Goal: Task Accomplishment & Management: Manage account settings

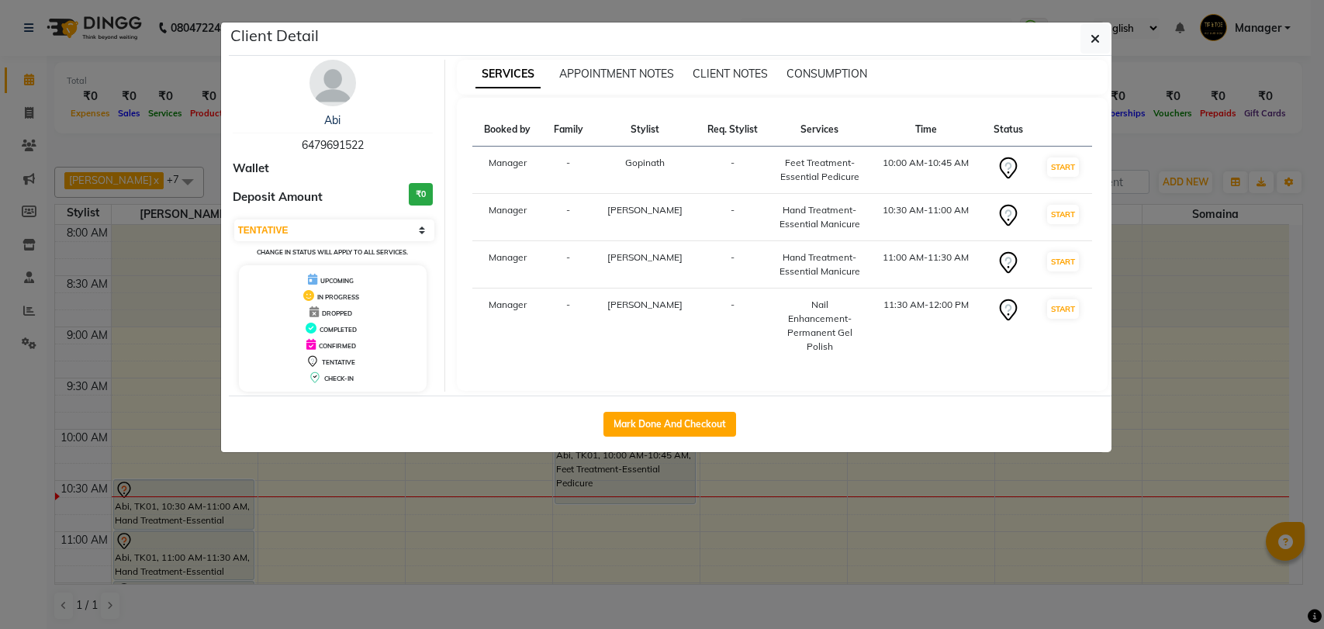
select select "7"
click at [1097, 35] on icon "button" at bounding box center [1094, 39] width 9 height 12
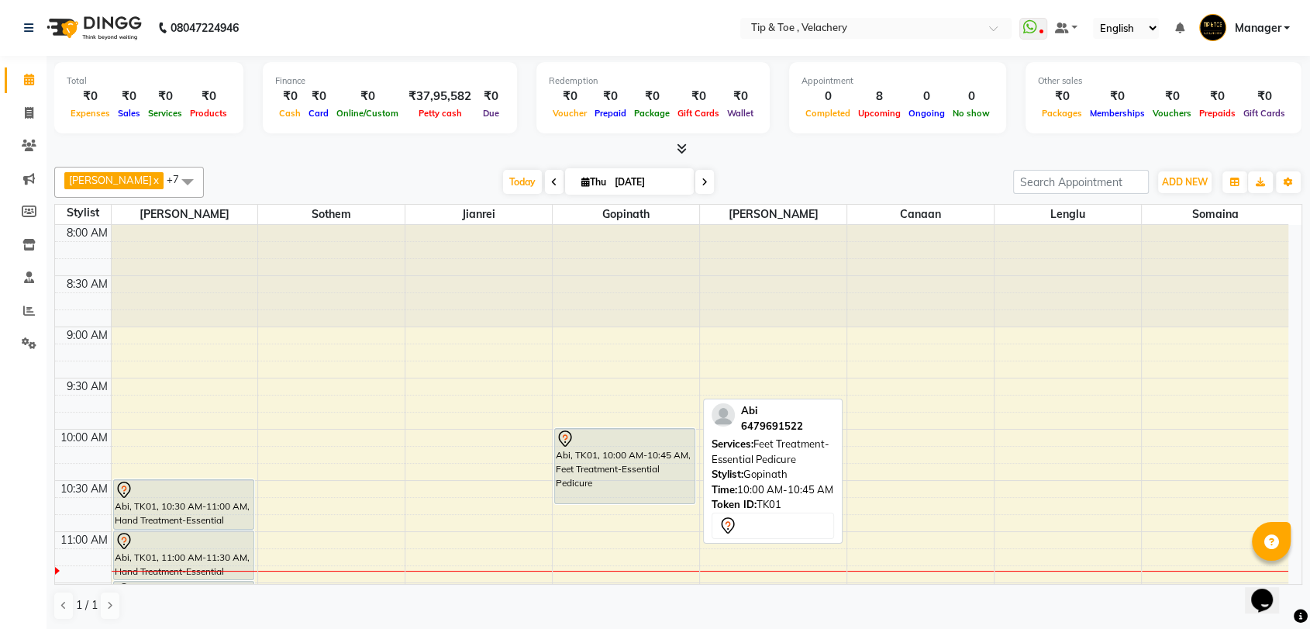
click at [631, 484] on div "Abi, TK01, 10:00 AM-10:45 AM, Feet Treatment-Essential Pedicure" at bounding box center [625, 466] width 140 height 74
select select "7"
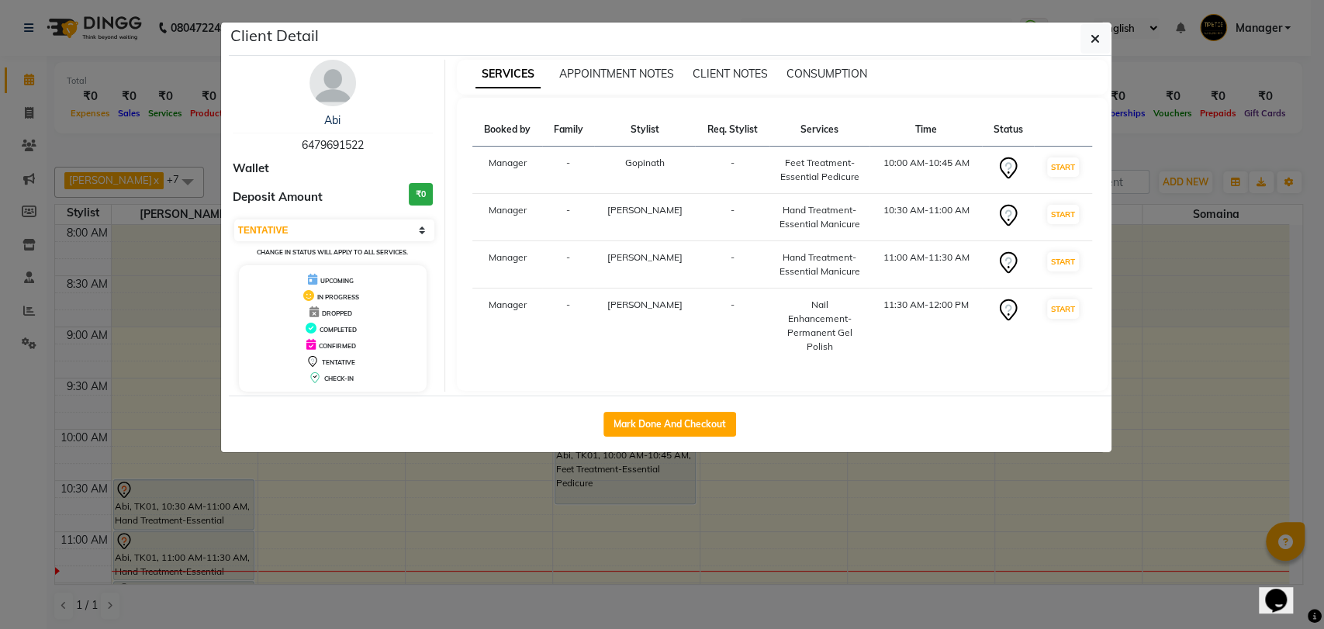
copy div "Feet Treatment-Essential Pedicure"
drag, startPoint x: 761, startPoint y: 160, endPoint x: 850, endPoint y: 183, distance: 92.2
click at [850, 183] on td "Feet Treatment-Essential Pedicure" at bounding box center [819, 170] width 100 height 47
drag, startPoint x: 758, startPoint y: 208, endPoint x: 848, endPoint y: 236, distance: 94.2
click at [848, 236] on td "Hand Treatment-Essential Manicure" at bounding box center [819, 217] width 100 height 47
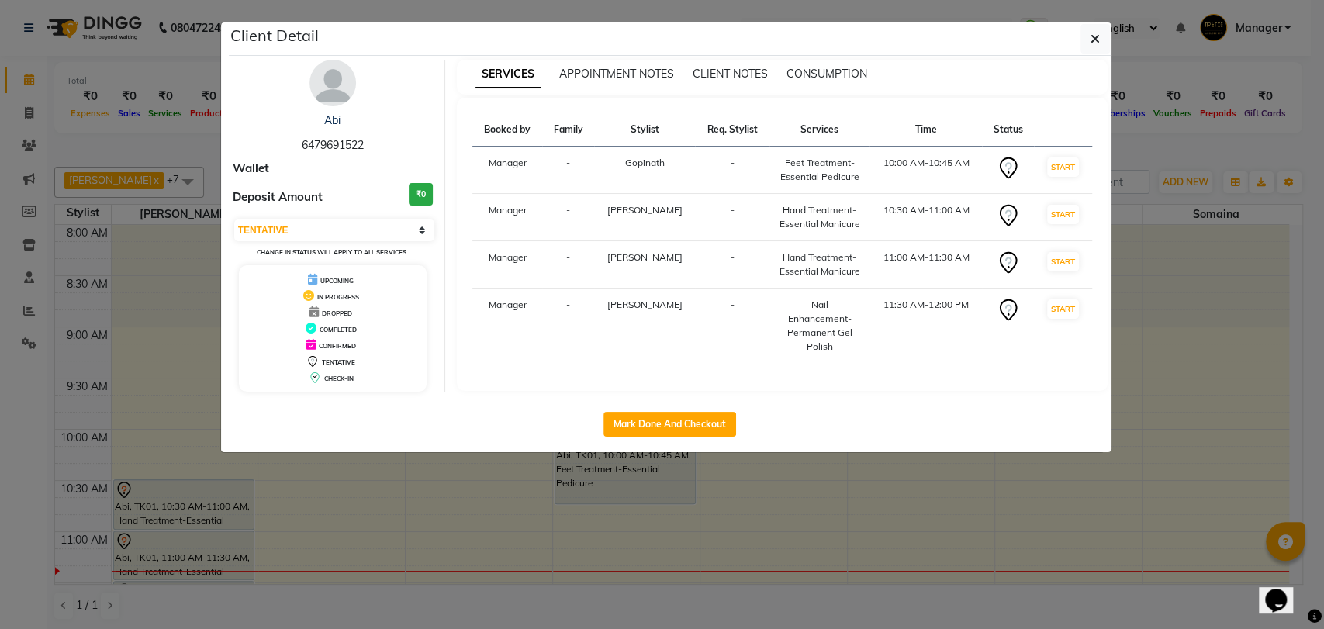
copy div "Hand Treatment-Essential Manicure"
click at [848, 236] on td "Hand Treatment-Essential Manicure" at bounding box center [819, 217] width 100 height 47
copy tbody "10:30 AM-11:00 AM START Manager - [PERSON_NAME] -"
drag, startPoint x: 753, startPoint y: 257, endPoint x: 864, endPoint y: 267, distance: 111.3
click at [864, 267] on tr "Manager - [PERSON_NAME] - Hand Treatment-Essential Manicure 11:00 AM-11:30 AM S…" at bounding box center [782, 264] width 620 height 47
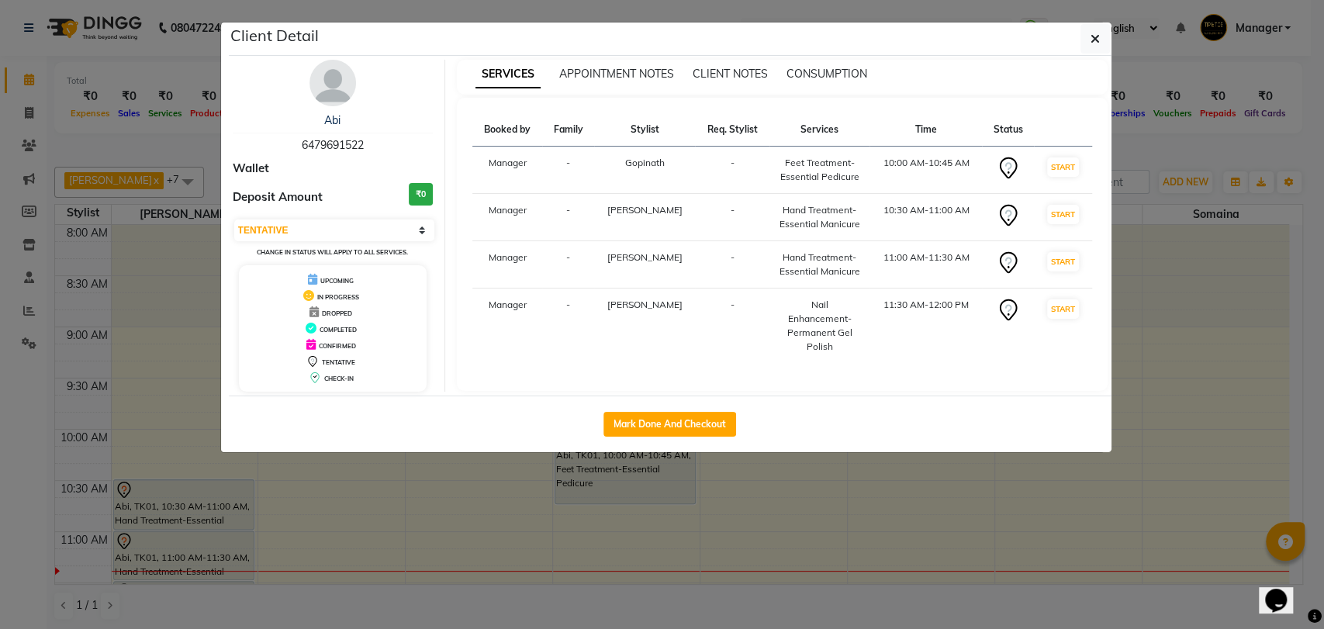
click at [852, 304] on td "Nail Enhancement-Permanent Gel Polish" at bounding box center [819, 325] width 100 height 75
drag, startPoint x: 762, startPoint y: 251, endPoint x: 841, endPoint y: 285, distance: 85.4
click at [841, 285] on td "Hand Treatment-Essential Manicure" at bounding box center [819, 264] width 100 height 47
copy div "Hand Treatment-Essential Manicure"
drag, startPoint x: 751, startPoint y: 295, endPoint x: 819, endPoint y: 340, distance: 81.1
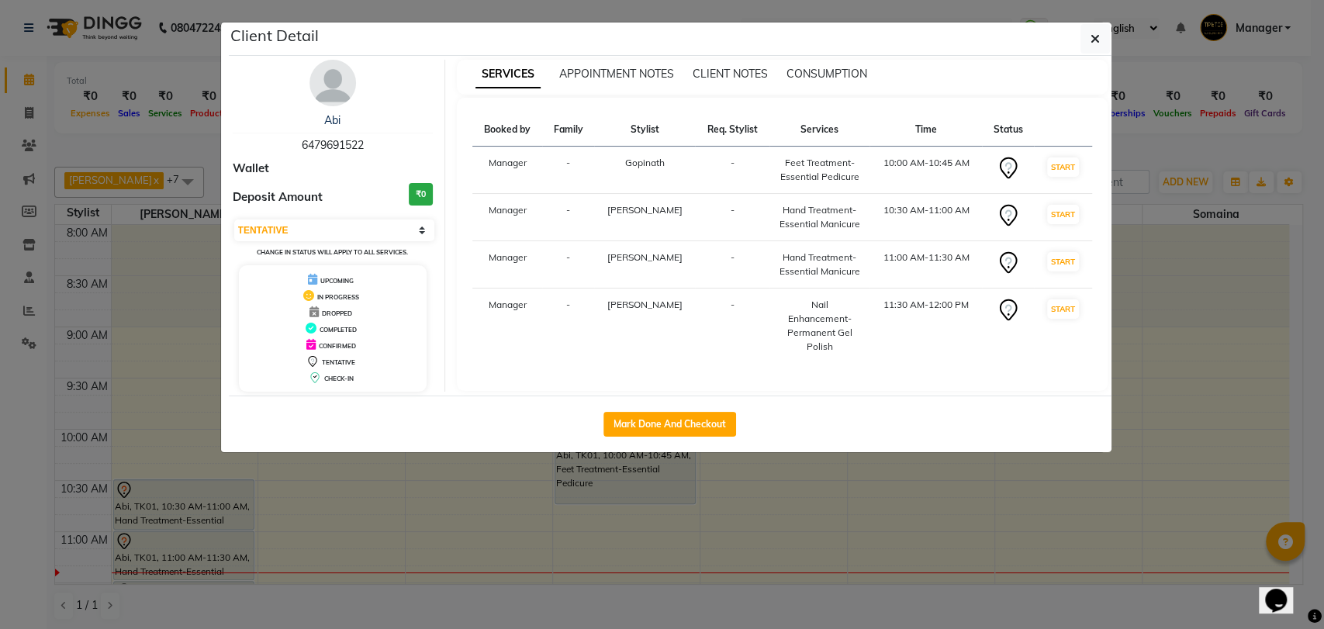
click at [819, 340] on td "Nail Enhancement-Permanent Gel Polish" at bounding box center [819, 325] width 100 height 75
copy div "Nail Enhancement-Permanent Gel Polish"
click at [819, 340] on td "Nail Enhancement-Permanent Gel Polish" at bounding box center [819, 325] width 100 height 75
drag, startPoint x: 761, startPoint y: 302, endPoint x: 855, endPoint y: 337, distance: 100.8
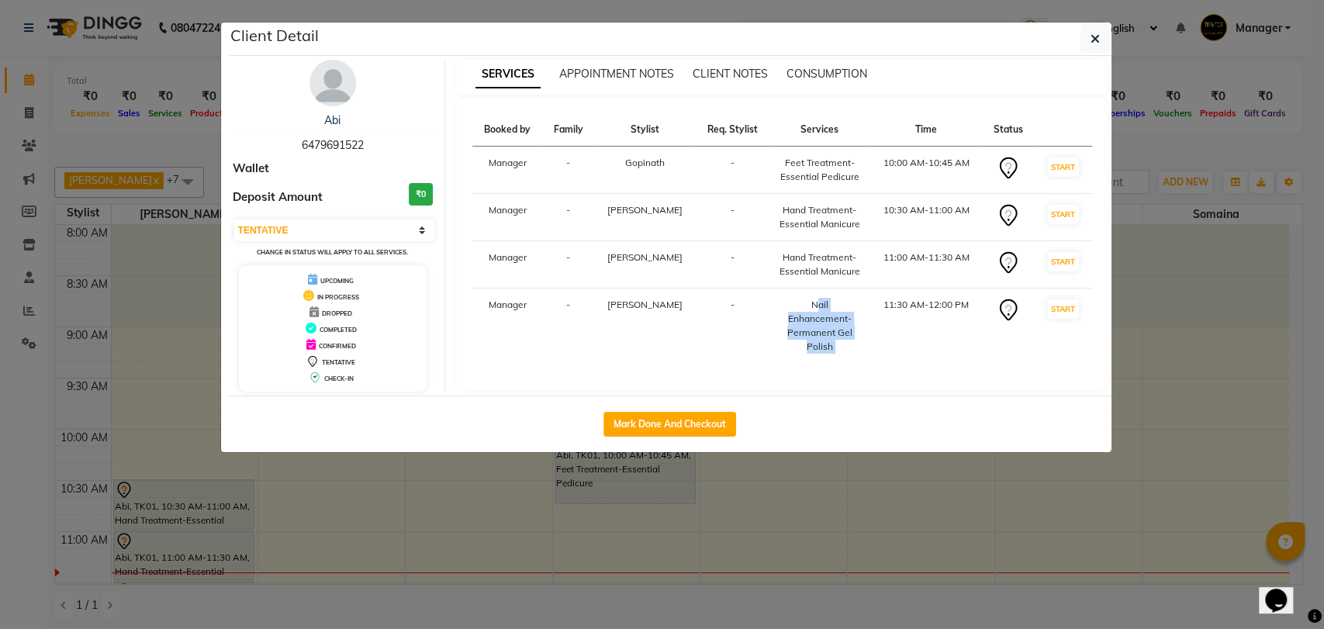
click at [855, 337] on tr "Manager - [PERSON_NAME] - Nail Enhancement-Permanent Gel Polish 11:30 AM-12:00 …" at bounding box center [782, 325] width 620 height 75
copy div "Nail Enhancement-Permanent Gel Polish"
click at [869, 337] on td "11:30 AM-12:00 PM" at bounding box center [925, 325] width 112 height 75
click at [1098, 38] on icon "button" at bounding box center [1094, 39] width 9 height 12
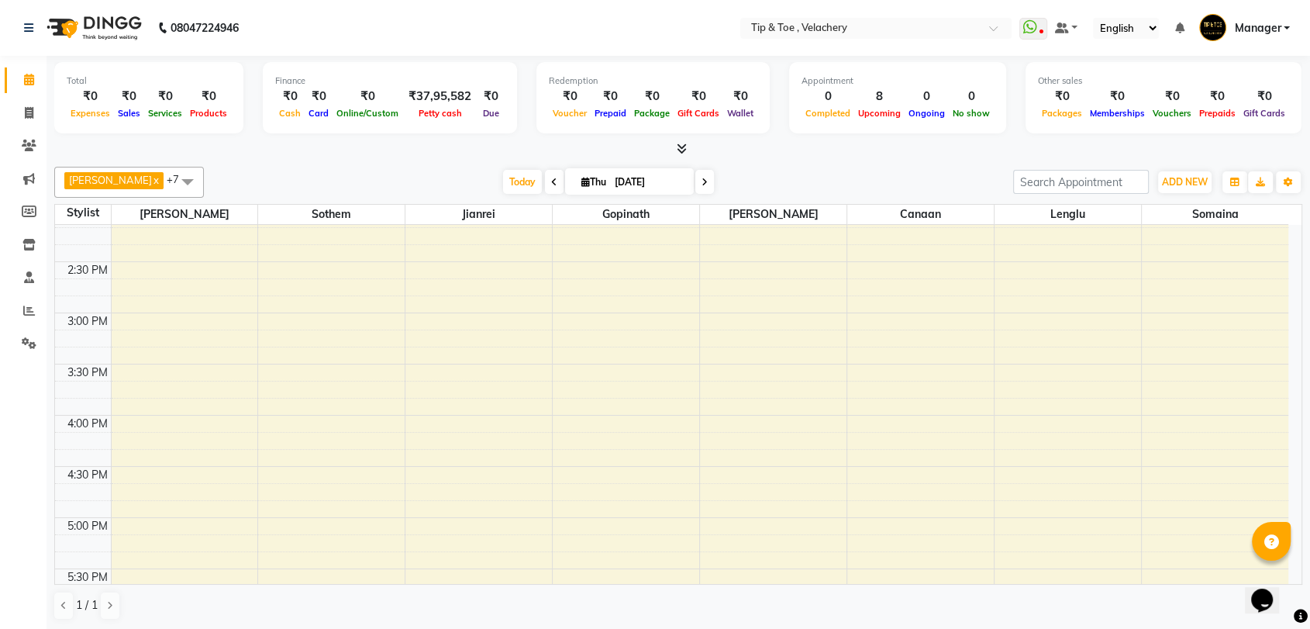
scroll to position [314, 0]
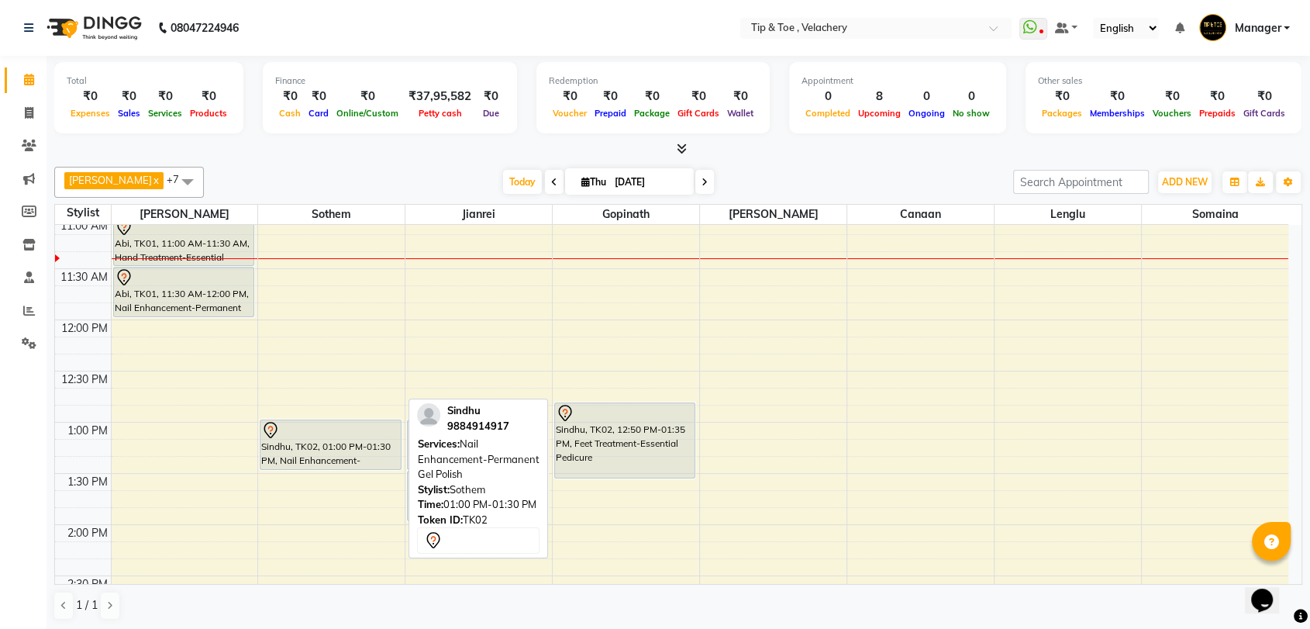
click at [344, 449] on div "Sindhu, TK02, 01:00 PM-01:30 PM, Nail Enhancement-Permanent Gel Polish" at bounding box center [331, 444] width 140 height 49
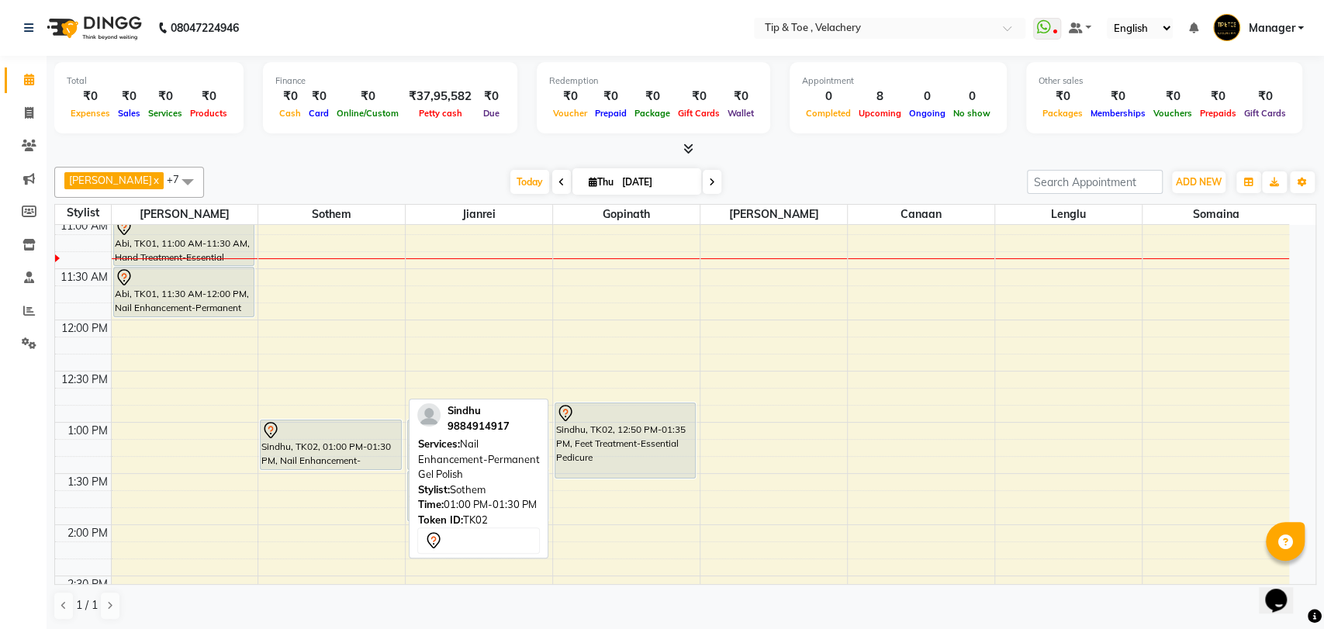
select select "7"
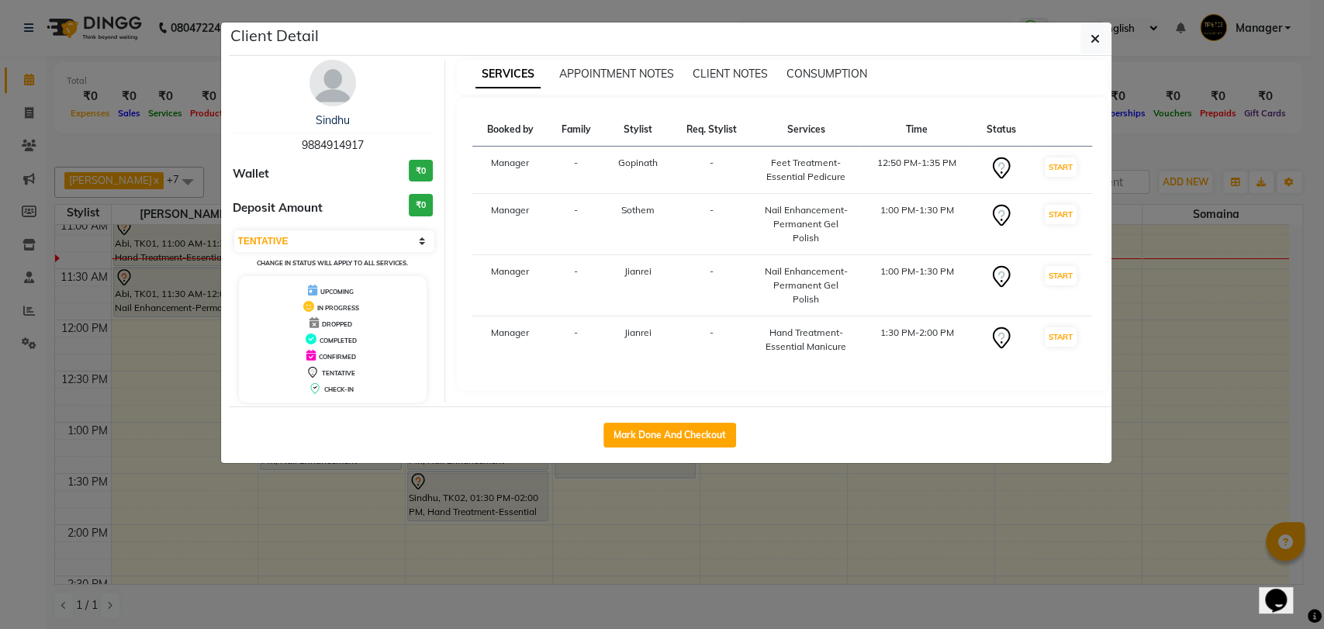
drag, startPoint x: 765, startPoint y: 159, endPoint x: 844, endPoint y: 183, distance: 82.7
click at [844, 183] on td "Feet Treatment-Essential Pedicure" at bounding box center [805, 170] width 108 height 47
copy div "Feet Treatment-Essential Pedicure"
click at [844, 183] on td "Feet Treatment-Essential Pedicure" at bounding box center [805, 170] width 108 height 47
drag, startPoint x: 763, startPoint y: 207, endPoint x: 844, endPoint y: 214, distance: 80.9
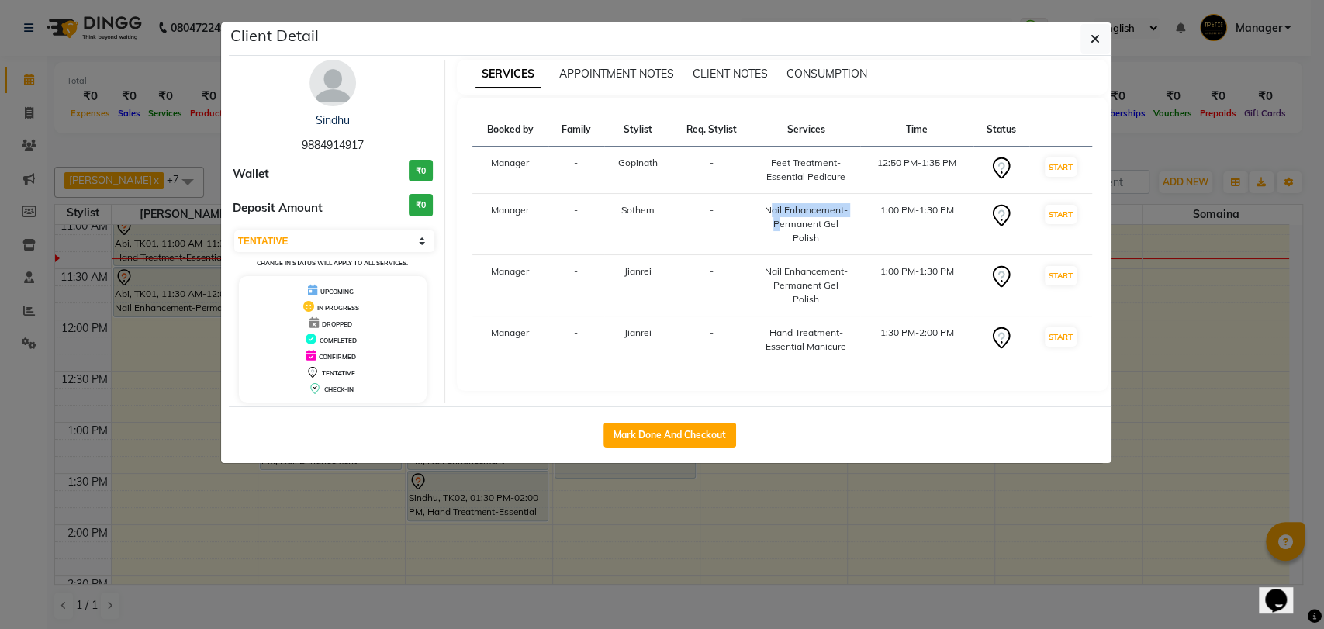
click at [844, 214] on div "Nail Enhancement-Permanent Gel Polish" at bounding box center [805, 224] width 89 height 42
click at [749, 206] on td "-" at bounding box center [712, 224] width 80 height 61
click at [762, 258] on td "Nail Enhancement-Permanent Gel Polish" at bounding box center [805, 285] width 108 height 61
copy div "Nail Enhancement-Permanent Gel Polish"
drag, startPoint x: 751, startPoint y: 203, endPoint x: 856, endPoint y: 238, distance: 111.1
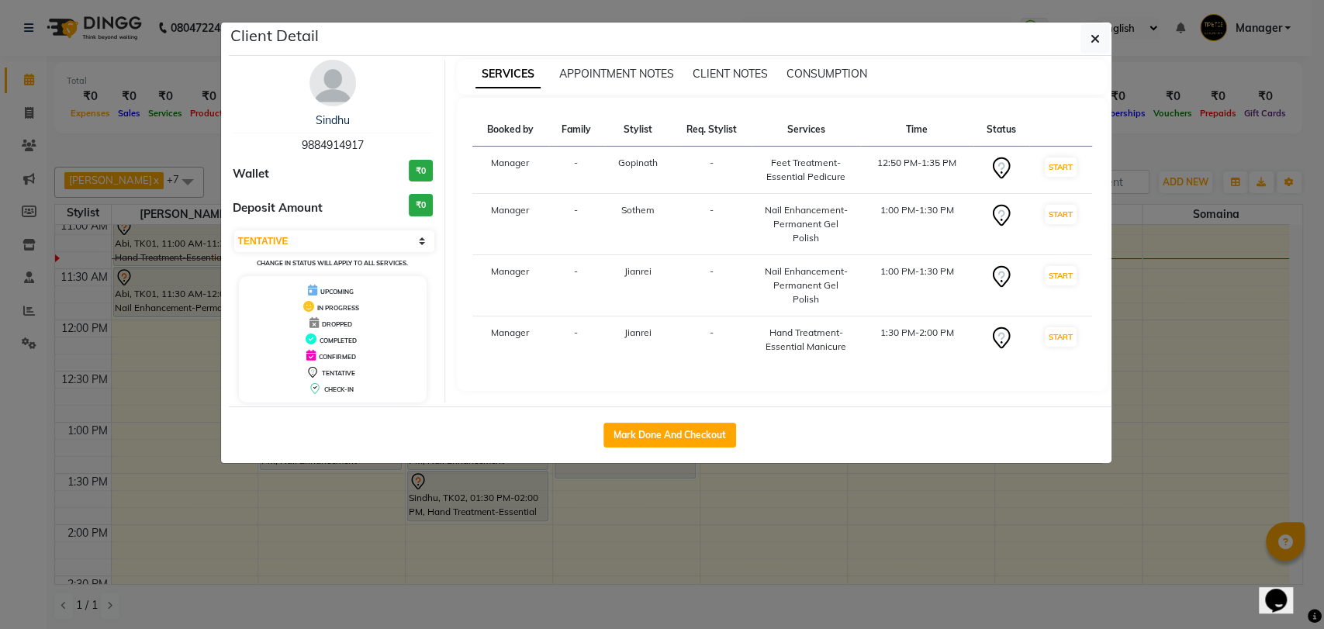
click at [856, 238] on td "Nail Enhancement-Permanent Gel Polish" at bounding box center [805, 224] width 108 height 61
click at [743, 316] on td "-" at bounding box center [712, 339] width 80 height 47
copy div "Nail Enhancement-Permanent Gel Polish"
drag, startPoint x: 757, startPoint y: 270, endPoint x: 842, endPoint y: 303, distance: 91.6
click at [842, 303] on td "Nail Enhancement-Permanent Gel Polish" at bounding box center [805, 285] width 108 height 61
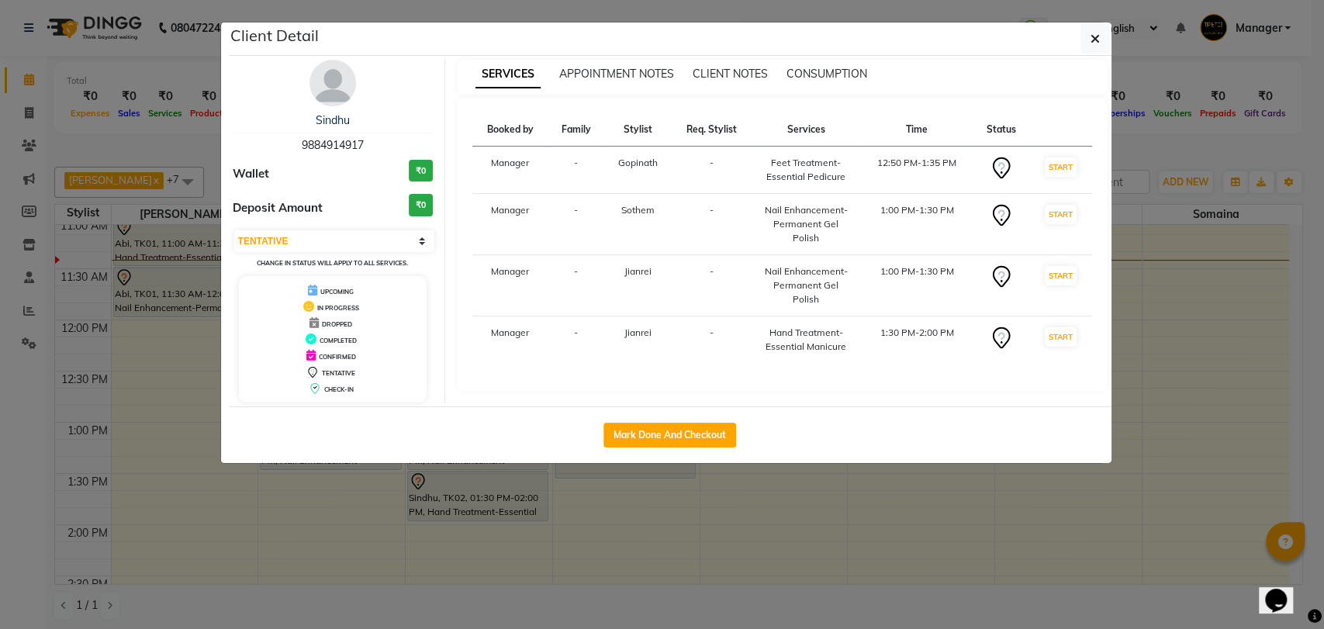
drag, startPoint x: 765, startPoint y: 332, endPoint x: 851, endPoint y: 355, distance: 89.2
click at [851, 355] on td "Hand Treatment-Essential Manicure" at bounding box center [805, 339] width 108 height 47
copy div "Hand Treatment-Essential Manicure"
click at [851, 351] on td "Hand Treatment-Essential Manicure" at bounding box center [805, 339] width 108 height 47
click at [1092, 39] on icon "button" at bounding box center [1094, 39] width 9 height 12
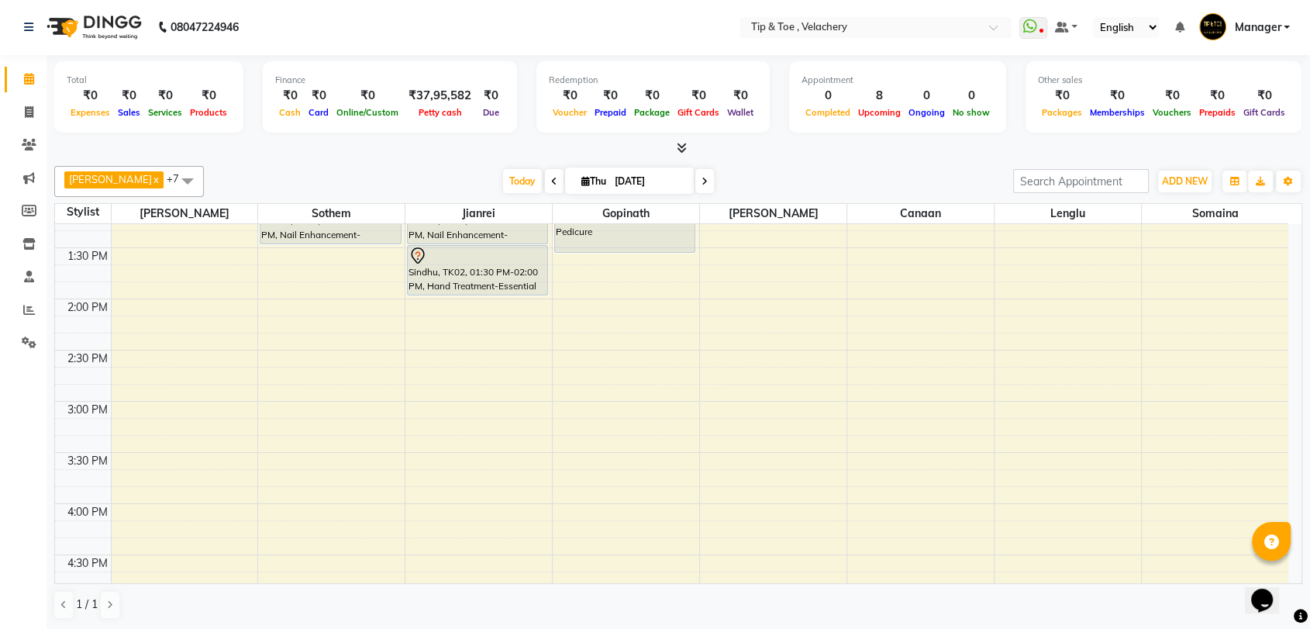
scroll to position [0, 0]
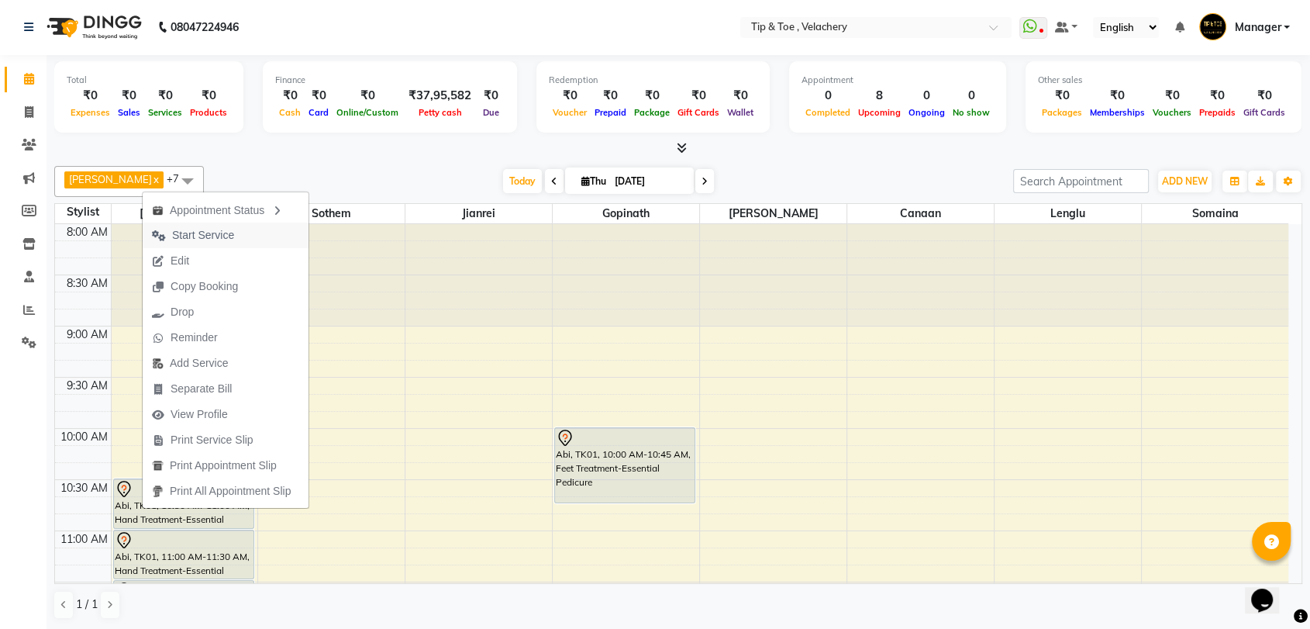
click at [195, 228] on span "Start Service" at bounding box center [203, 235] width 62 height 16
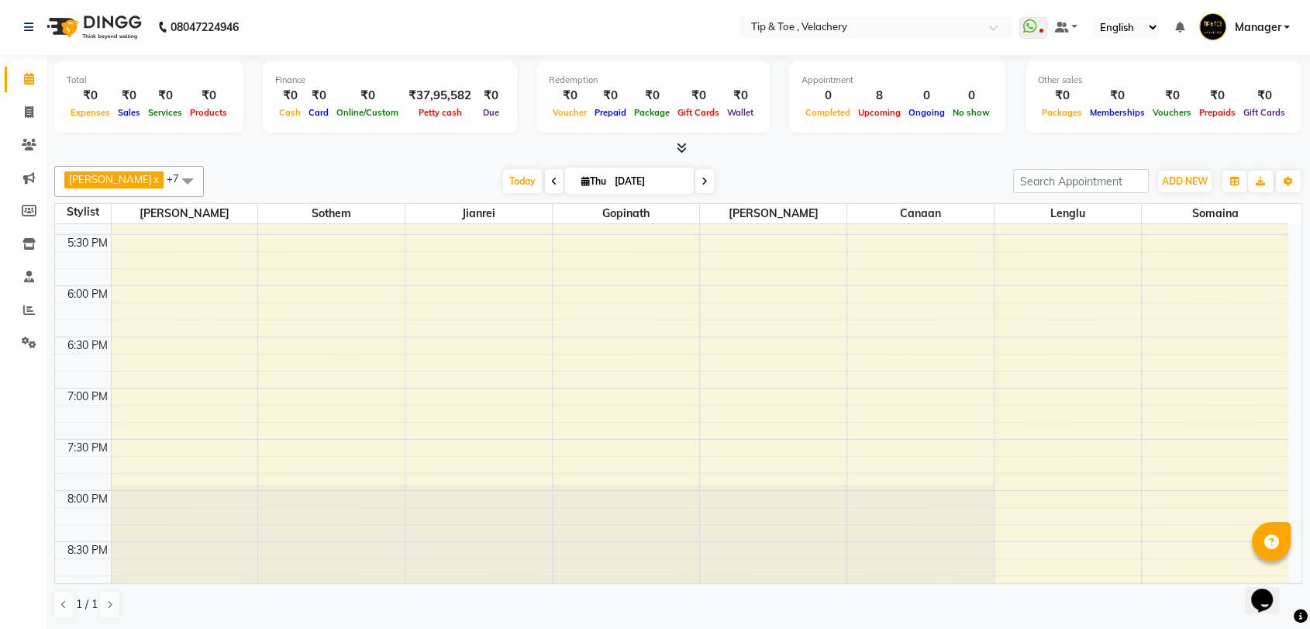
scroll to position [1167, 0]
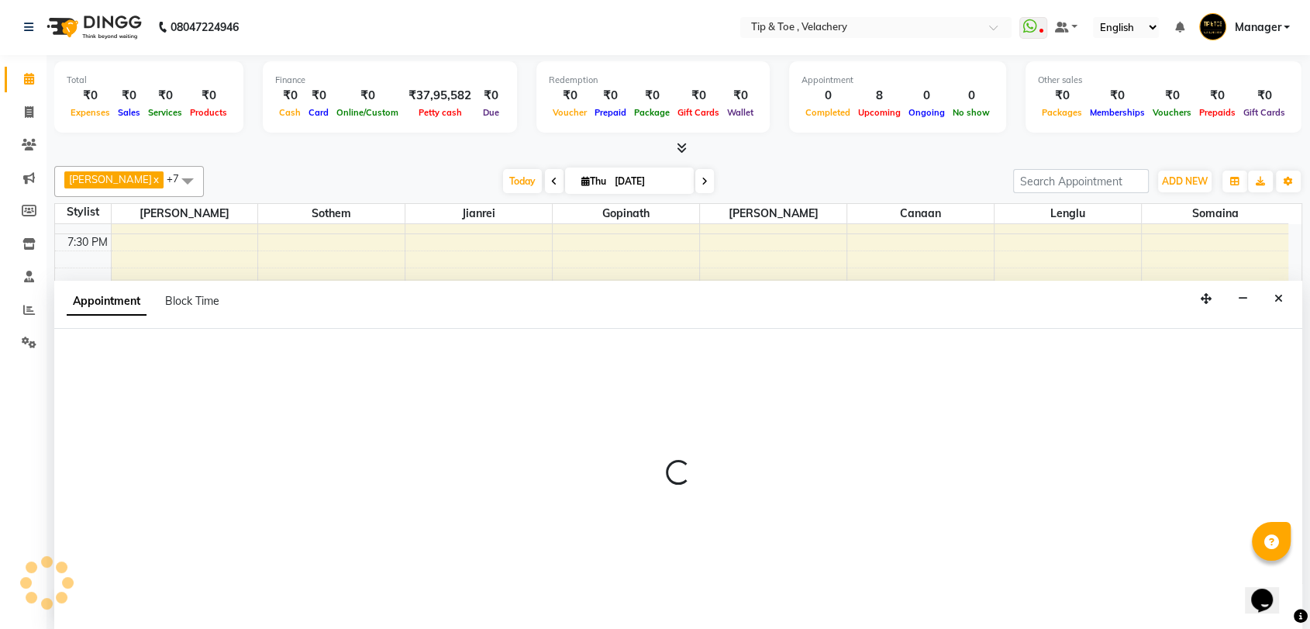
select select "41035"
select select "1230"
select select "tentative"
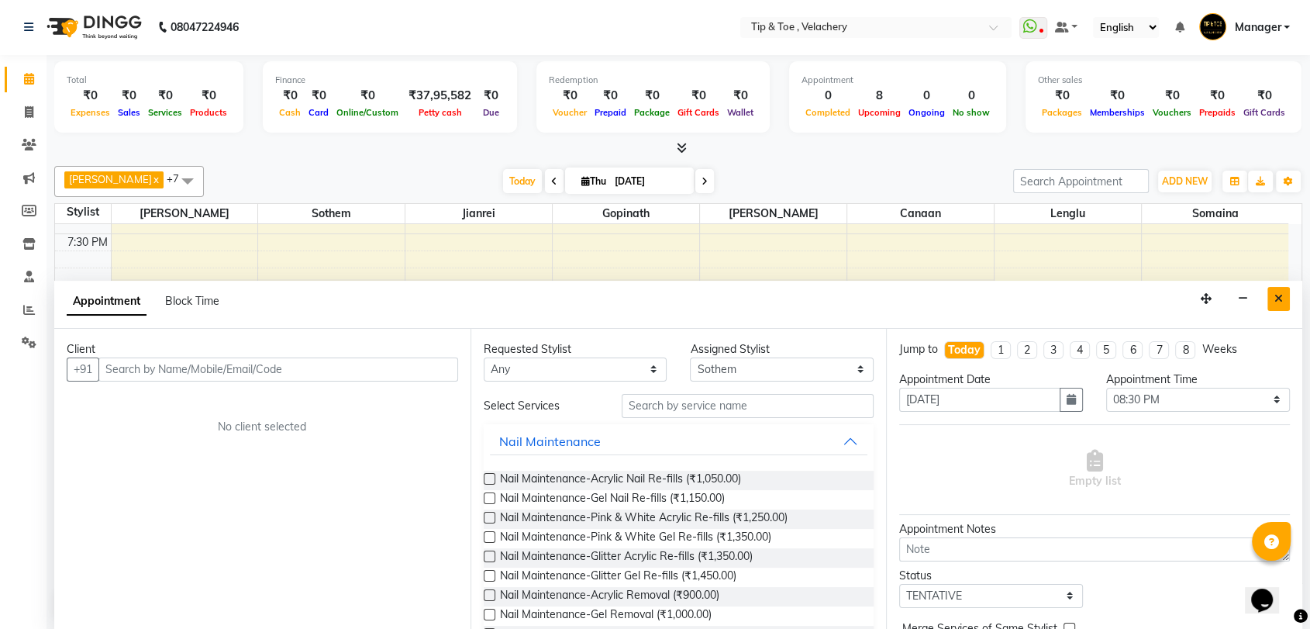
click at [1276, 299] on icon "Close" at bounding box center [1279, 298] width 9 height 11
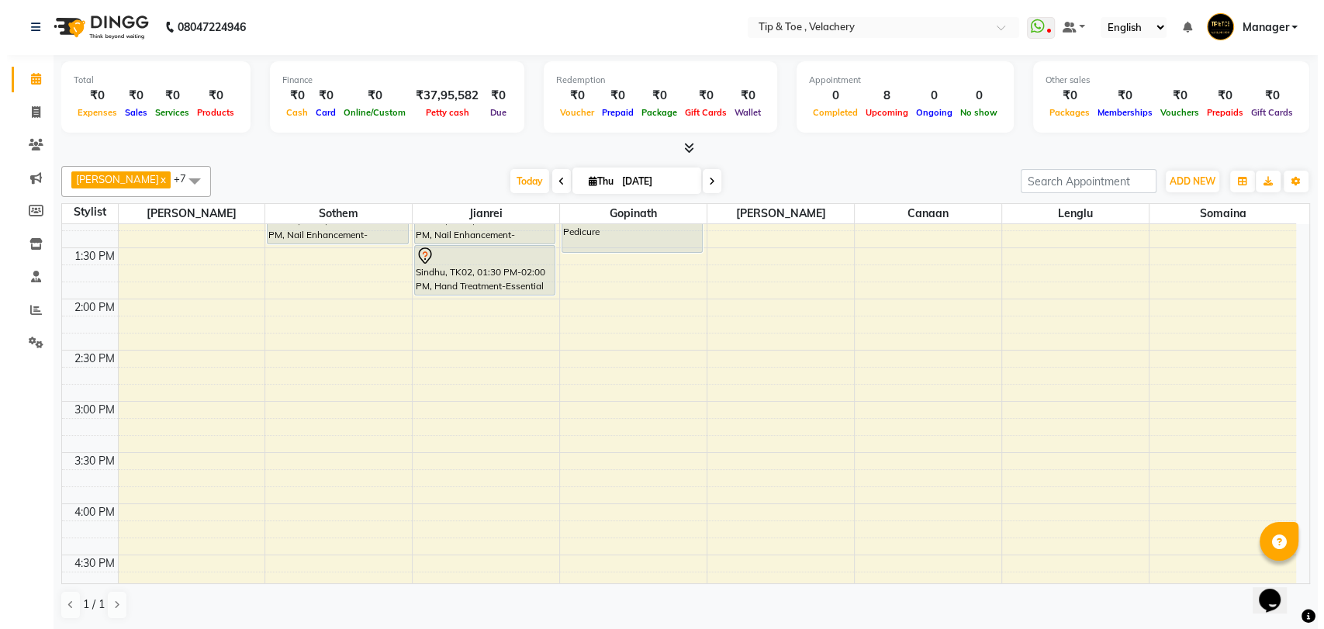
scroll to position [224, 0]
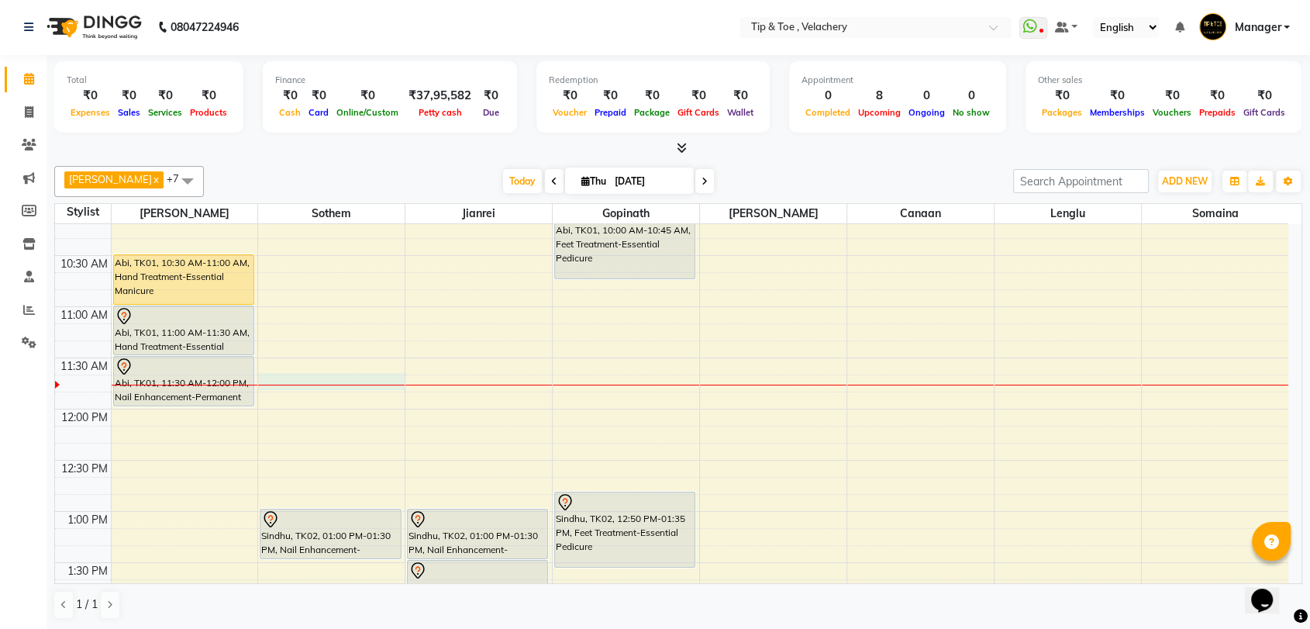
select select "41035"
select select "705"
select select "tentative"
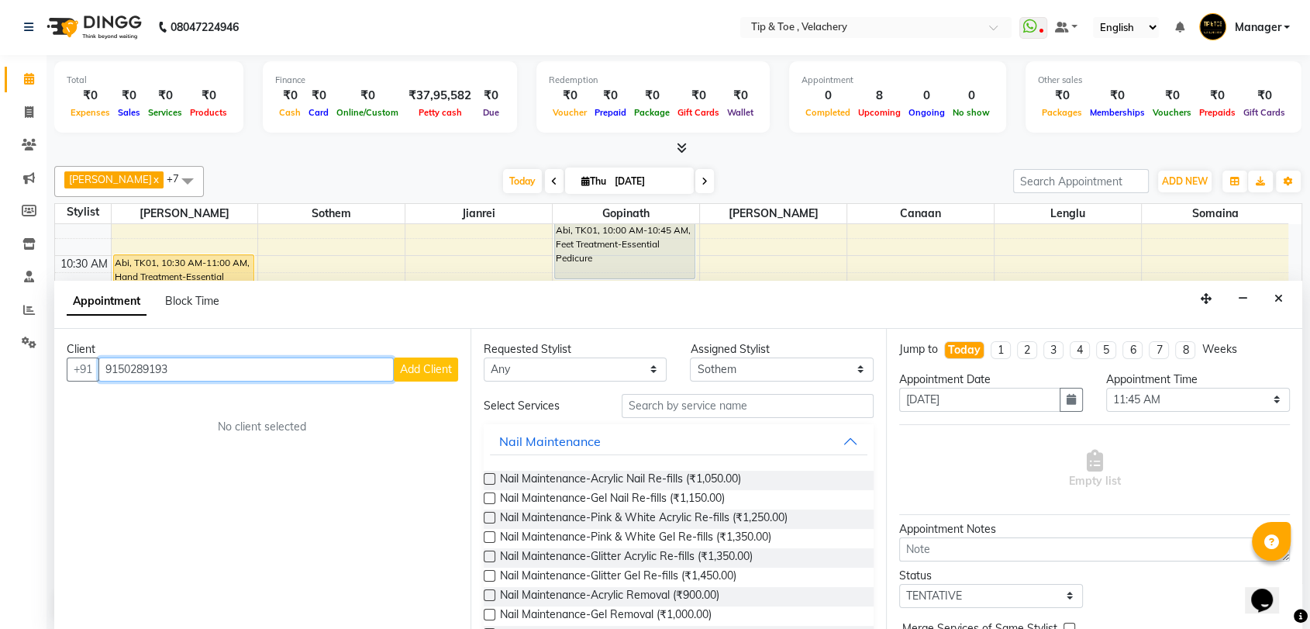
type input "9150289193"
click at [433, 367] on span "Add Client" at bounding box center [426, 369] width 52 height 14
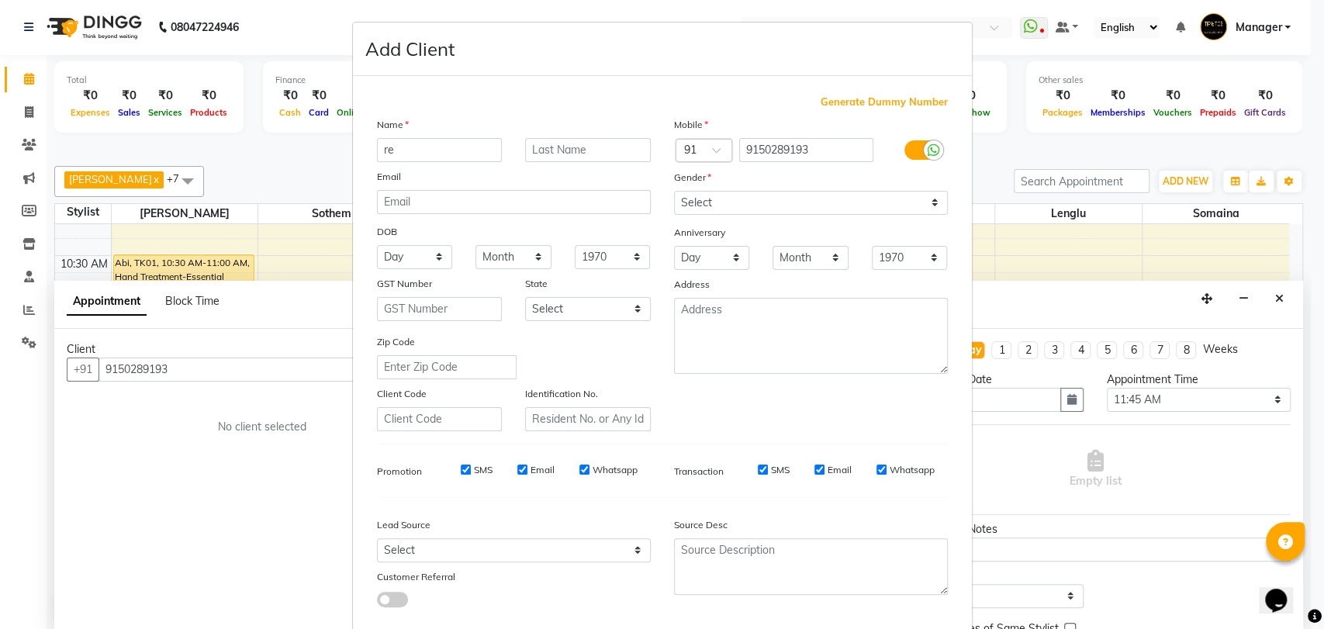
type input "r"
type input "Rekha"
click at [696, 206] on select "Select [DEMOGRAPHIC_DATA] [DEMOGRAPHIC_DATA] Other Prefer Not To Say" at bounding box center [811, 203] width 274 height 24
select select "[DEMOGRAPHIC_DATA]"
click at [674, 191] on select "Select [DEMOGRAPHIC_DATA] [DEMOGRAPHIC_DATA] Other Prefer Not To Say" at bounding box center [811, 203] width 274 height 24
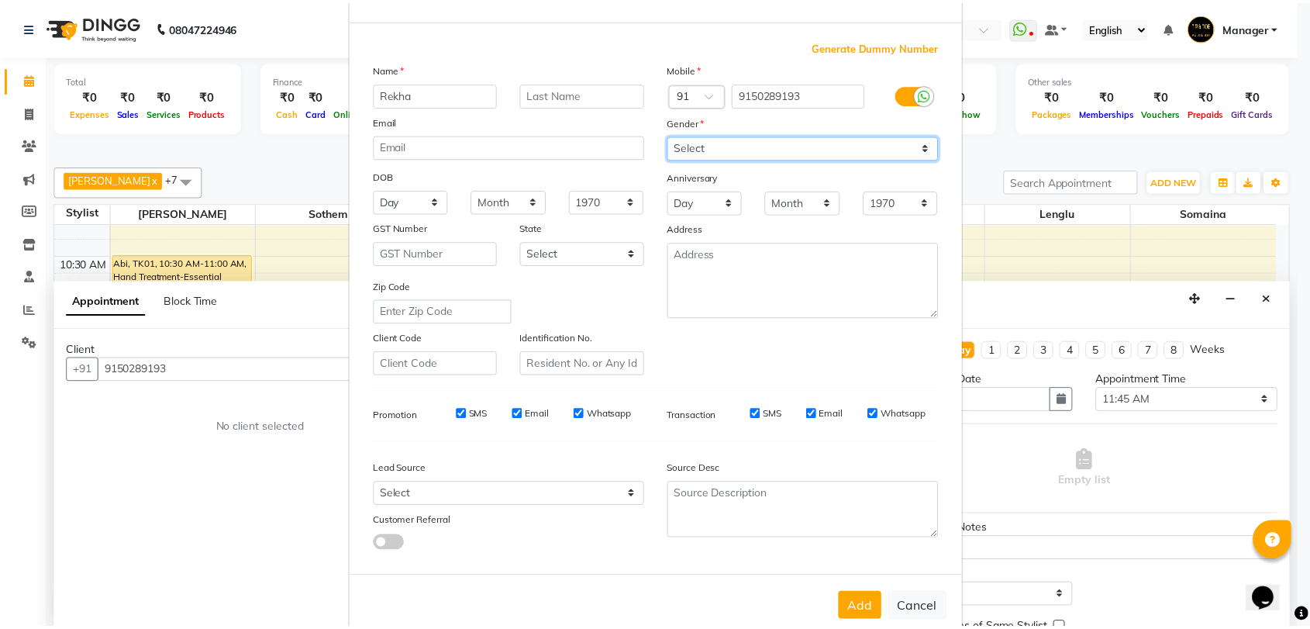
scroll to position [84, 0]
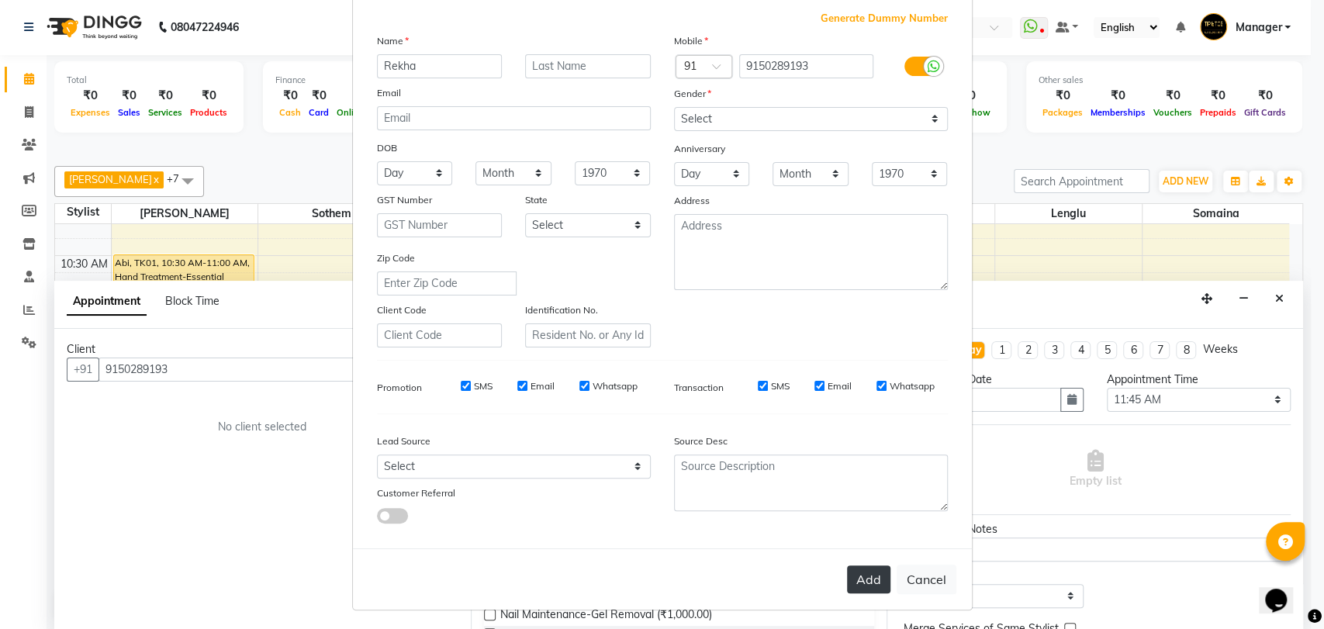
click at [859, 581] on button "Add" at bounding box center [868, 579] width 43 height 28
select select
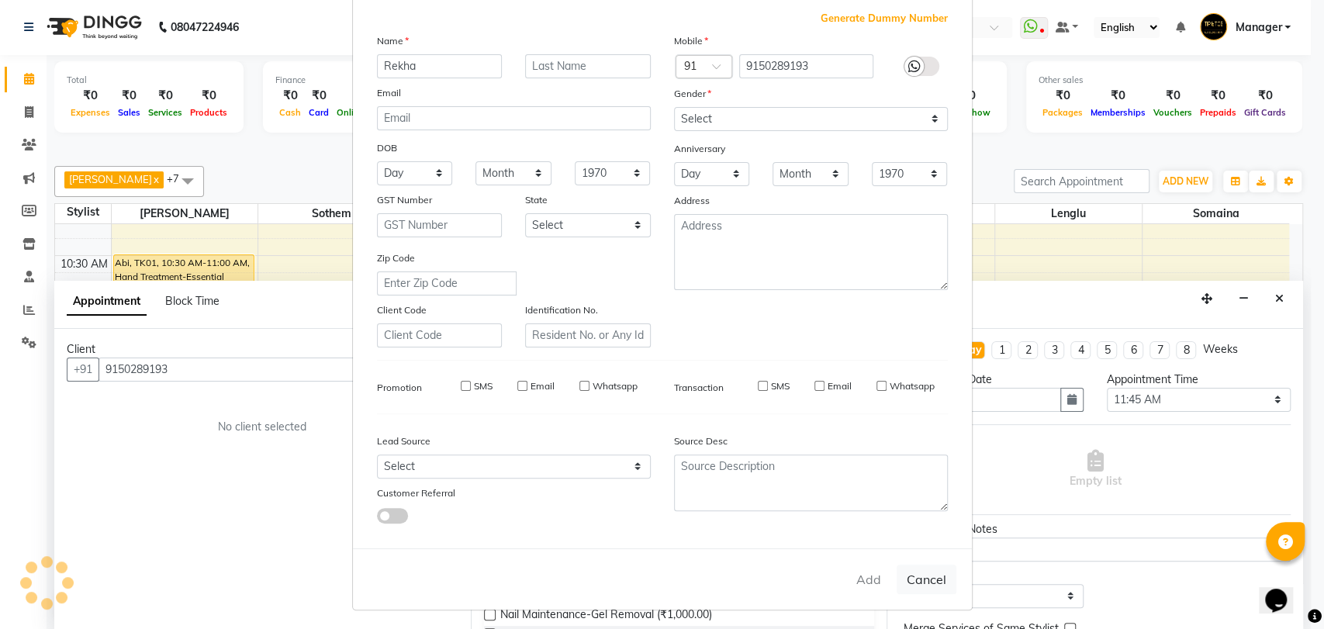
select select
checkbox input "false"
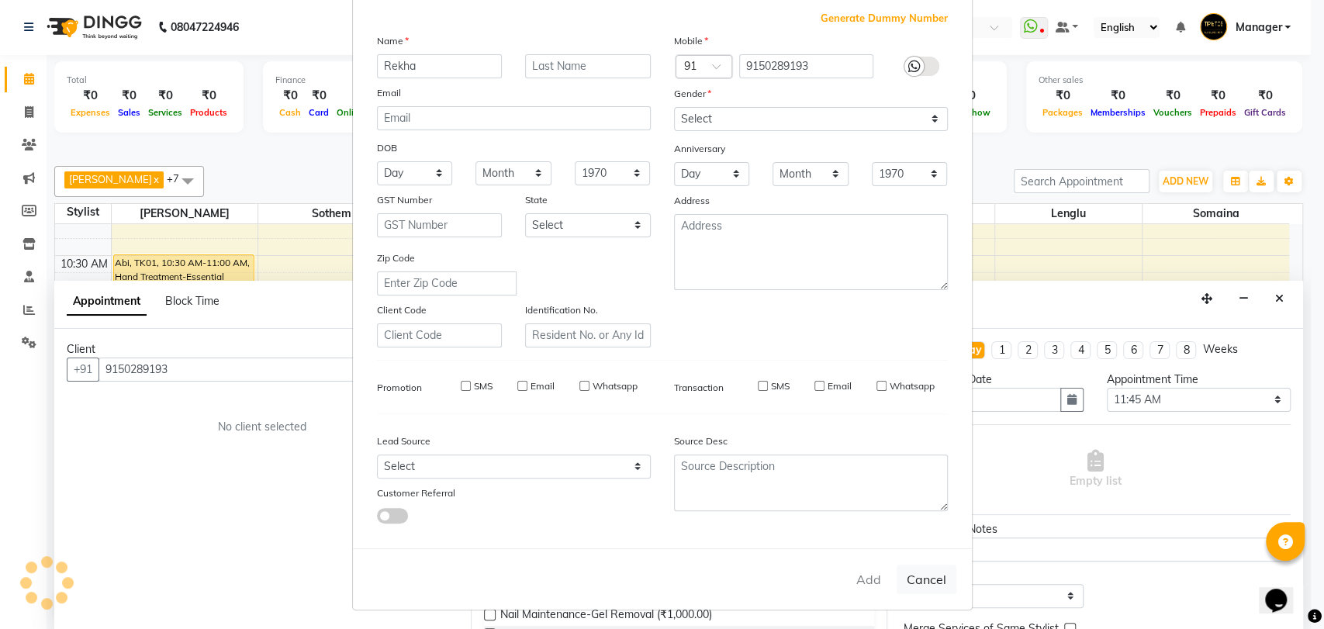
checkbox input "false"
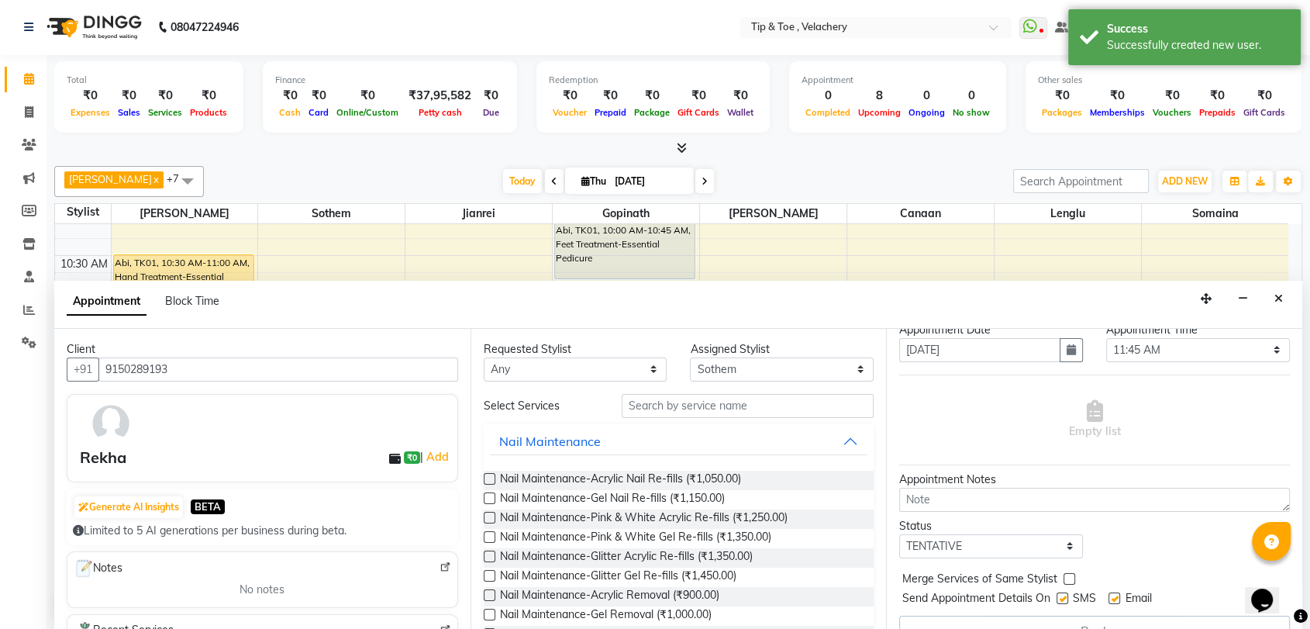
scroll to position [76, 0]
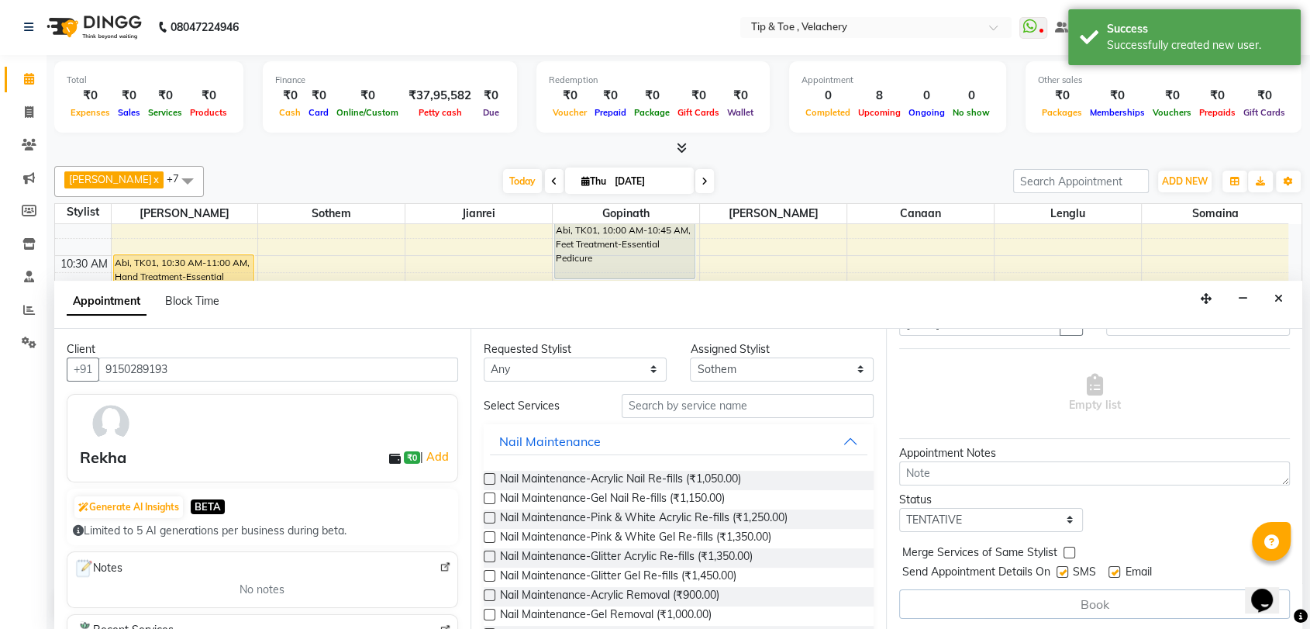
click at [1117, 570] on label at bounding box center [1115, 572] width 12 height 12
click at [1117, 570] on input "checkbox" at bounding box center [1114, 573] width 10 height 10
checkbox input "false"
click at [719, 398] on input "text" at bounding box center [748, 406] width 253 height 24
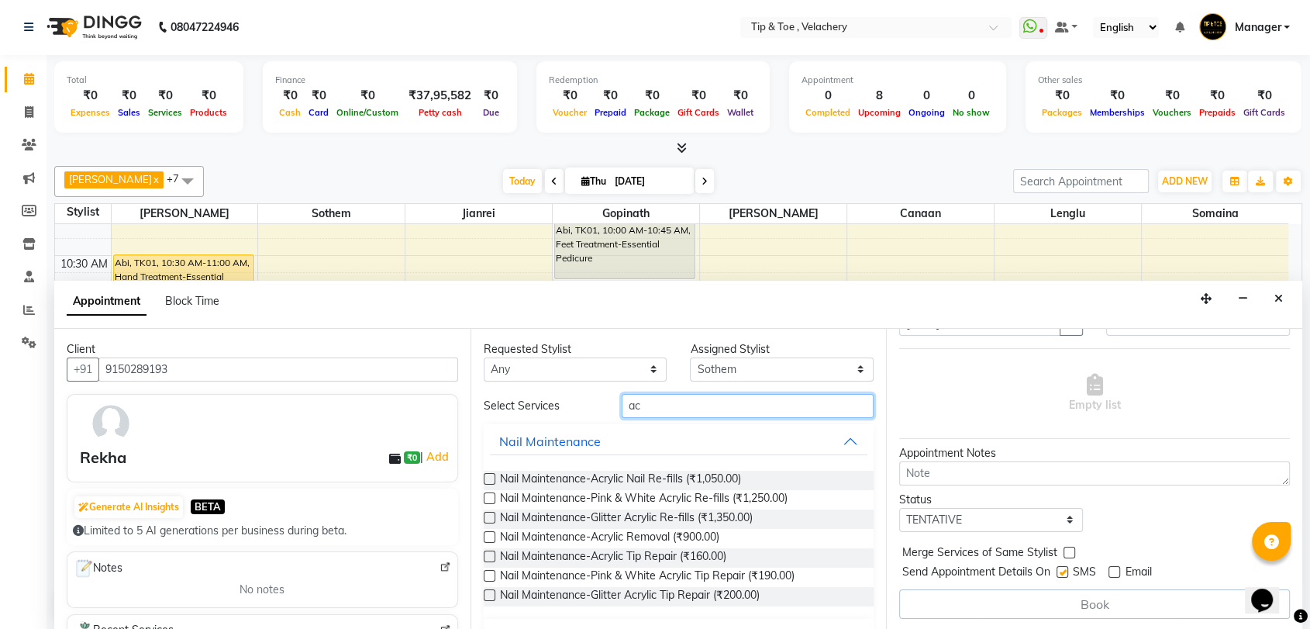
type input "a"
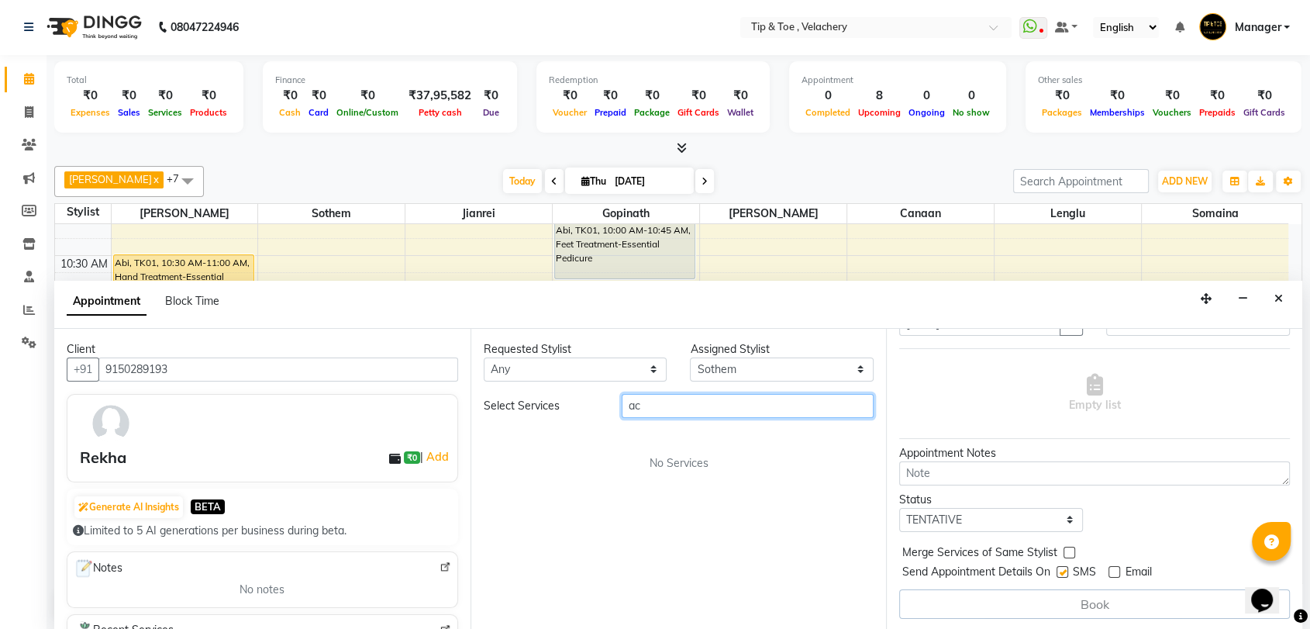
type input "a"
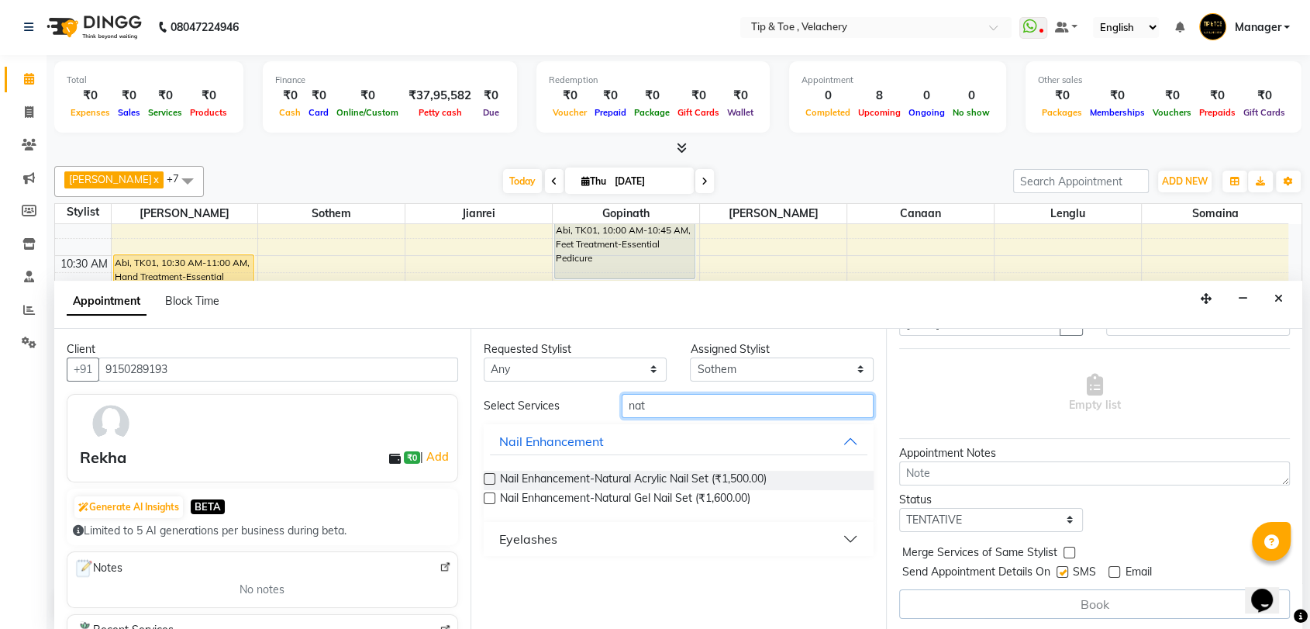
type input "nat"
click at [492, 477] on label at bounding box center [490, 479] width 12 height 12
click at [492, 477] on input "checkbox" at bounding box center [489, 480] width 10 height 10
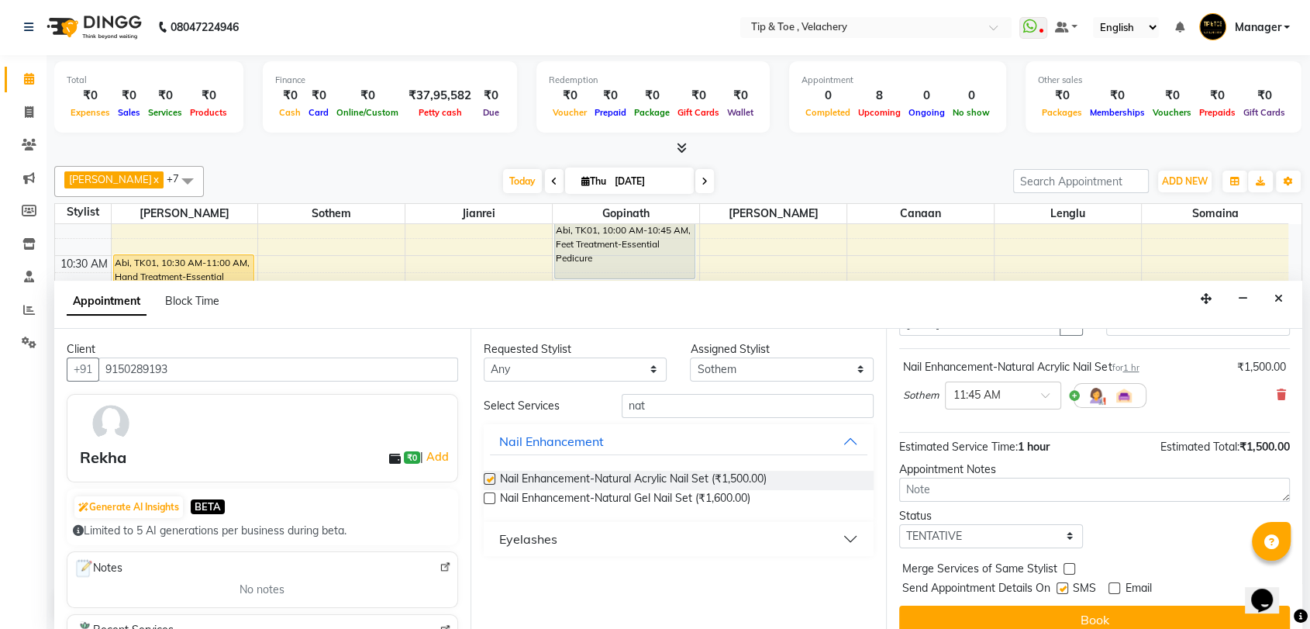
checkbox input "false"
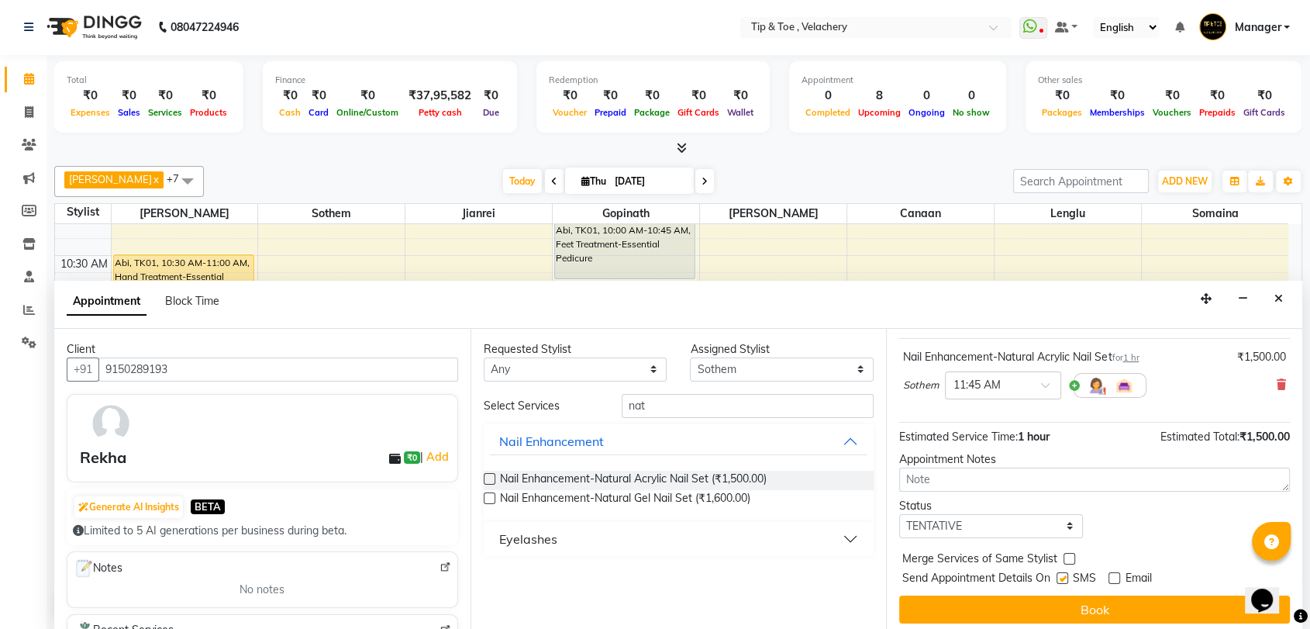
scroll to position [91, 0]
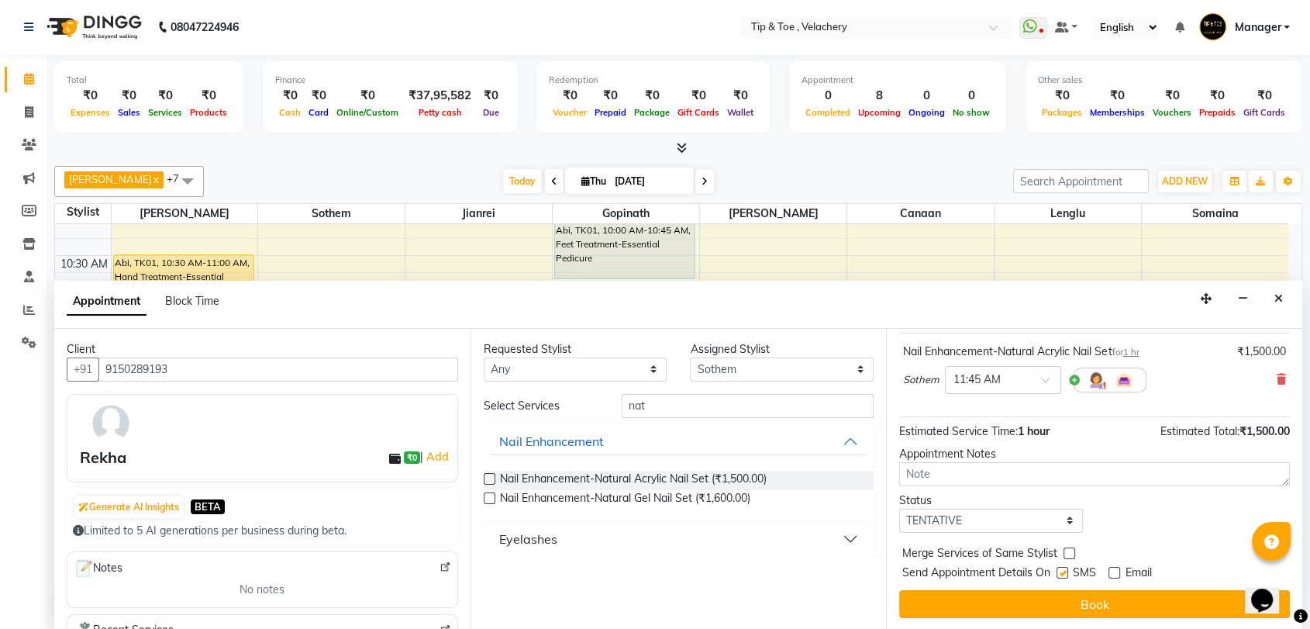
click at [488, 495] on label at bounding box center [490, 498] width 12 height 12
click at [488, 495] on input "checkbox" at bounding box center [489, 500] width 10 height 10
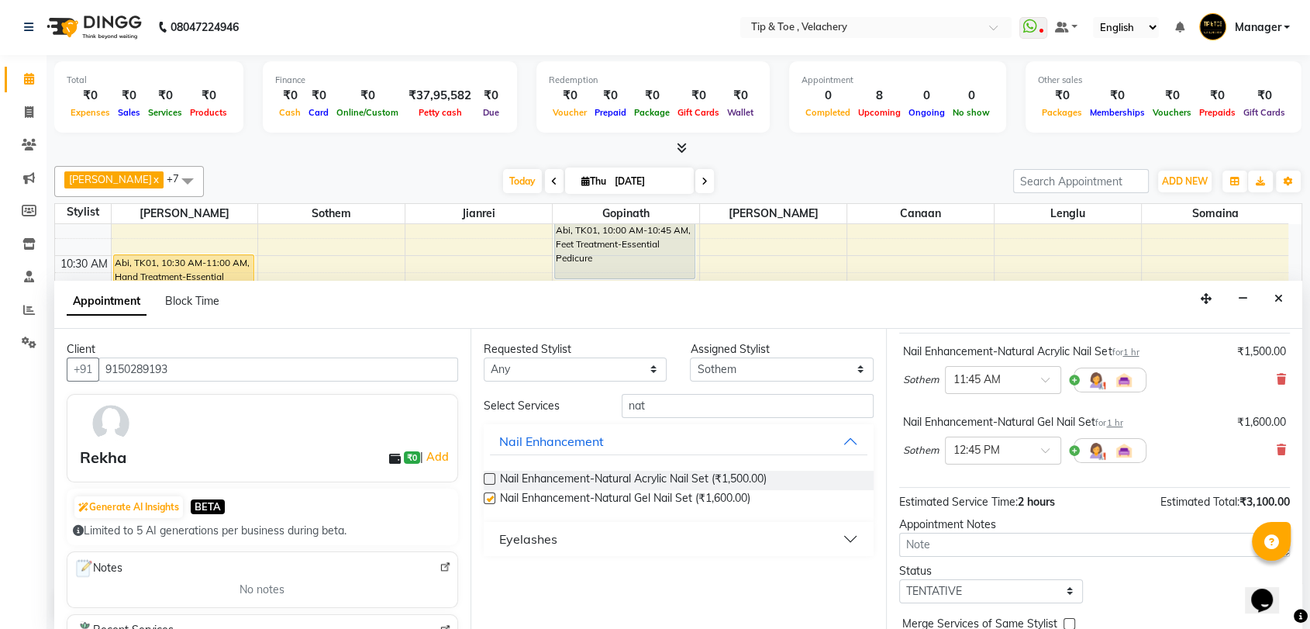
checkbox input "false"
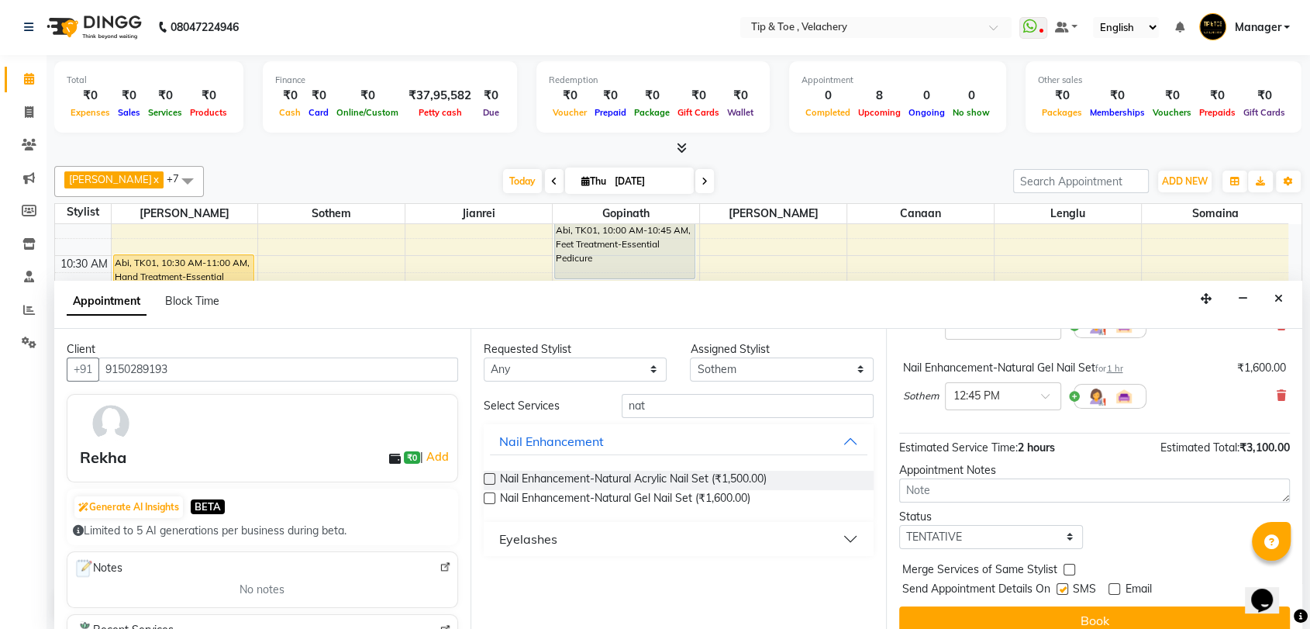
scroll to position [161, 0]
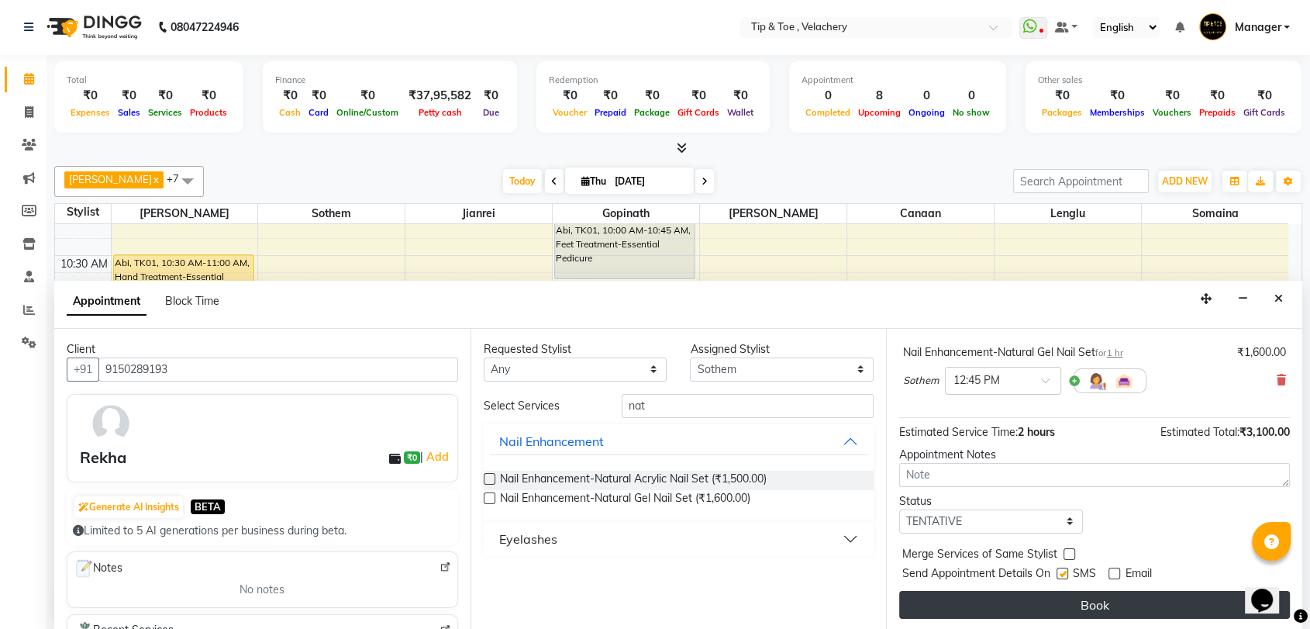
click at [1079, 605] on button "Book" at bounding box center [1094, 605] width 391 height 28
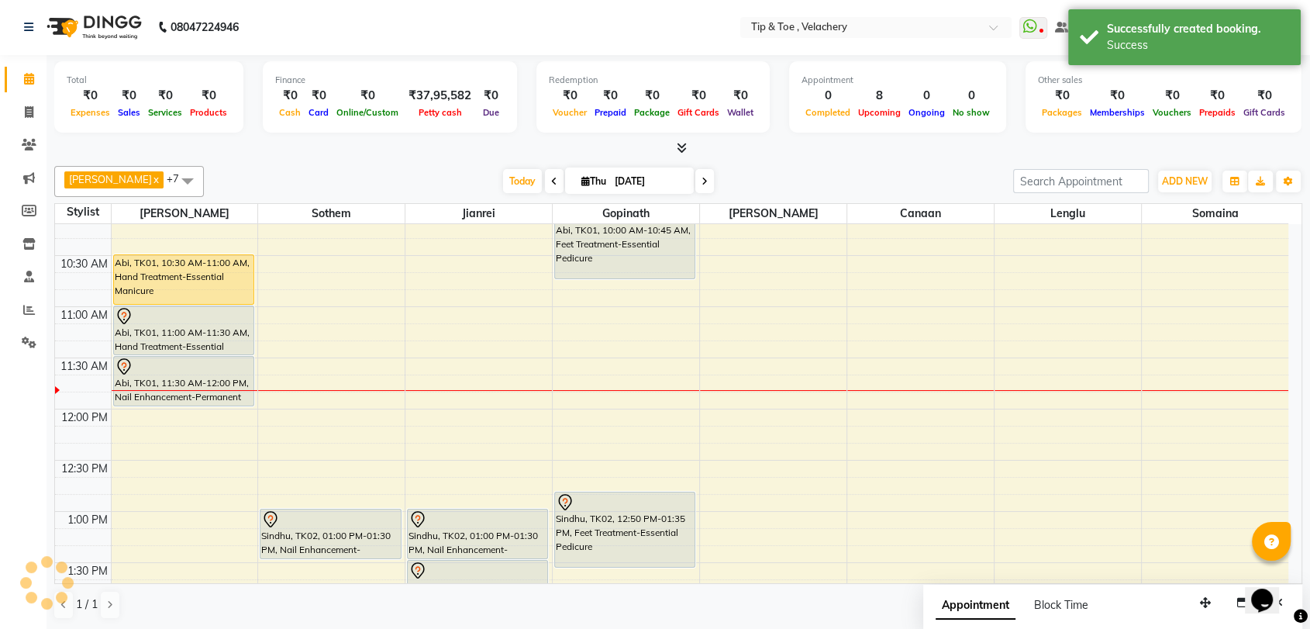
scroll to position [0, 0]
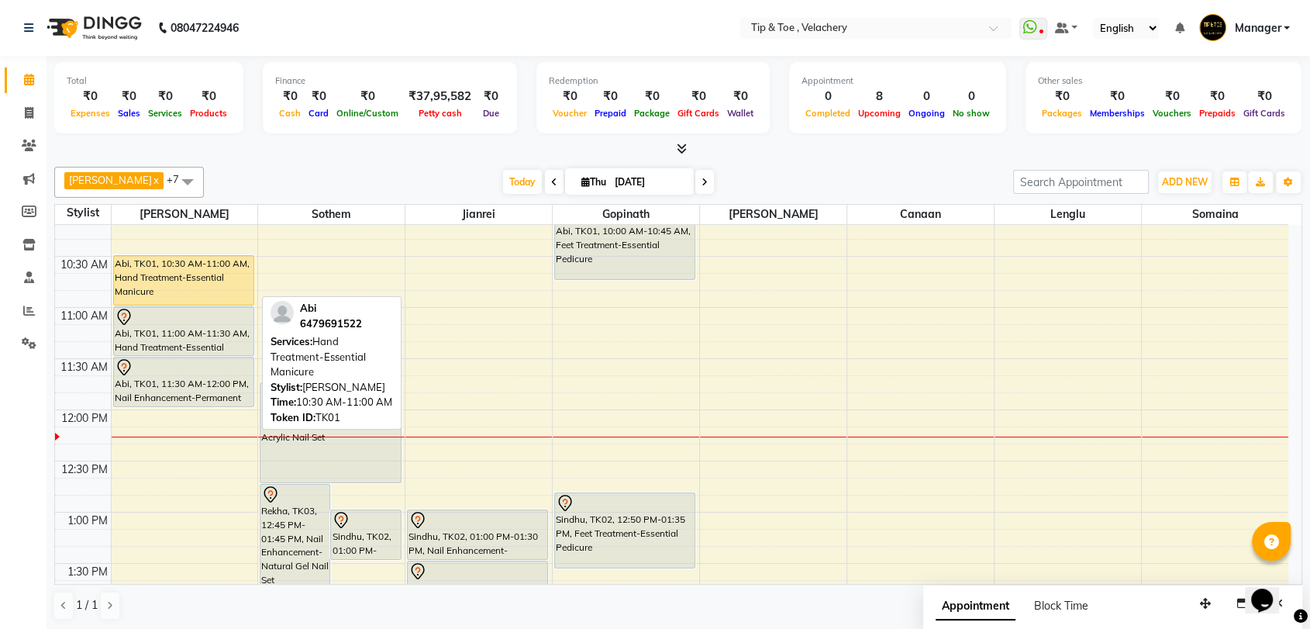
click at [197, 280] on div "Abi, TK01, 10:30 AM-11:00 AM, Hand Treatment-Essential Manicure" at bounding box center [184, 280] width 140 height 49
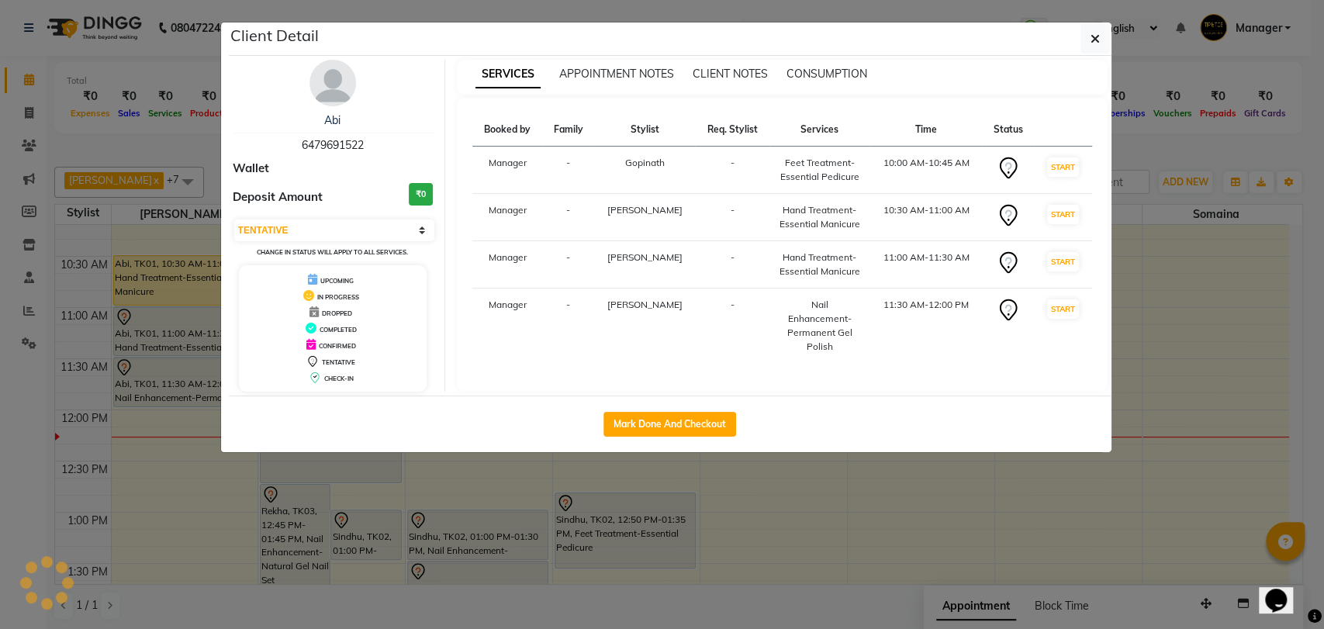
select select "select"
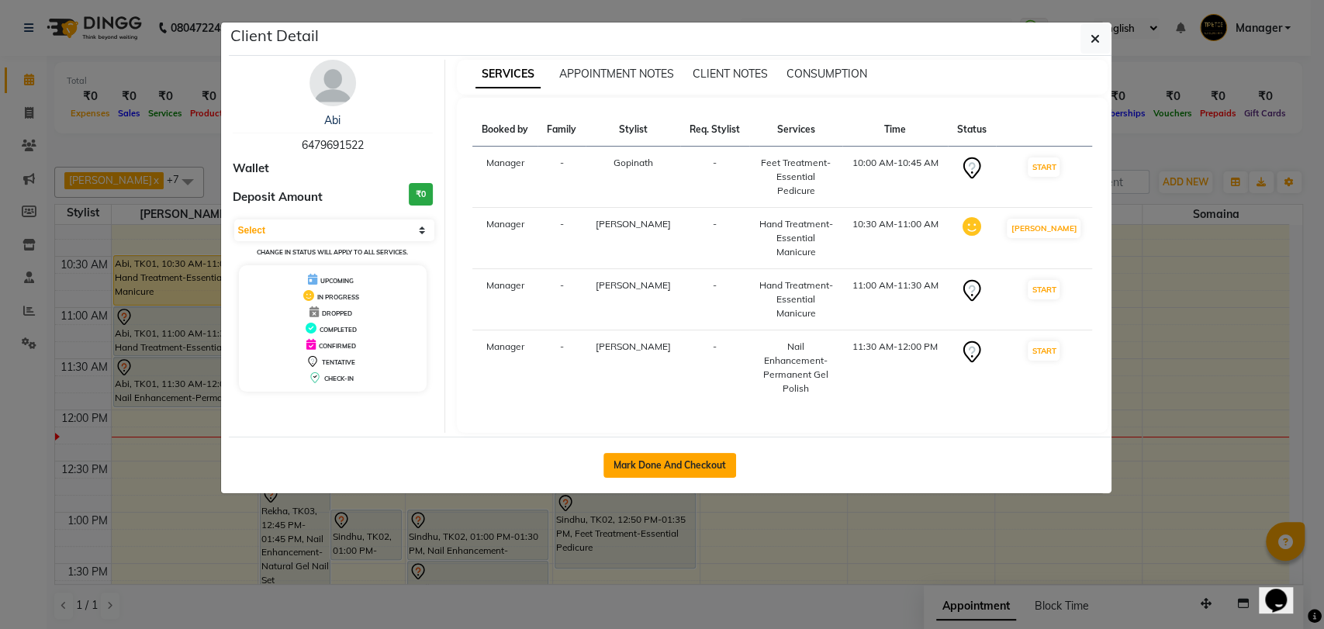
click at [682, 453] on button "Mark Done And Checkout" at bounding box center [669, 465] width 133 height 25
select select "service"
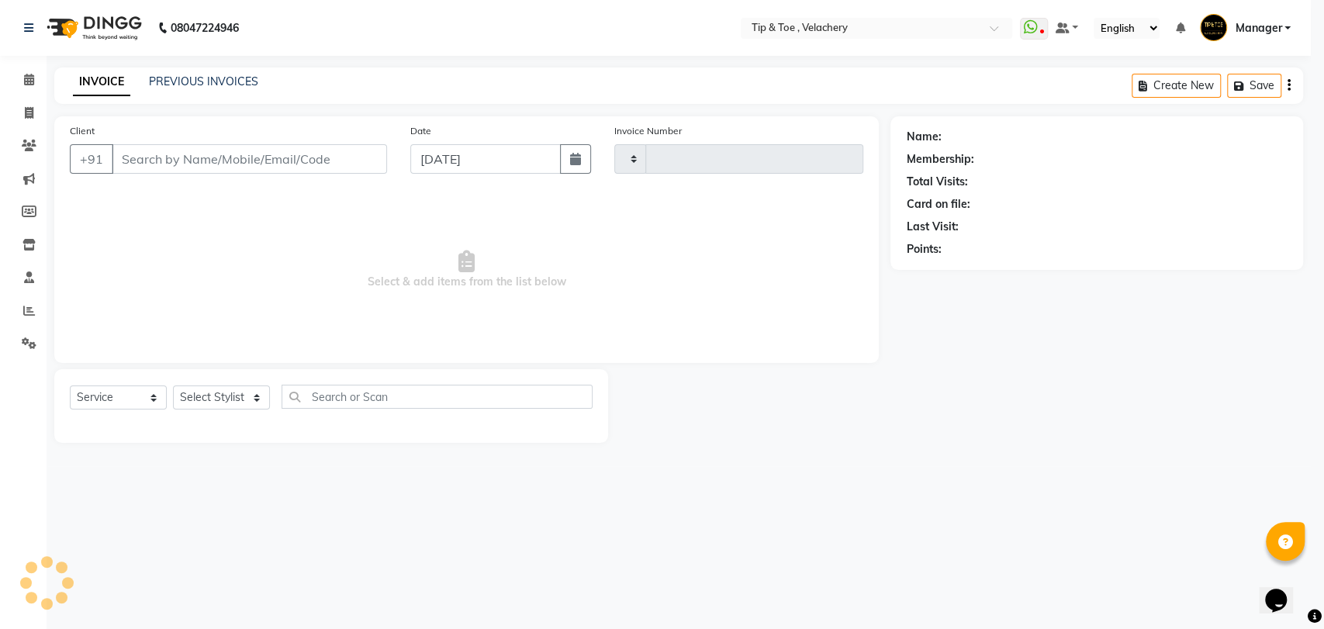
type input "2015"
select select "5863"
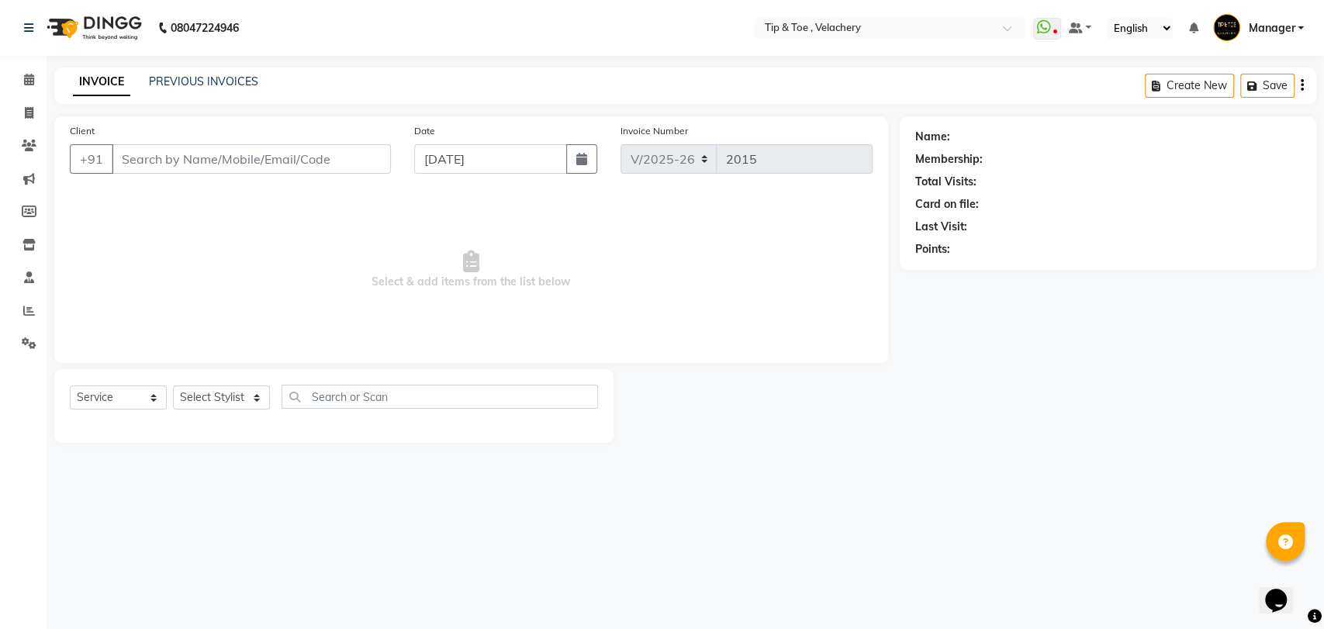
type input "6479691522"
select select "41023"
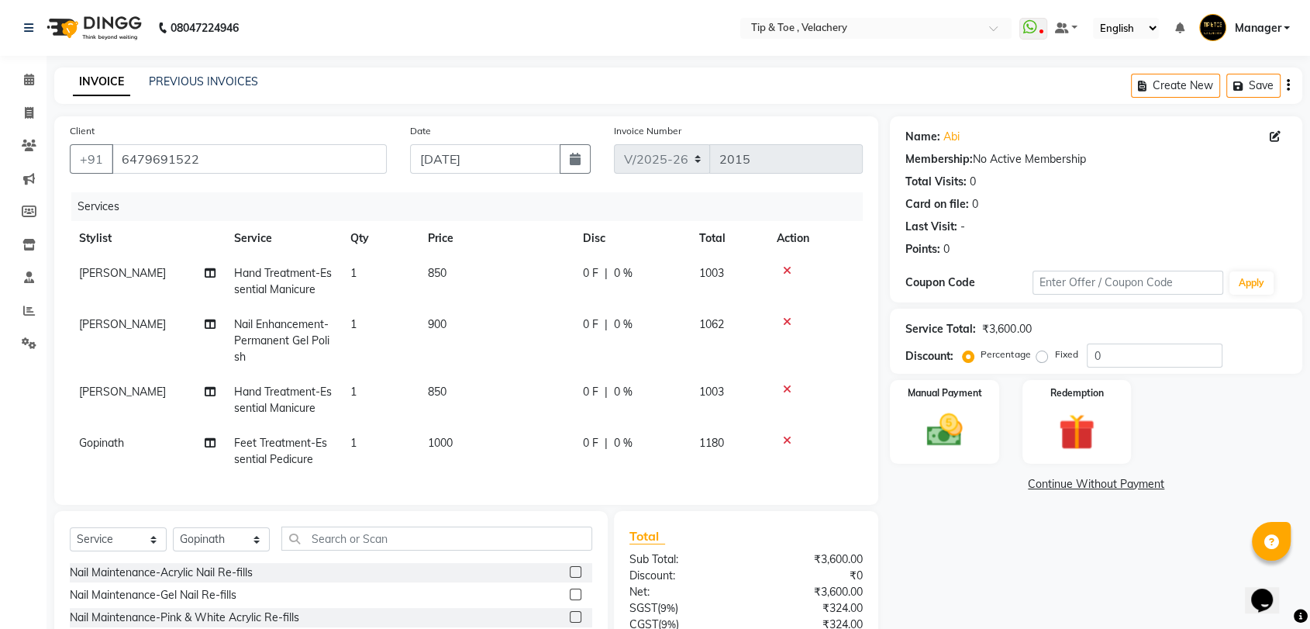
click at [786, 268] on icon at bounding box center [787, 270] width 9 height 11
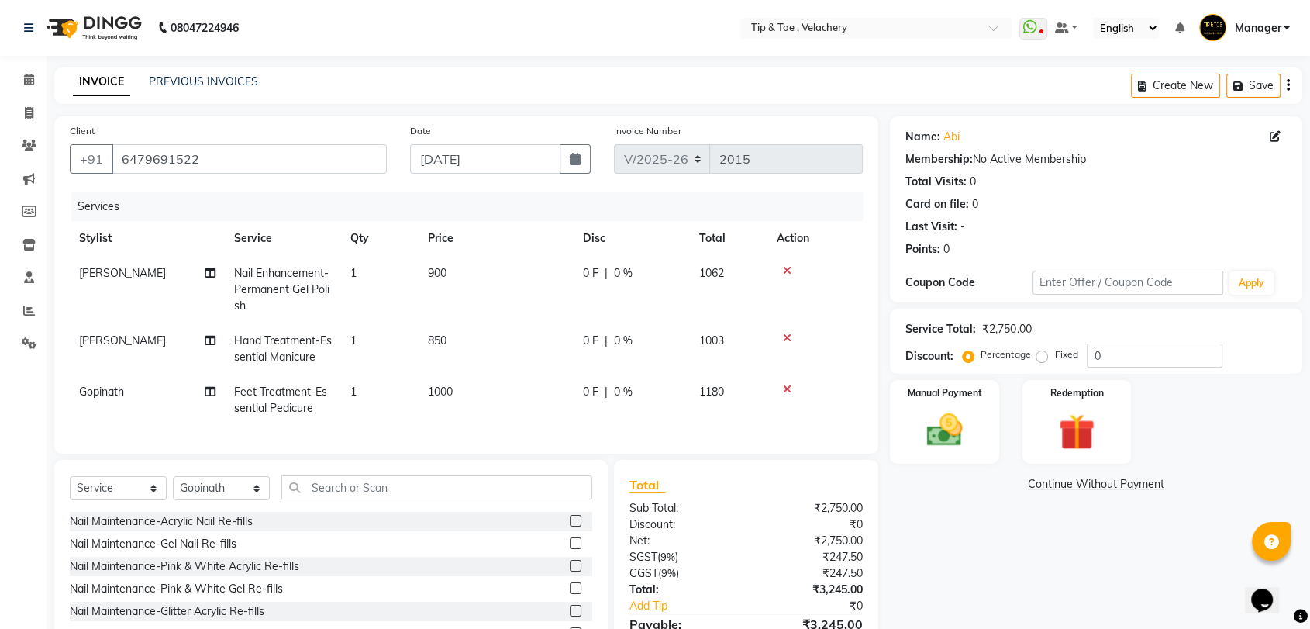
click at [784, 268] on icon at bounding box center [787, 270] width 9 height 11
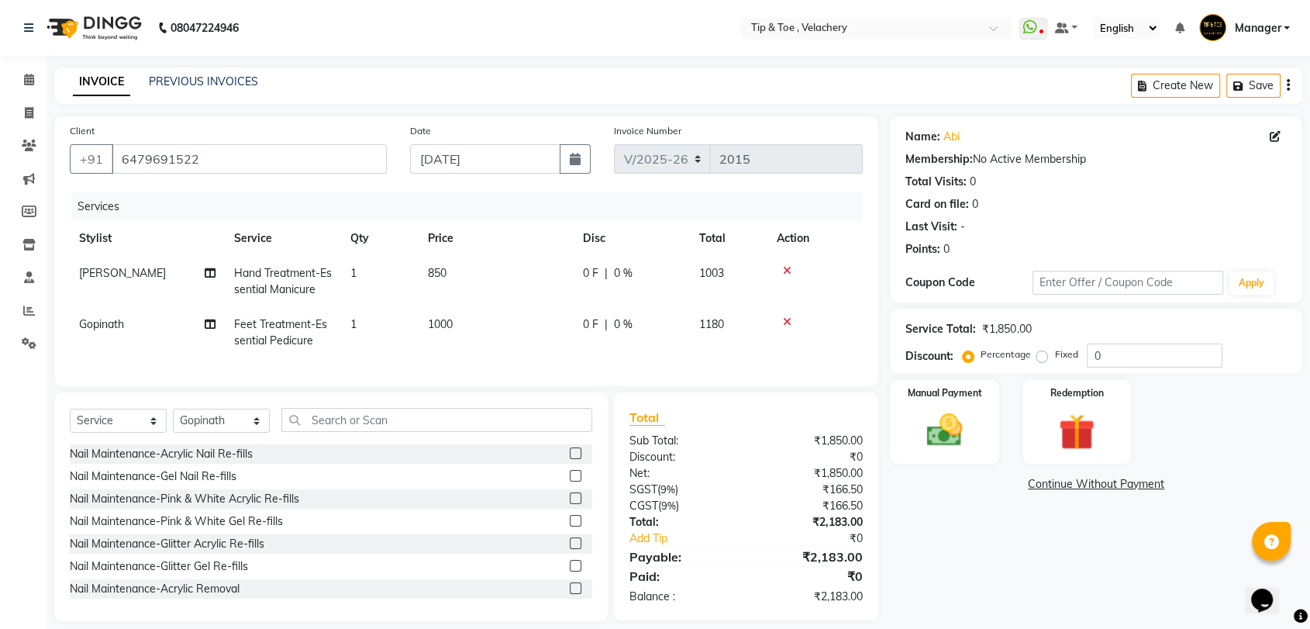
click at [785, 269] on icon at bounding box center [787, 270] width 9 height 11
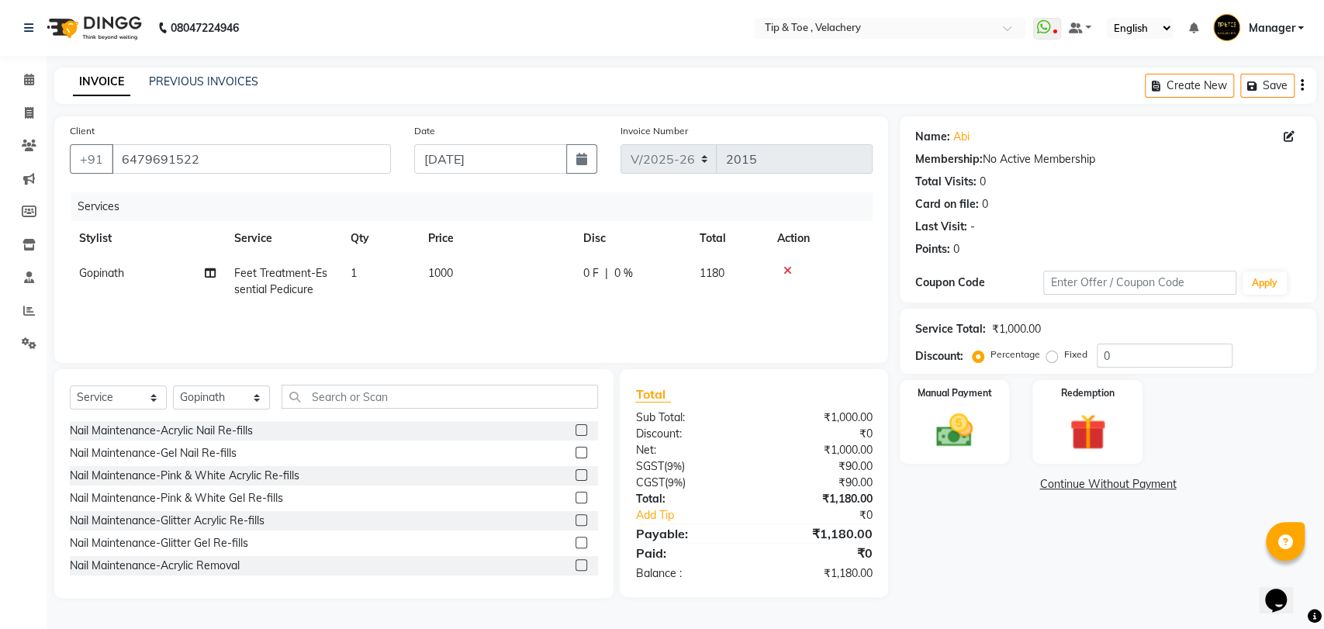
click at [786, 271] on icon at bounding box center [787, 270] width 9 height 11
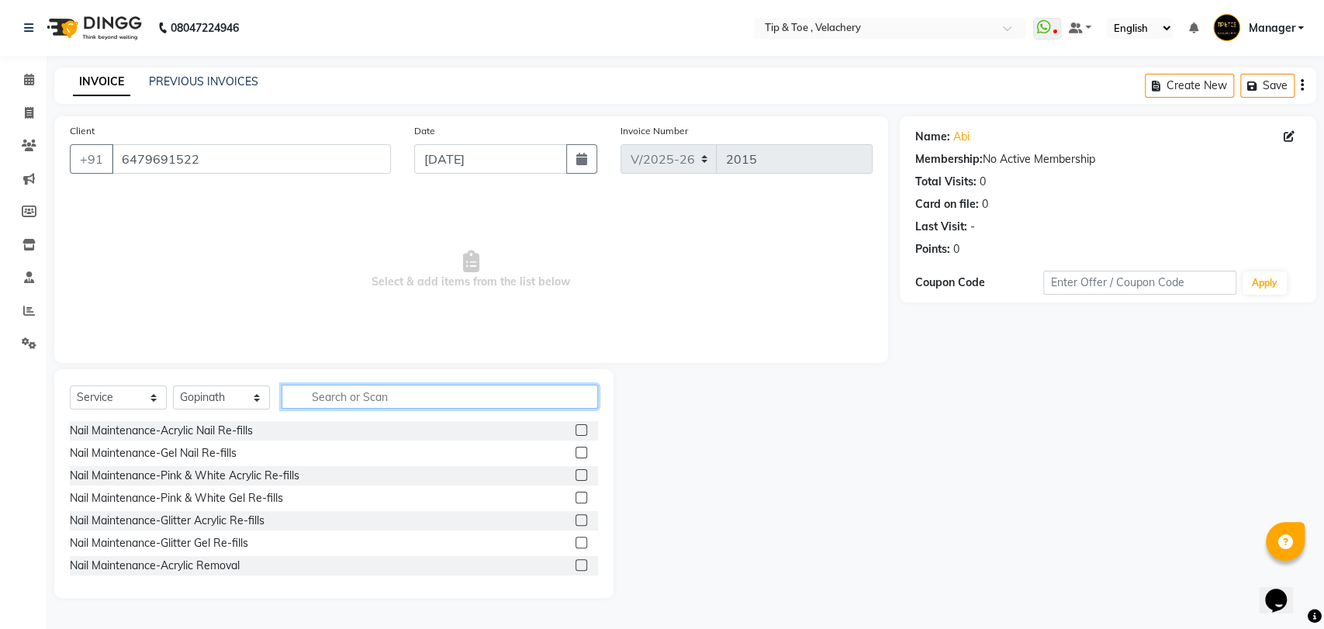
click at [409, 399] on input "text" at bounding box center [439, 397] width 316 height 24
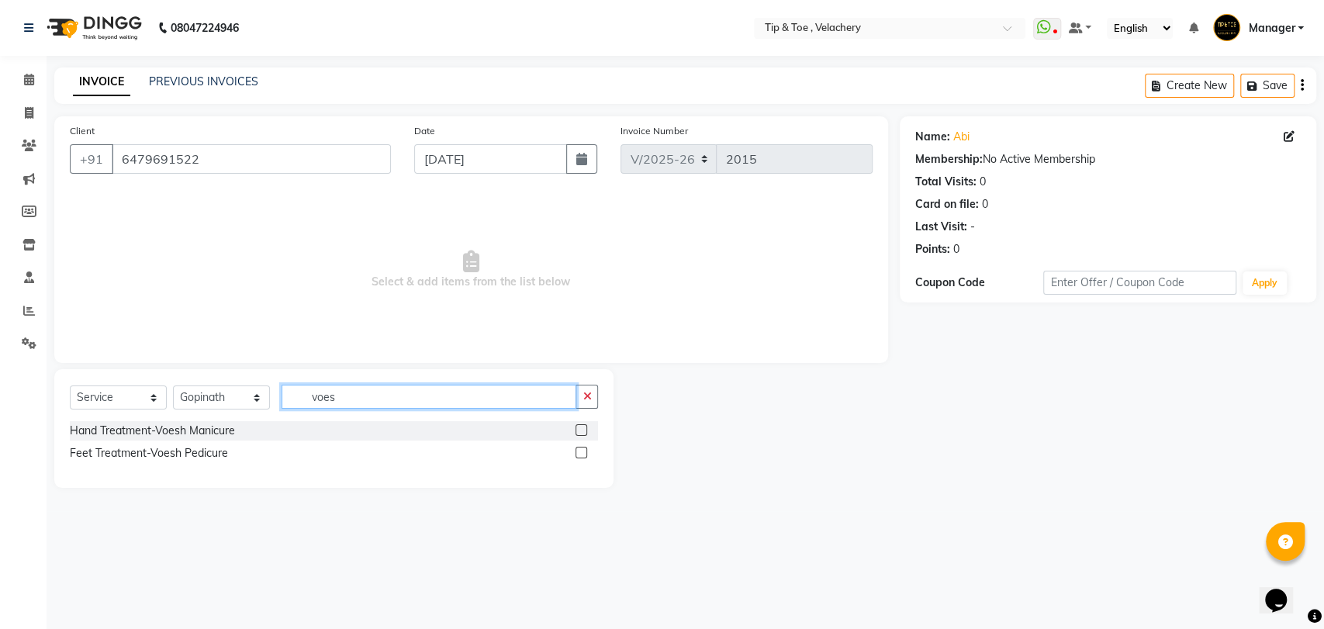
type input "voes"
click at [577, 450] on label at bounding box center [581, 453] width 12 height 12
click at [577, 450] on input "checkbox" at bounding box center [580, 453] width 10 height 10
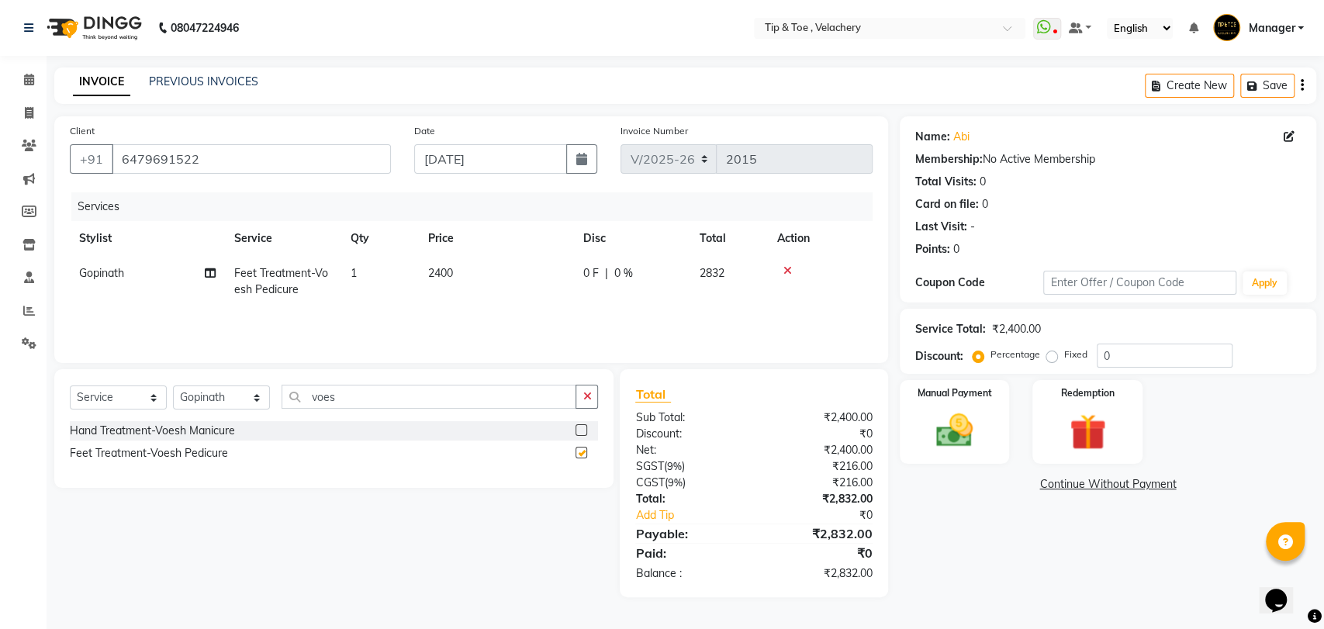
checkbox input "false"
click at [341, 392] on input "voes" at bounding box center [428, 397] width 295 height 24
type input "v"
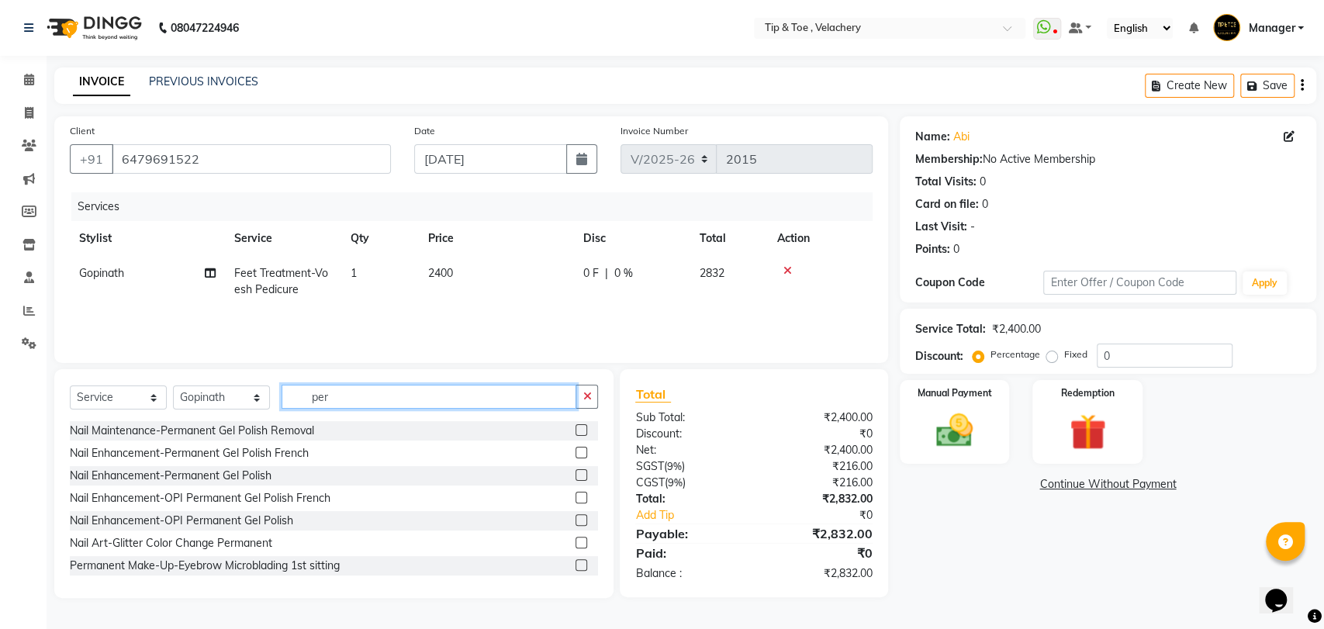
type input "per"
click at [575, 473] on label at bounding box center [581, 475] width 12 height 12
click at [575, 473] on input "checkbox" at bounding box center [580, 476] width 10 height 10
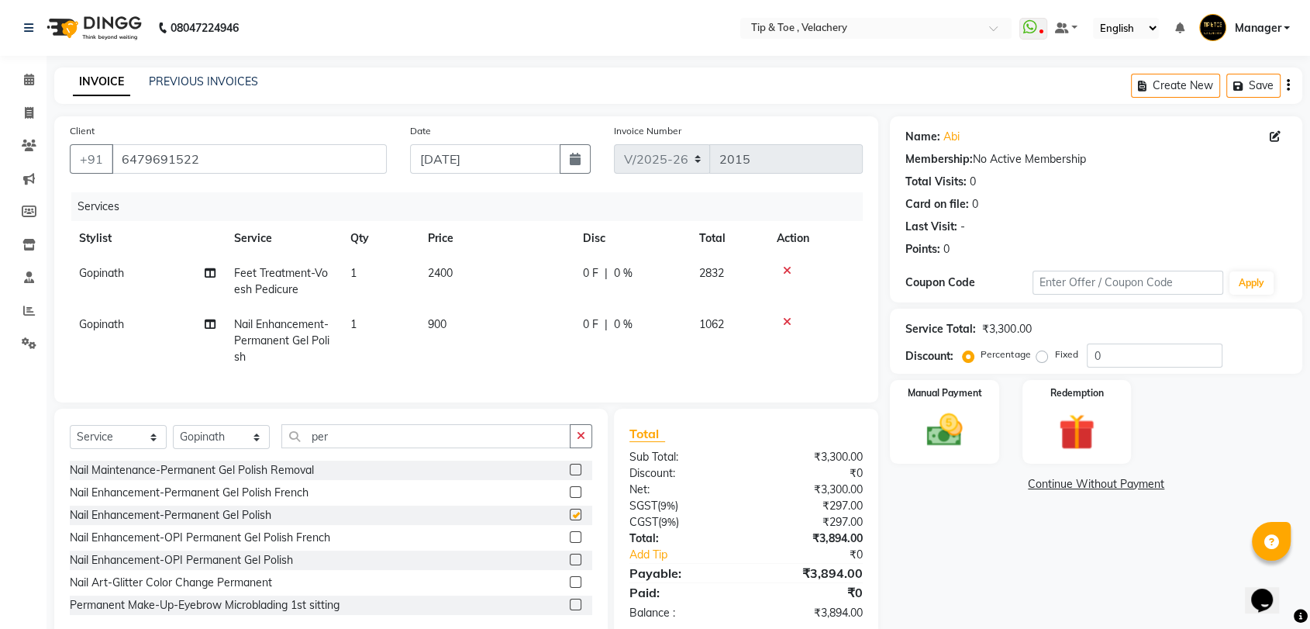
checkbox input "false"
click at [251, 447] on select "Select Stylist [PERSON_NAME] Gopinath Jianrei [PERSON_NAME] Manager [PERSON_NAM…" at bounding box center [221, 437] width 97 height 24
select select "41021"
click at [173, 438] on select "Select Stylist [PERSON_NAME] Gopinath Jianrei [PERSON_NAME] Manager [PERSON_NAM…" at bounding box center [221, 437] width 97 height 24
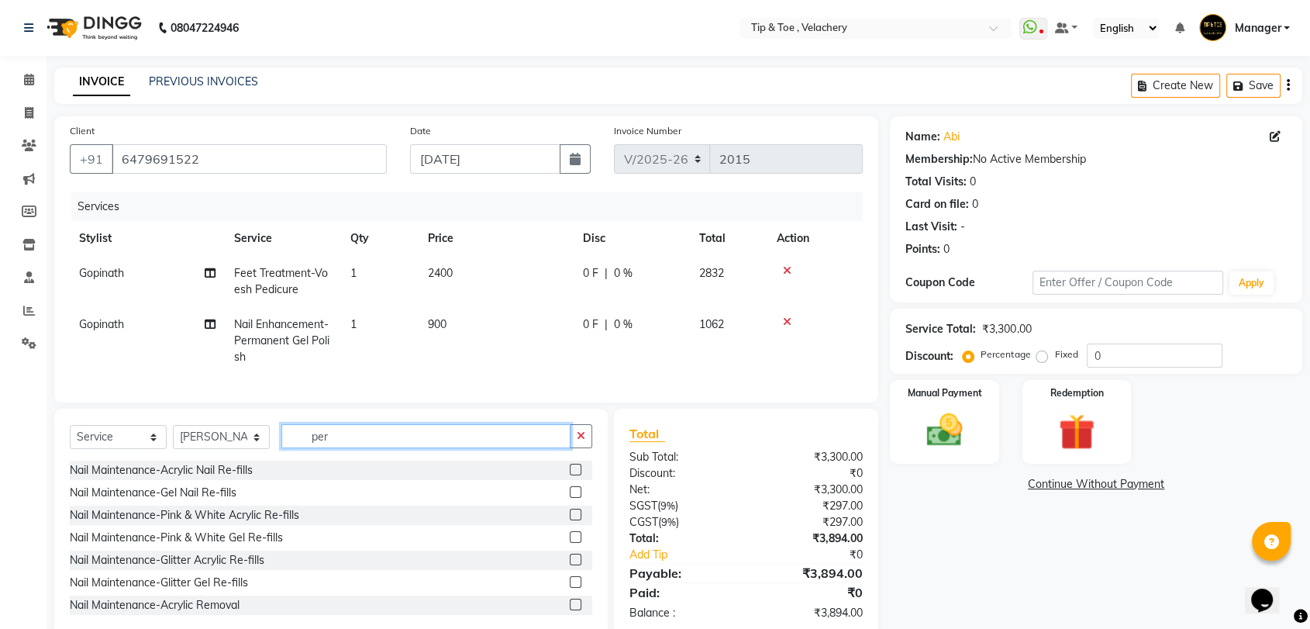
click at [328, 448] on input "per" at bounding box center [425, 436] width 289 height 24
type input "p"
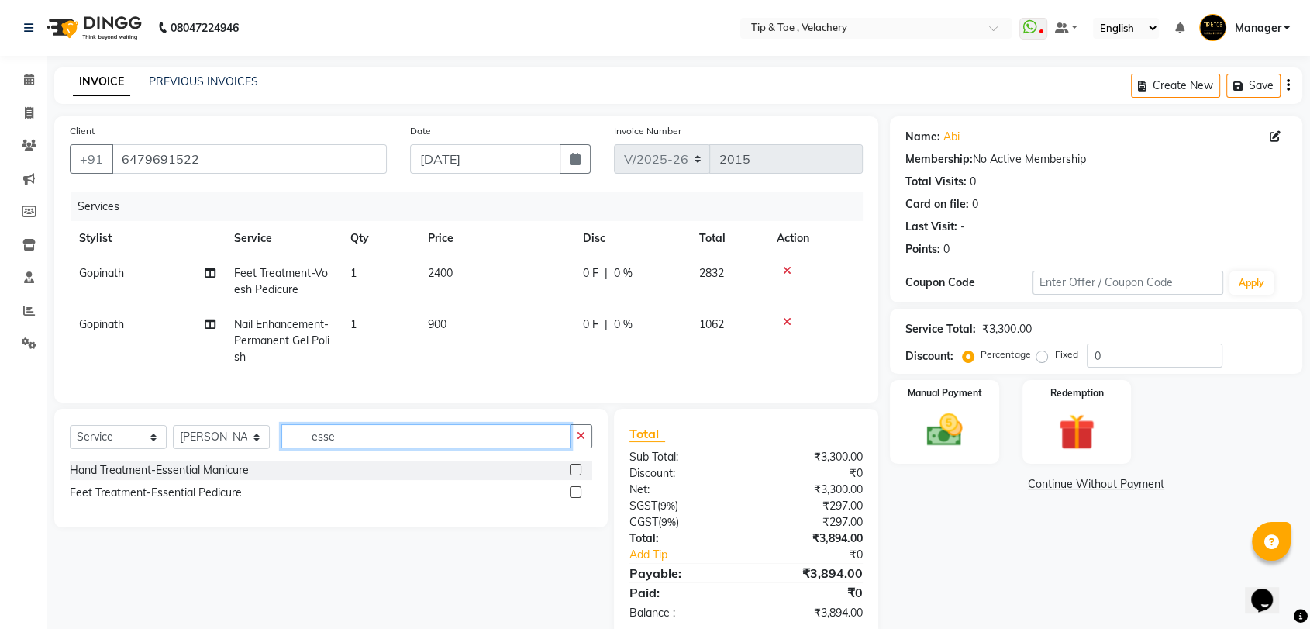
type input "esse"
click at [572, 475] on label at bounding box center [576, 470] width 12 height 12
click at [572, 475] on input "checkbox" at bounding box center [575, 470] width 10 height 10
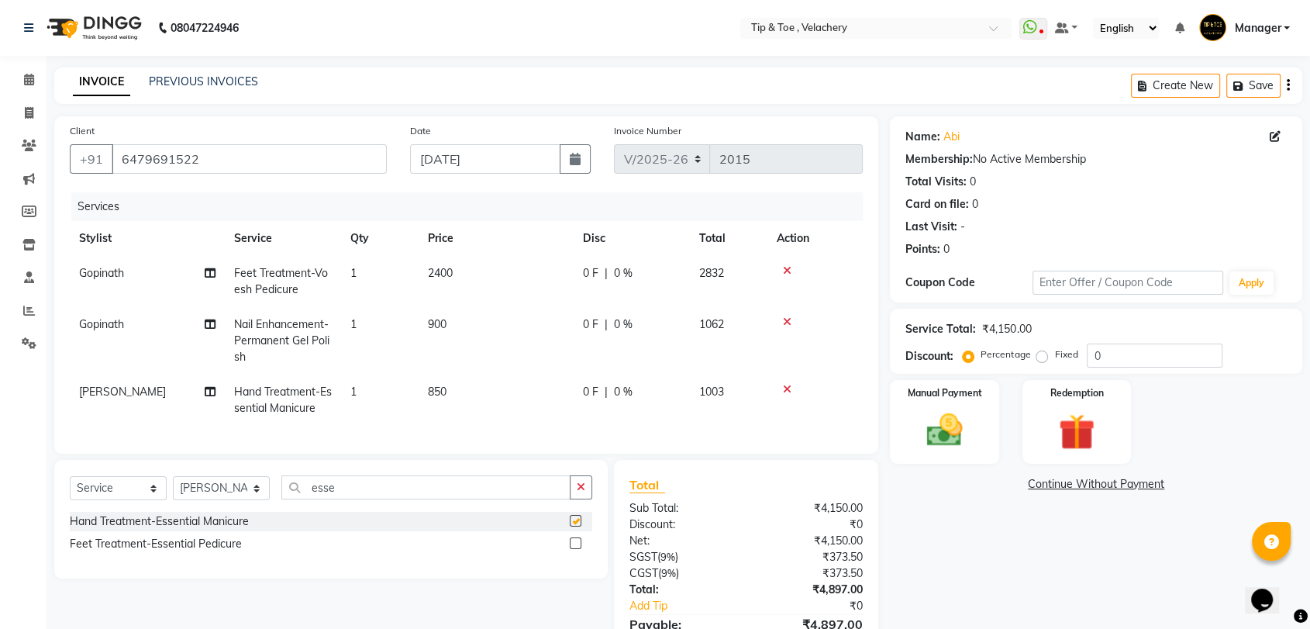
checkbox input "false"
click at [468, 382] on td "850" at bounding box center [496, 400] width 155 height 51
select select "41021"
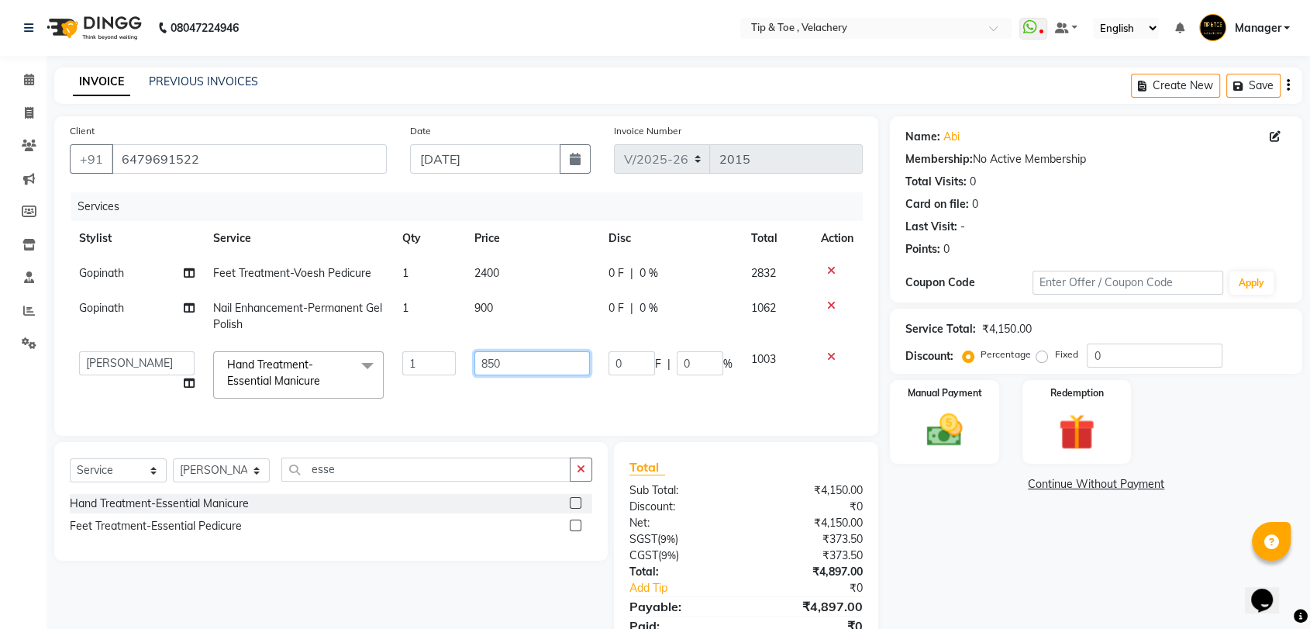
click at [530, 363] on input "850" at bounding box center [533, 363] width 116 height 24
type input "8"
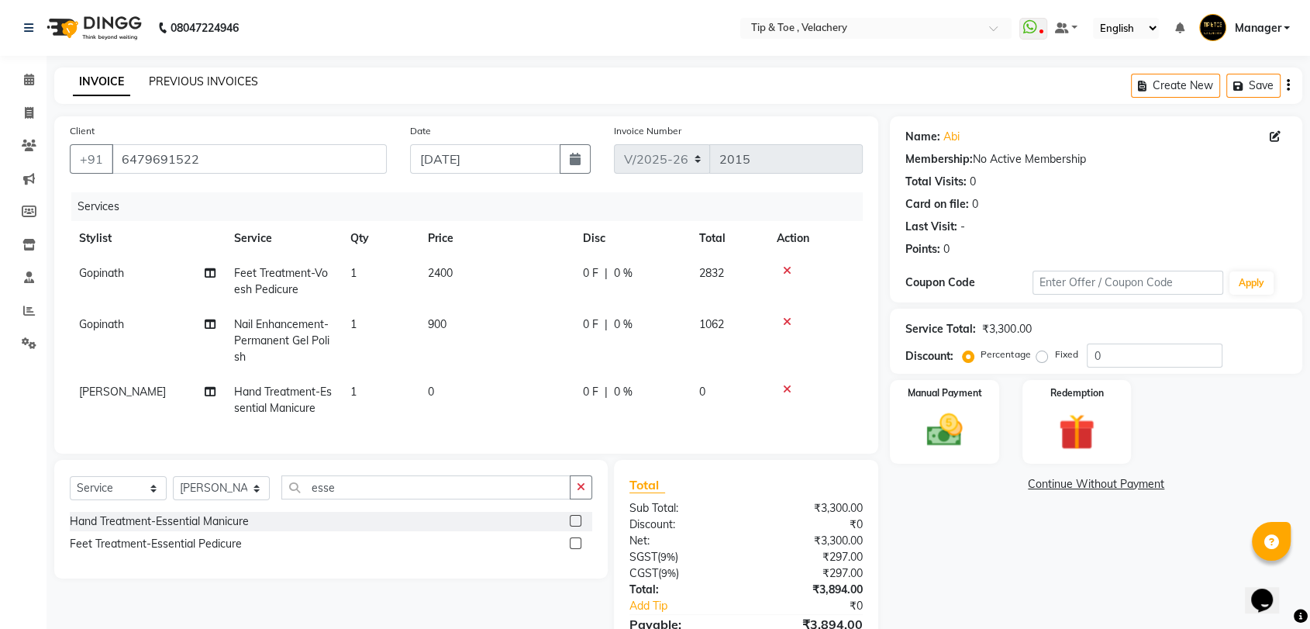
click at [221, 75] on link "PREVIOUS INVOICES" at bounding box center [203, 81] width 109 height 14
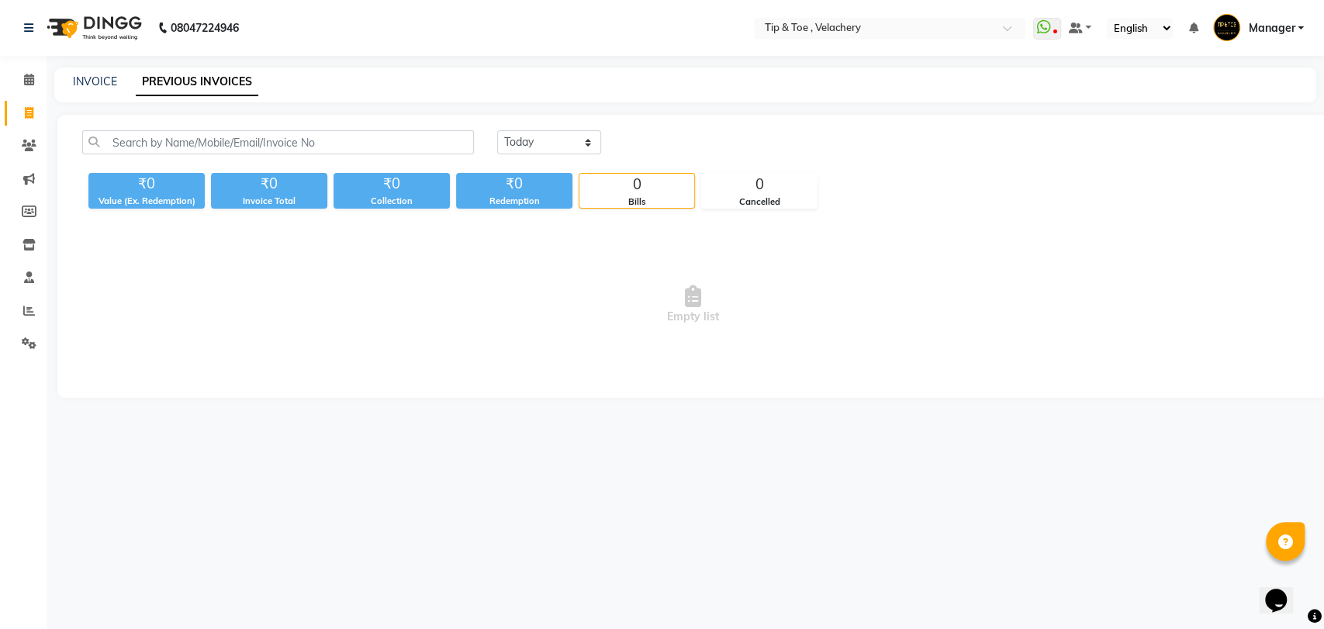
click at [91, 70] on div "INVOICE PREVIOUS INVOICES" at bounding box center [685, 84] width 1262 height 35
click at [93, 82] on link "INVOICE" at bounding box center [95, 81] width 44 height 14
select select "service"
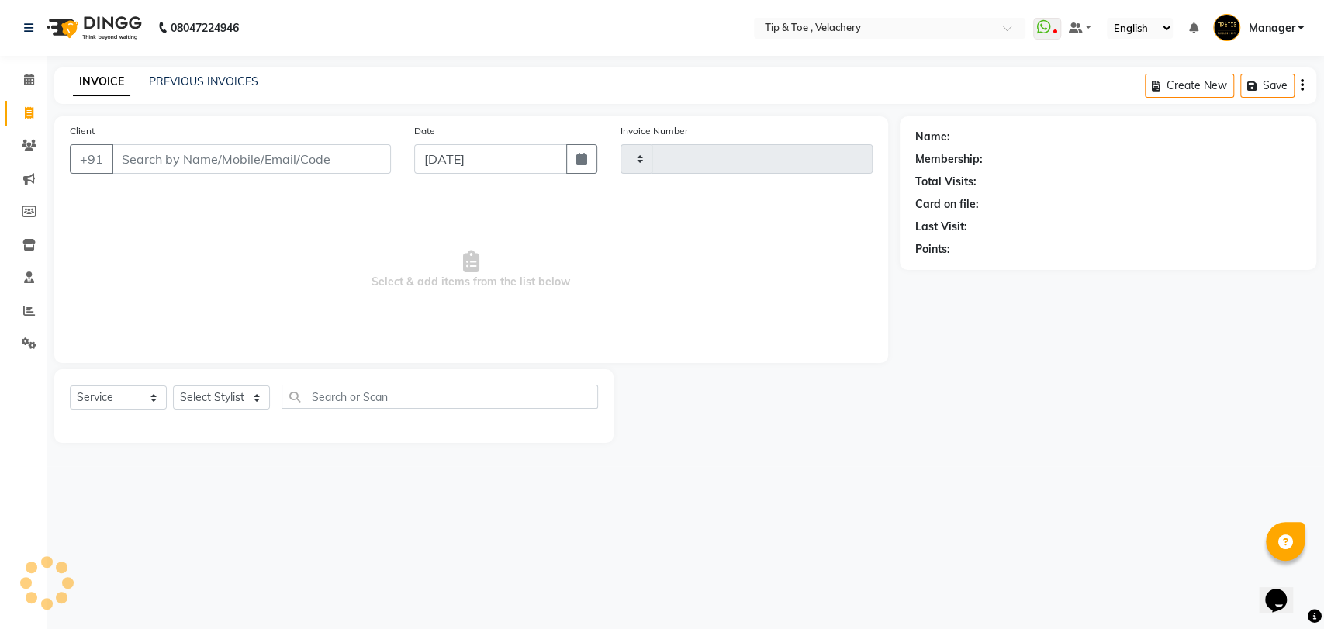
type input "2015"
select select "5863"
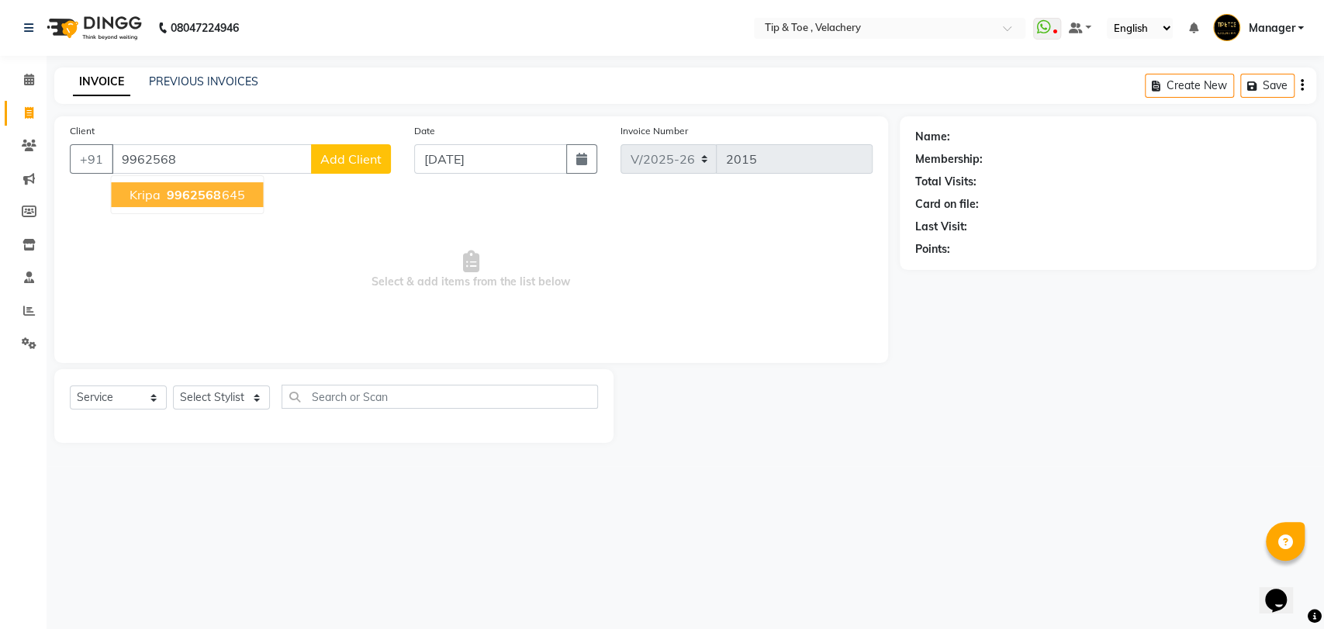
click at [199, 192] on span "9962568" at bounding box center [194, 195] width 54 height 16
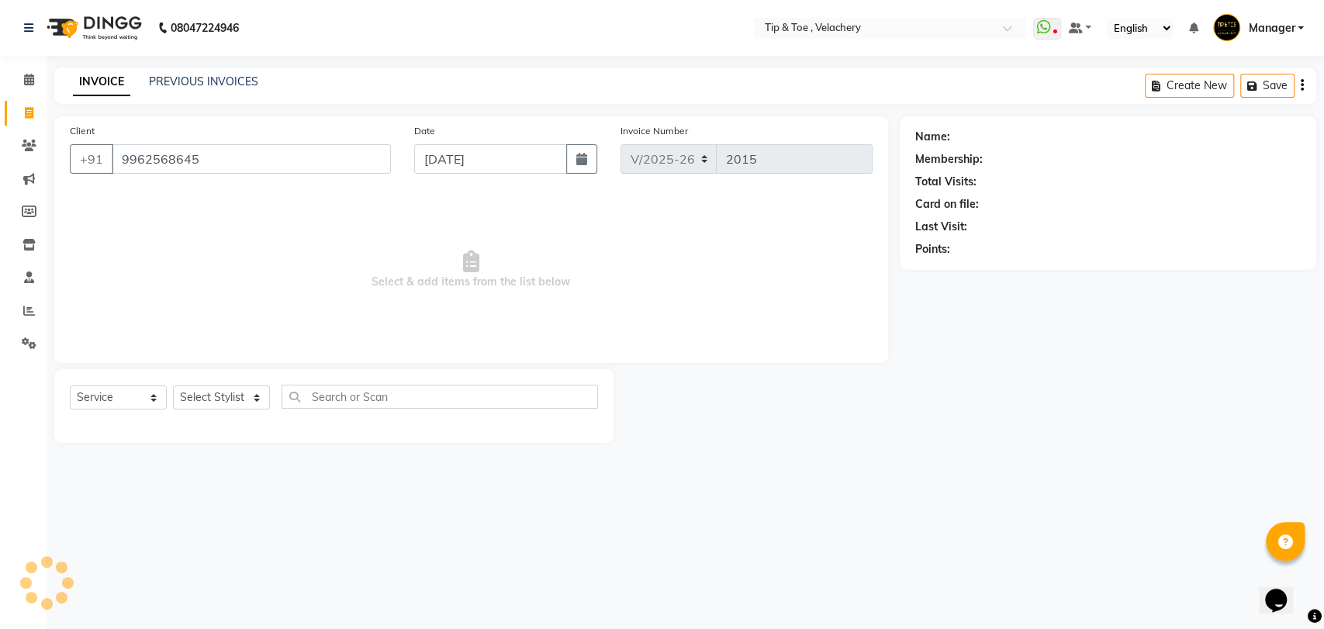
type input "9962568645"
select select "1: Object"
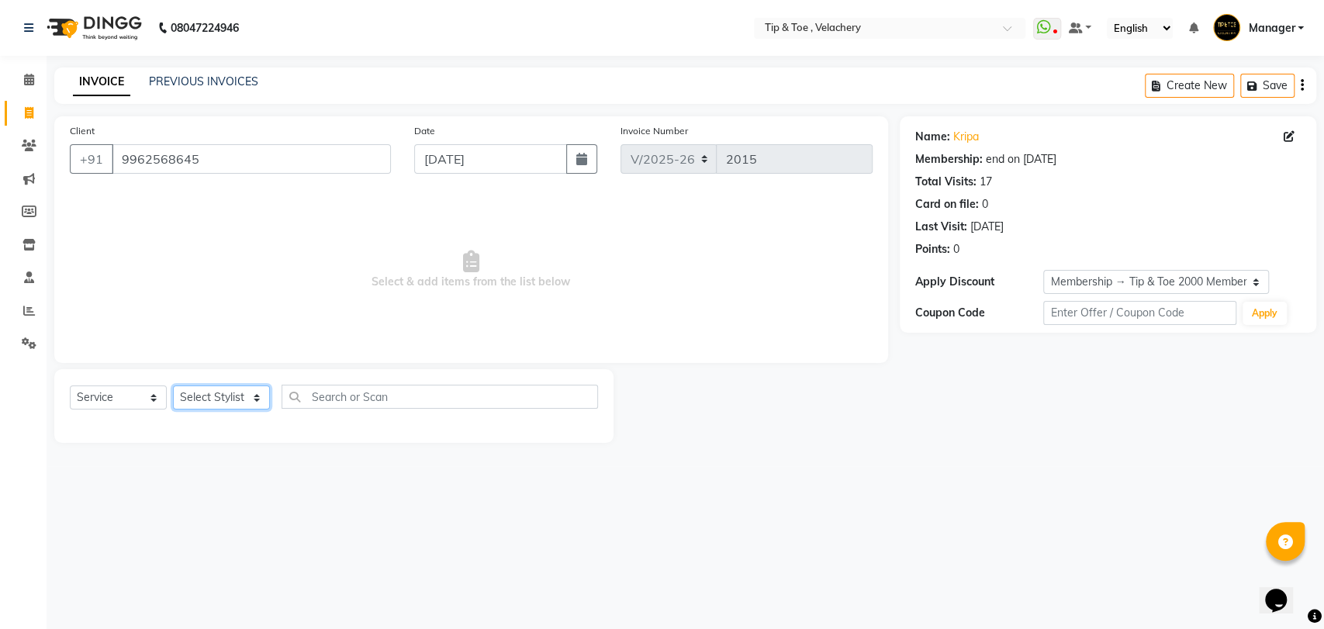
click at [261, 400] on select "Select Stylist [PERSON_NAME] Gopinath Jianrei [PERSON_NAME] Manager [PERSON_NAM…" at bounding box center [221, 397] width 97 height 24
select select "41023"
click at [173, 385] on select "Select Stylist [PERSON_NAME] Gopinath Jianrei [PERSON_NAME] Manager [PERSON_NAM…" at bounding box center [221, 397] width 97 height 24
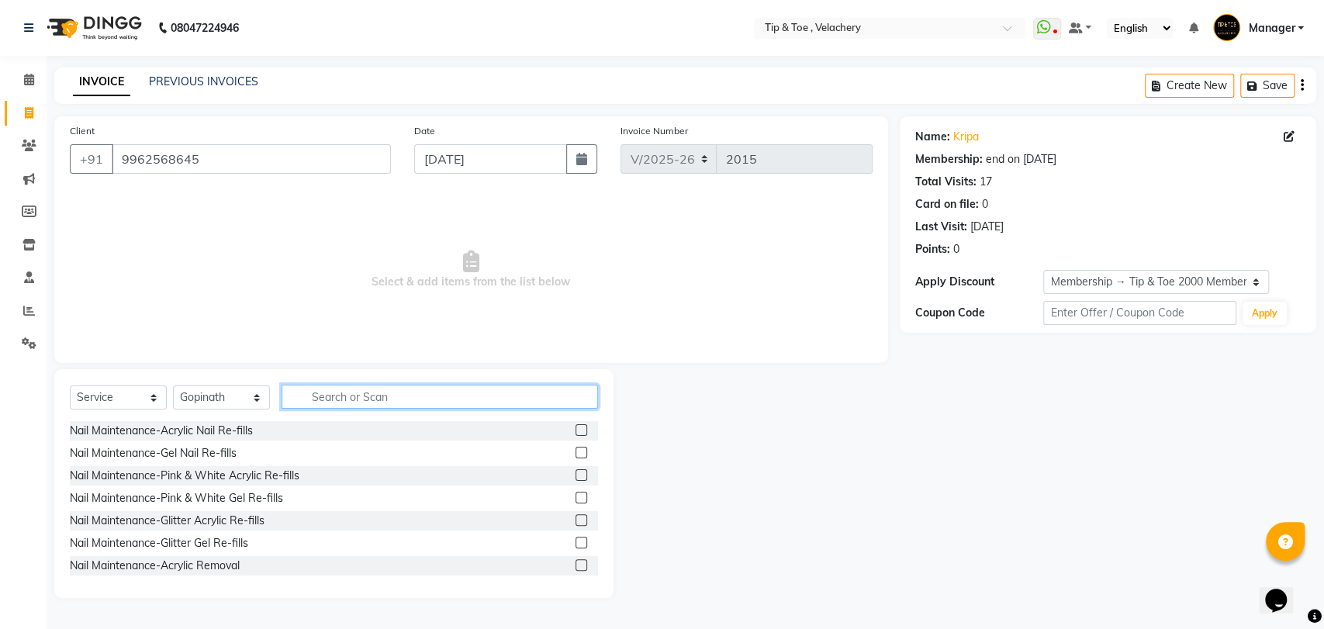
click at [319, 394] on input "text" at bounding box center [439, 397] width 316 height 24
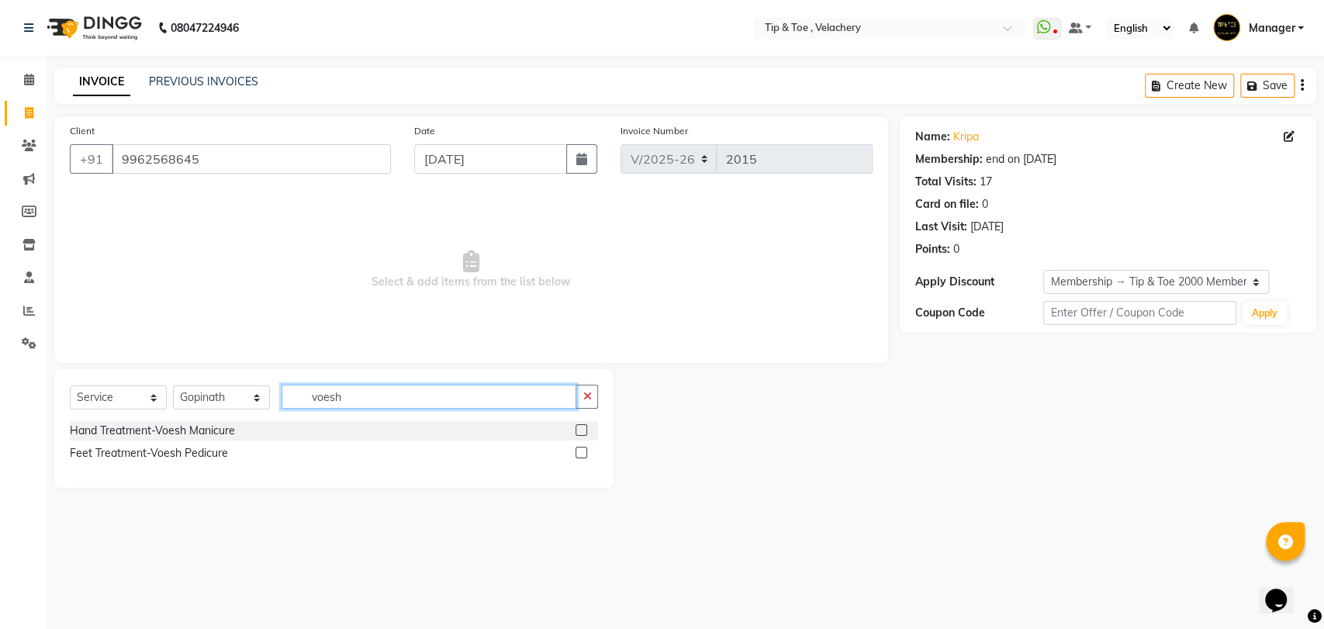
type input "voesh"
click at [583, 449] on label at bounding box center [581, 453] width 12 height 12
click at [583, 449] on input "checkbox" at bounding box center [580, 453] width 10 height 10
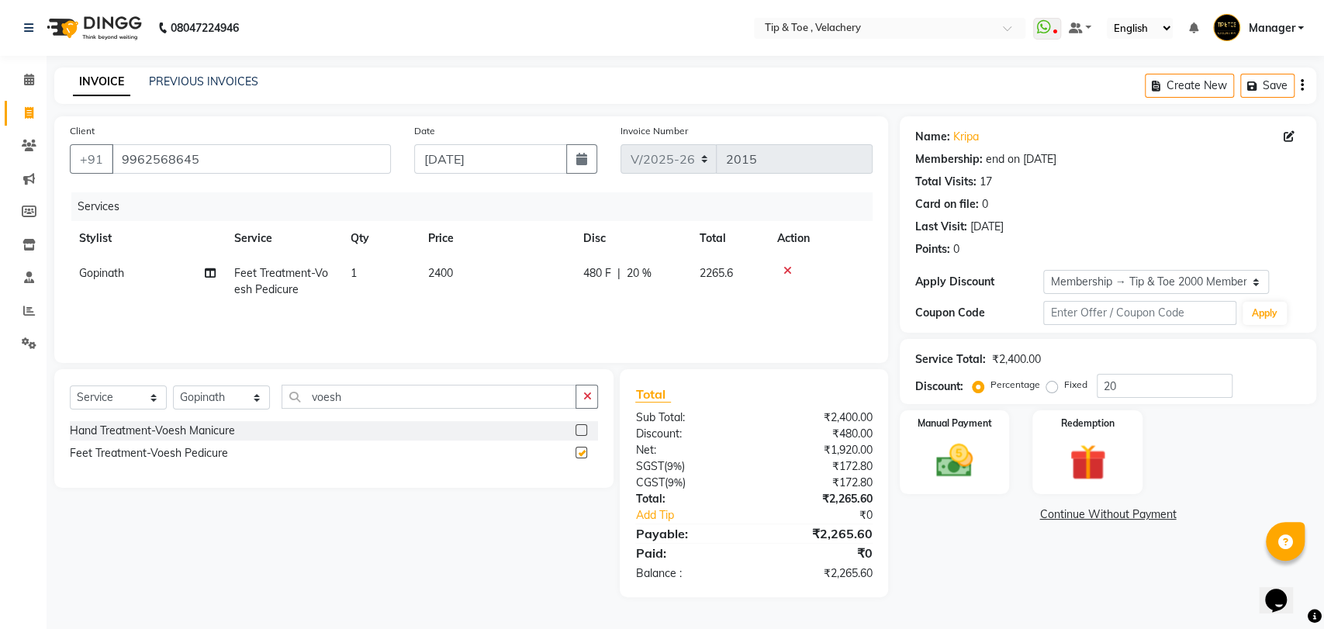
checkbox input "false"
click at [398, 392] on input "voesh" at bounding box center [428, 397] width 295 height 24
type input "v"
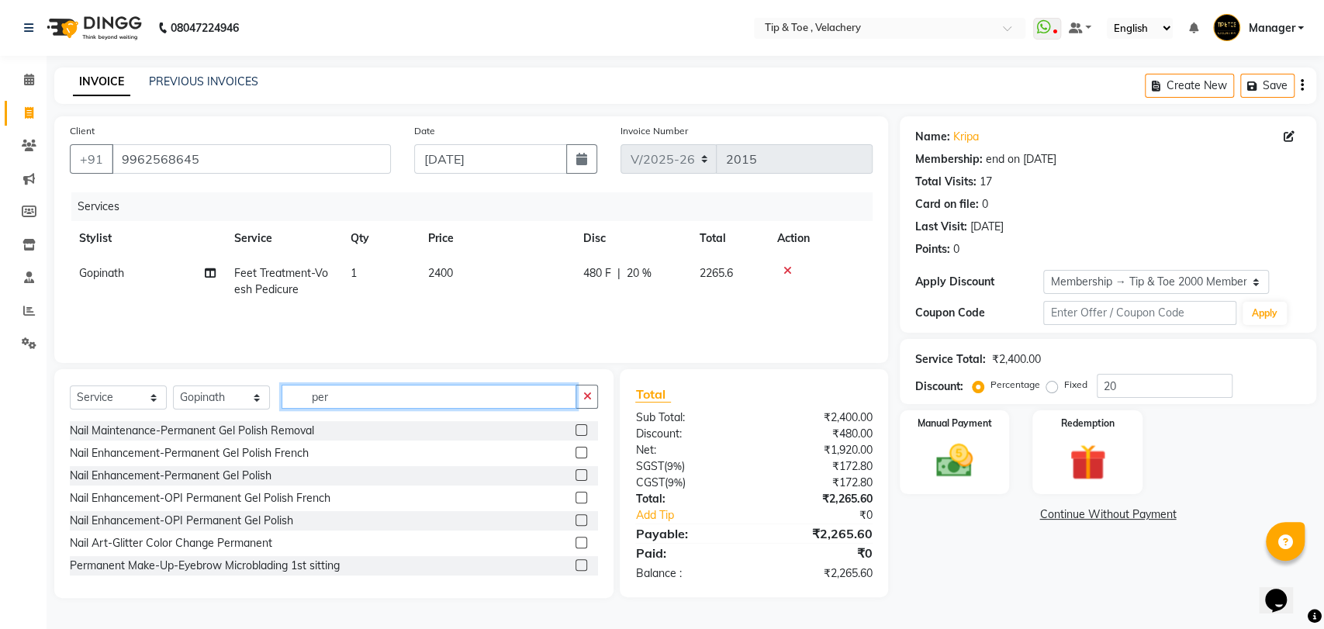
type input "per"
click at [575, 473] on label at bounding box center [581, 475] width 12 height 12
click at [575, 473] on input "checkbox" at bounding box center [580, 476] width 10 height 10
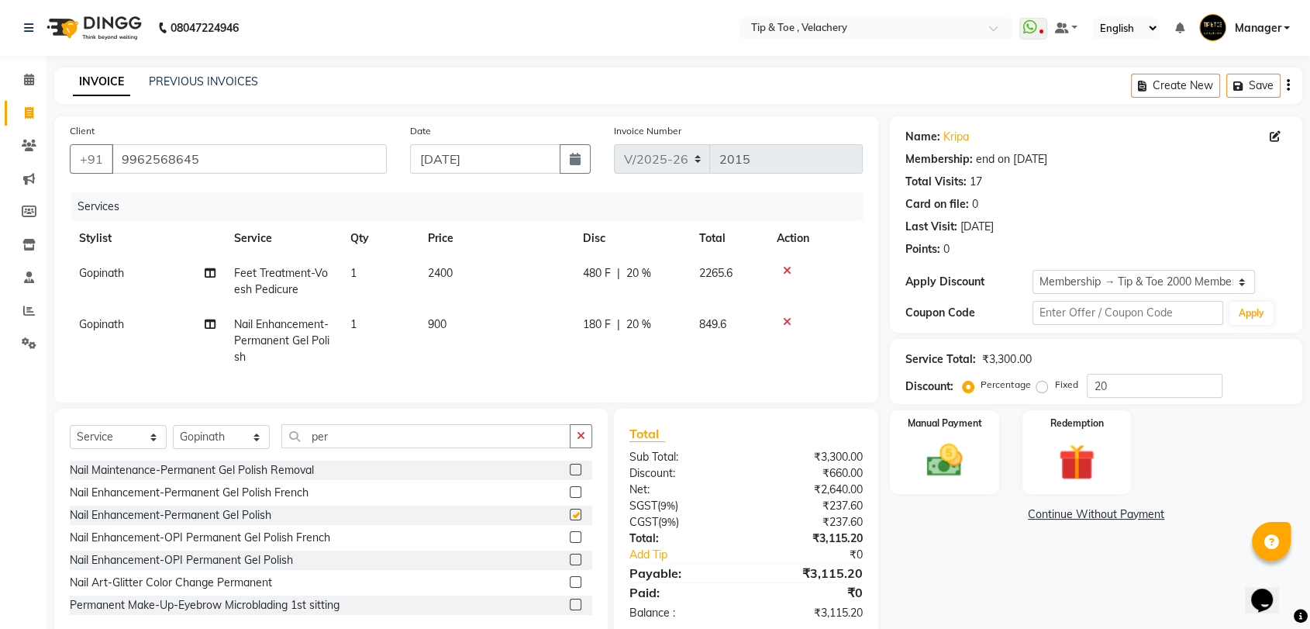
checkbox input "false"
click at [253, 449] on select "Select Stylist [PERSON_NAME] Gopinath Jianrei [PERSON_NAME] Manager [PERSON_NAM…" at bounding box center [221, 437] width 97 height 24
select select "41021"
click at [173, 438] on select "Select Stylist [PERSON_NAME] Gopinath Jianrei [PERSON_NAME] Manager [PERSON_NAM…" at bounding box center [221, 437] width 97 height 24
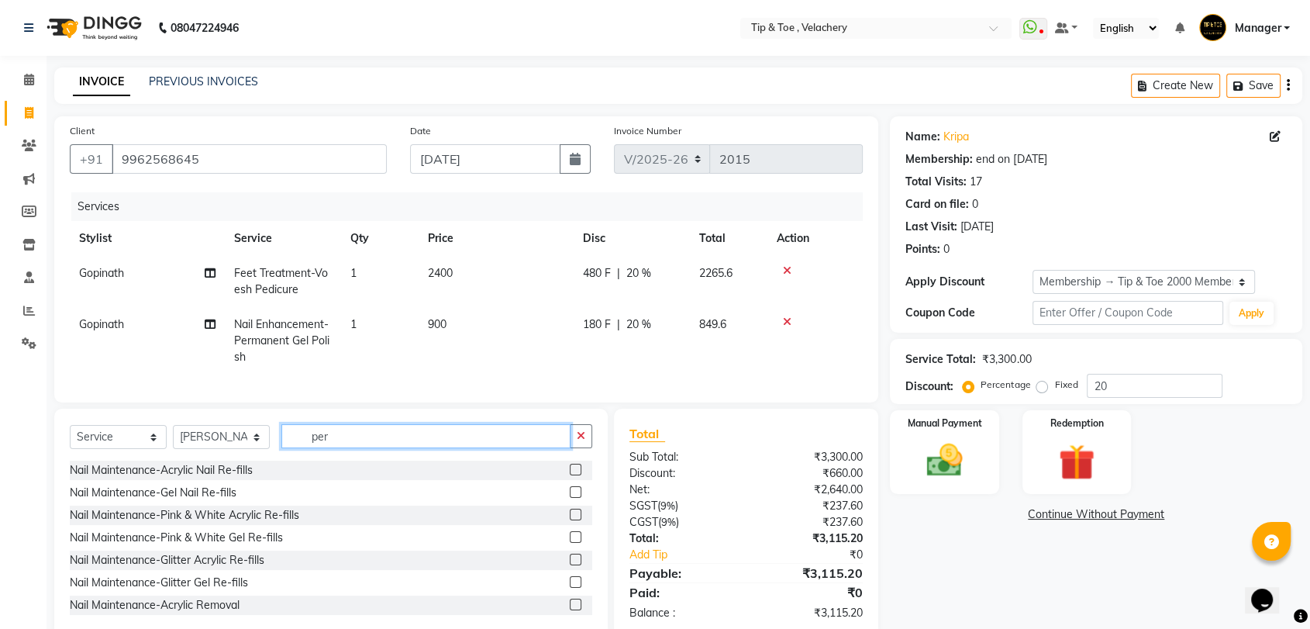
click at [354, 448] on input "per" at bounding box center [425, 436] width 289 height 24
type input "p"
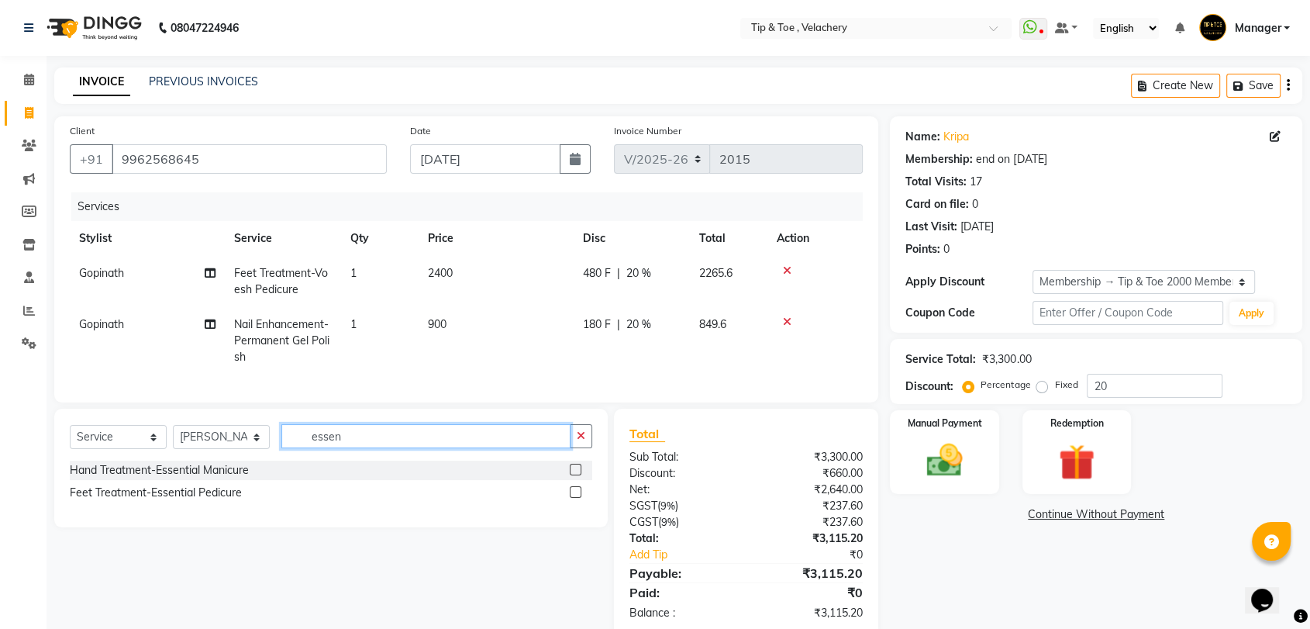
type input "essen"
click at [578, 475] on label at bounding box center [576, 470] width 12 height 12
click at [578, 475] on input "checkbox" at bounding box center [575, 470] width 10 height 10
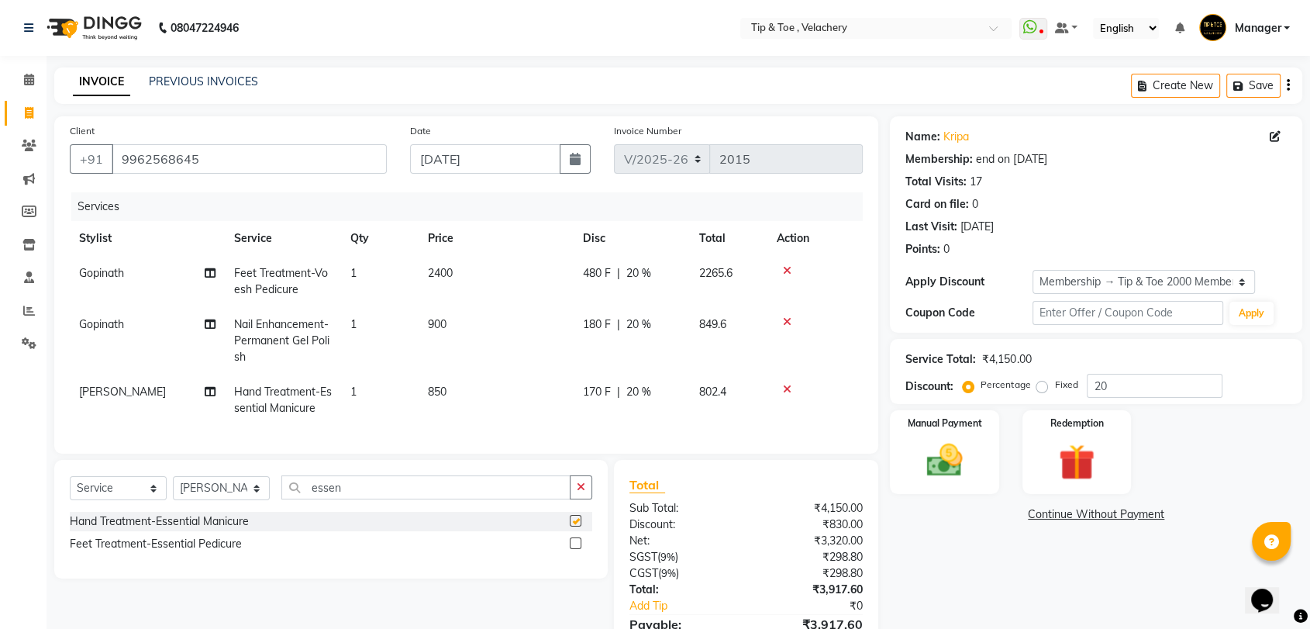
checkbox input "false"
click at [376, 491] on input "essen" at bounding box center [425, 487] width 289 height 24
click at [468, 382] on td "850" at bounding box center [496, 400] width 155 height 51
select select "41021"
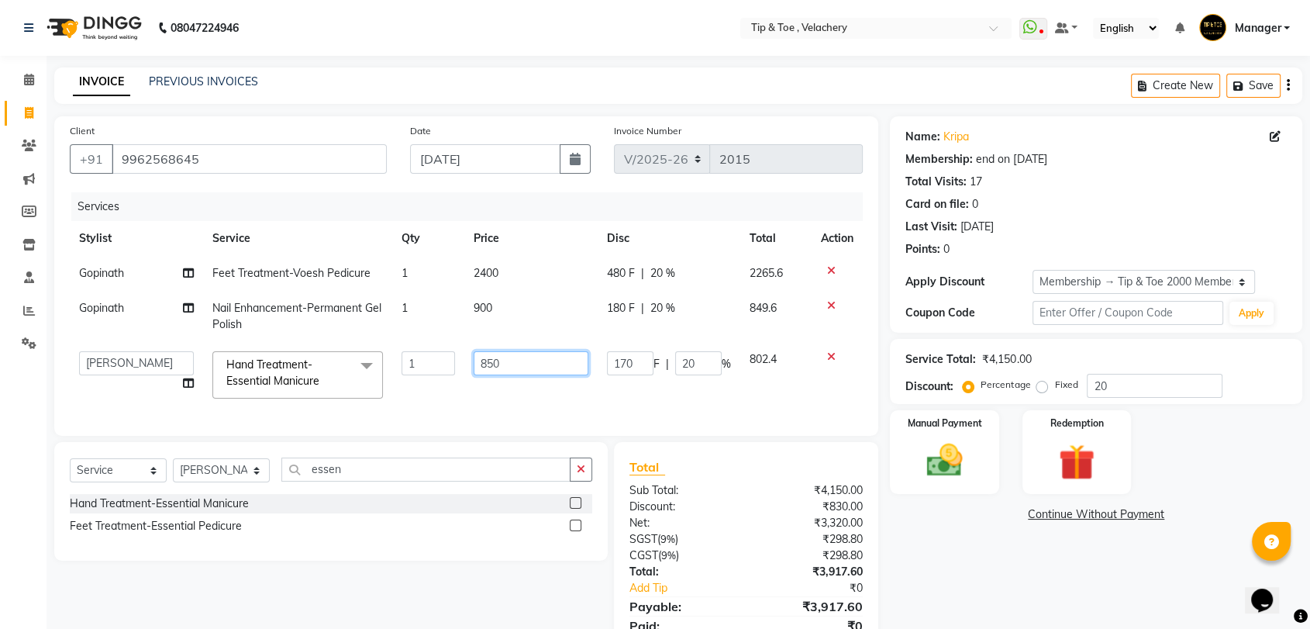
click at [546, 368] on input "850" at bounding box center [531, 363] width 115 height 24
type input "8"
type input "1000"
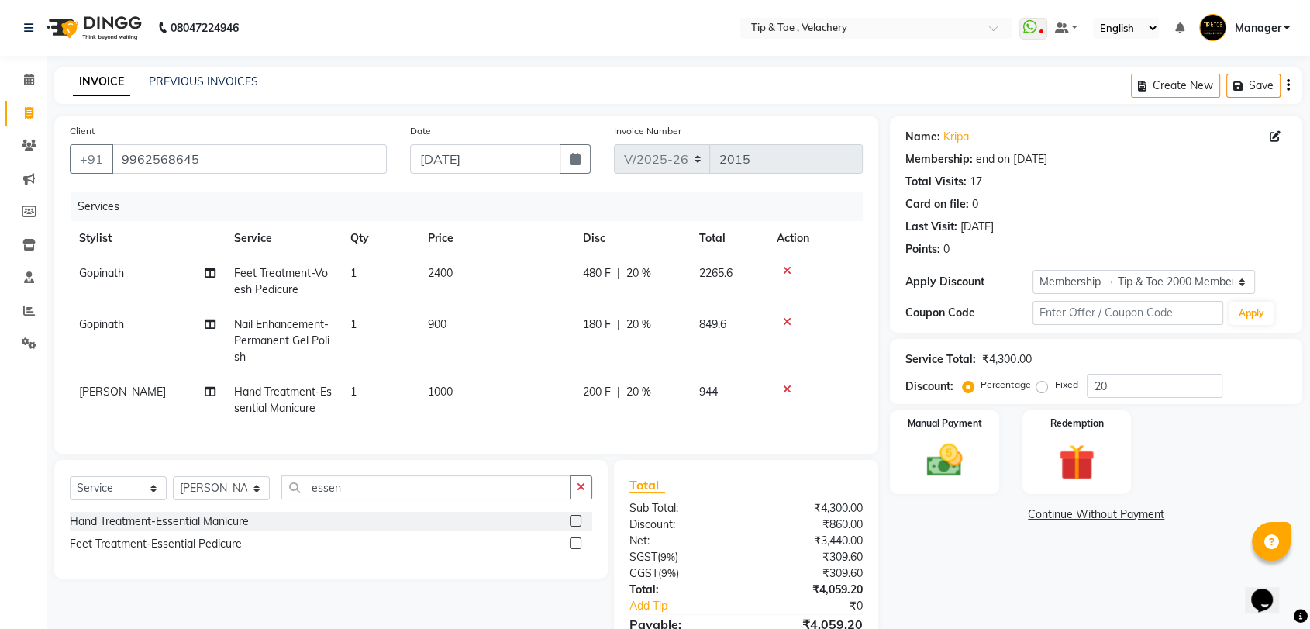
click at [523, 403] on td "1000" at bounding box center [496, 400] width 155 height 51
select select "41021"
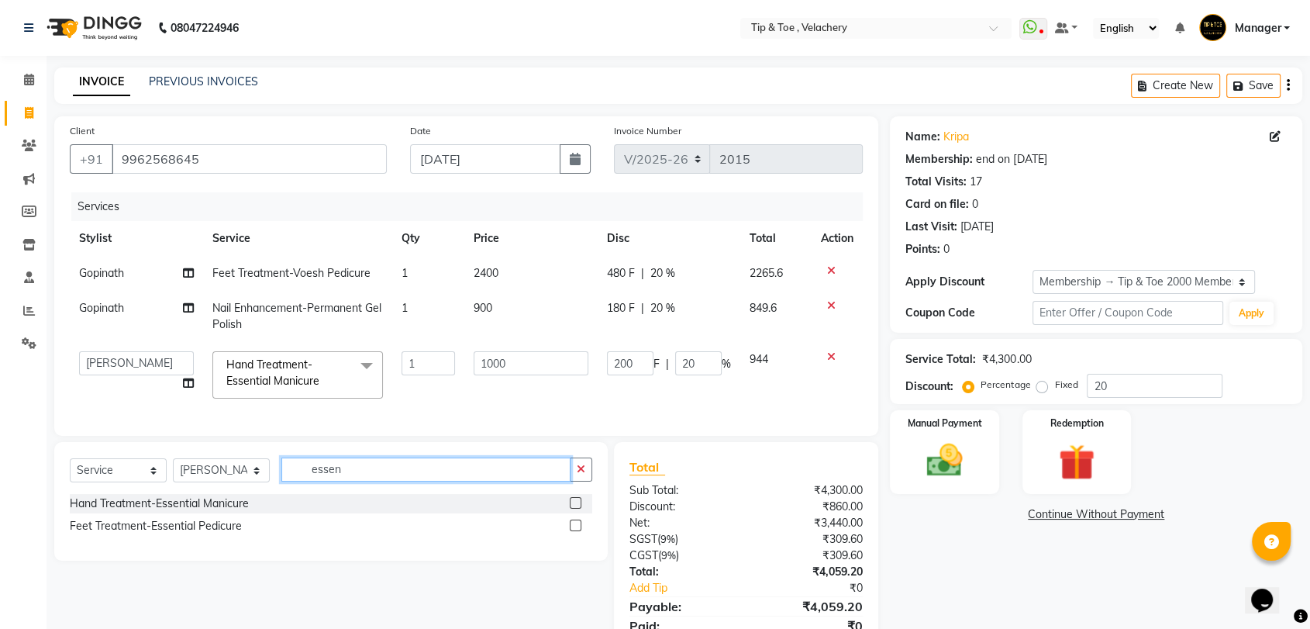
click at [348, 482] on input "essen" at bounding box center [425, 469] width 289 height 24
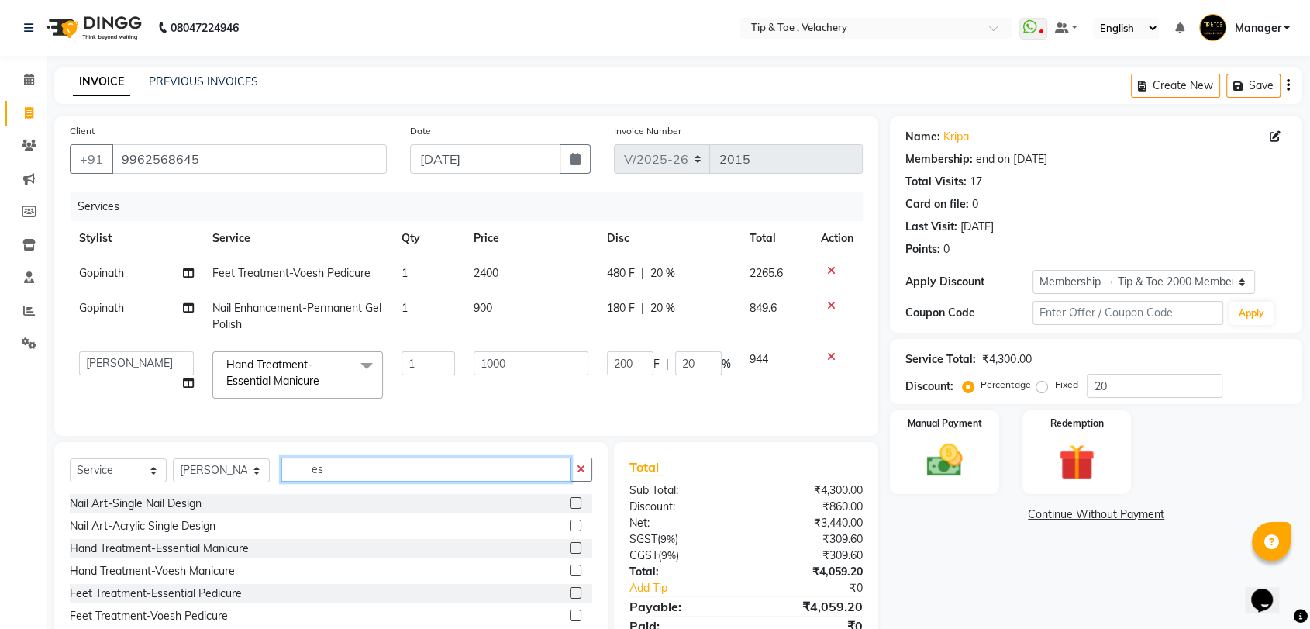
type input "e"
type input "per"
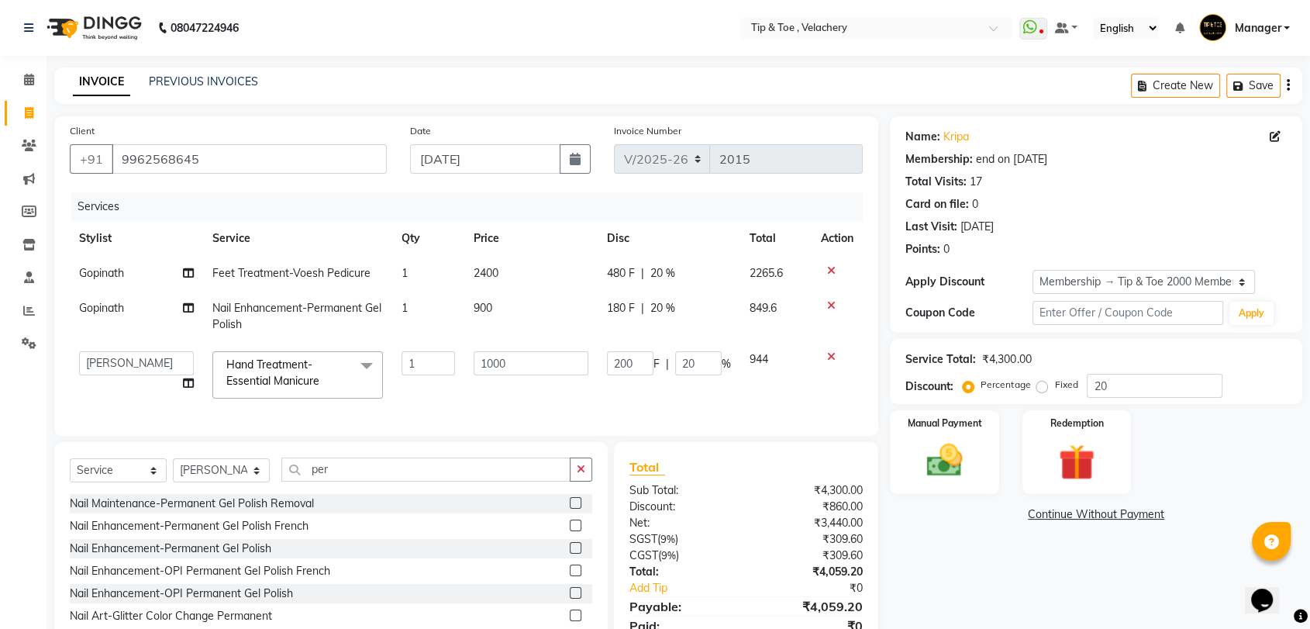
click at [570, 554] on label at bounding box center [576, 548] width 12 height 12
click at [570, 554] on input "checkbox" at bounding box center [575, 549] width 10 height 10
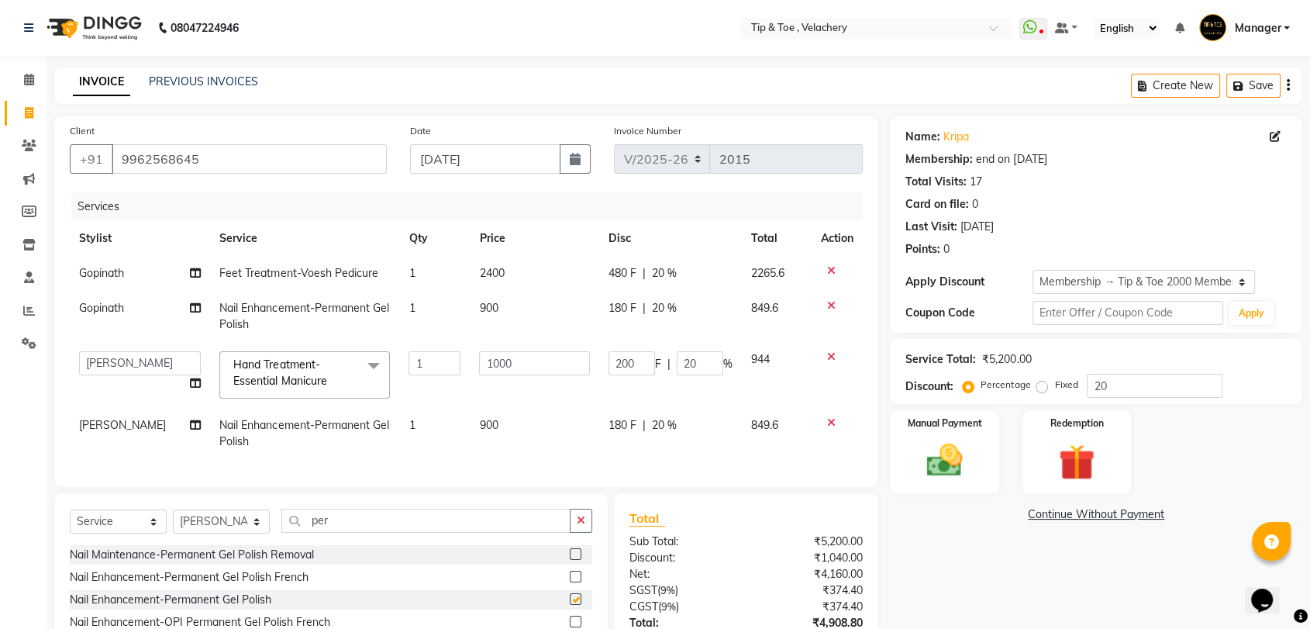
checkbox input "false"
click at [495, 466] on div "Services Stylist Service Qty Price Disc Total Action Gopinath Feet Treatment-Vo…" at bounding box center [466, 331] width 793 height 279
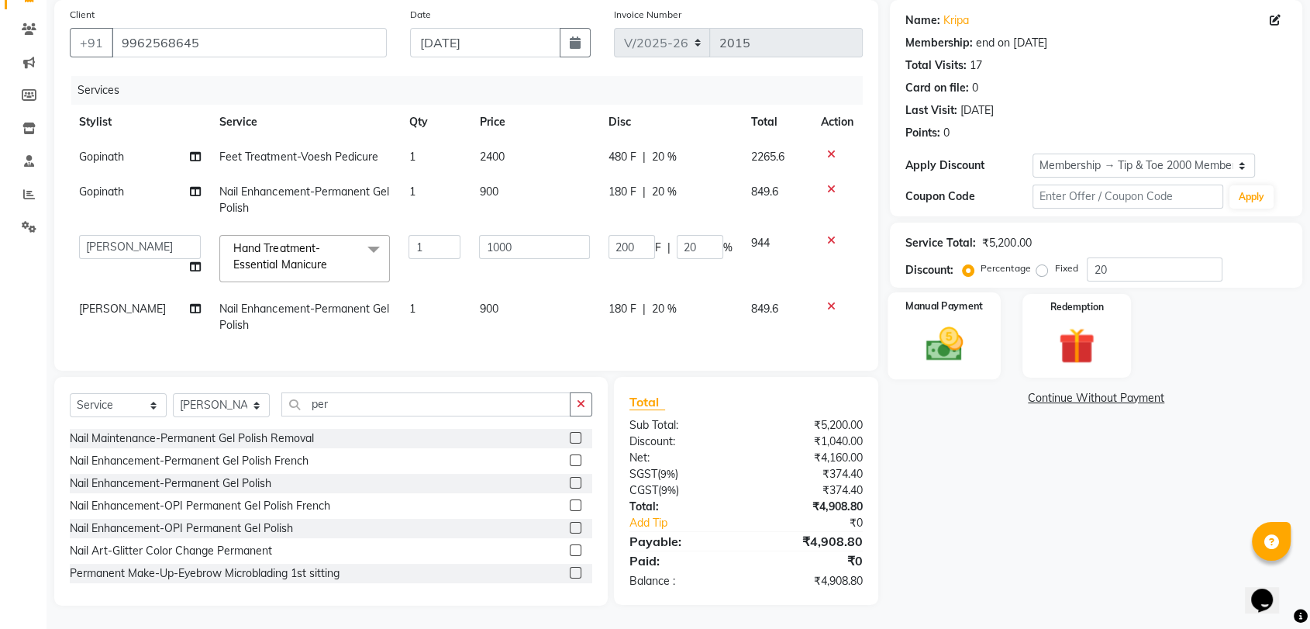
click at [963, 343] on img at bounding box center [944, 344] width 60 height 43
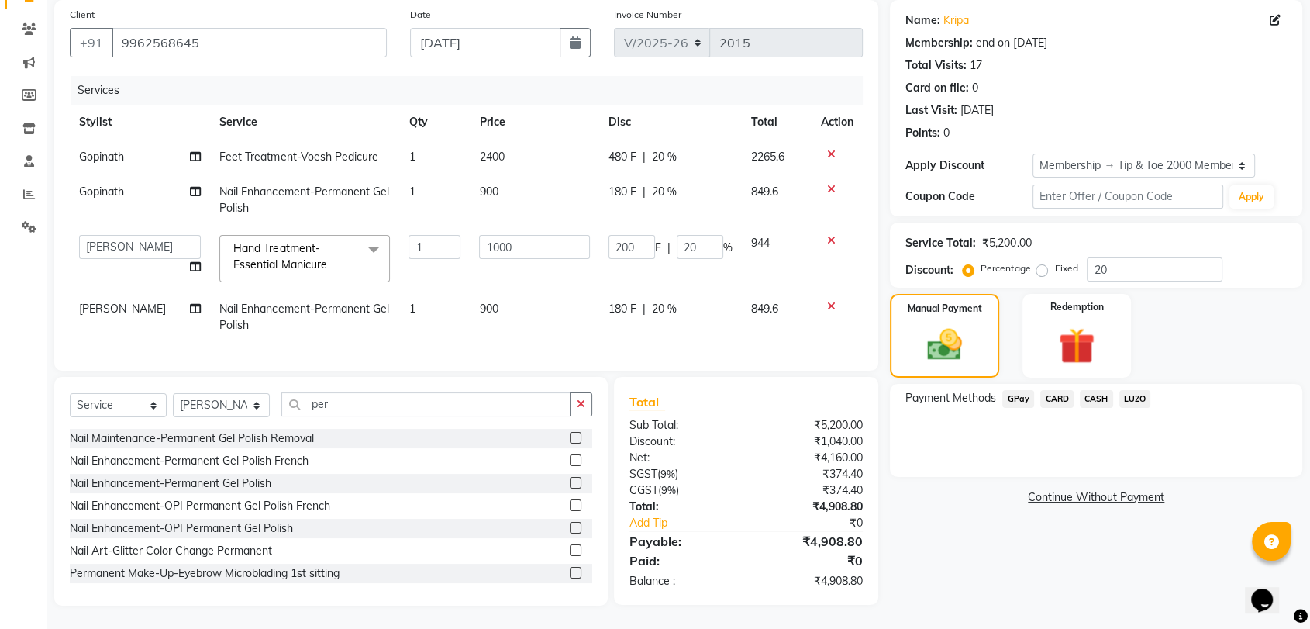
click at [1048, 390] on span "CARD" at bounding box center [1057, 399] width 33 height 18
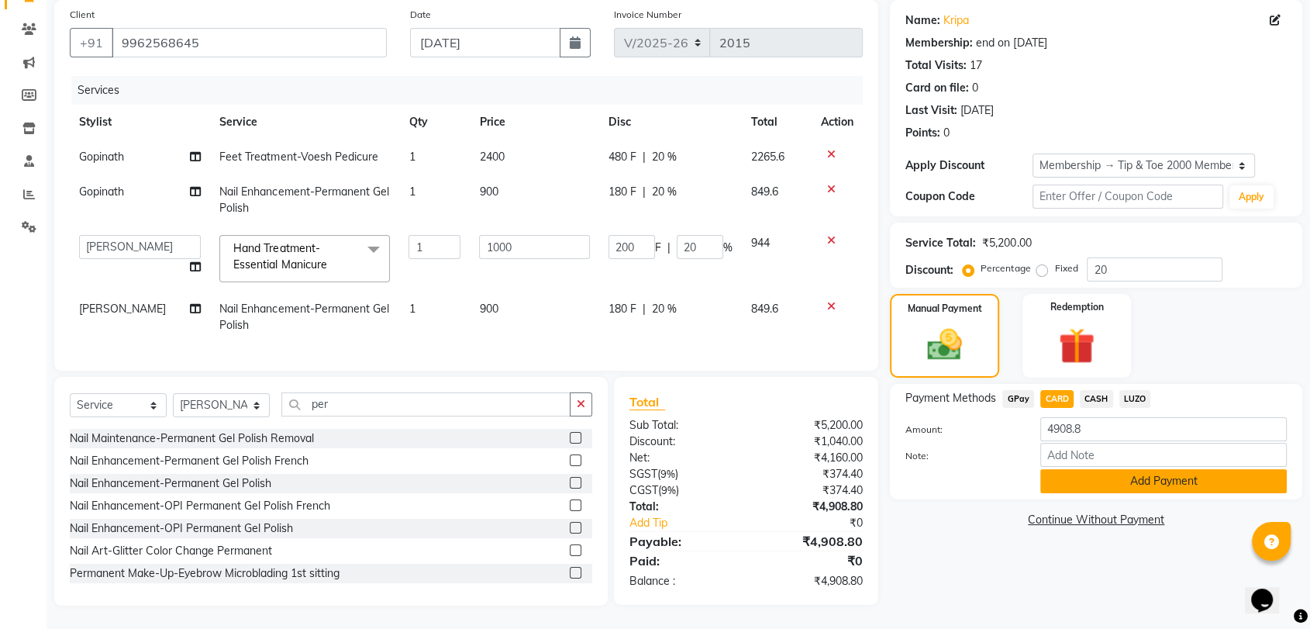
click at [1068, 469] on button "Add Payment" at bounding box center [1164, 481] width 247 height 24
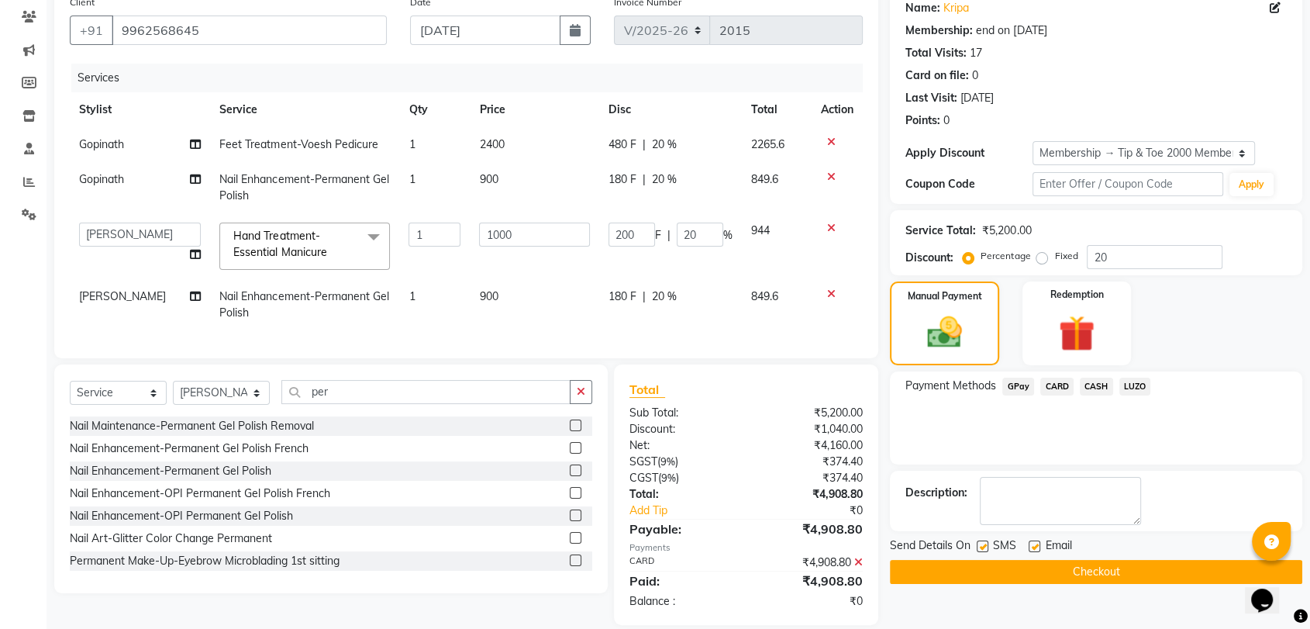
drag, startPoint x: 1032, startPoint y: 541, endPoint x: 1030, endPoint y: 568, distance: 26.5
click at [1033, 541] on label at bounding box center [1035, 546] width 12 height 12
click at [1033, 542] on input "checkbox" at bounding box center [1034, 547] width 10 height 10
checkbox input "false"
click at [1030, 568] on button "Checkout" at bounding box center [1096, 572] width 413 height 24
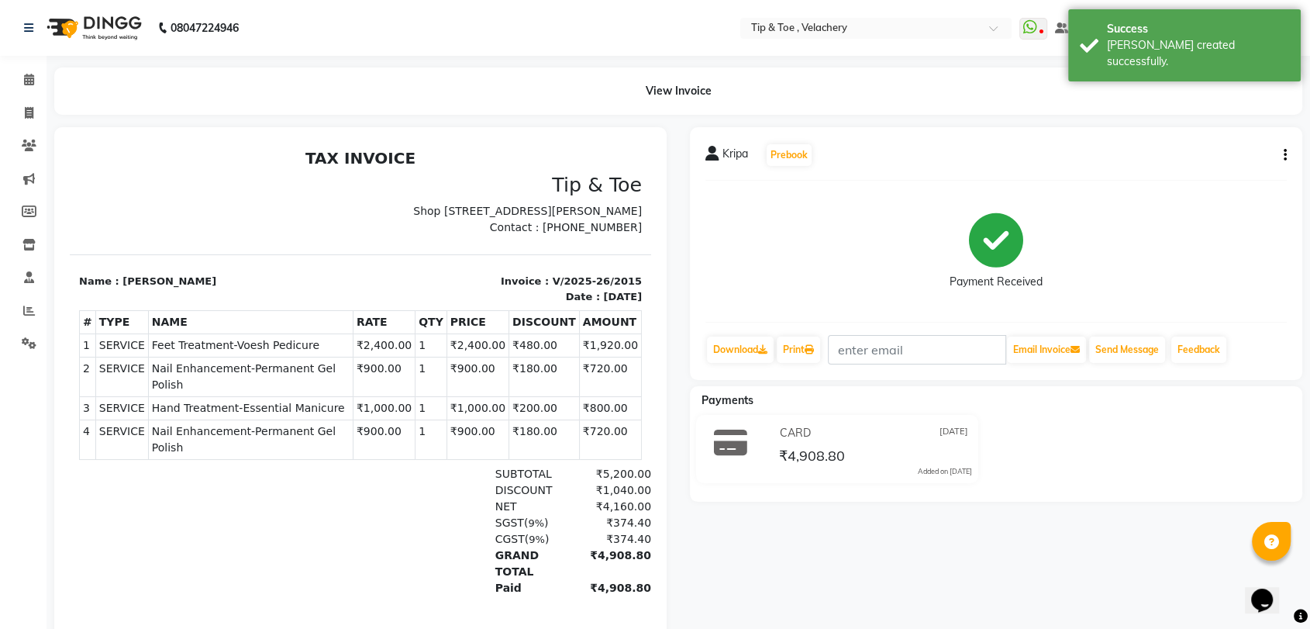
click at [257, 466] on div "SUBTOTAL ₹5,200.00" at bounding box center [454, 474] width 394 height 16
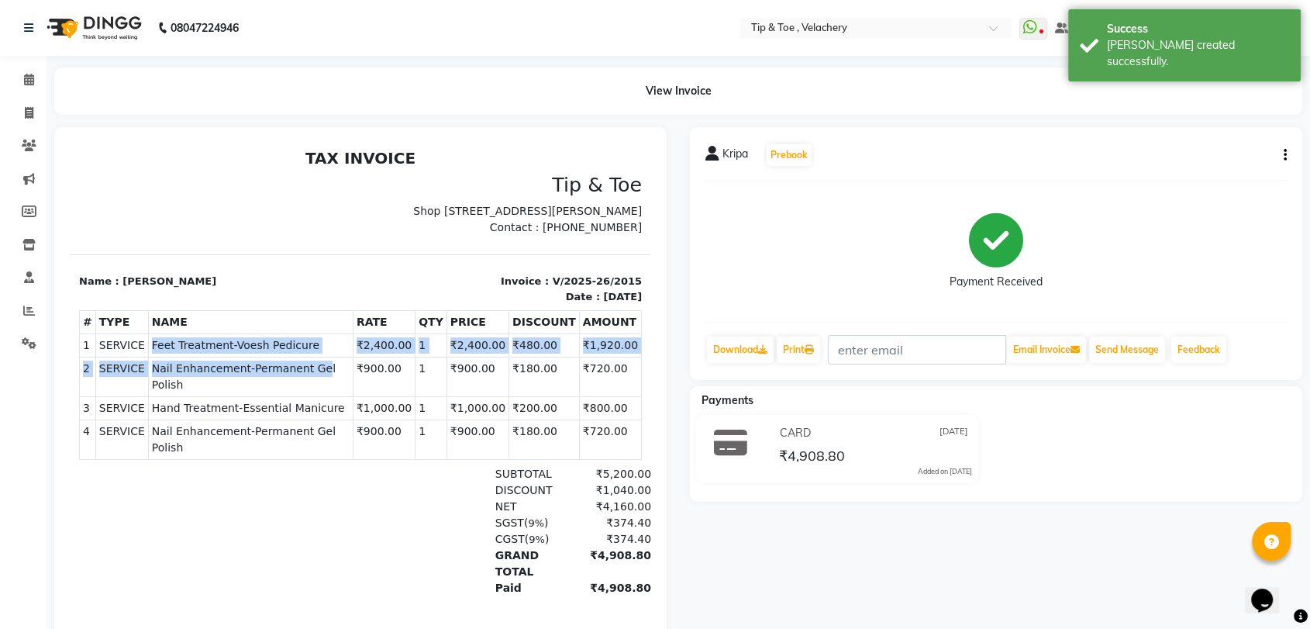
drag, startPoint x: 142, startPoint y: 356, endPoint x: 302, endPoint y: 373, distance: 160.6
click at [302, 373] on tbody "1 SERVICE SERVICE Feet Treatment-Voesh Pedicure ₹2,400.00 2 3 4" at bounding box center [361, 397] width 562 height 126
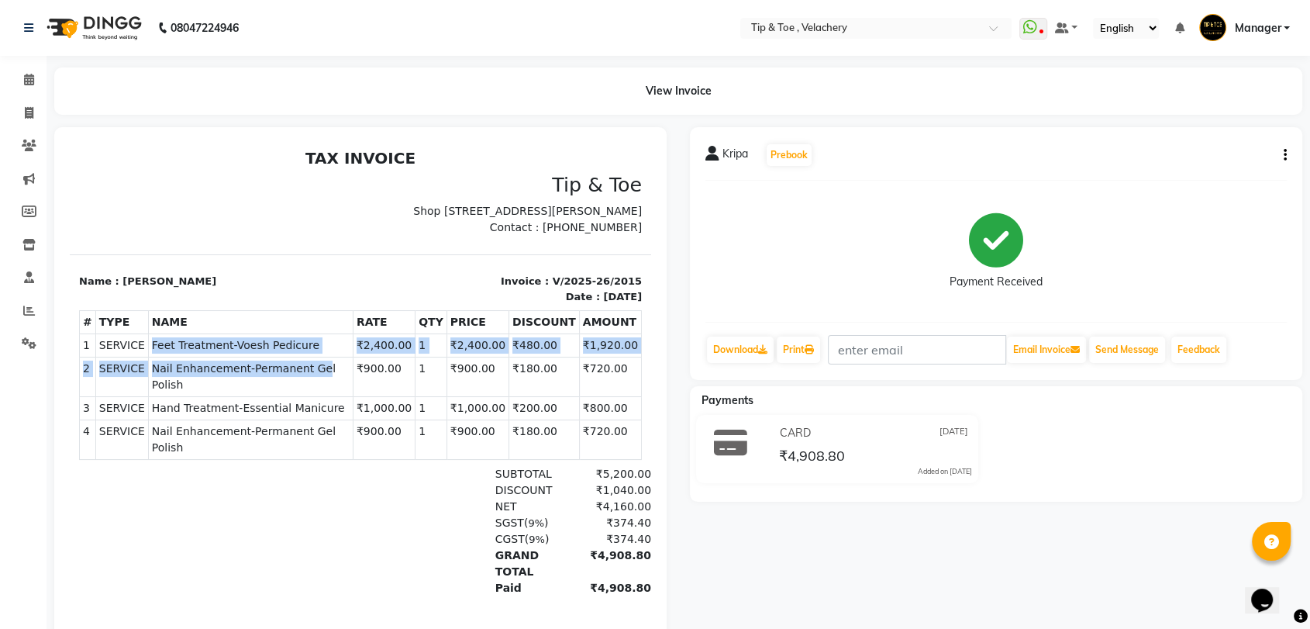
click at [310, 354] on span "Feet Treatment-Voesh Pedicure" at bounding box center [251, 345] width 198 height 16
click at [299, 354] on span "Feet Treatment-Voesh Pedicure" at bounding box center [251, 345] width 198 height 16
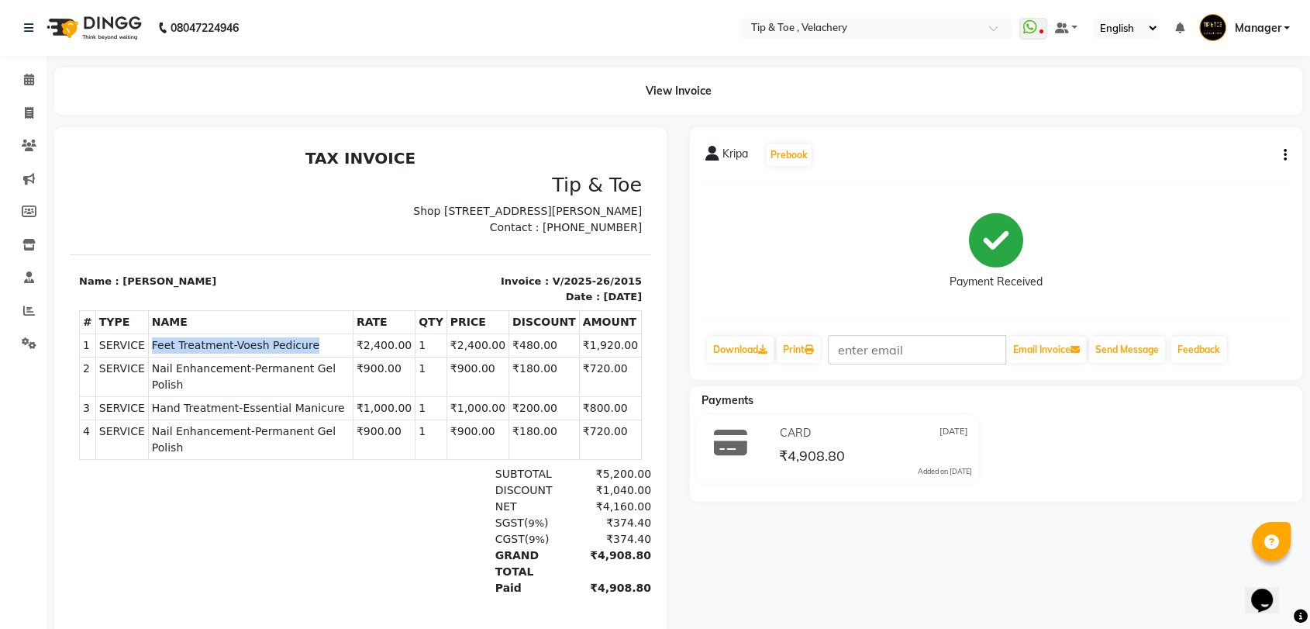
drag, startPoint x: 145, startPoint y: 356, endPoint x: 306, endPoint y: 355, distance: 161.3
click at [306, 354] on span "Feet Treatment-Voesh Pedicure" at bounding box center [251, 345] width 198 height 16
click at [312, 354] on span "Feet Treatment-Voesh Pedicure" at bounding box center [251, 345] width 198 height 16
drag, startPoint x: 147, startPoint y: 385, endPoint x: 345, endPoint y: 386, distance: 198.5
click at [345, 386] on span "Nail Enhancement-Permanent Gel Polish" at bounding box center [251, 377] width 198 height 33
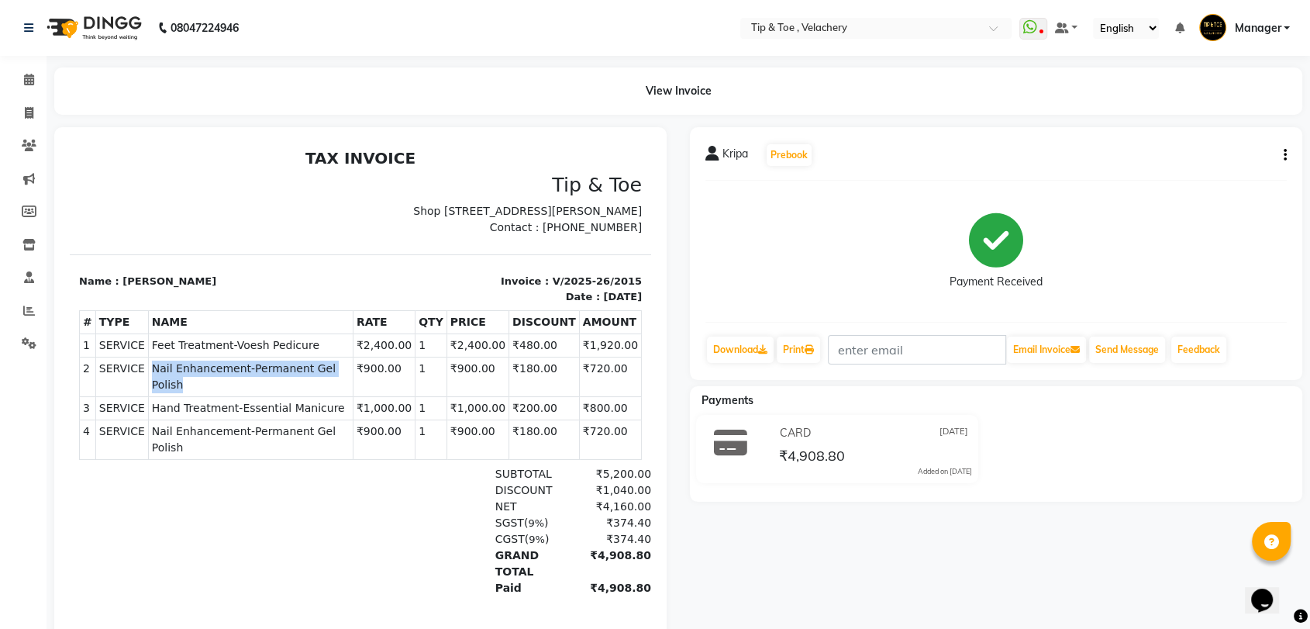
click at [345, 386] on span "Nail Enhancement-Permanent Gel Polish" at bounding box center [251, 377] width 198 height 33
drag, startPoint x: 145, startPoint y: 407, endPoint x: 321, endPoint y: 407, distance: 176.0
click at [321, 407] on span "Hand Treatment-Essential Manicure" at bounding box center [251, 408] width 198 height 16
click at [322, 407] on span "Hand Treatment-Essential Manicure" at bounding box center [251, 408] width 198 height 16
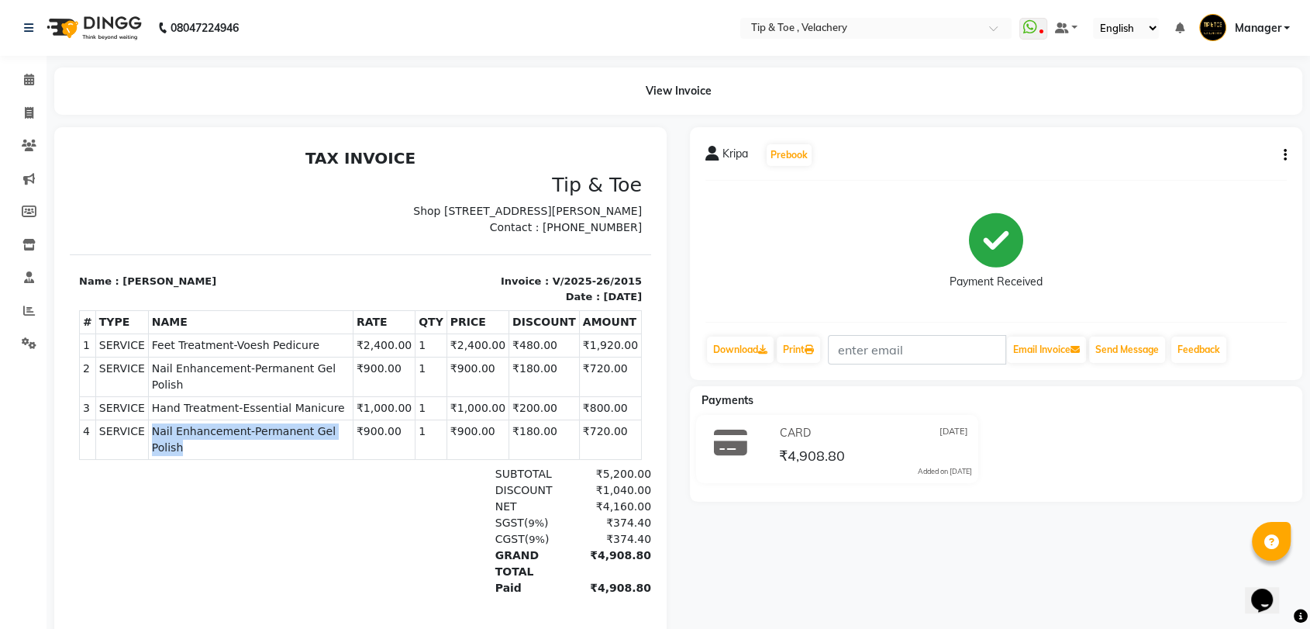
drag, startPoint x: 143, startPoint y: 430, endPoint x: 347, endPoint y: 426, distance: 204.7
click at [347, 426] on td "SERVICE Nail Enhancement-Permanent Gel Polish" at bounding box center [250, 440] width 205 height 40
click at [348, 414] on td "SERVICE Hand Treatment-Essential Manicure" at bounding box center [250, 408] width 205 height 23
click at [26, 79] on icon at bounding box center [29, 80] width 10 height 12
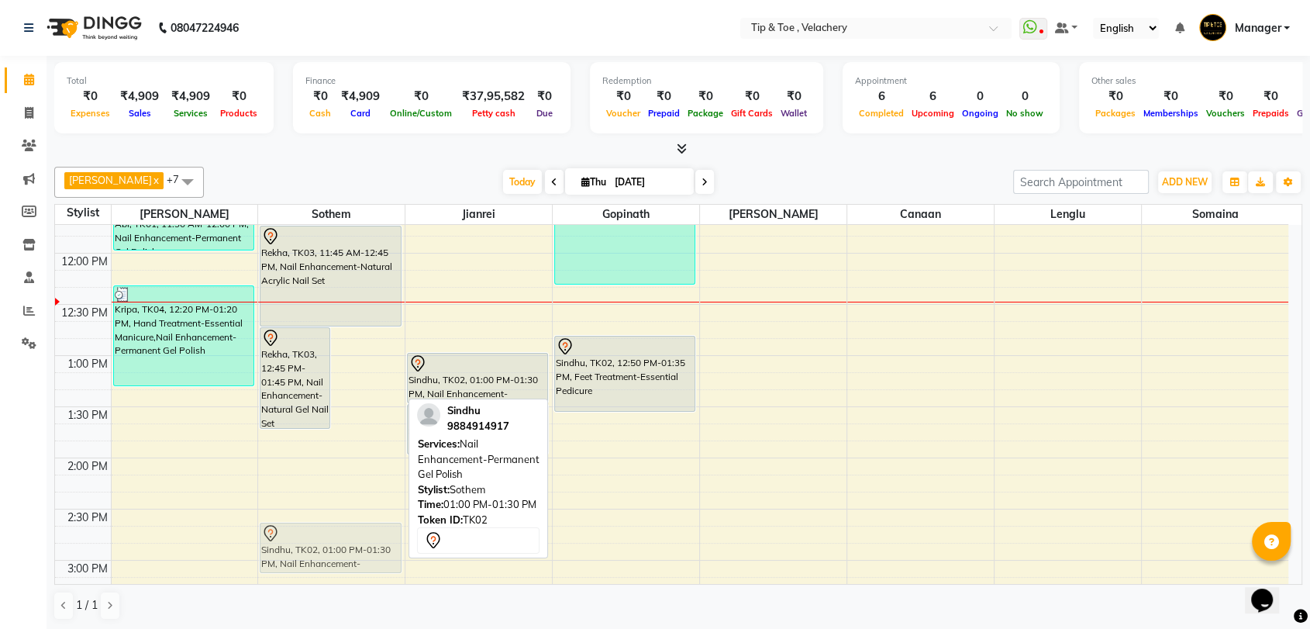
scroll to position [384, 0]
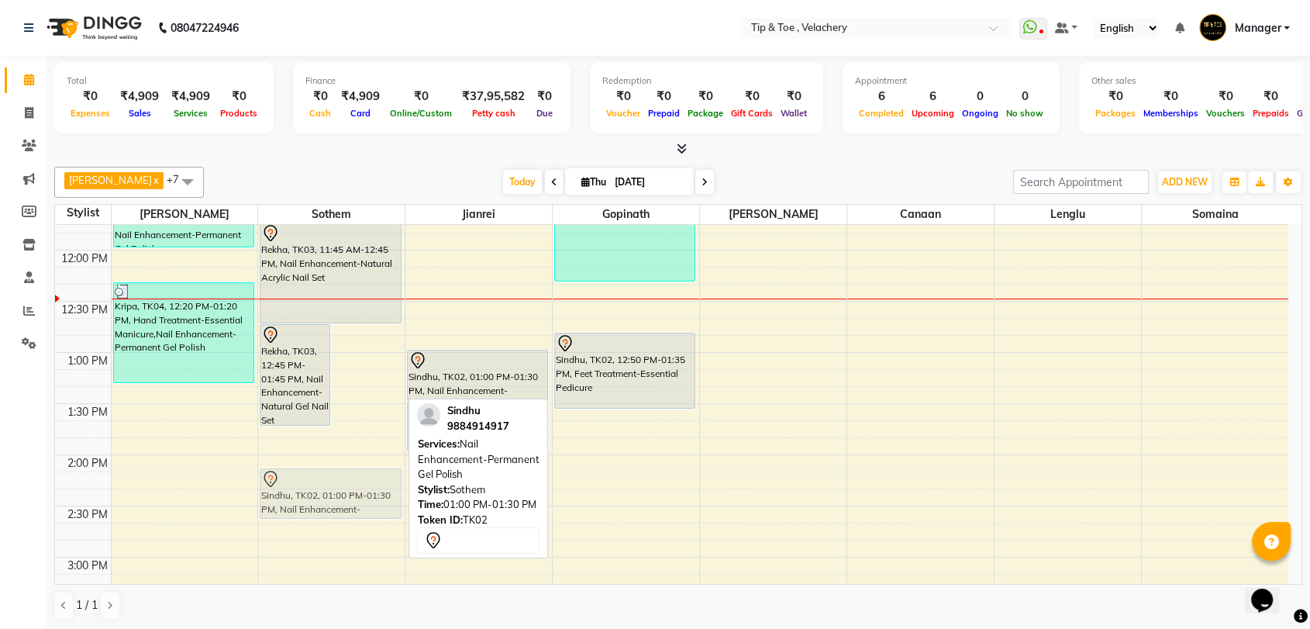
drag, startPoint x: 360, startPoint y: 454, endPoint x: 356, endPoint y: 510, distance: 56.0
click at [356, 510] on div "Rekha, TK03, 12:45 PM-01:45 PM, Nail Enhancement-Natural Gel Nail Set Sindhu, T…" at bounding box center [331, 608] width 147 height 1535
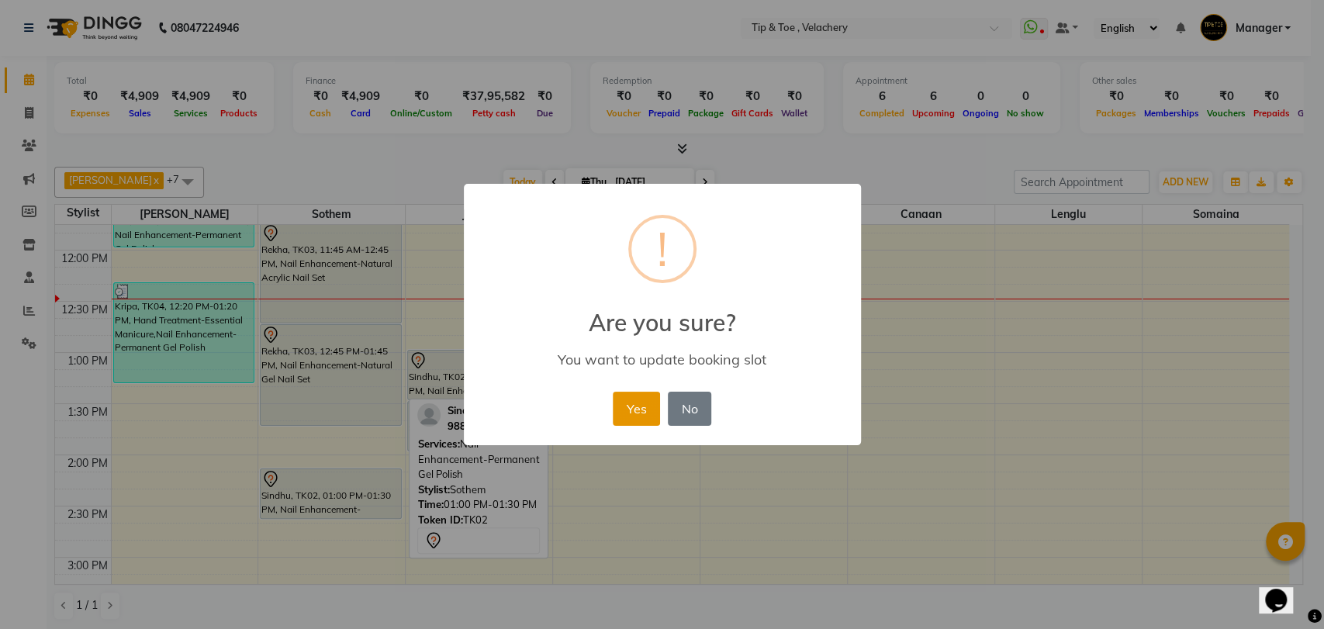
click at [630, 409] on button "Yes" at bounding box center [636, 409] width 47 height 34
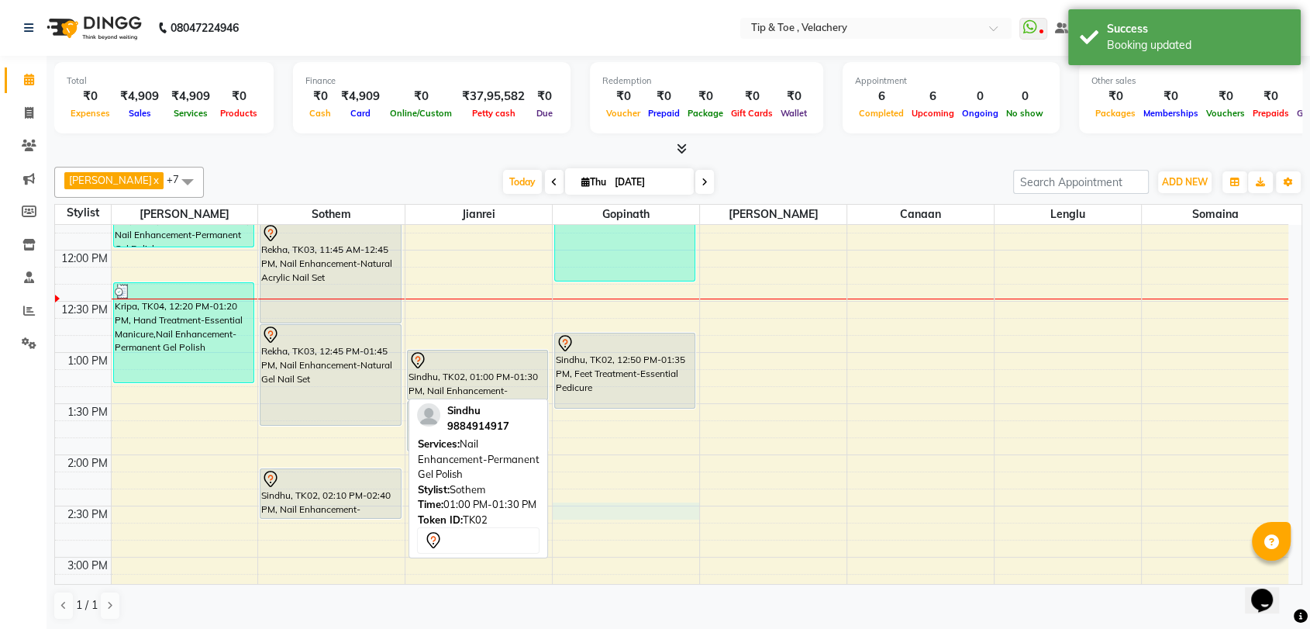
click at [648, 502] on div "8:00 AM 8:30 AM 9:00 AM 9:30 AM 10:00 AM 10:30 AM 11:00 AM 11:30 AM 12:00 PM 12…" at bounding box center [672, 608] width 1234 height 1535
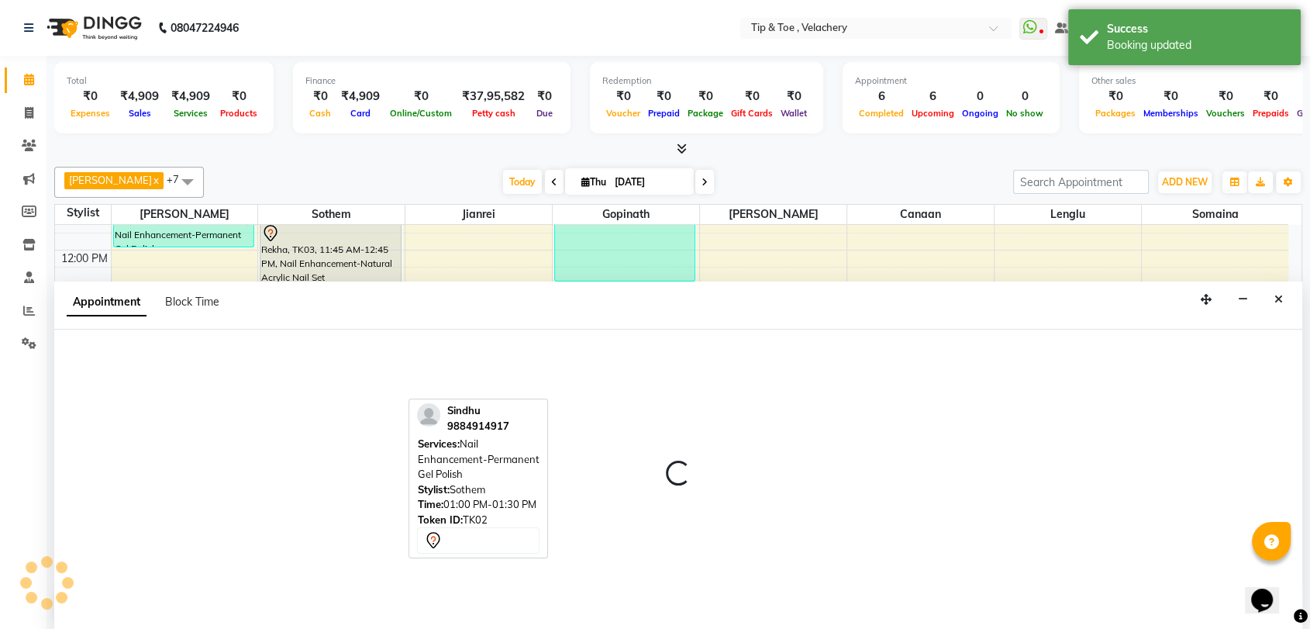
scroll to position [1, 0]
select select "41023"
select select "870"
select select "tentative"
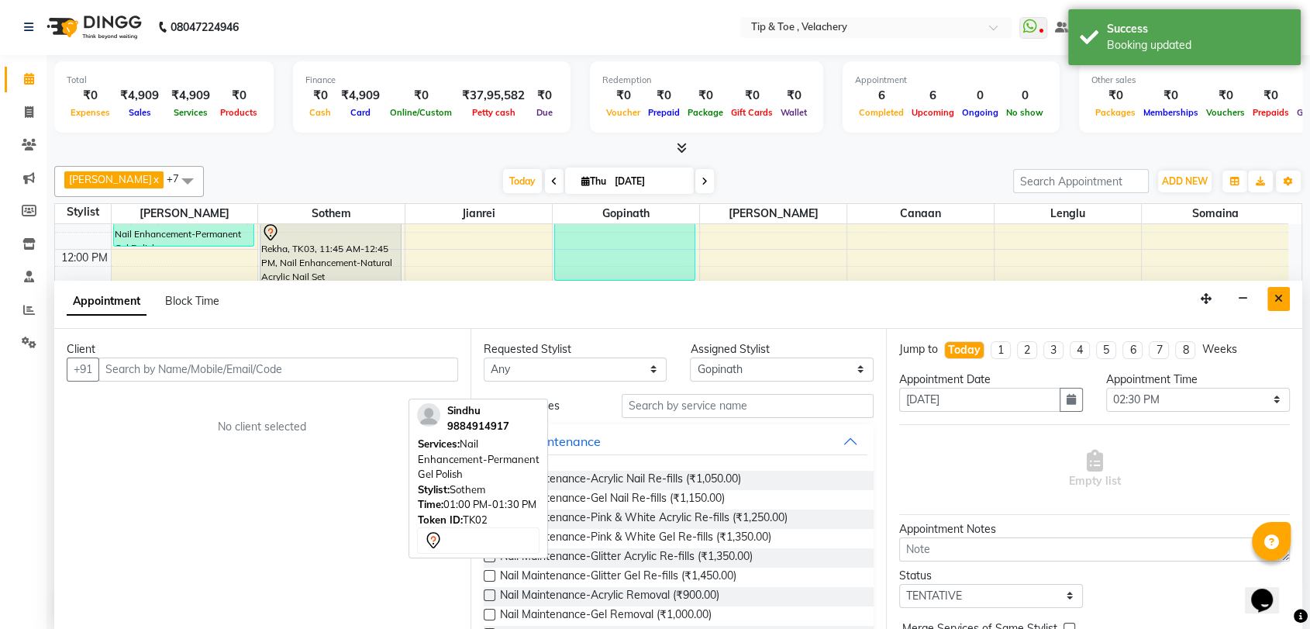
click at [1279, 293] on icon "Close" at bounding box center [1279, 298] width 9 height 11
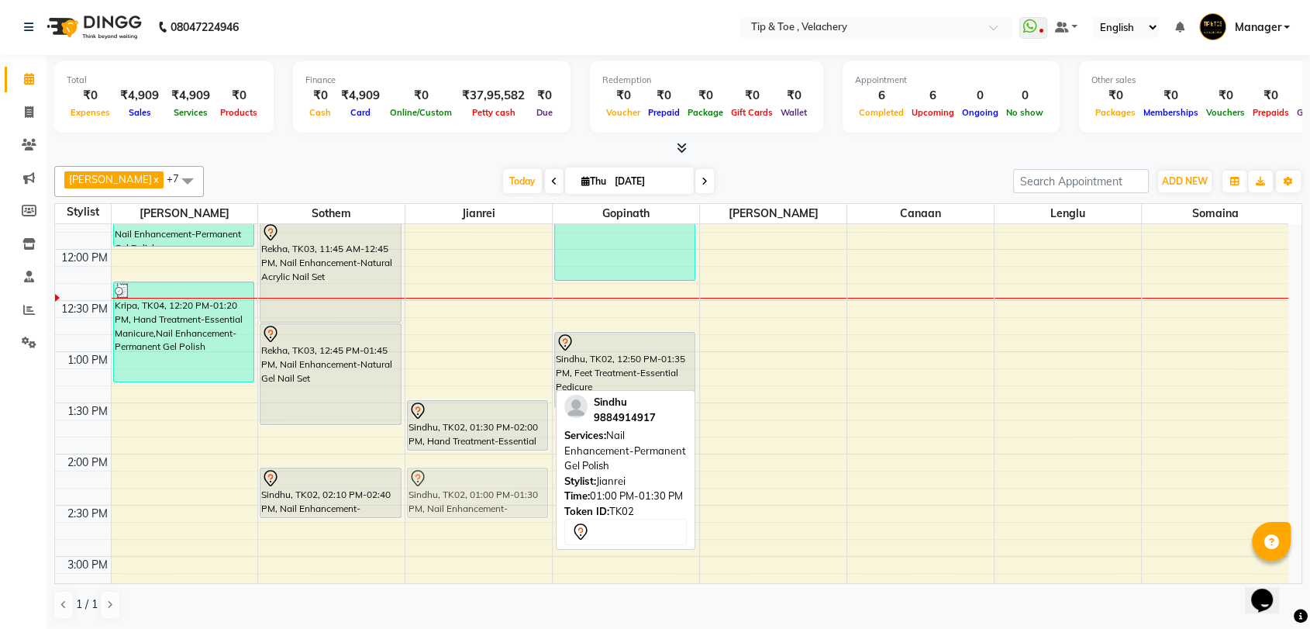
drag, startPoint x: 488, startPoint y: 376, endPoint x: 489, endPoint y: 496, distance: 120.2
click at [489, 496] on div "Sindhu, TK02, 01:00 PM-01:30 PM, Nail Enhancement-Permanent Gel Polish Sindhu, …" at bounding box center [479, 607] width 147 height 1535
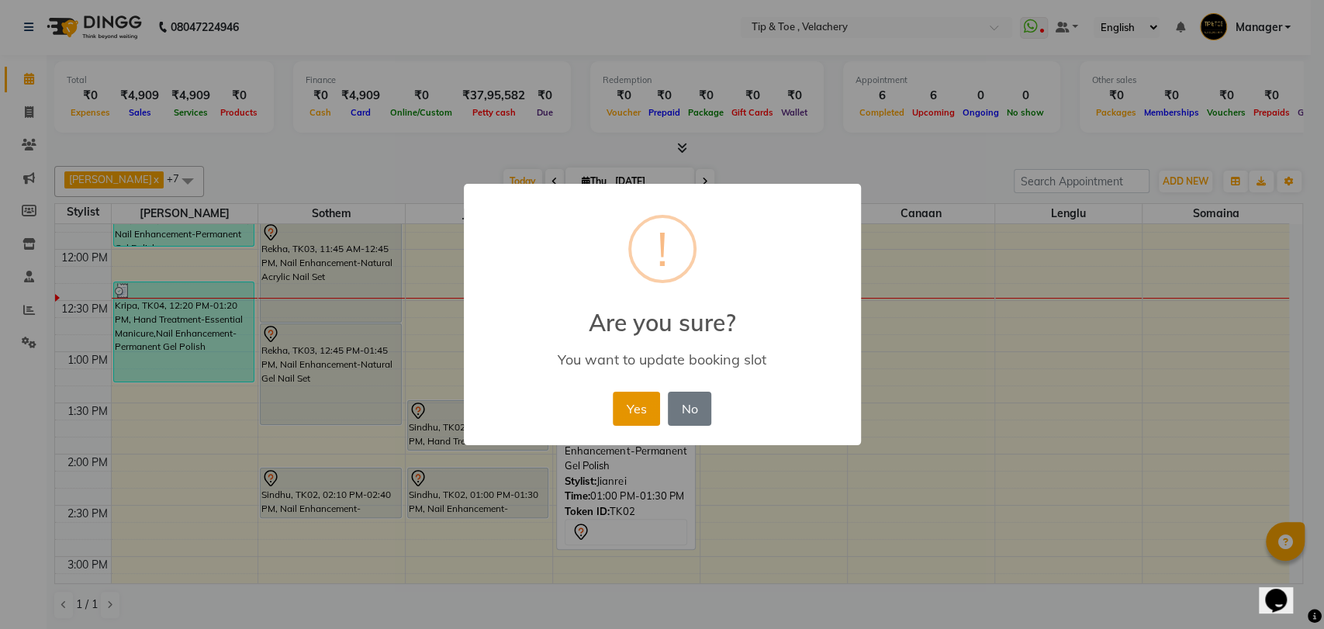
click at [647, 405] on button "Yes" at bounding box center [636, 409] width 47 height 34
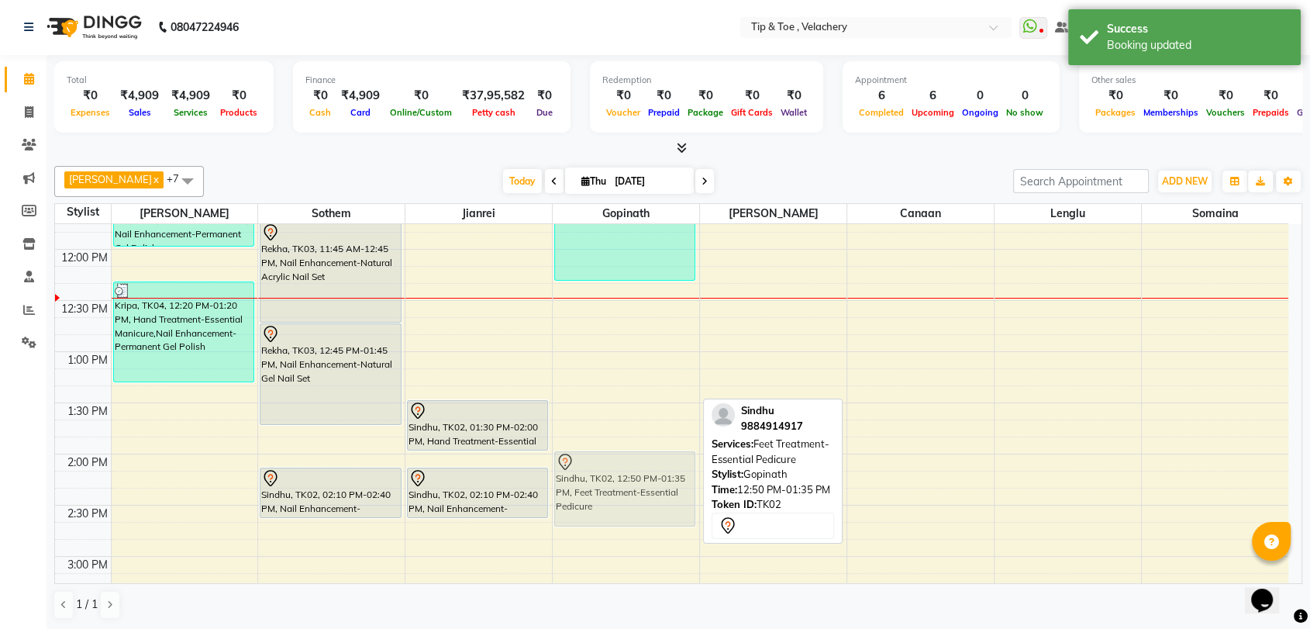
drag, startPoint x: 592, startPoint y: 379, endPoint x: 608, endPoint y: 504, distance: 125.9
click at [608, 504] on div "Abi, TK01, 10:00 AM-10:45 AM, Feet Treatment-Essential Pedicure Kripa, TK04, 10…" at bounding box center [626, 607] width 147 height 1535
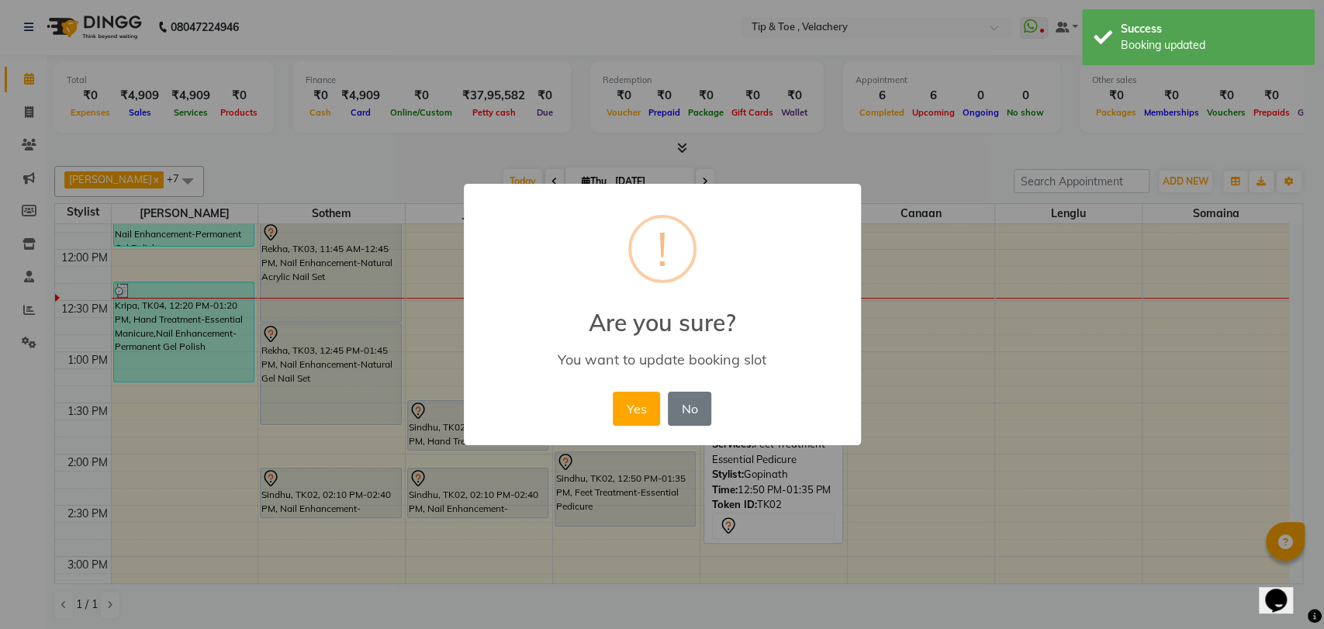
click at [608, 504] on div "× ! Are you sure? You want to update booking slot Yes No No" at bounding box center [662, 314] width 1324 height 629
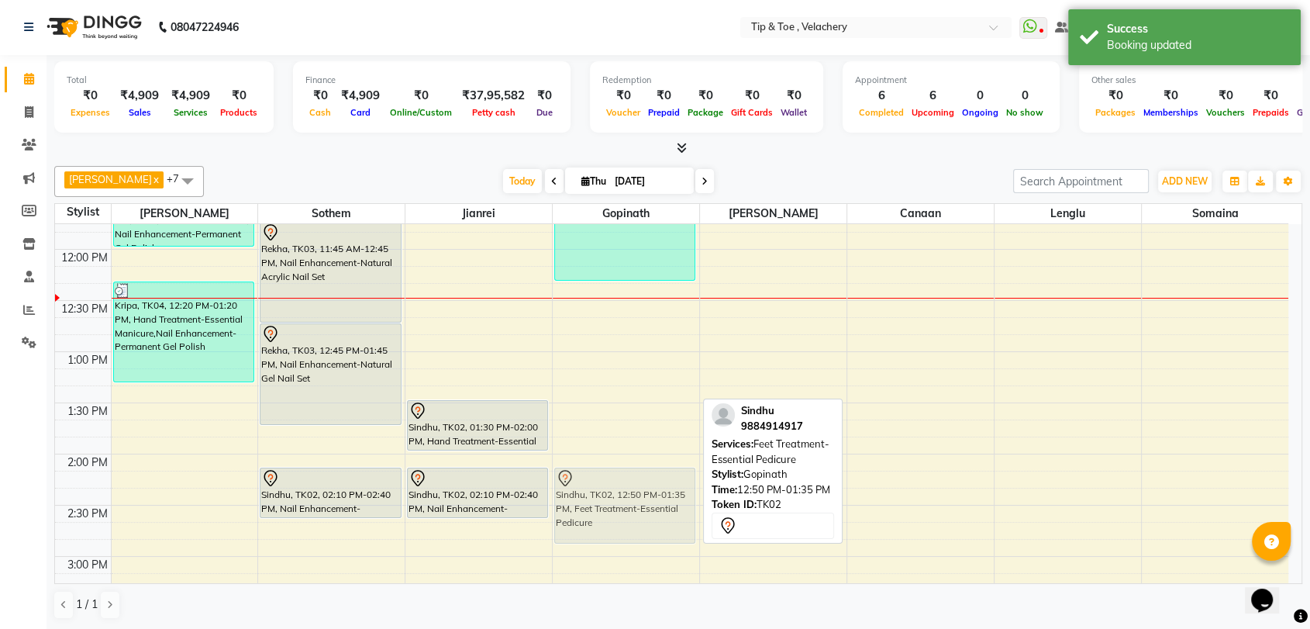
drag, startPoint x: 620, startPoint y: 388, endPoint x: 622, endPoint y: 532, distance: 144.2
click at [622, 532] on div "Abi, TK01, 10:00 AM-10:45 AM, Feet Treatment-Essential Pedicure Kripa, TK04, 10…" at bounding box center [626, 607] width 147 height 1535
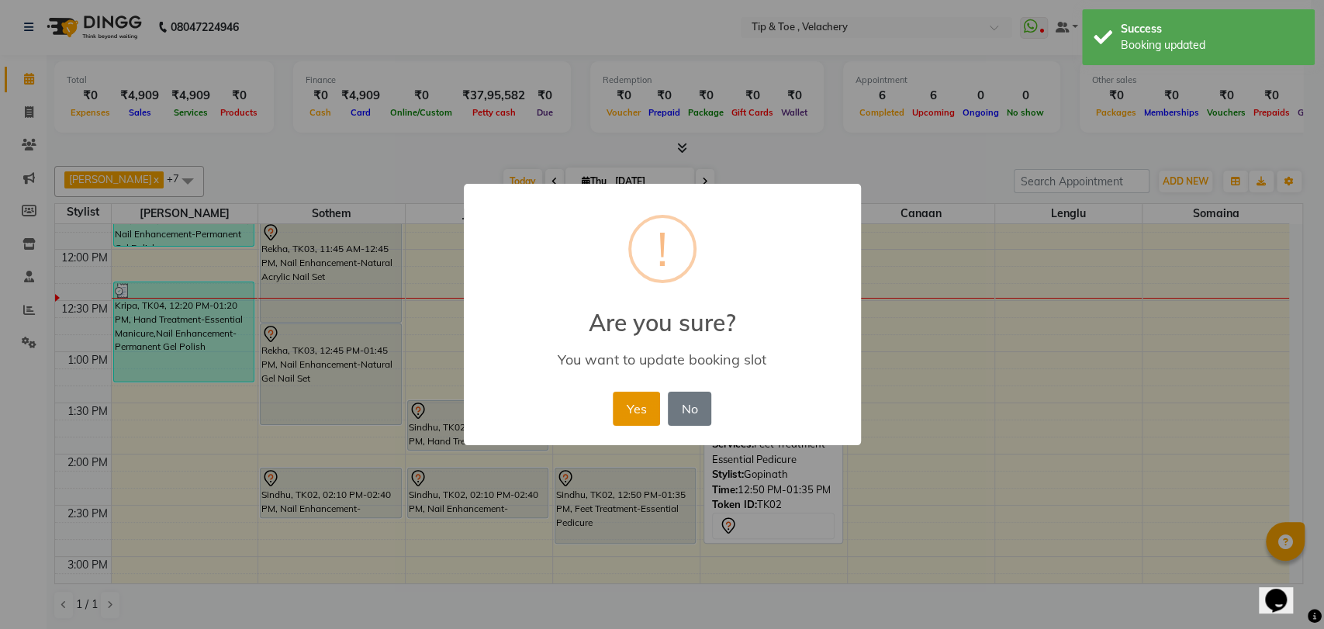
click at [621, 399] on button "Yes" at bounding box center [636, 409] width 47 height 34
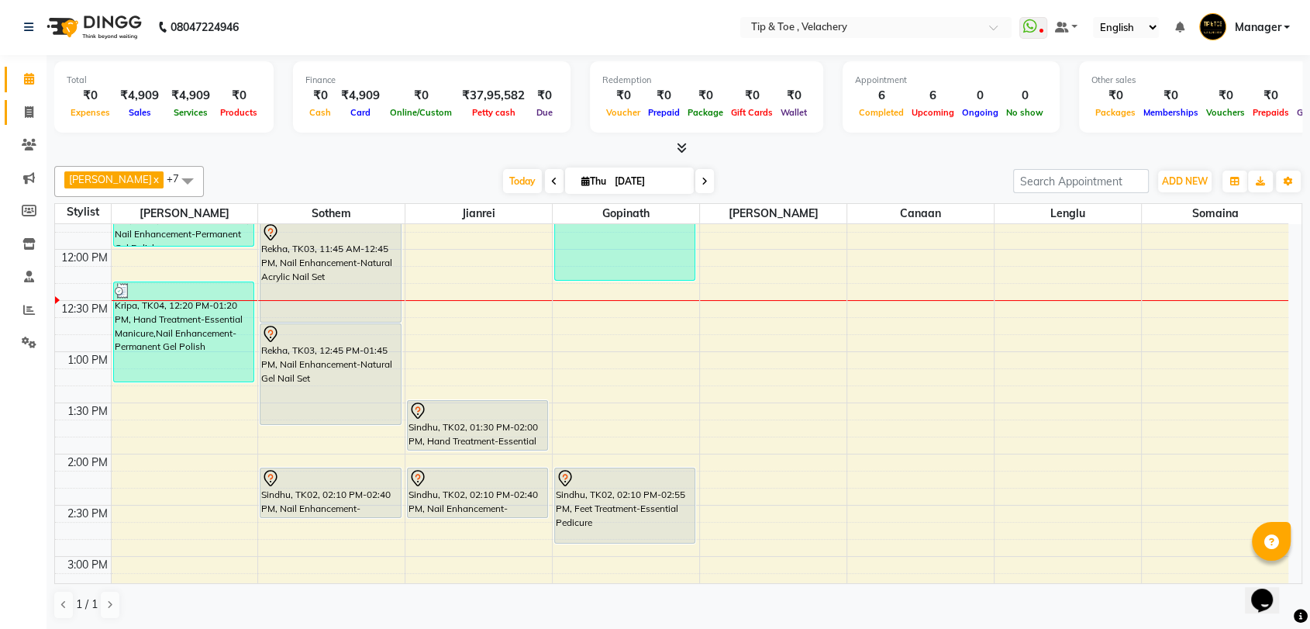
click at [25, 110] on icon at bounding box center [29, 112] width 9 height 12
select select "service"
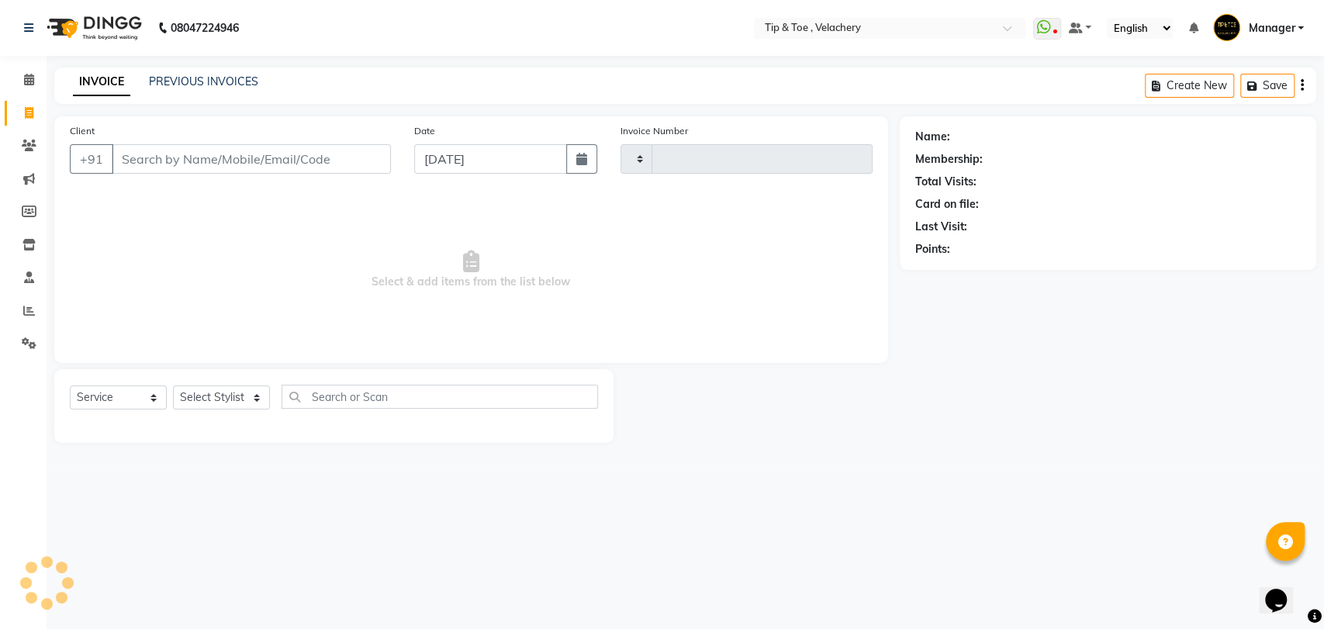
type input "2016"
select select "5863"
click at [164, 75] on link "PREVIOUS INVOICES" at bounding box center [203, 81] width 109 height 14
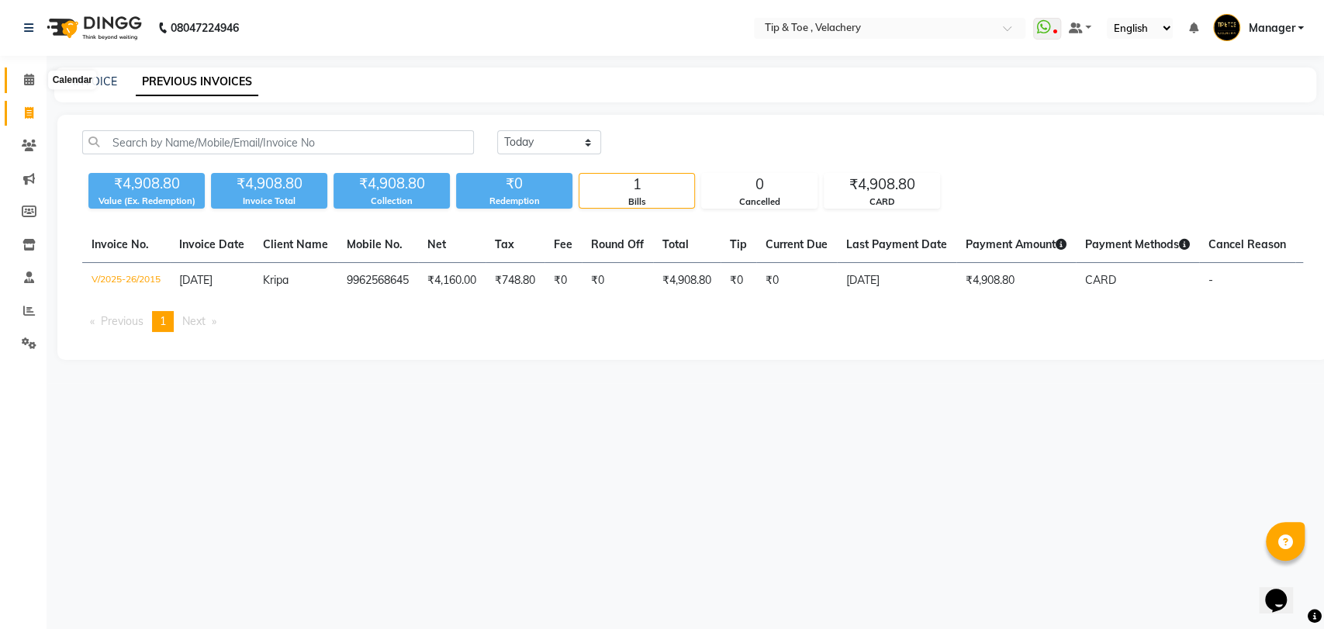
click at [34, 85] on span at bounding box center [29, 80] width 27 height 18
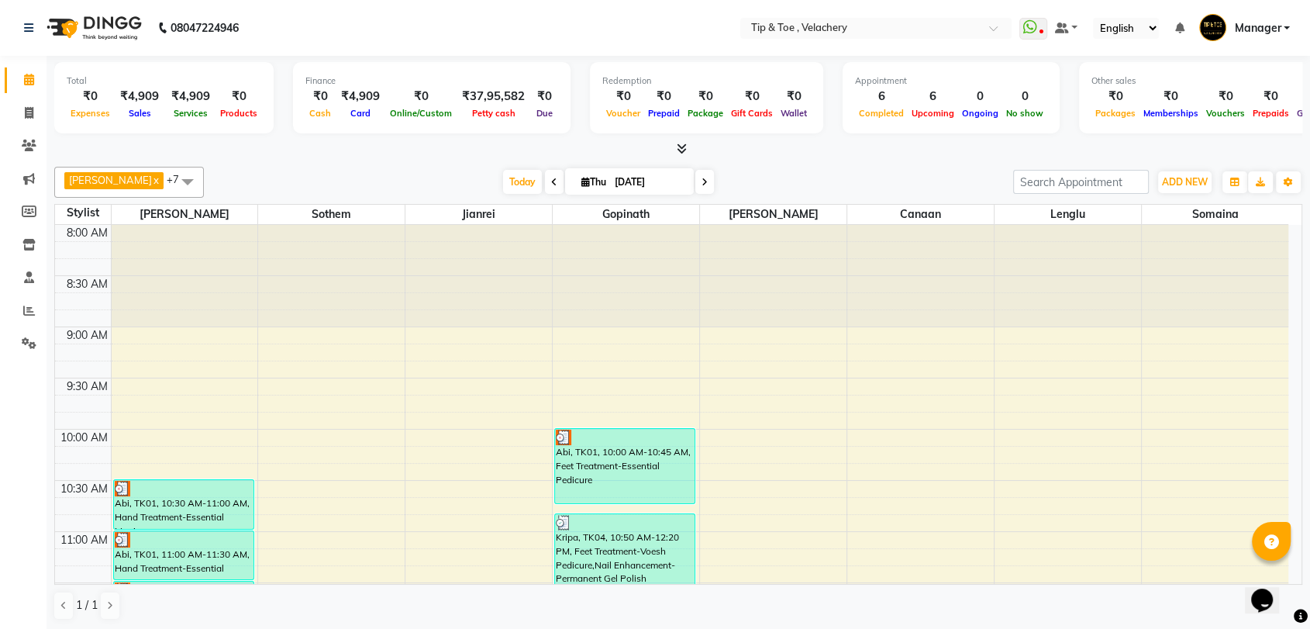
scroll to position [628, 0]
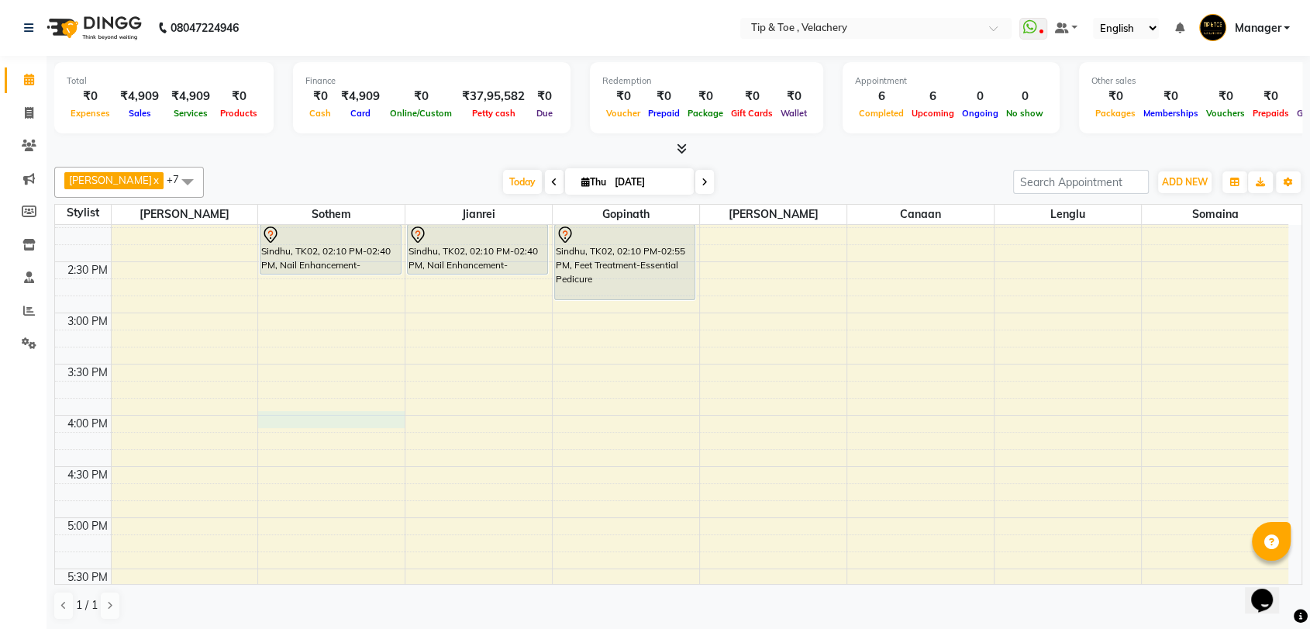
click at [285, 417] on div "8:00 AM 8:30 AM 9:00 AM 9:30 AM 10:00 AM 10:30 AM 11:00 AM 11:30 AM 12:00 PM 12…" at bounding box center [672, 364] width 1234 height 1535
select select "41035"
select select "tentative"
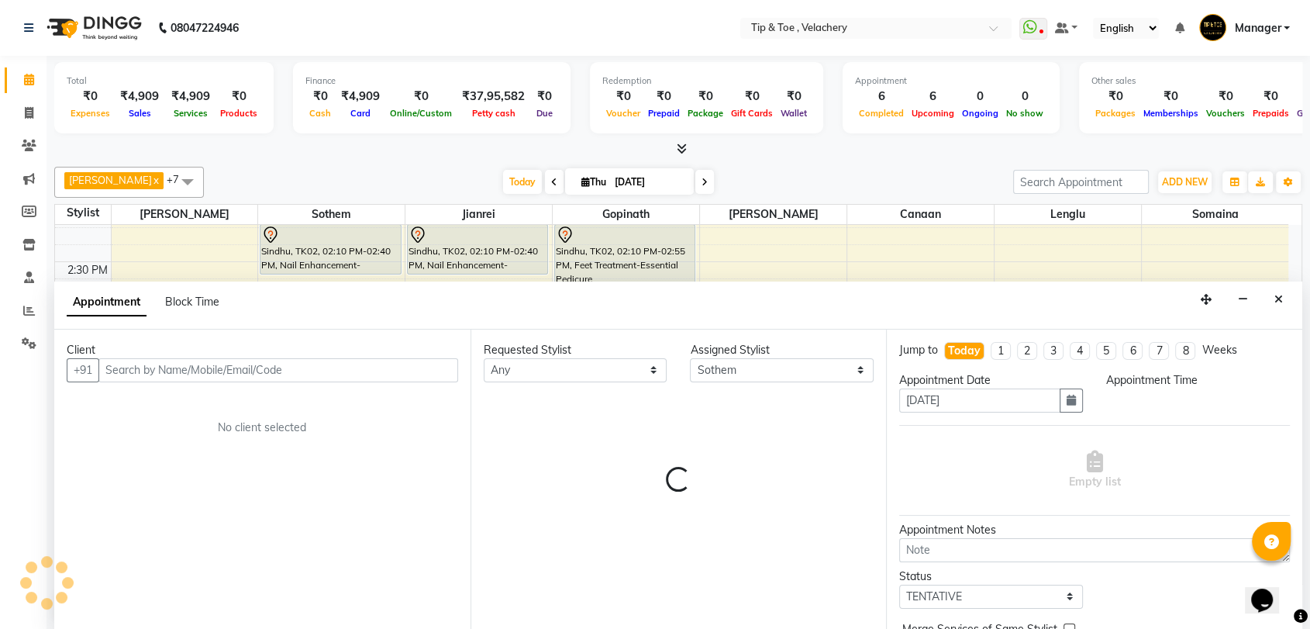
scroll to position [1, 0]
select select "960"
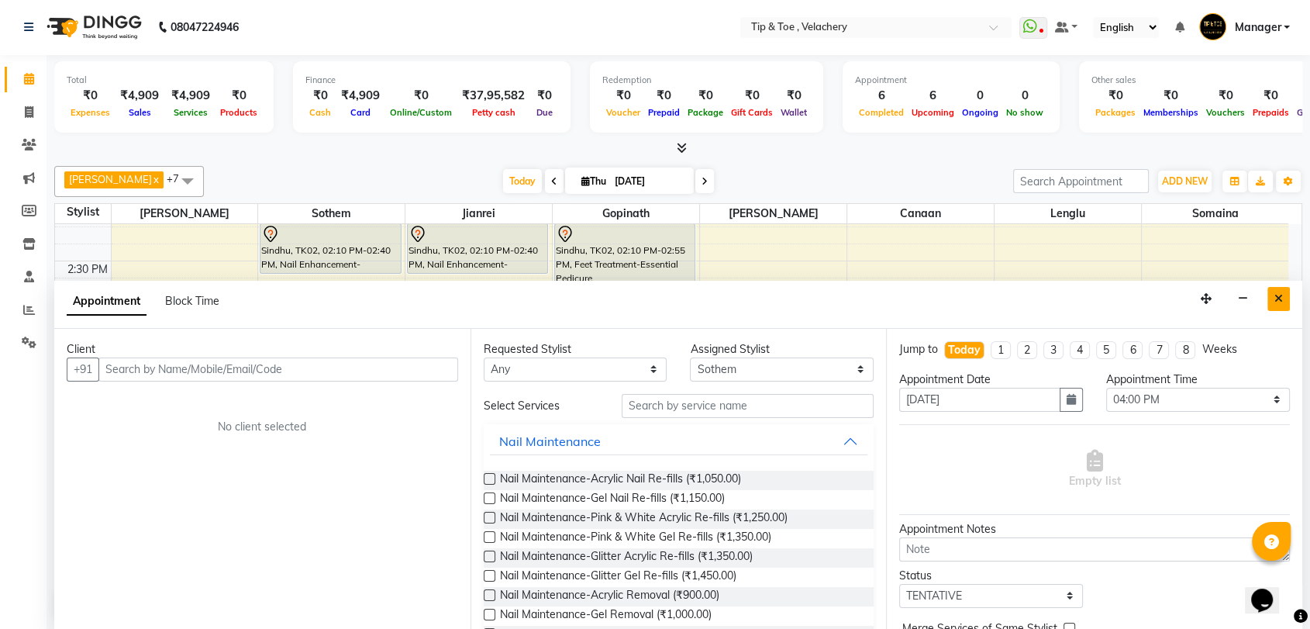
click at [1269, 290] on button "Close" at bounding box center [1279, 299] width 22 height 24
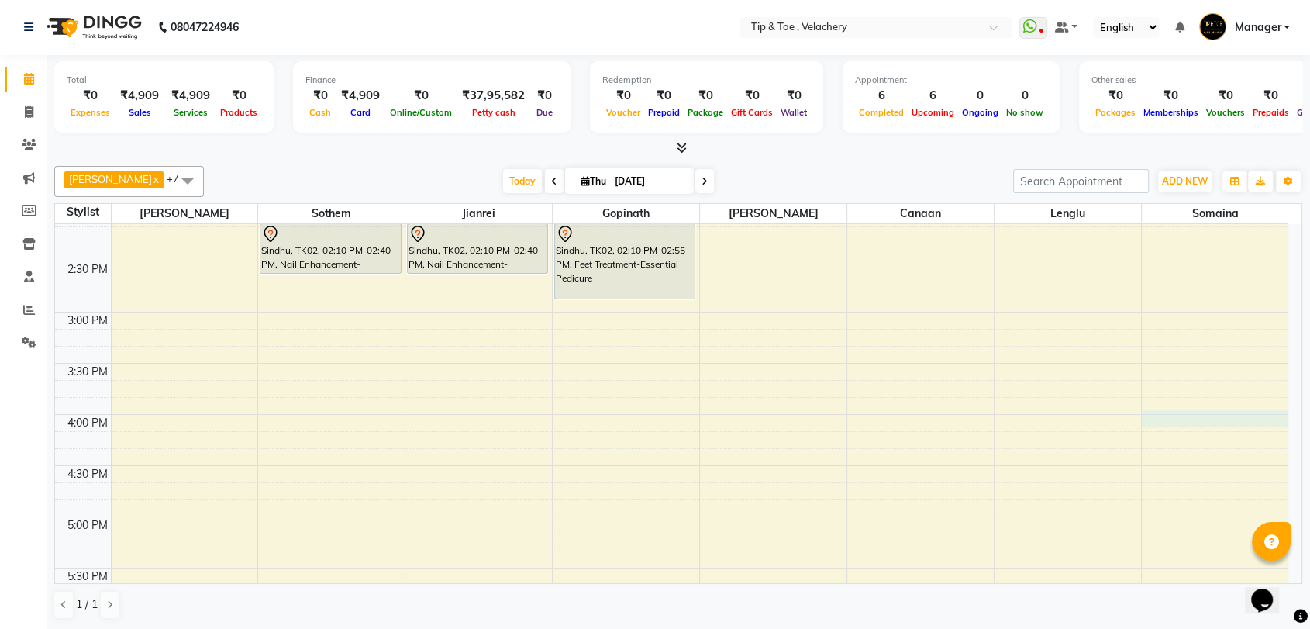
click at [1196, 421] on div "8:00 AM 8:30 AM 9:00 AM 9:30 AM 10:00 AM 10:30 AM 11:00 AM 11:30 AM 12:00 PM 12…" at bounding box center [672, 363] width 1234 height 1535
select select "63979"
select select "tentative"
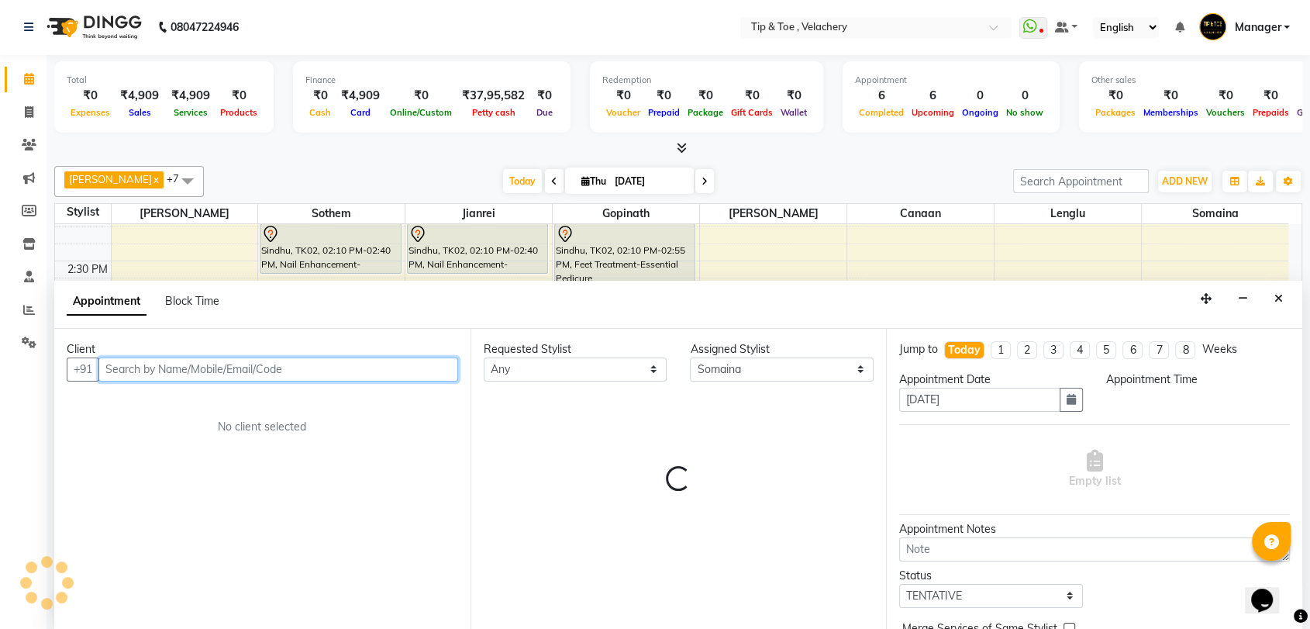
select select "960"
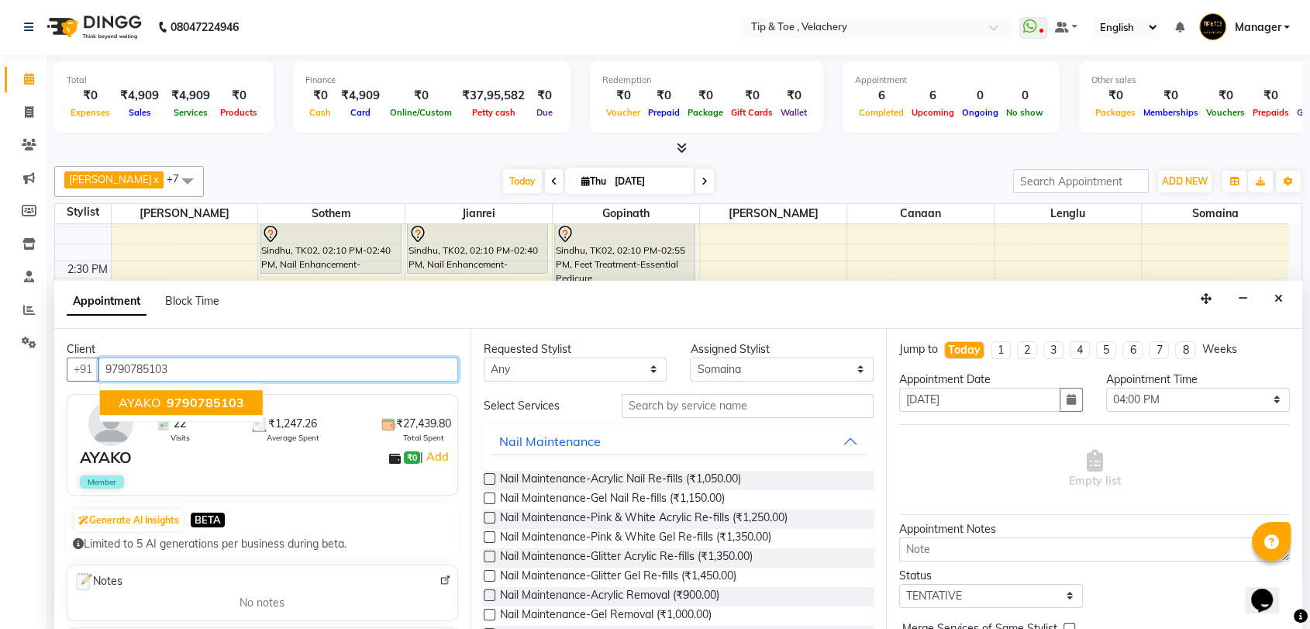
click at [164, 399] on ngb-highlight "9790785103" at bounding box center [204, 403] width 81 height 16
type input "9790785103"
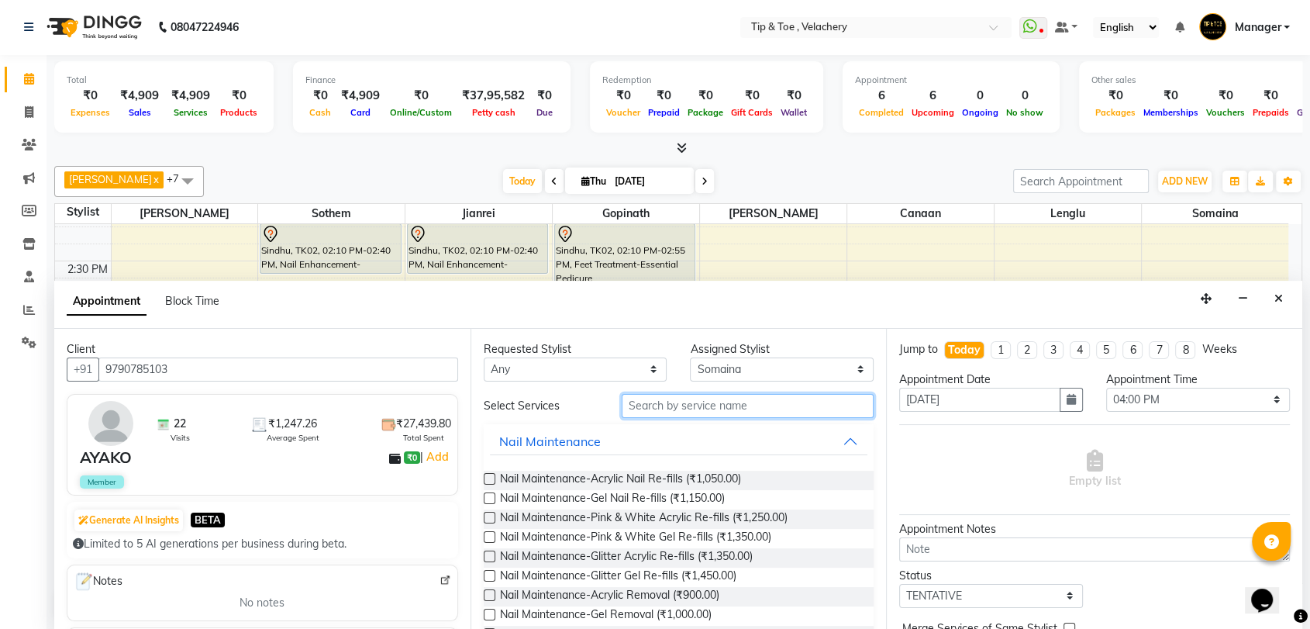
click at [656, 412] on input "text" at bounding box center [748, 406] width 253 height 24
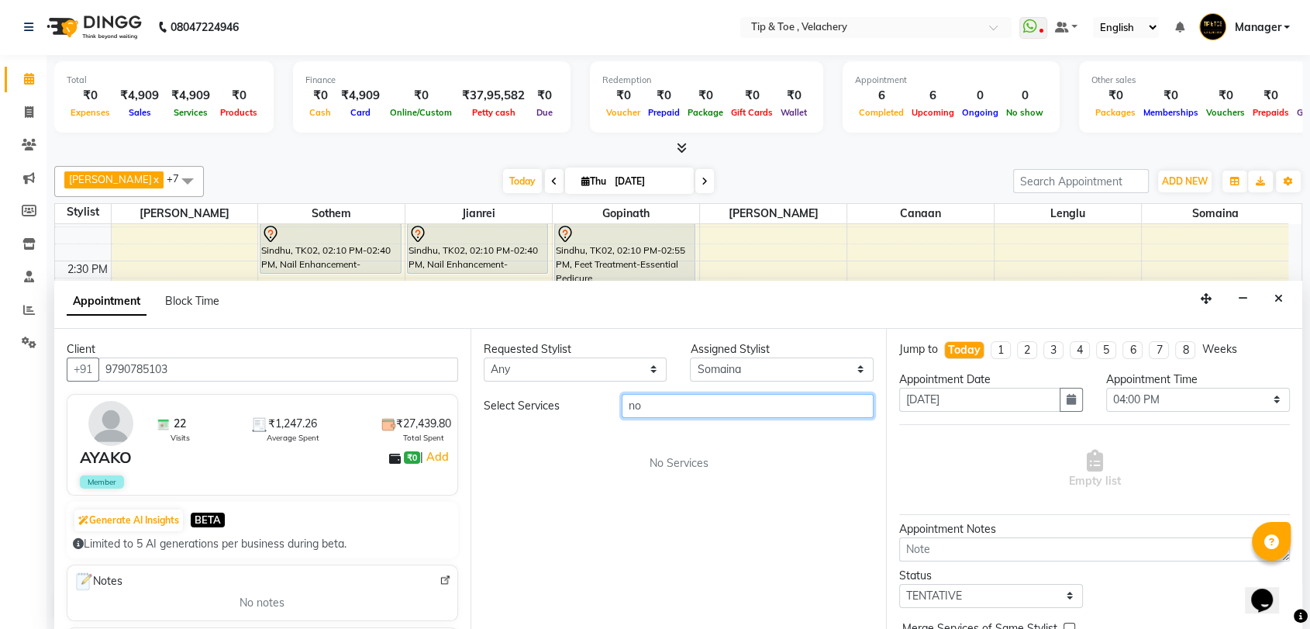
type input "n"
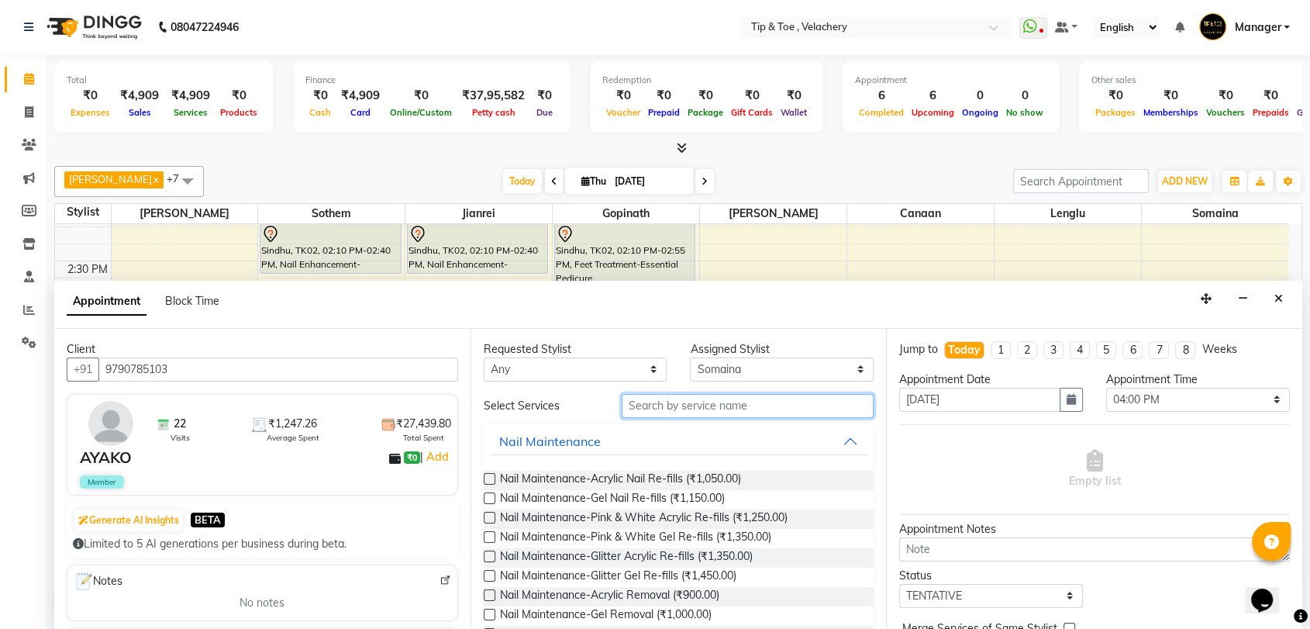
click at [658, 409] on input "text" at bounding box center [748, 406] width 253 height 24
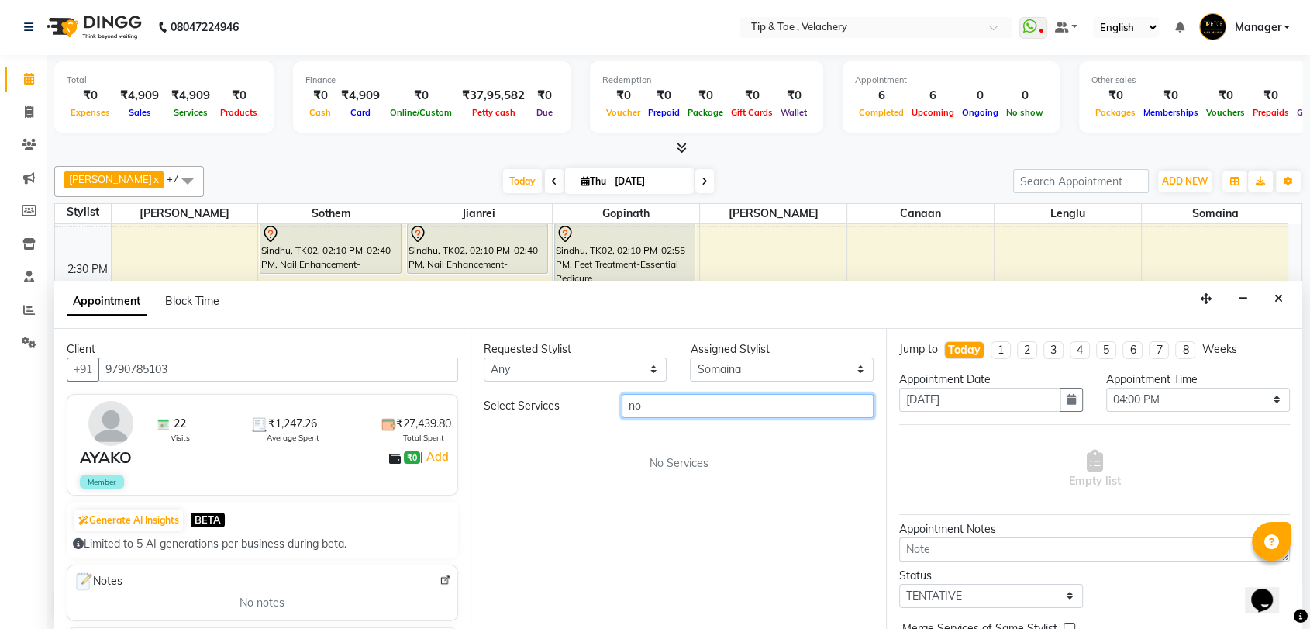
type input "n"
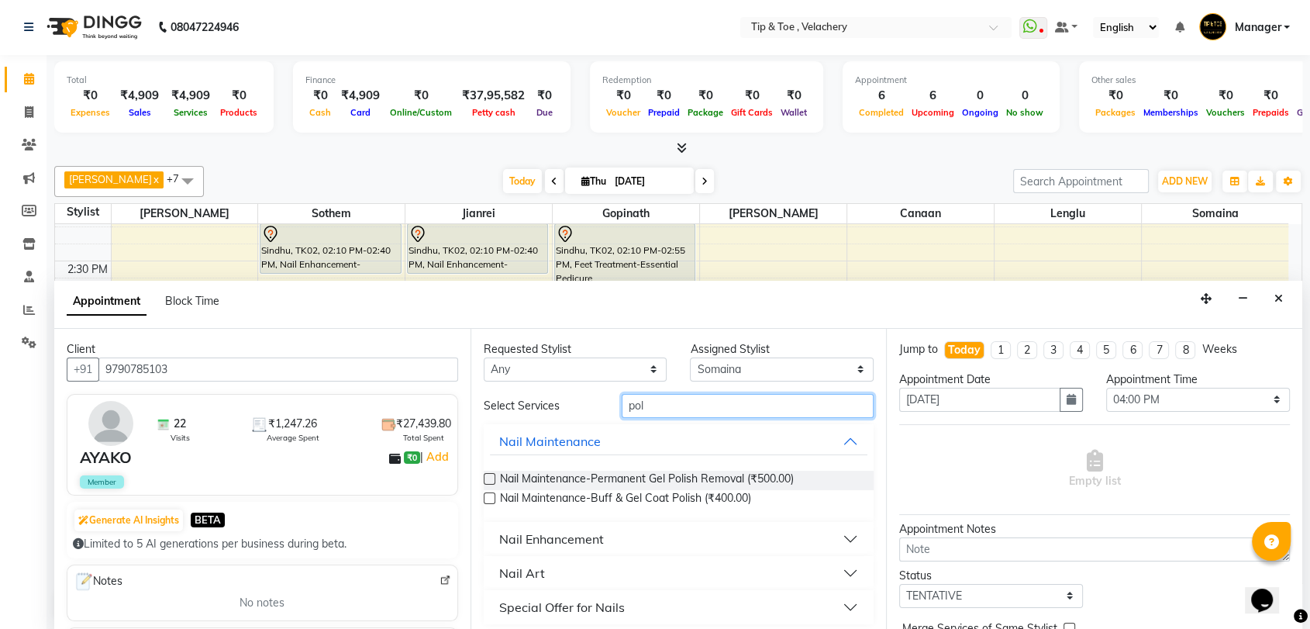
type input "pol"
click at [484, 497] on label at bounding box center [490, 498] width 12 height 12
click at [484, 497] on input "checkbox" at bounding box center [489, 500] width 10 height 10
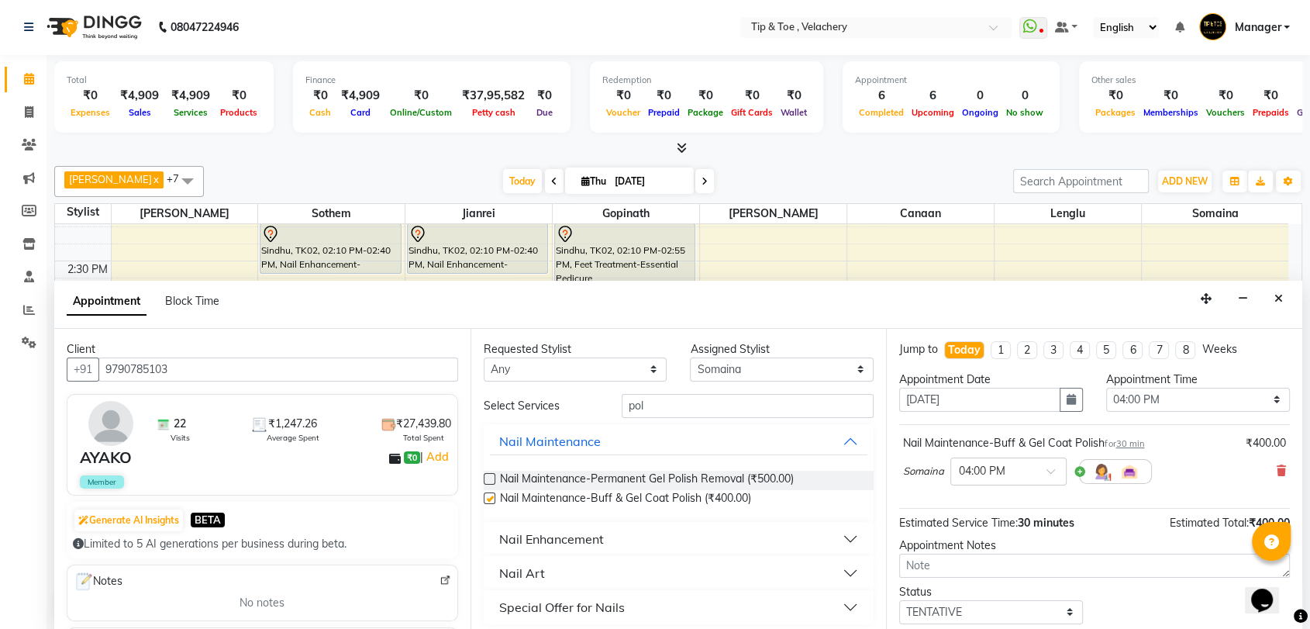
checkbox input "false"
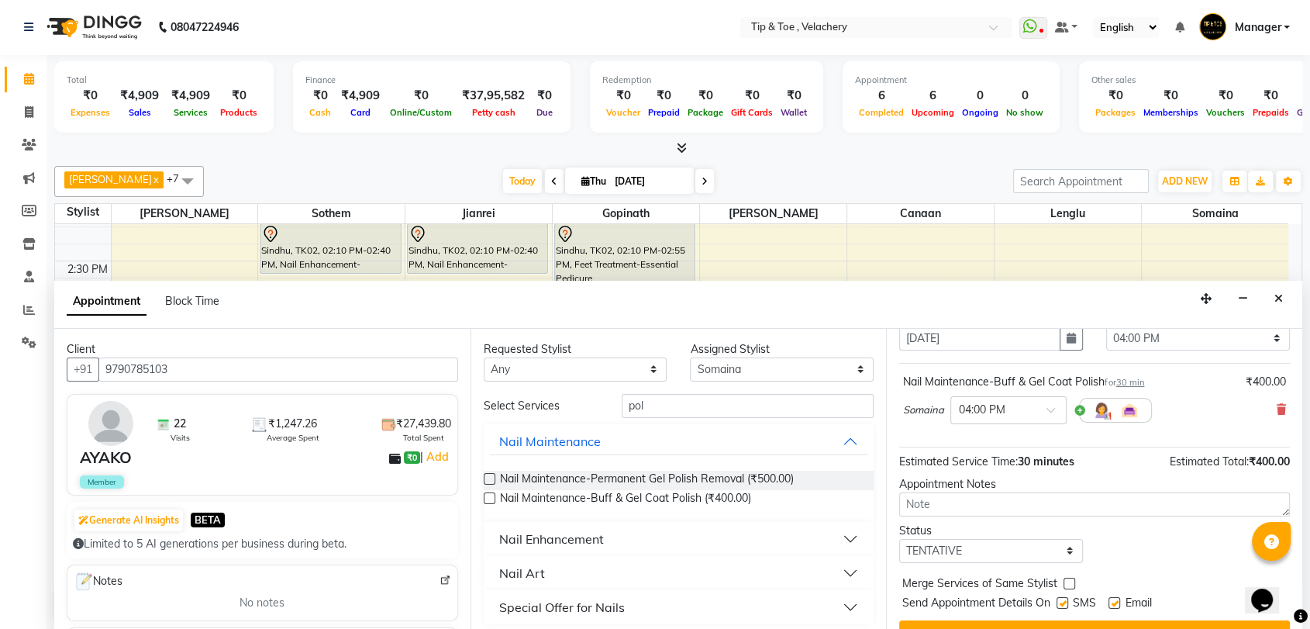
scroll to position [91, 0]
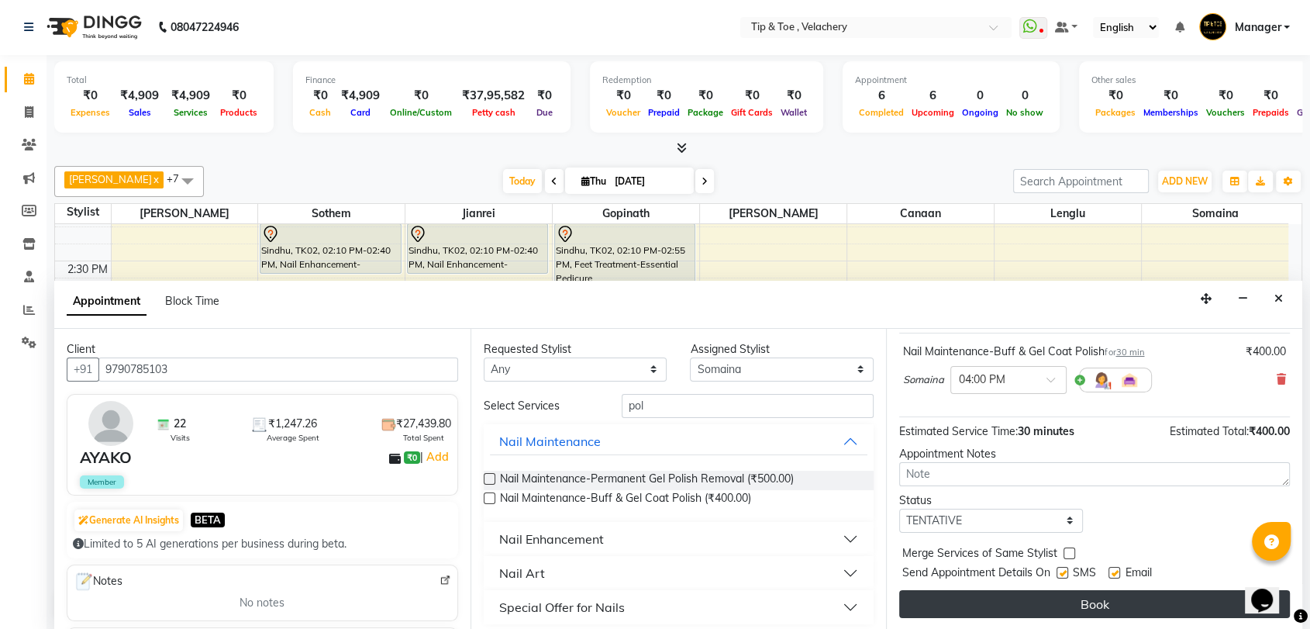
drag, startPoint x: 1117, startPoint y: 573, endPoint x: 1117, endPoint y: 589, distance: 15.5
click at [1117, 572] on label at bounding box center [1115, 573] width 12 height 12
click at [1117, 572] on input "checkbox" at bounding box center [1114, 574] width 10 height 10
checkbox input "false"
click at [1113, 593] on button "Book" at bounding box center [1094, 604] width 391 height 28
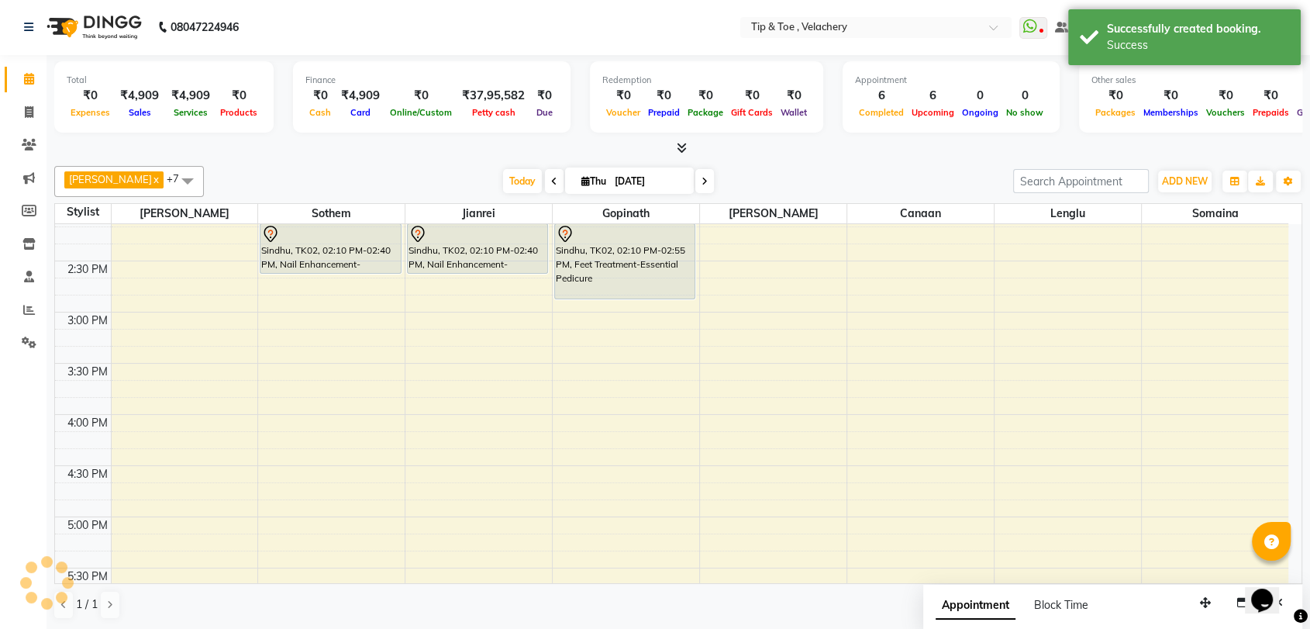
scroll to position [0, 0]
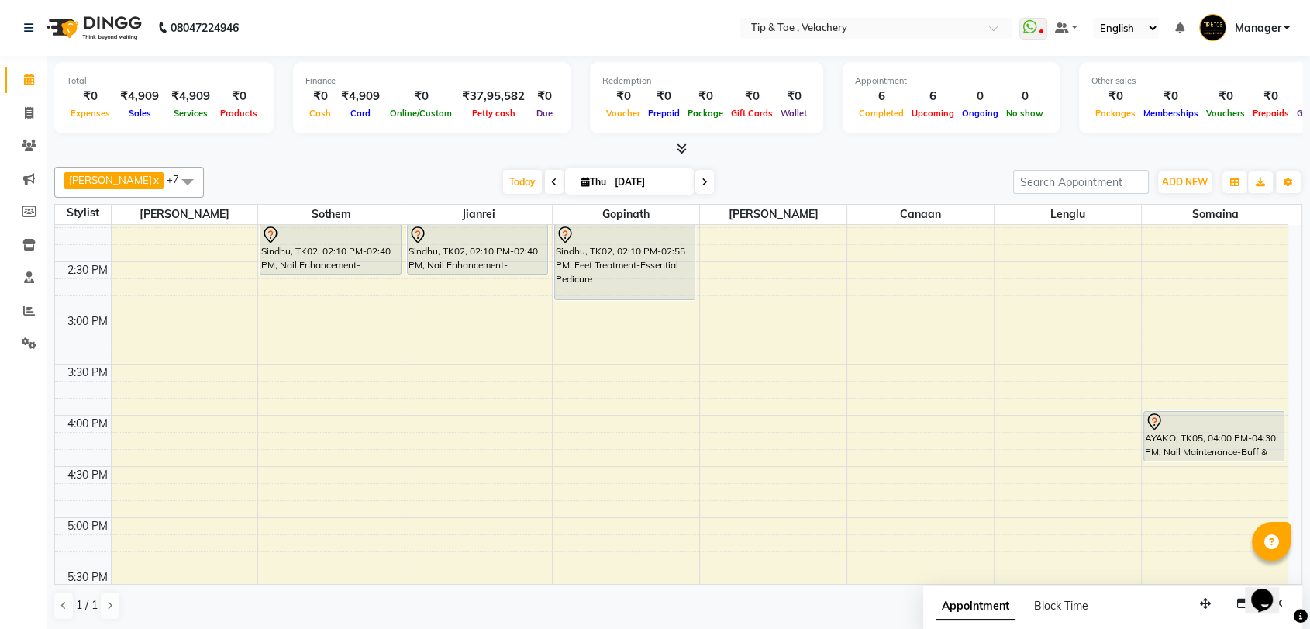
click at [702, 179] on icon at bounding box center [705, 182] width 6 height 9
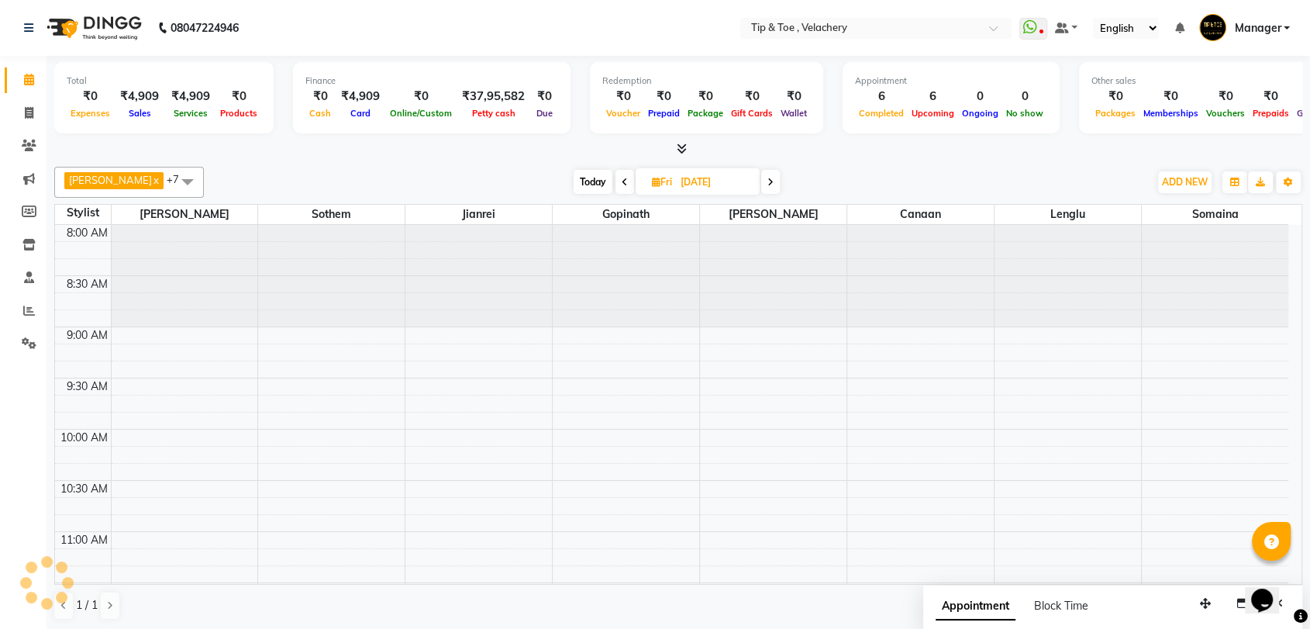
scroll to position [408, 0]
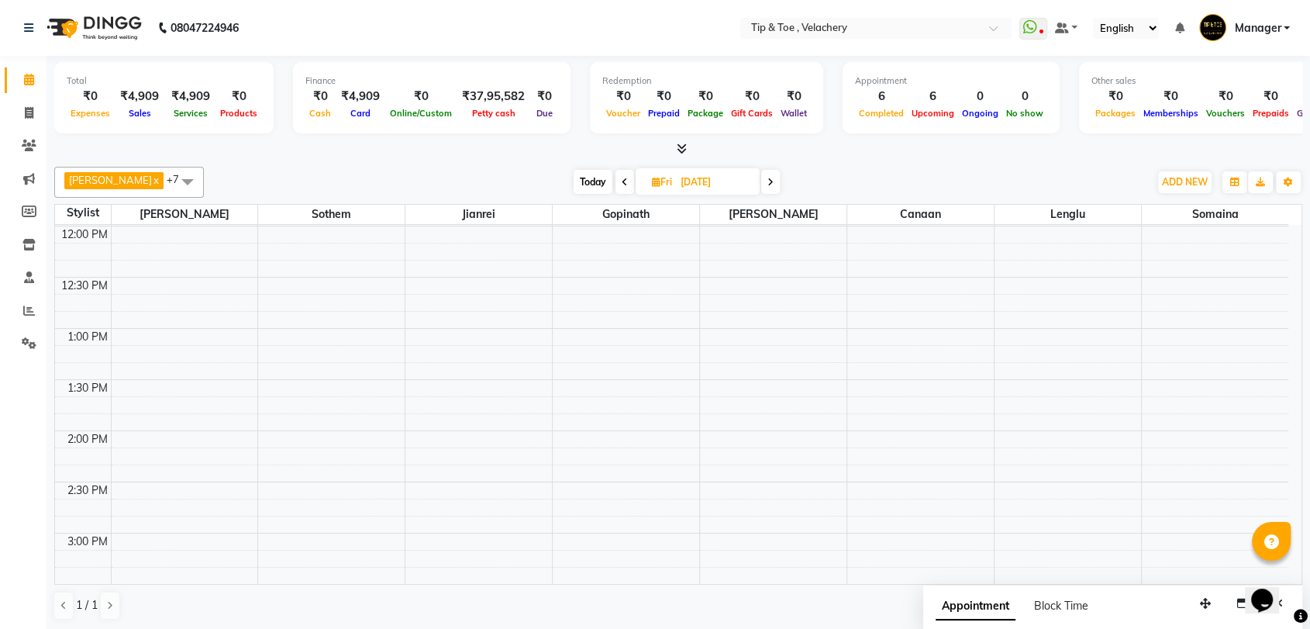
click at [768, 182] on icon at bounding box center [771, 182] width 6 height 9
click at [769, 182] on icon at bounding box center [772, 182] width 6 height 9
click at [764, 182] on span at bounding box center [773, 182] width 19 height 24
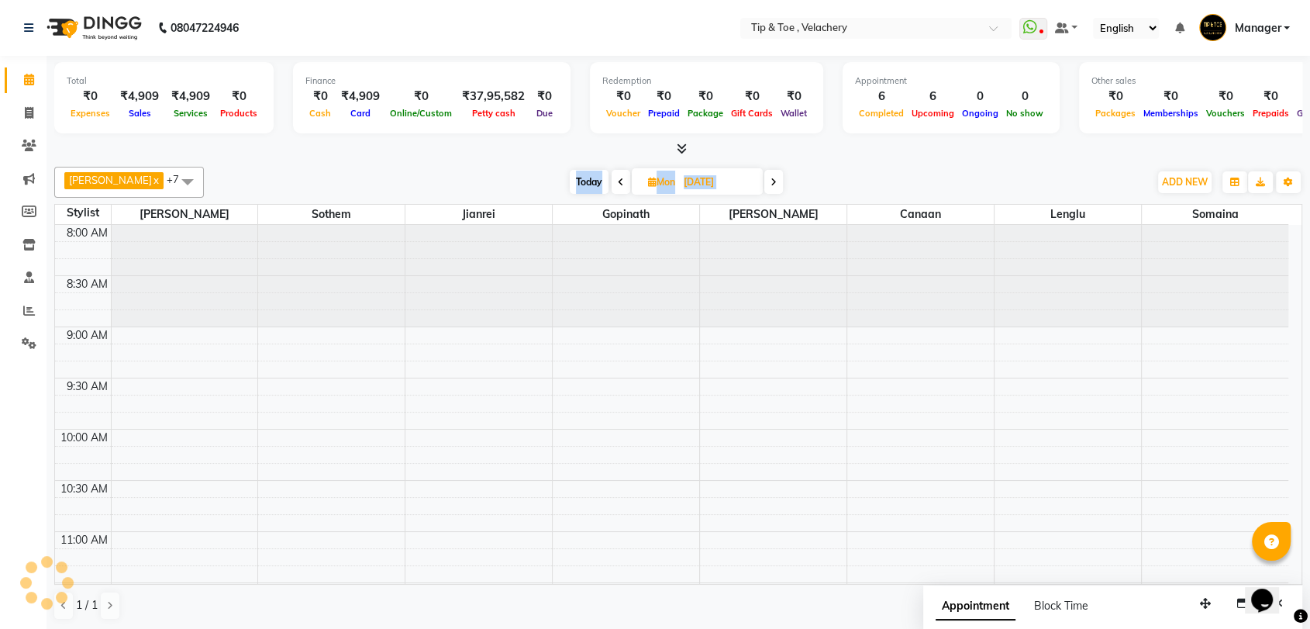
click at [765, 182] on span at bounding box center [774, 182] width 19 height 24
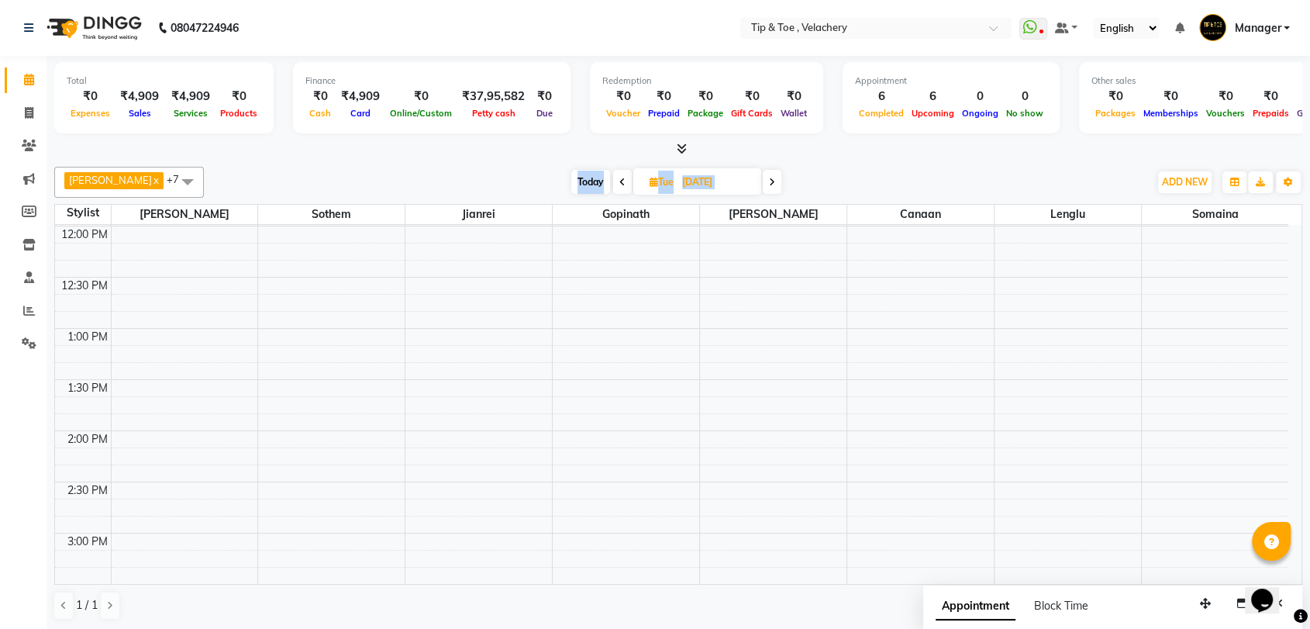
click at [763, 182] on span at bounding box center [772, 182] width 19 height 24
type input "[DATE]"
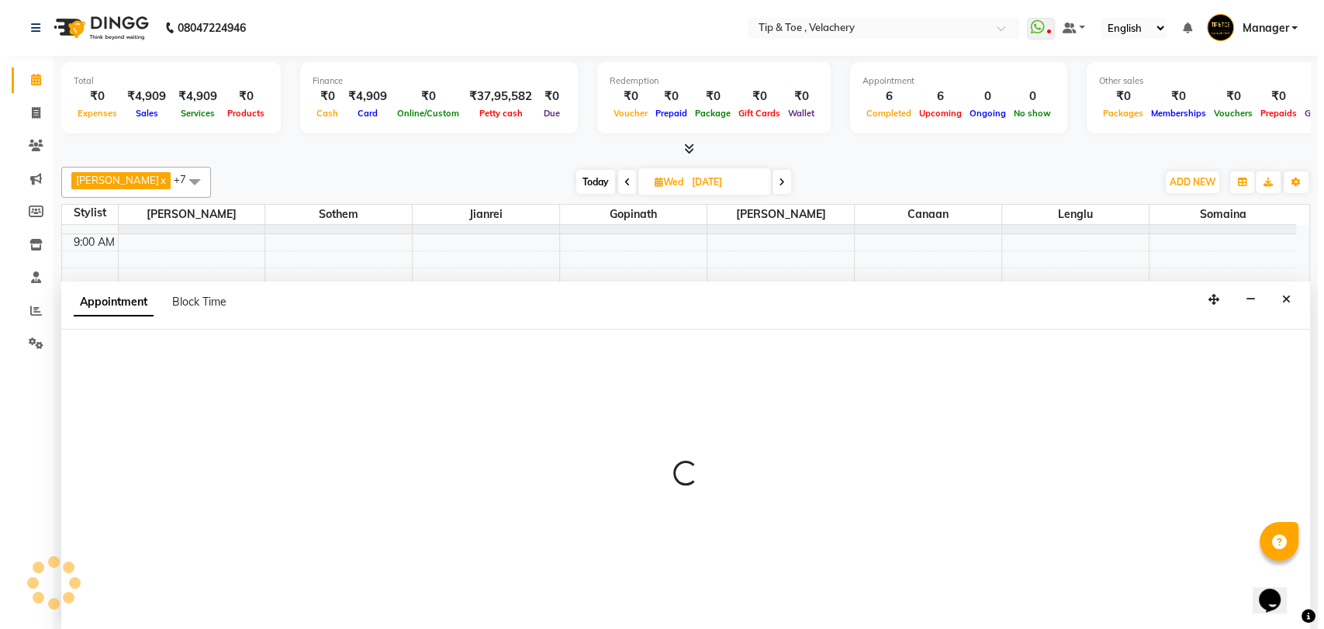
scroll to position [1, 0]
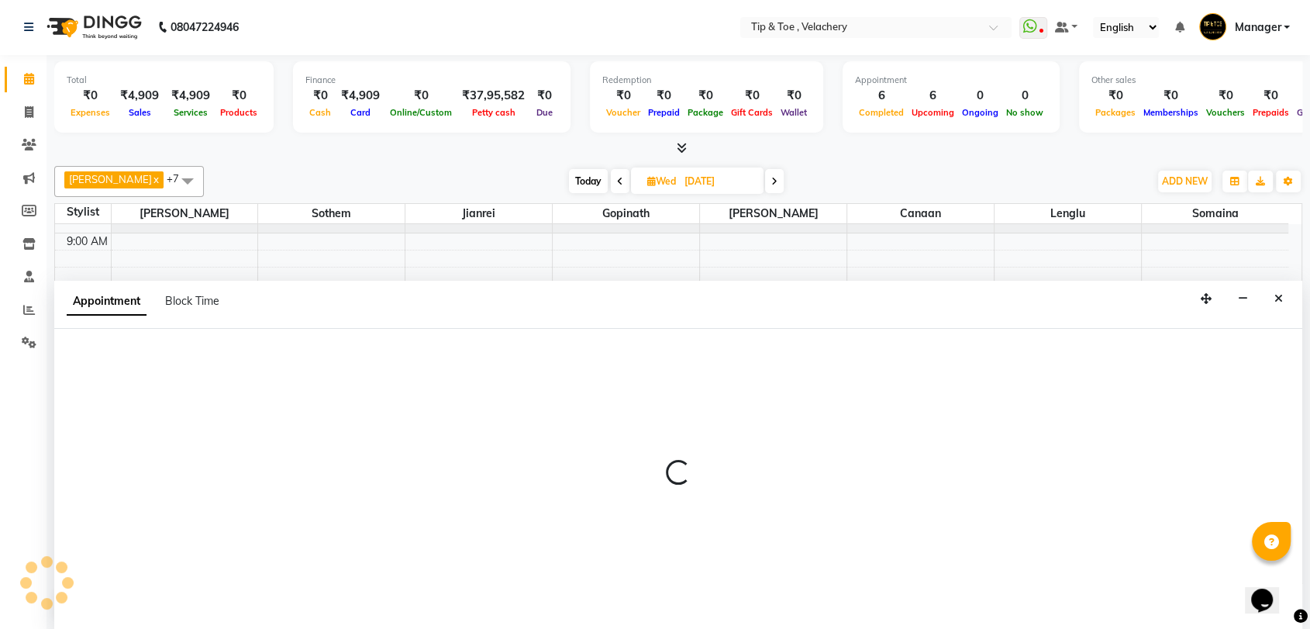
select select "41021"
select select "tentative"
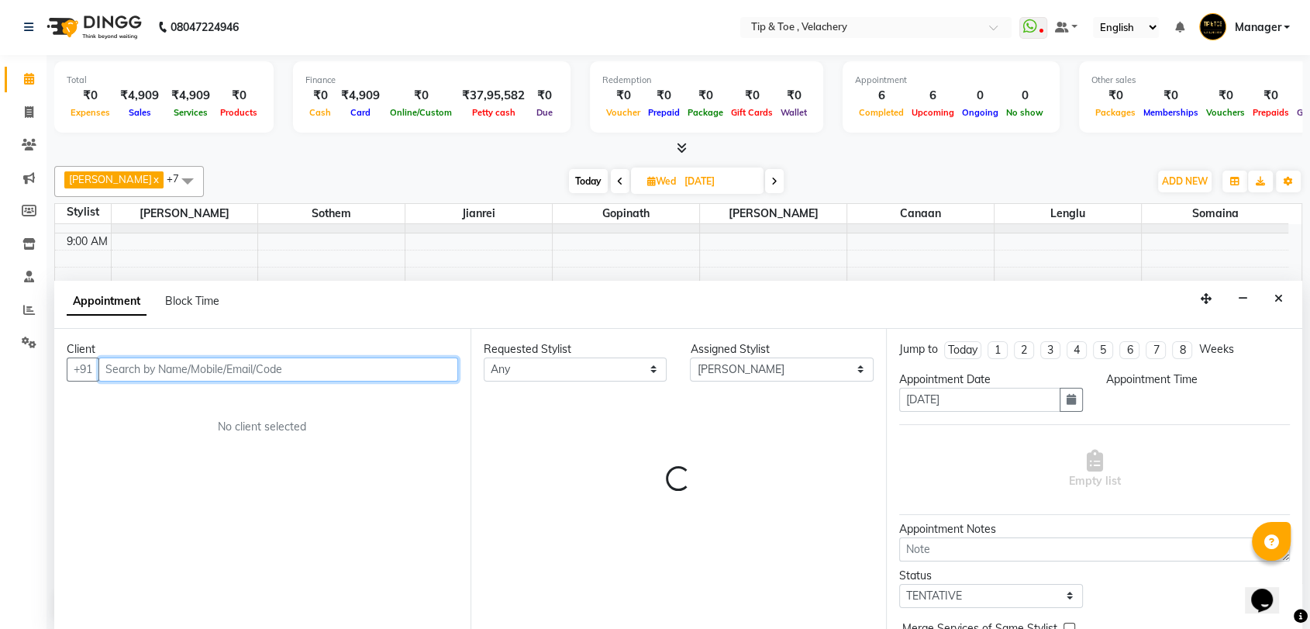
select select "690"
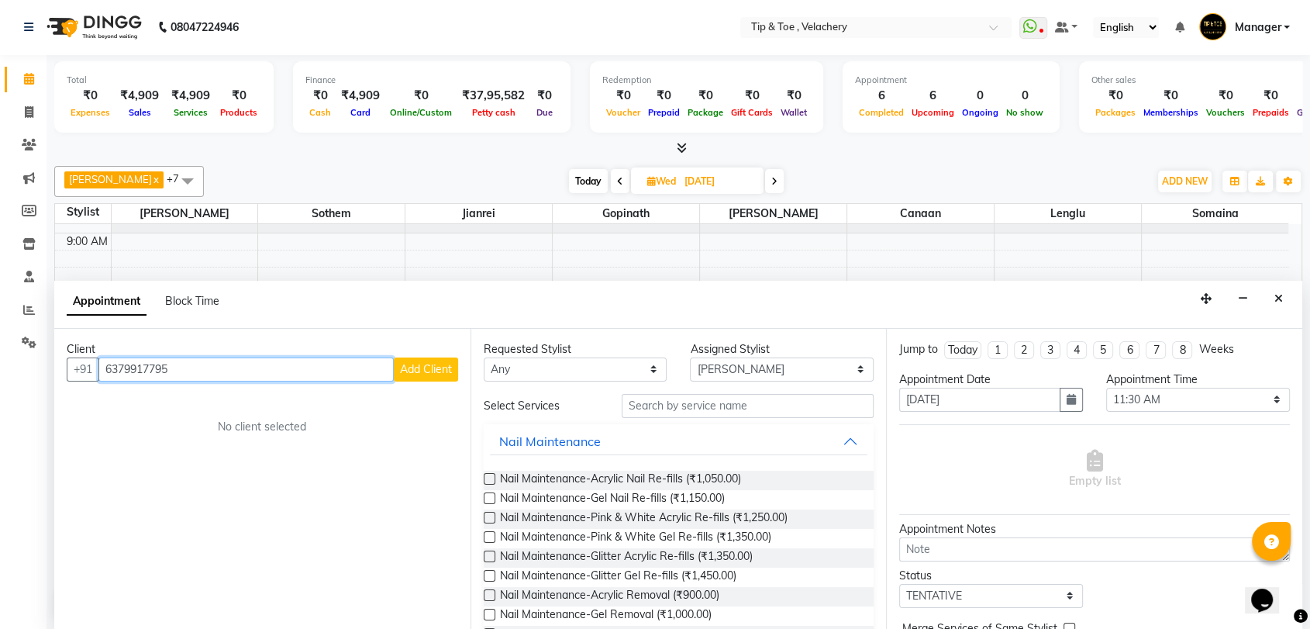
type input "6379917795"
click at [435, 371] on span "Add Client" at bounding box center [426, 369] width 52 height 14
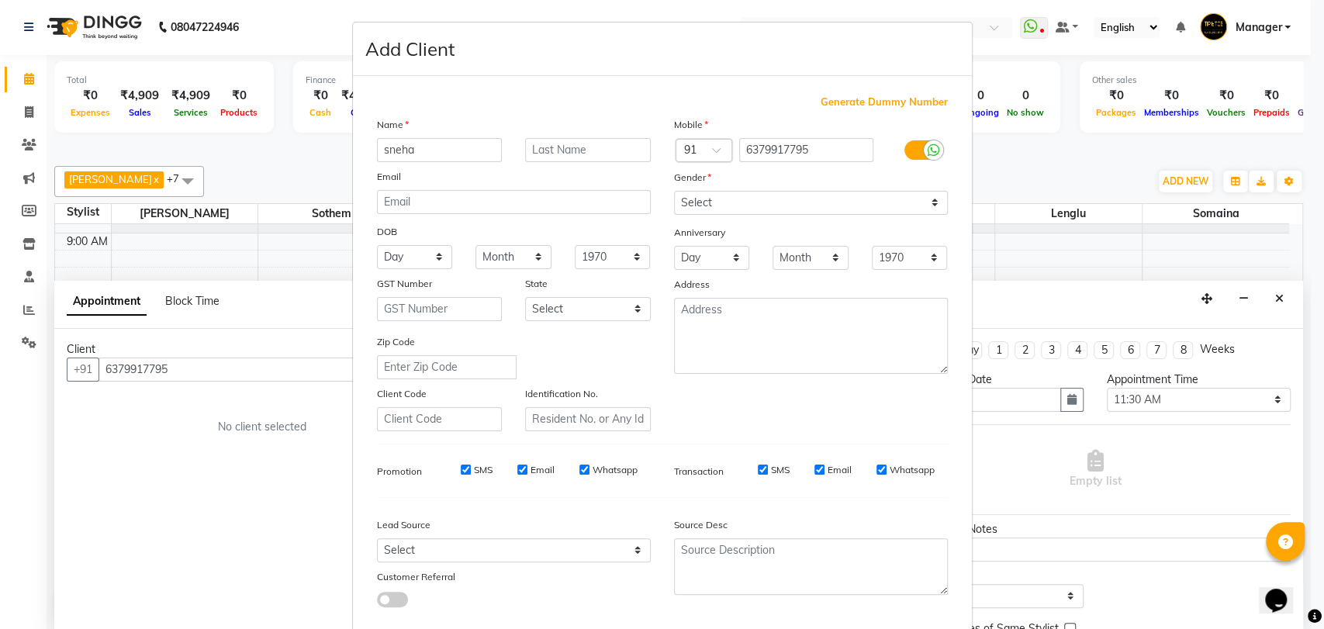
type input "sneha"
click at [784, 208] on select "Select [DEMOGRAPHIC_DATA] [DEMOGRAPHIC_DATA] Other Prefer Not To Say" at bounding box center [811, 203] width 274 height 24
select select "[DEMOGRAPHIC_DATA]"
click at [674, 191] on select "Select [DEMOGRAPHIC_DATA] [DEMOGRAPHIC_DATA] Other Prefer Not To Say" at bounding box center [811, 203] width 274 height 24
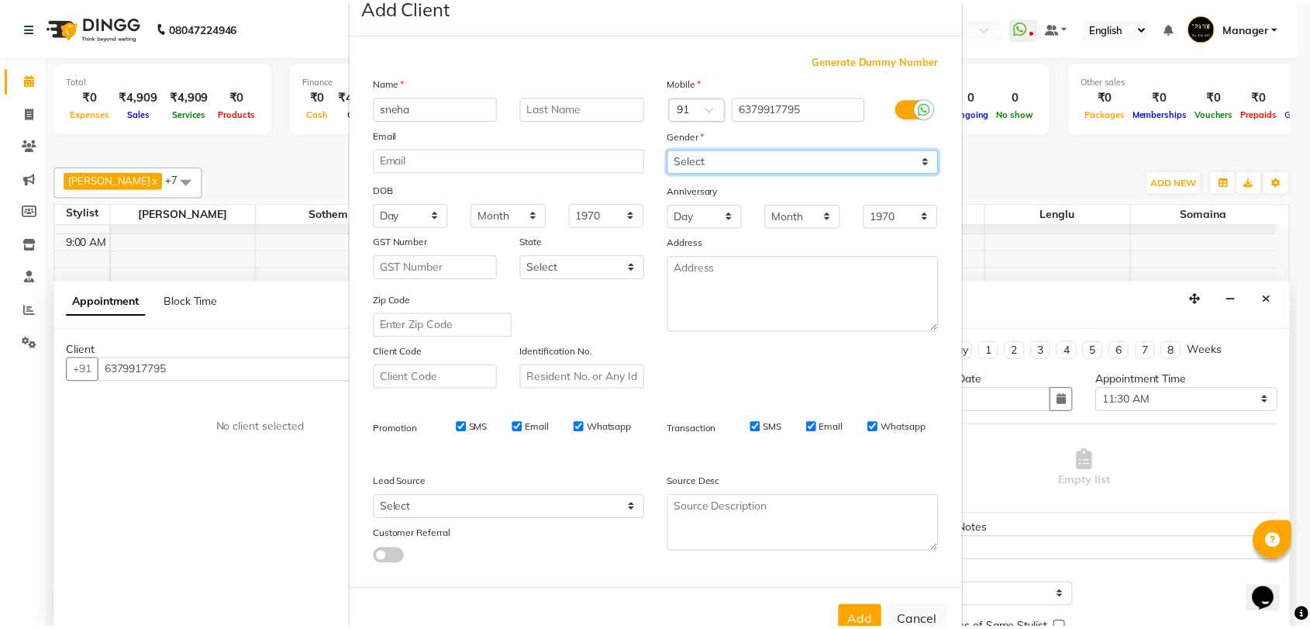
scroll to position [84, 0]
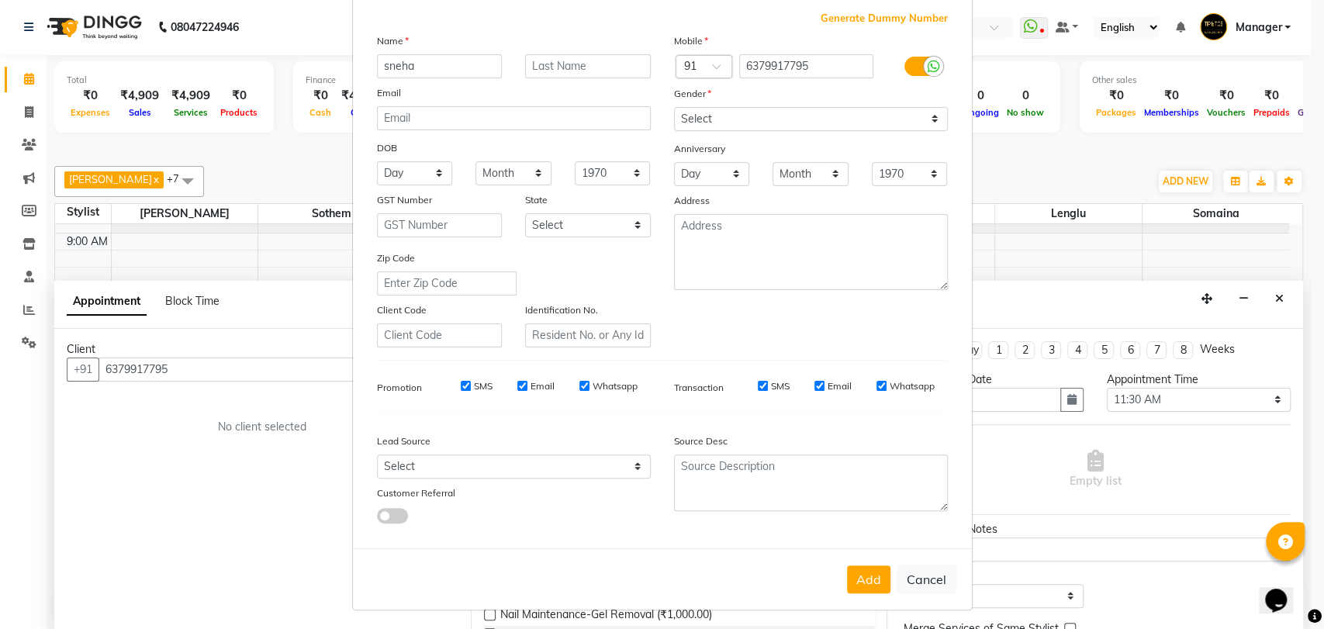
click at [865, 571] on button "Add" at bounding box center [868, 579] width 43 height 28
select select
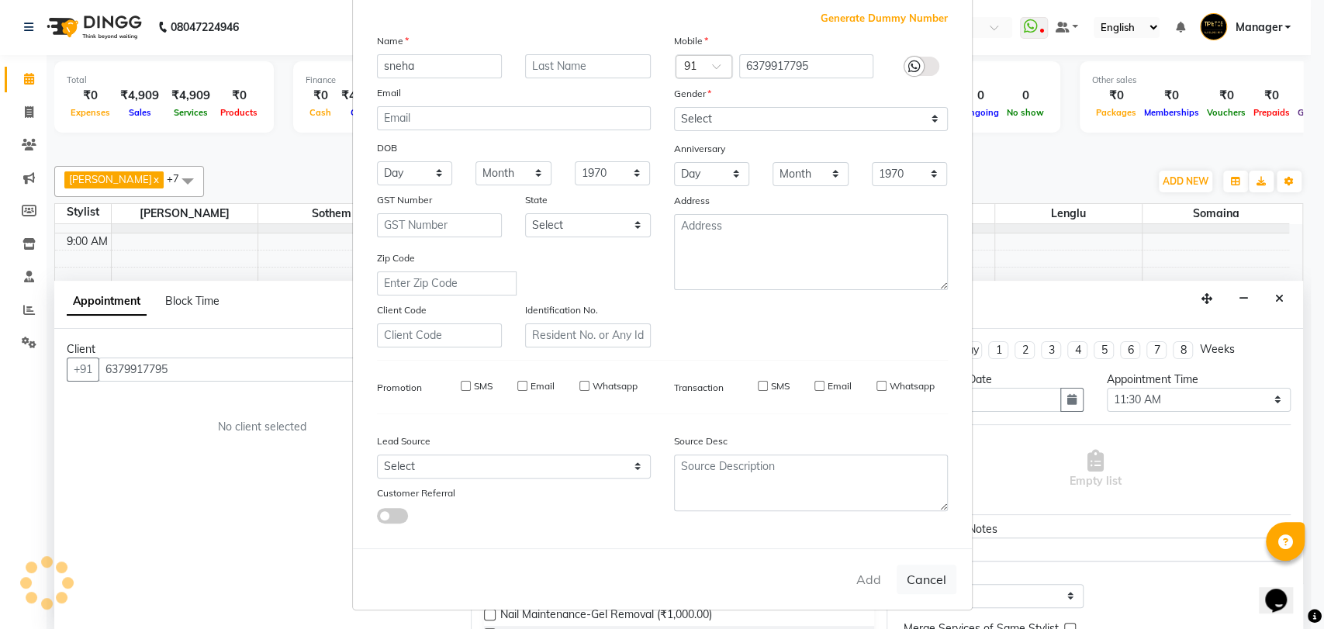
select select
checkbox input "false"
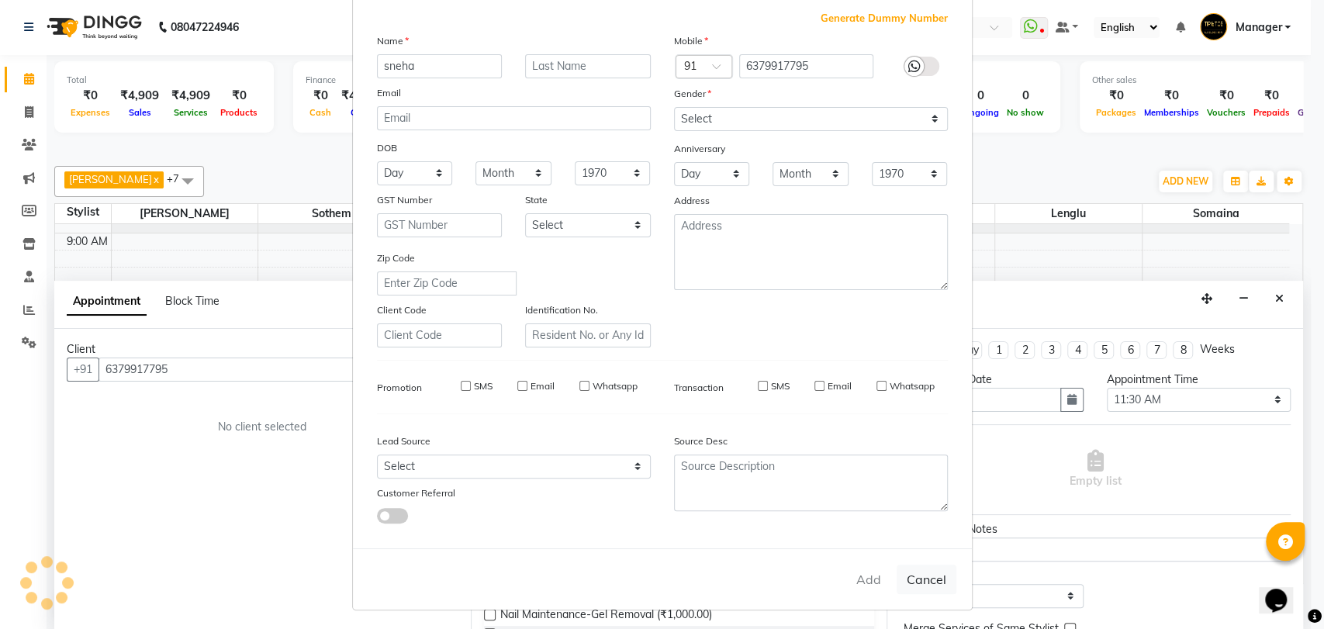
checkbox input "false"
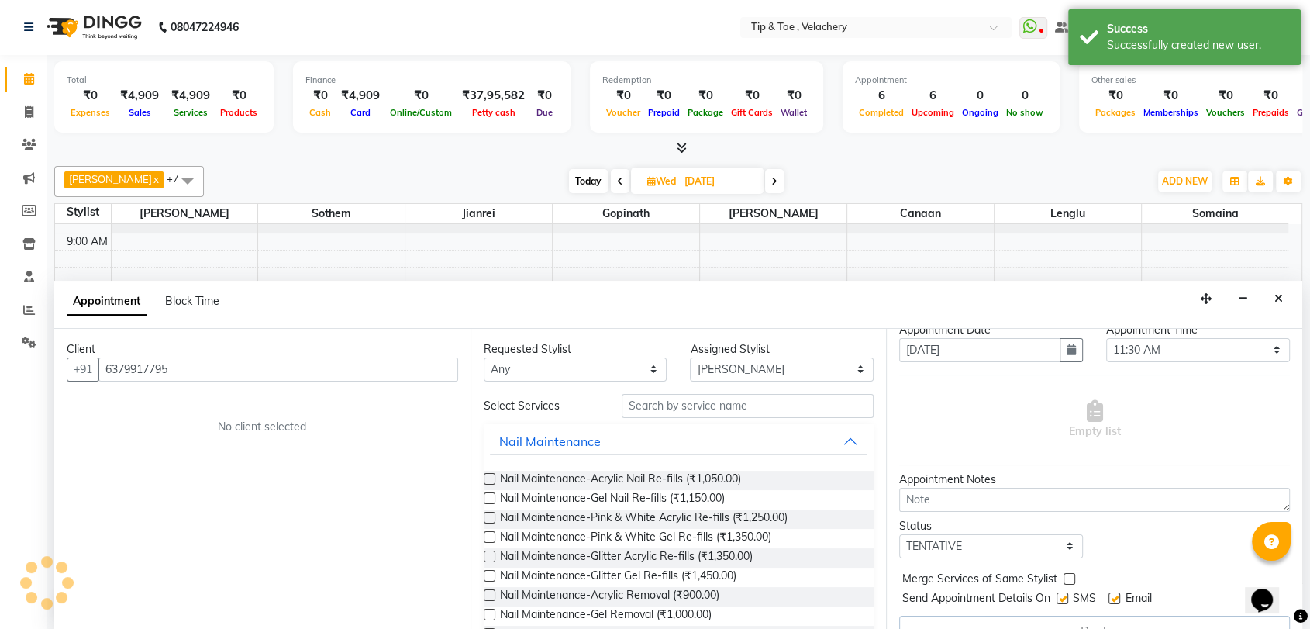
scroll to position [76, 0]
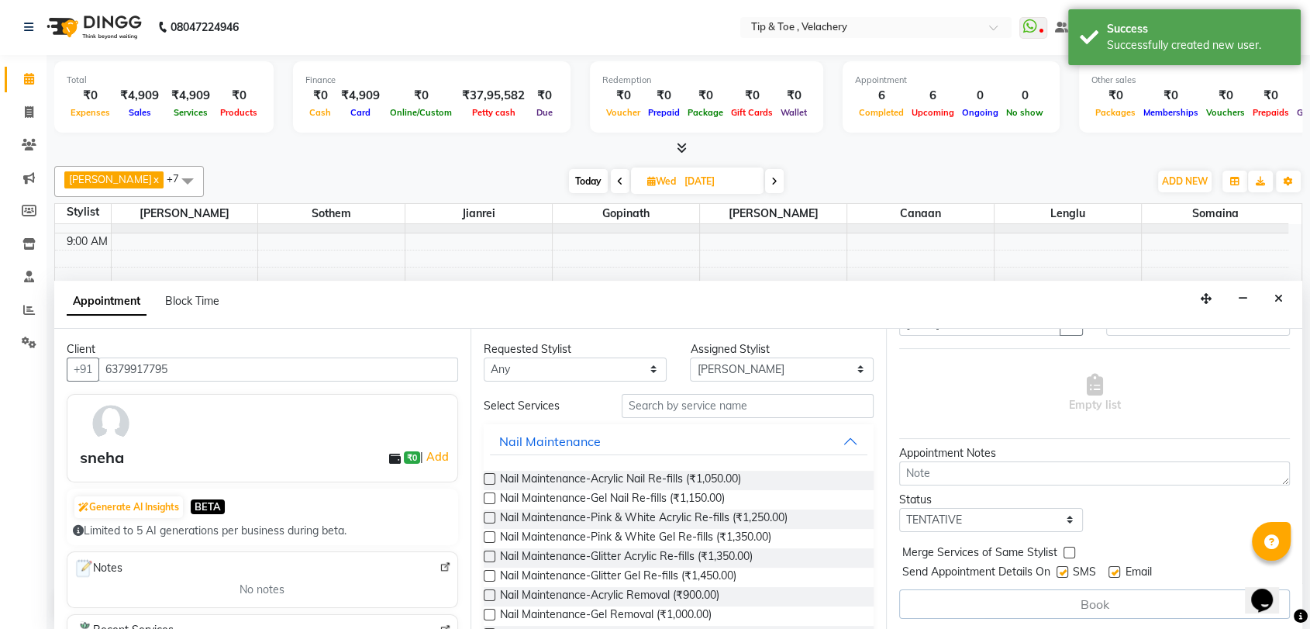
click at [751, 392] on div "Requested Stylist Any [PERSON_NAME] Gopinath Jianrei Lenglu Somaina Sothem Yapi…" at bounding box center [679, 479] width 416 height 301
click at [728, 409] on input "text" at bounding box center [748, 406] width 253 height 24
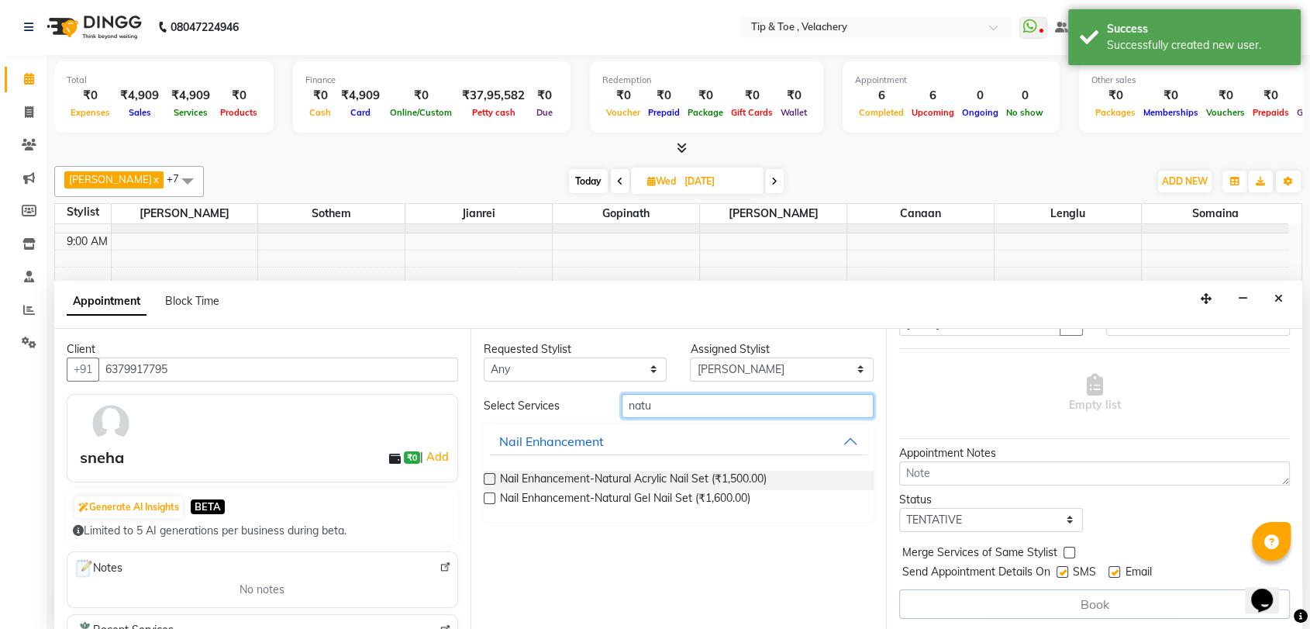
type input "natu"
click at [492, 494] on label at bounding box center [490, 498] width 12 height 12
click at [492, 495] on input "checkbox" at bounding box center [489, 500] width 10 height 10
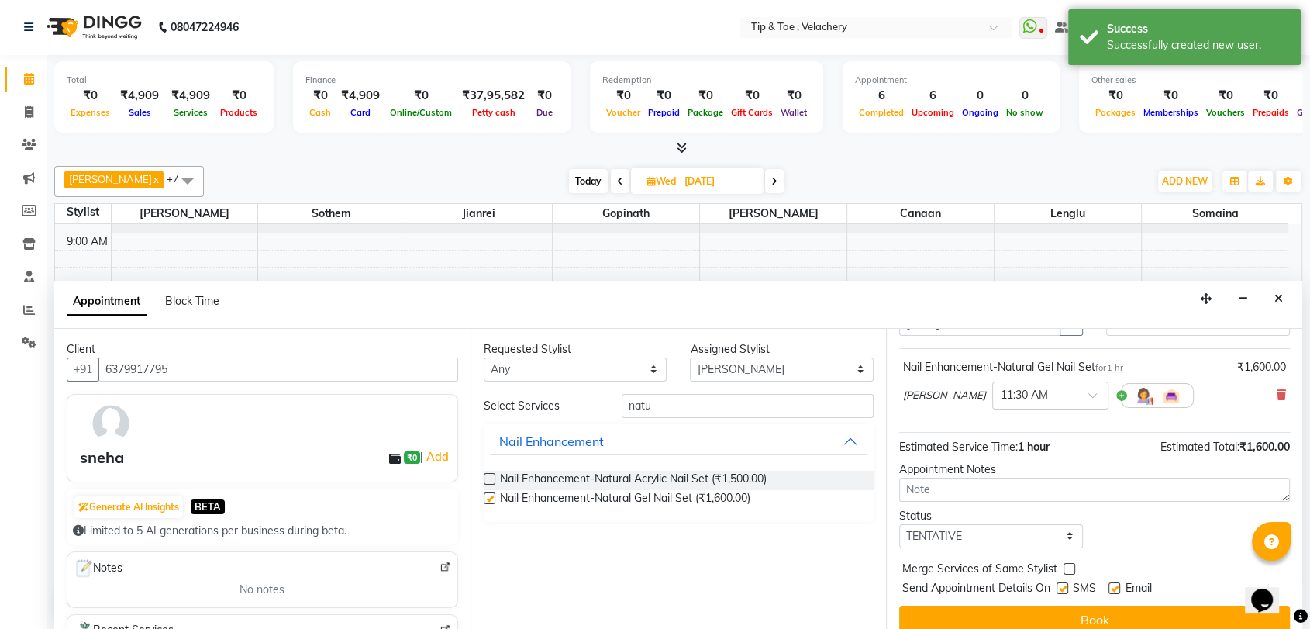
checkbox input "false"
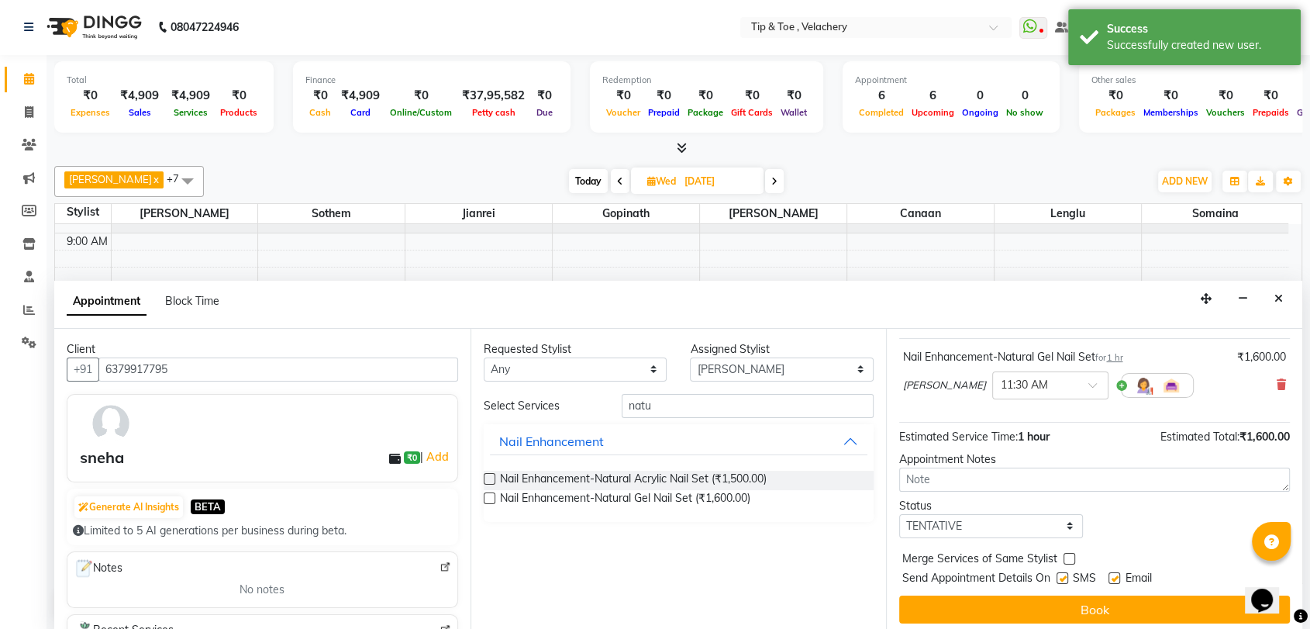
scroll to position [91, 0]
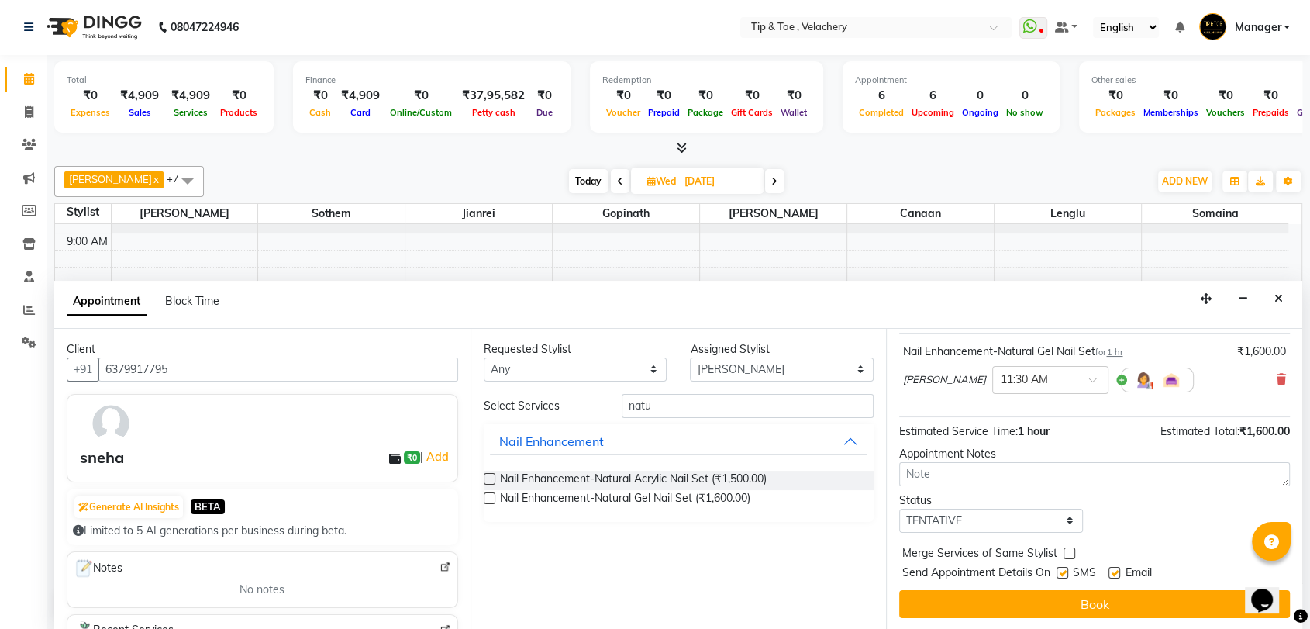
click at [1117, 571] on label at bounding box center [1115, 573] width 12 height 12
click at [1117, 571] on input "checkbox" at bounding box center [1114, 574] width 10 height 10
checkbox input "false"
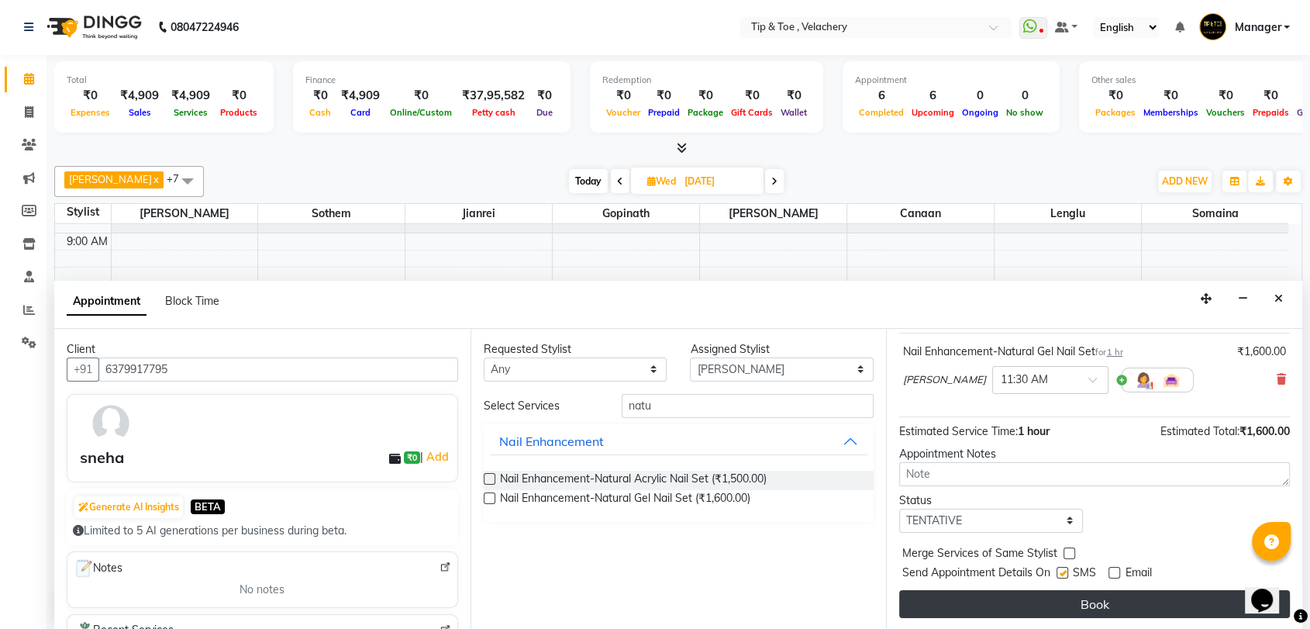
click at [1093, 596] on button "Book" at bounding box center [1094, 604] width 391 height 28
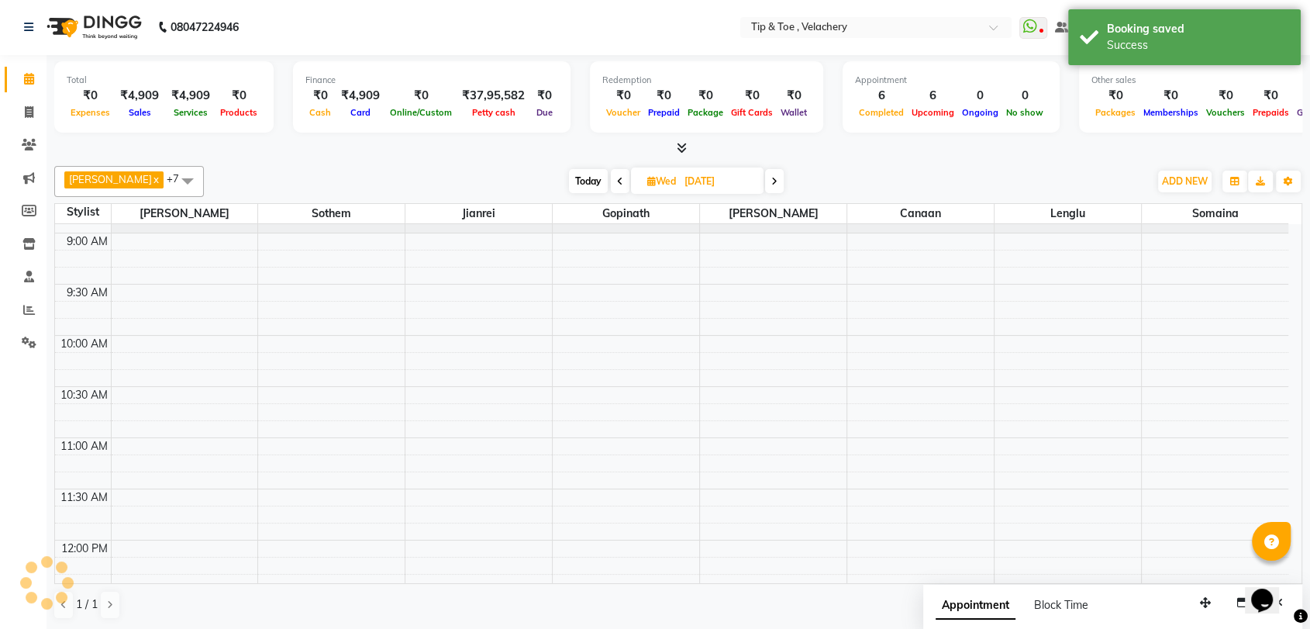
scroll to position [0, 0]
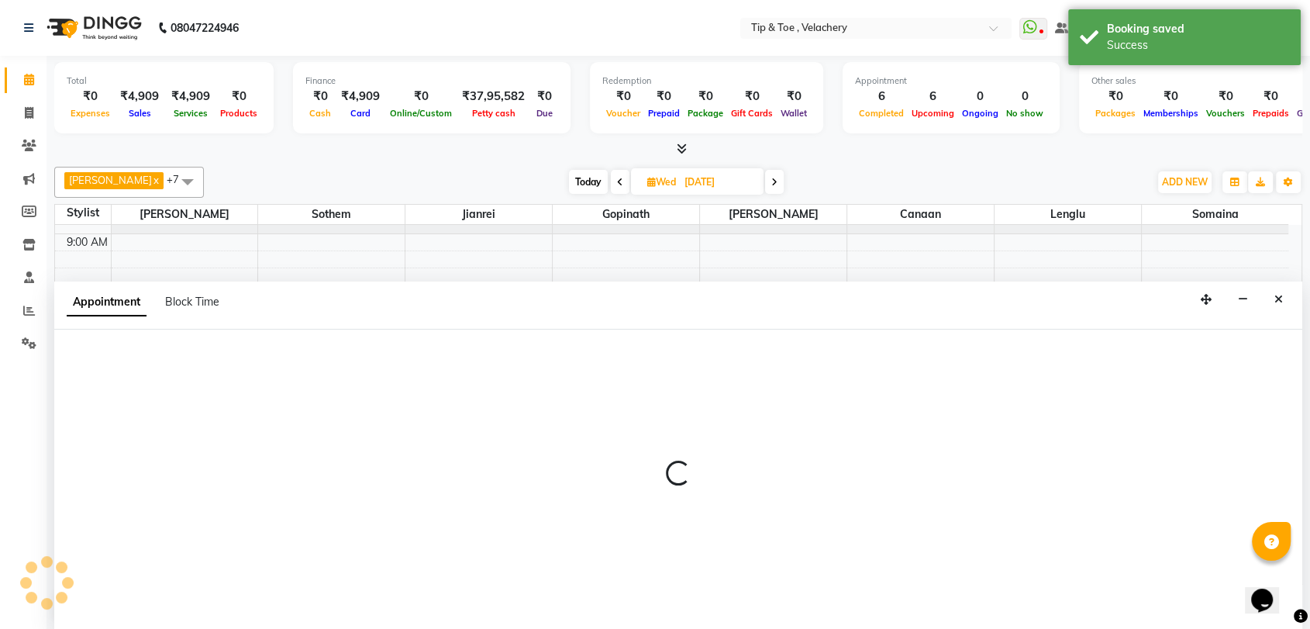
scroll to position [1, 0]
select select "41035"
select select "690"
select select "tentative"
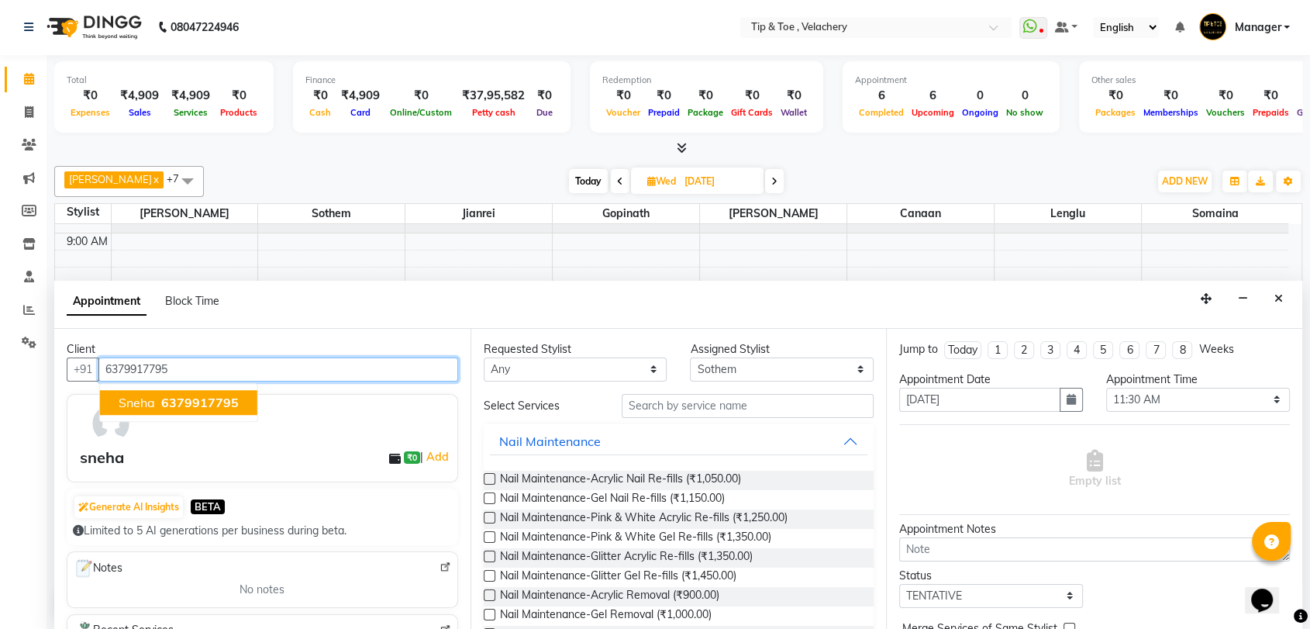
click at [211, 399] on span "6379917795" at bounding box center [200, 403] width 78 height 16
type input "6379917795"
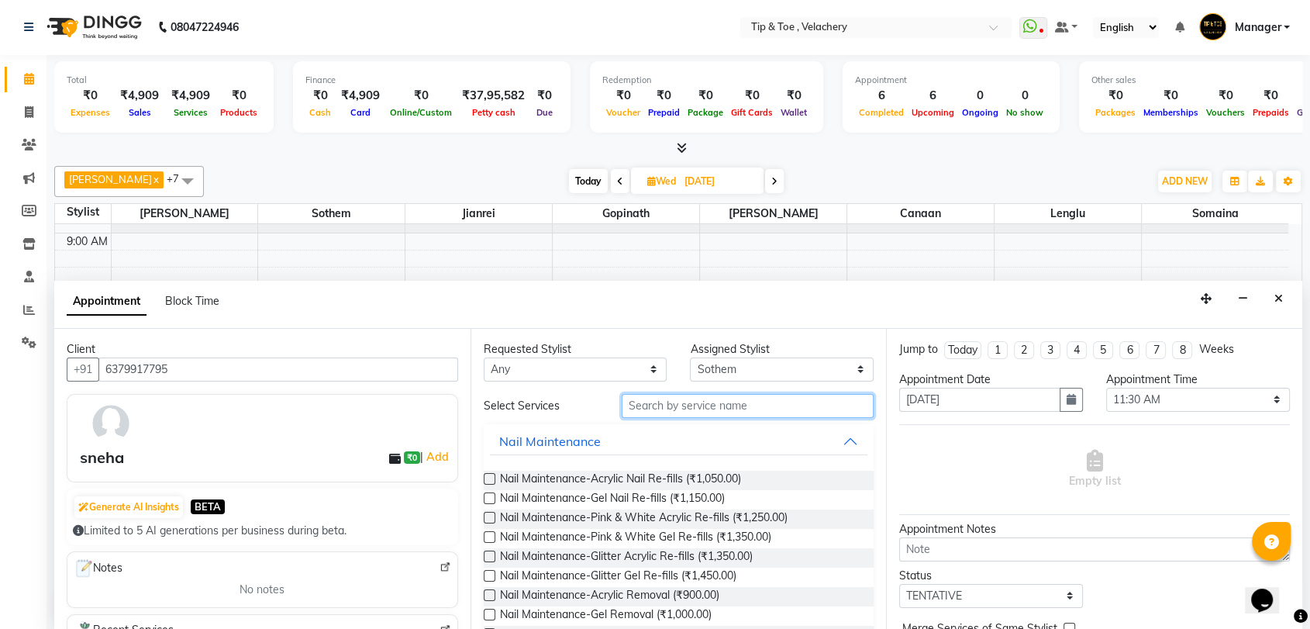
click at [635, 407] on input "text" at bounding box center [748, 406] width 253 height 24
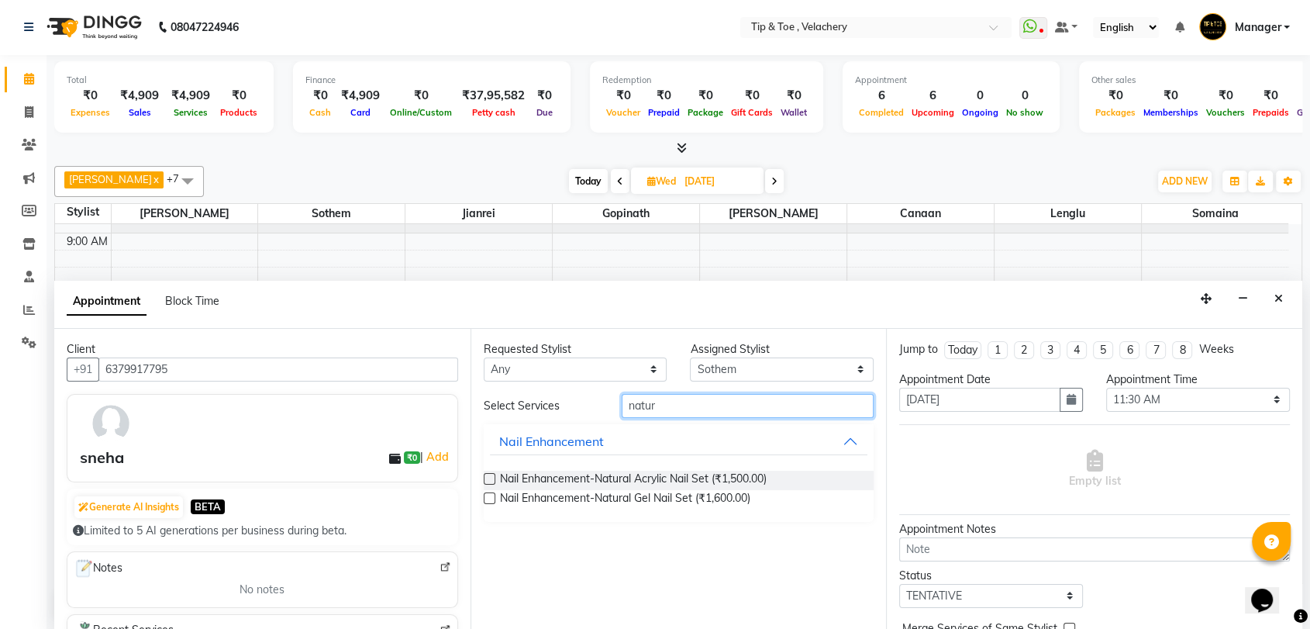
type input "natur"
click at [492, 495] on label at bounding box center [490, 498] width 12 height 12
click at [492, 495] on input "checkbox" at bounding box center [489, 500] width 10 height 10
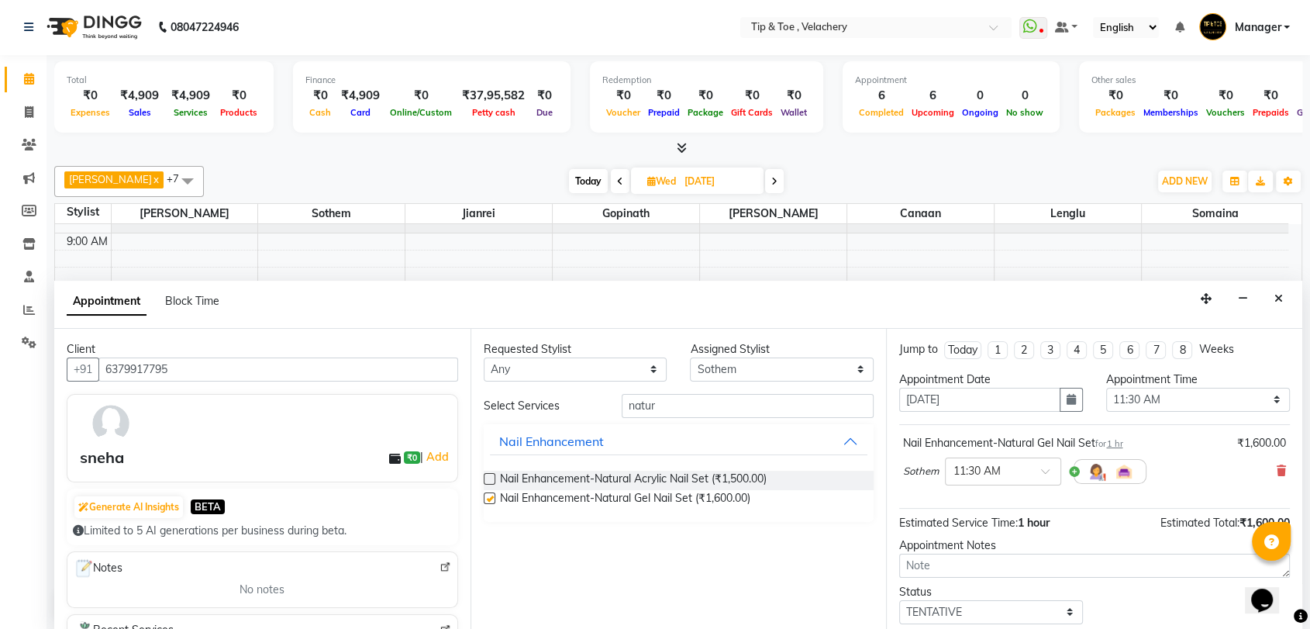
checkbox input "false"
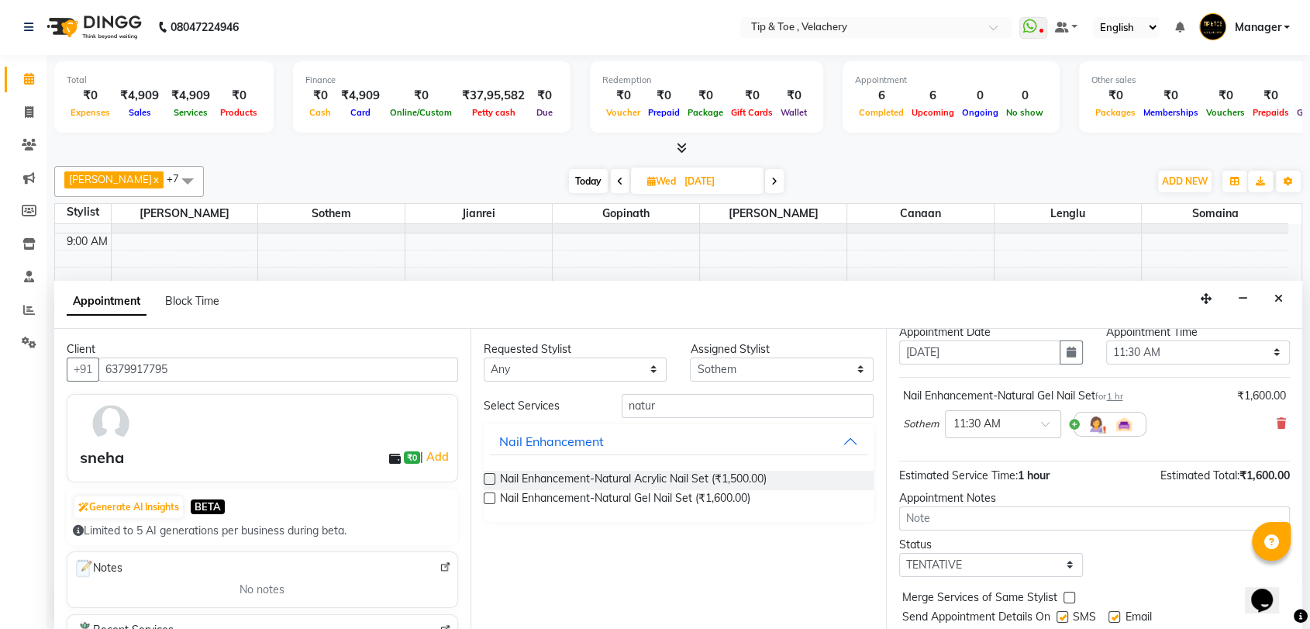
scroll to position [91, 0]
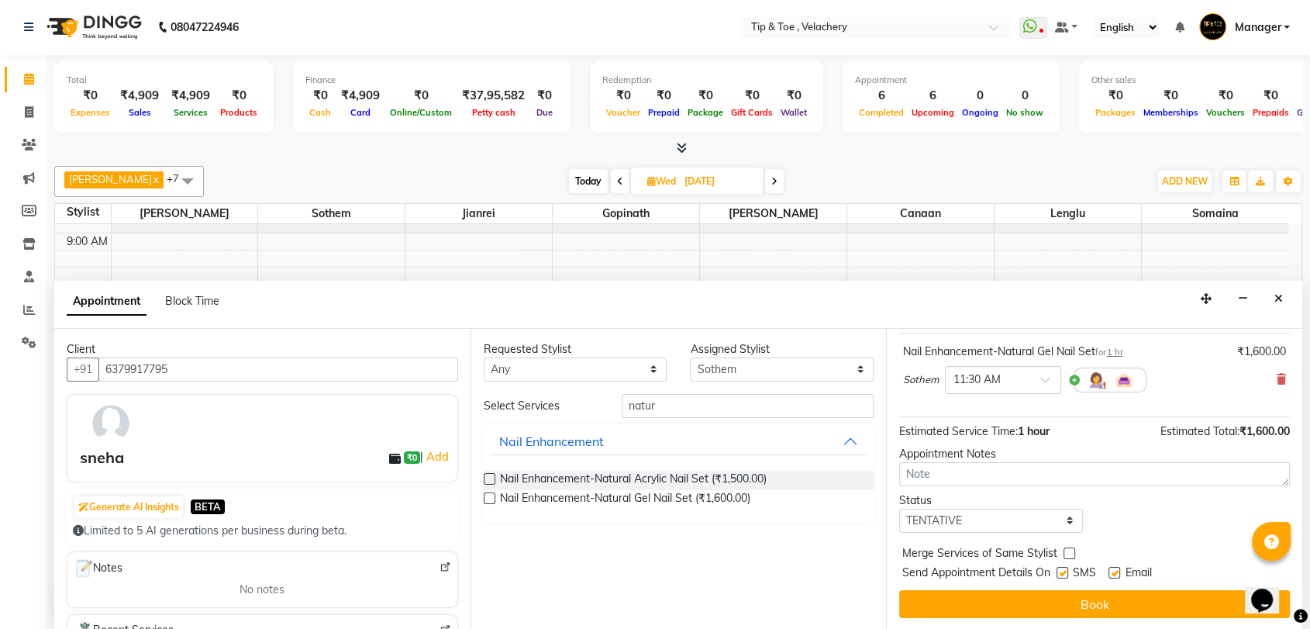
click at [1117, 567] on label at bounding box center [1115, 573] width 12 height 12
click at [1117, 569] on input "checkbox" at bounding box center [1114, 574] width 10 height 10
checkbox input "false"
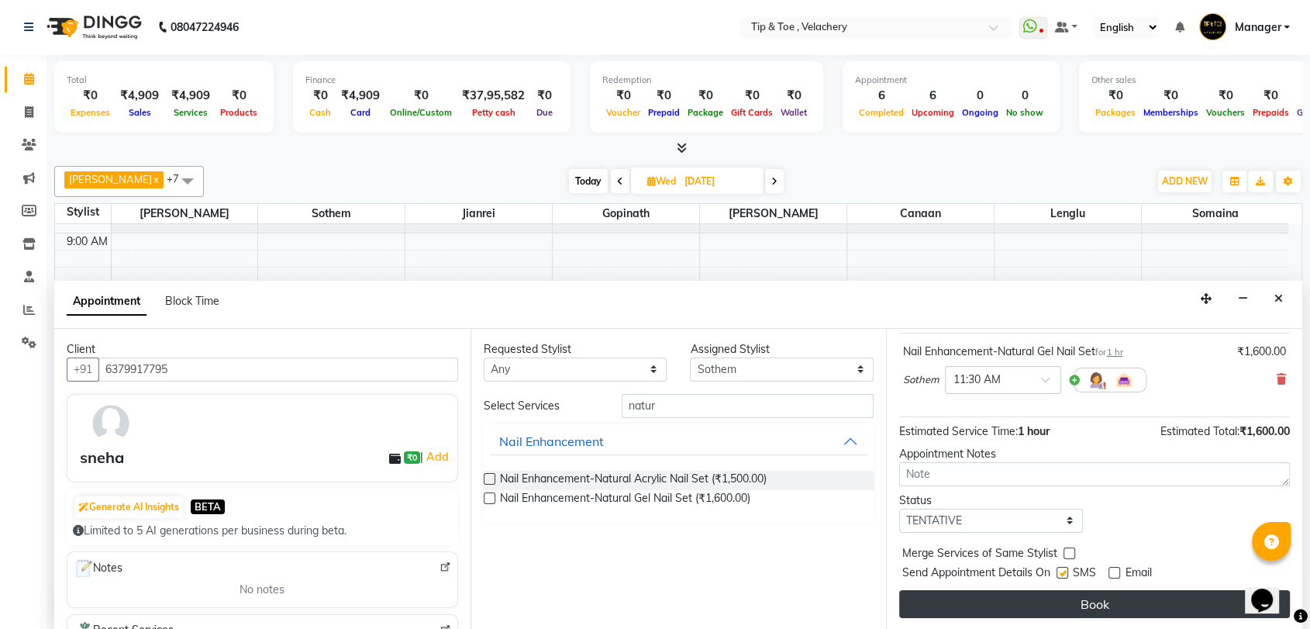
click at [1081, 595] on button "Book" at bounding box center [1094, 604] width 391 height 28
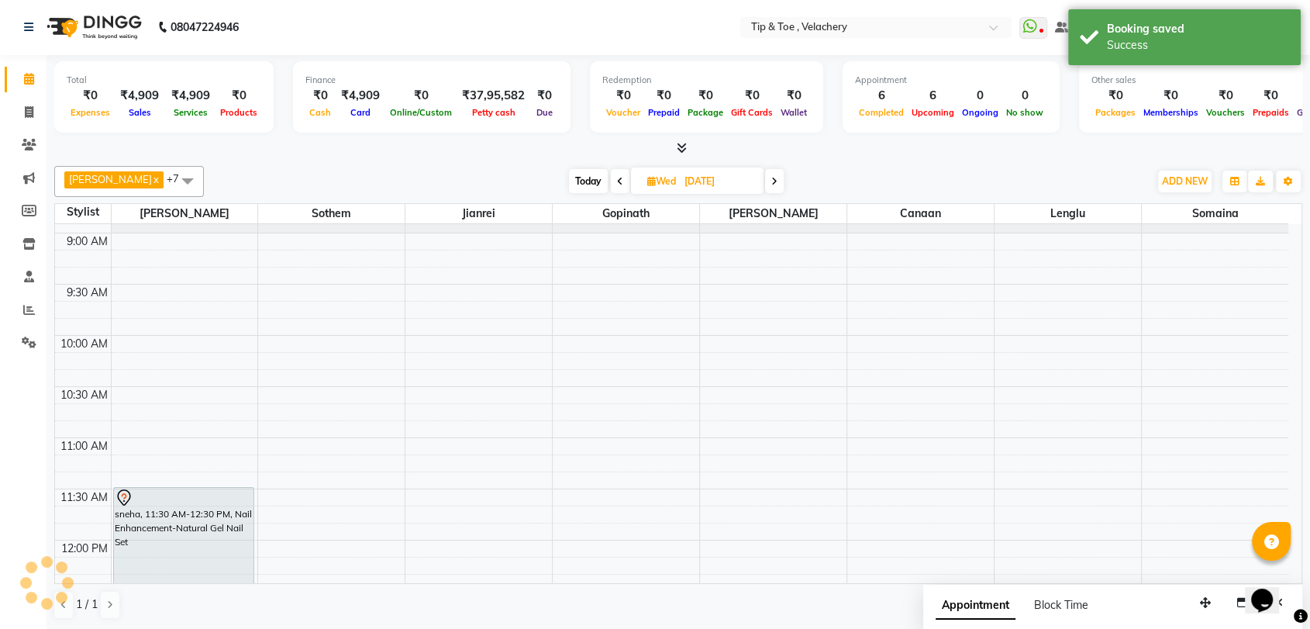
scroll to position [0, 0]
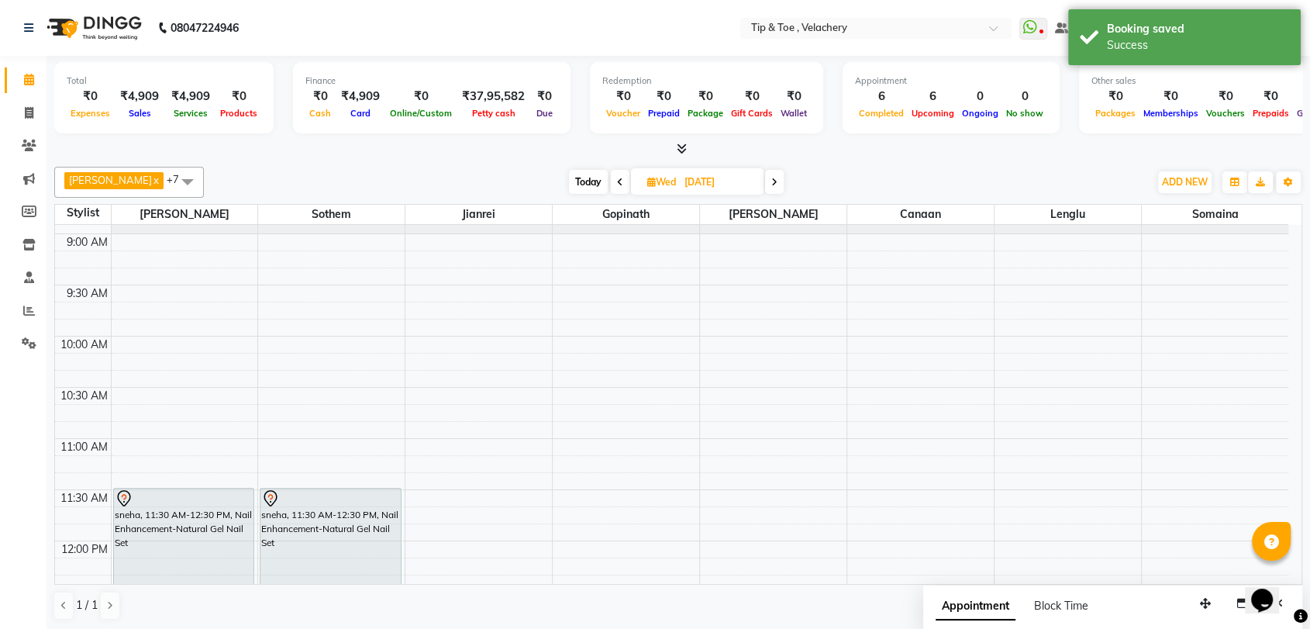
click at [611, 175] on span at bounding box center [620, 182] width 19 height 24
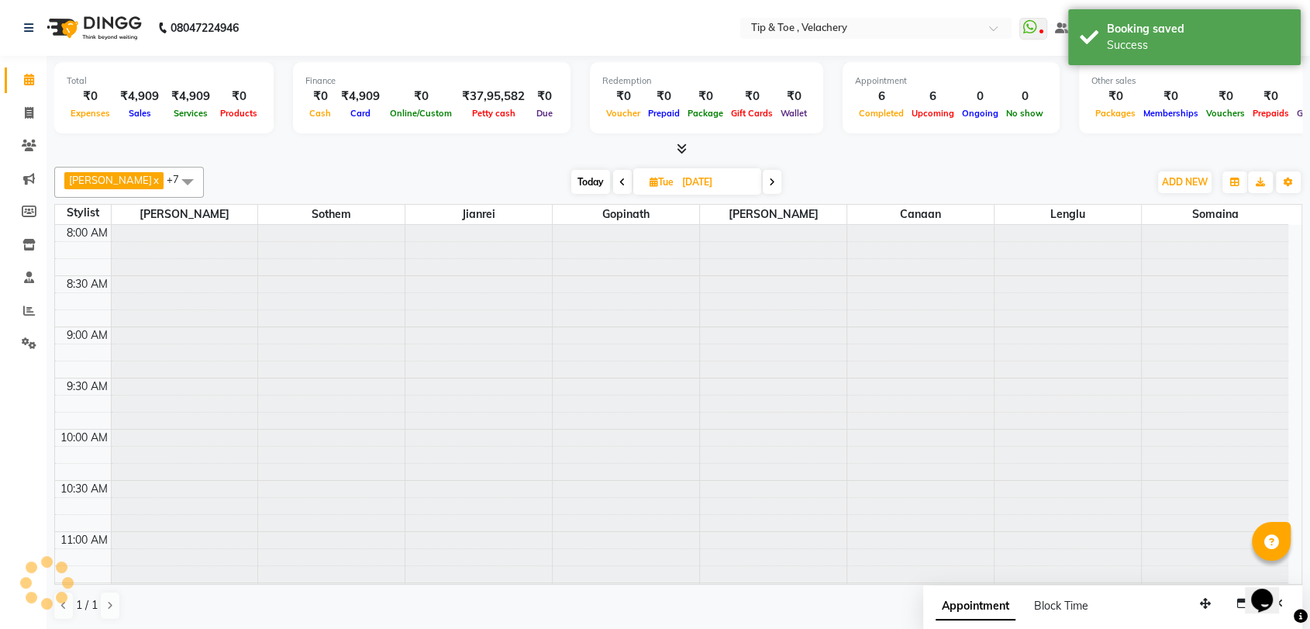
click at [613, 181] on span at bounding box center [622, 182] width 19 height 24
click at [612, 181] on span at bounding box center [621, 182] width 19 height 24
click at [613, 182] on span at bounding box center [622, 182] width 19 height 24
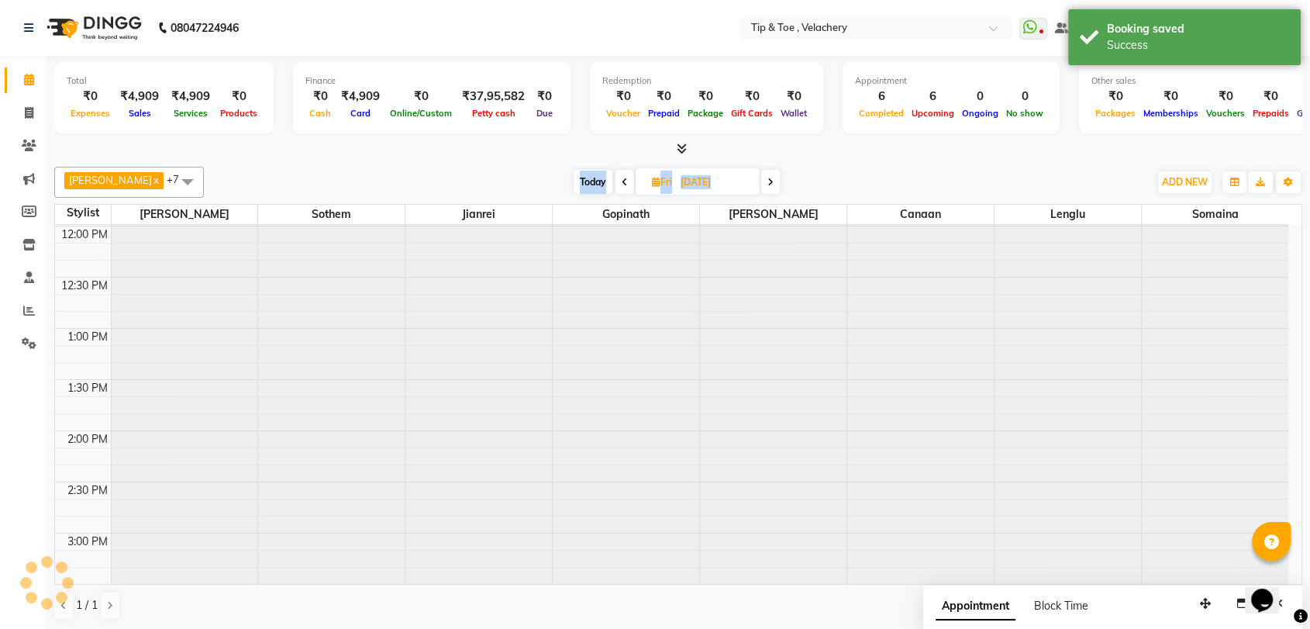
click at [616, 182] on span at bounding box center [625, 182] width 19 height 24
type input "[DATE]"
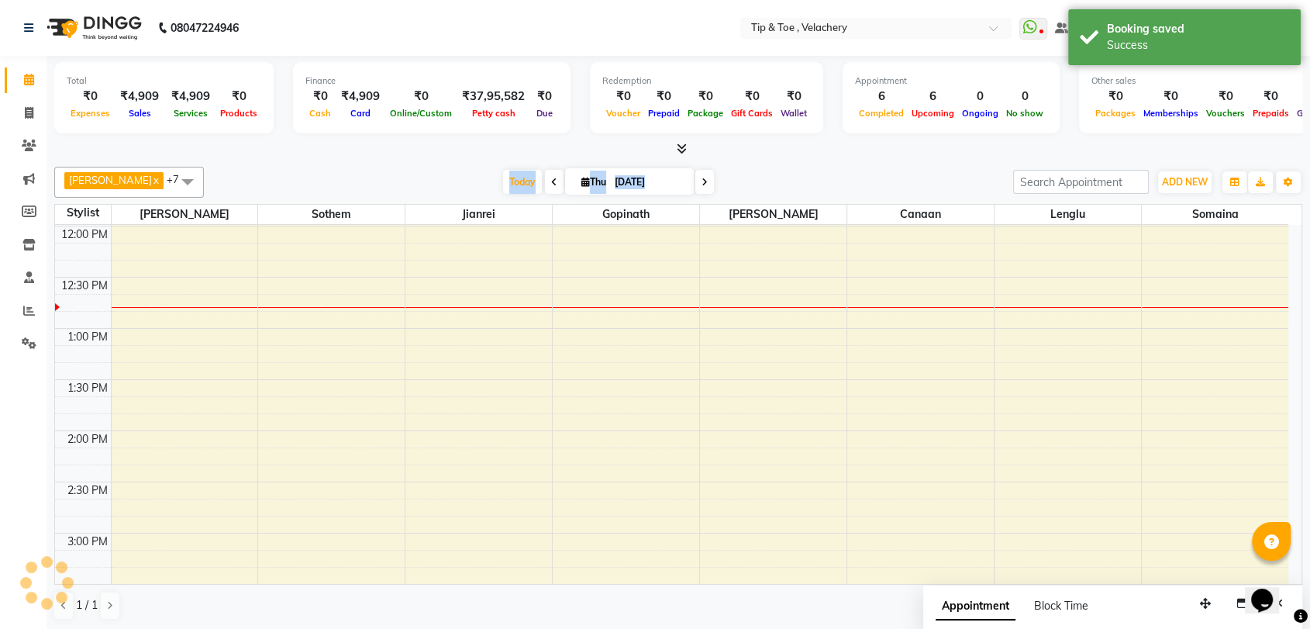
click at [766, 164] on div "Yapi Likha x [PERSON_NAME] x Canaan x Lenglu x Sothem x Jianrei x Somaina x +7 …" at bounding box center [678, 394] width 1248 height 466
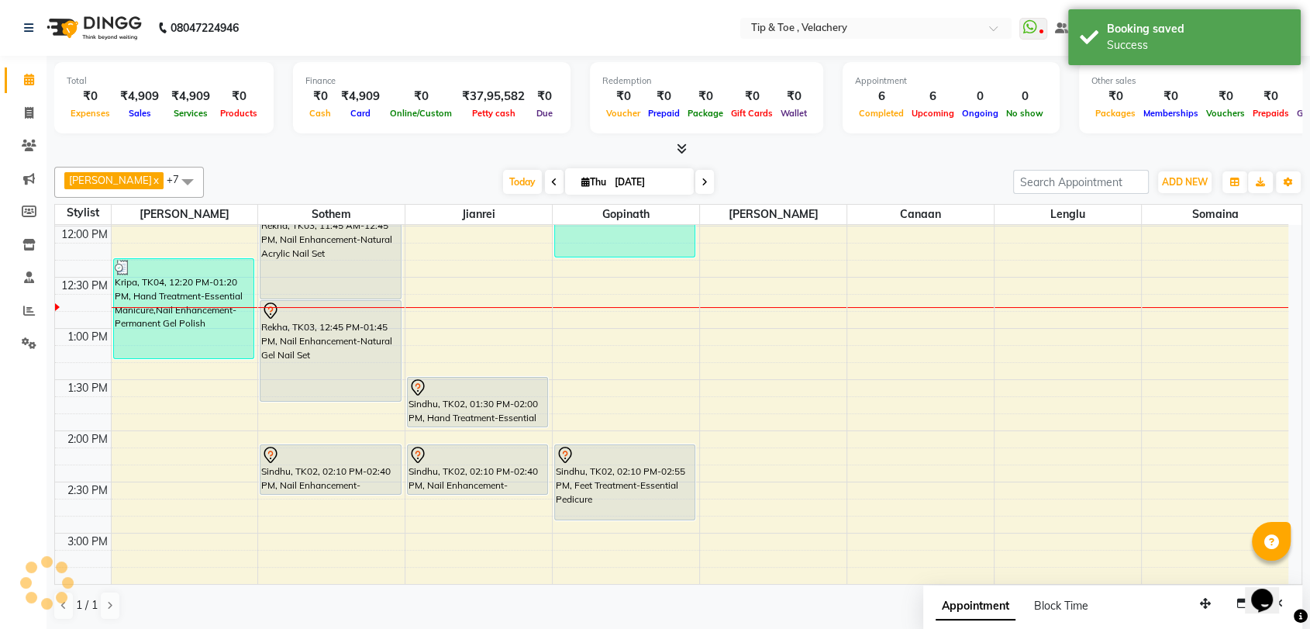
click at [554, 337] on div "8:00 AM 8:30 AM 9:00 AM 9:30 AM 10:00 AM 10:30 AM 11:00 AM 11:30 AM 12:00 PM 12…" at bounding box center [672, 584] width 1234 height 1535
select select "41023"
select select "tentative"
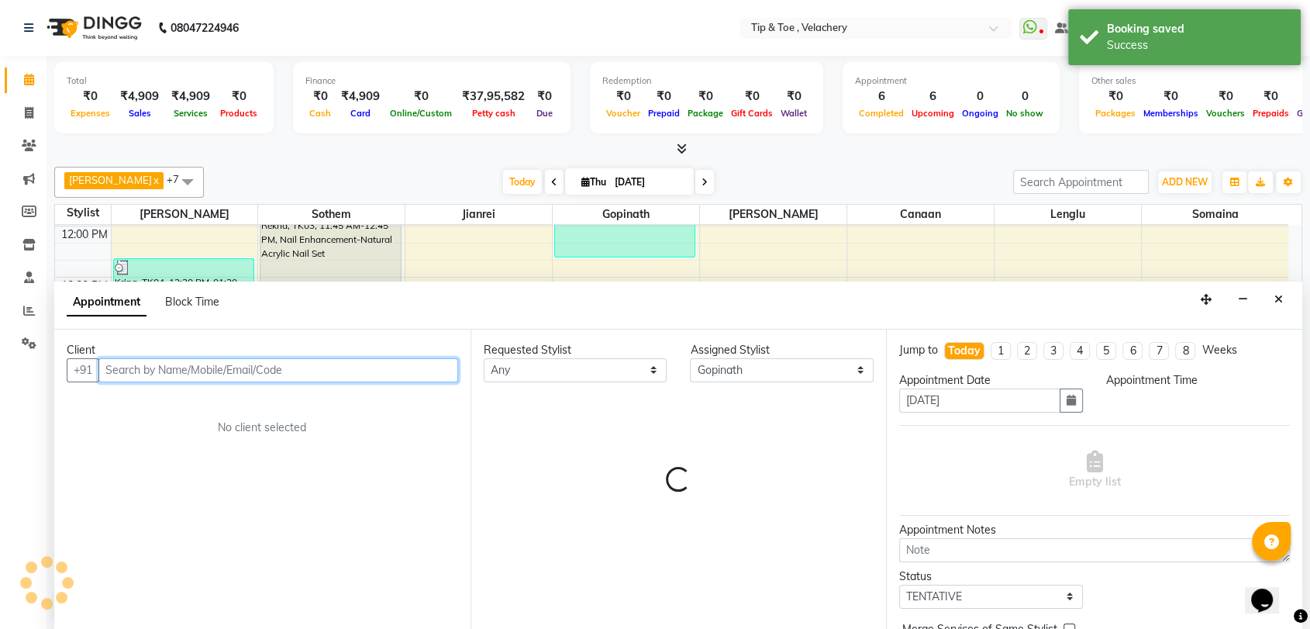
scroll to position [1, 0]
select select "780"
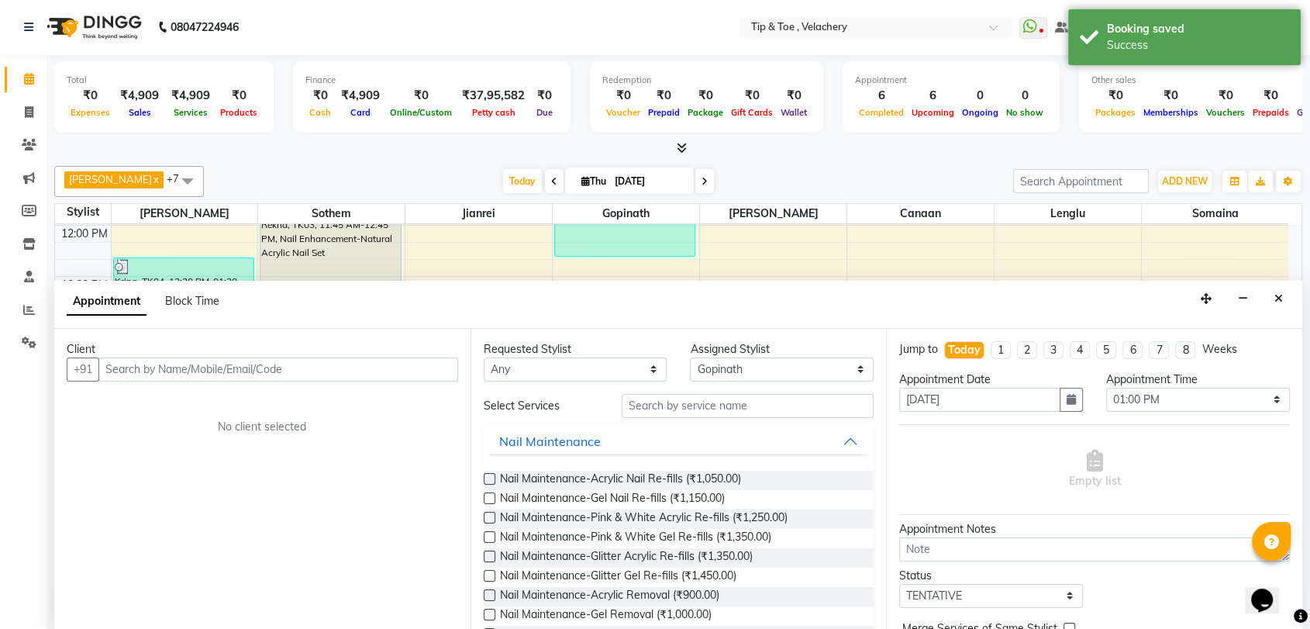
click at [545, 182] on span at bounding box center [554, 181] width 19 height 24
type input "[DATE]"
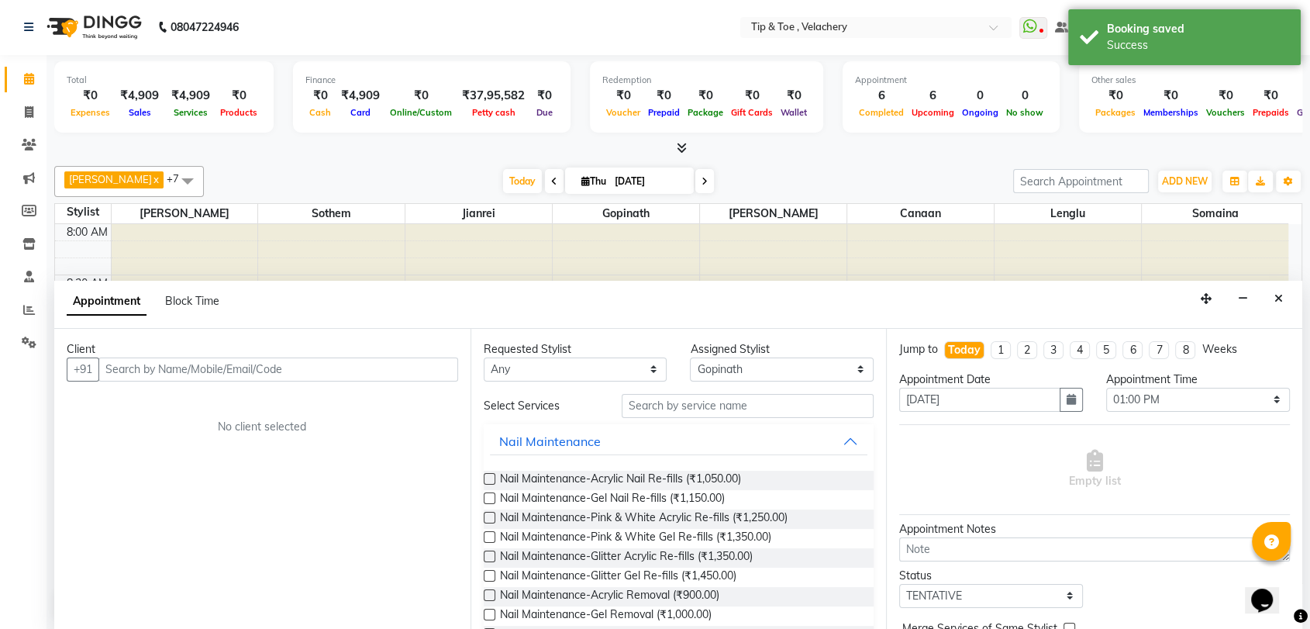
select select "780"
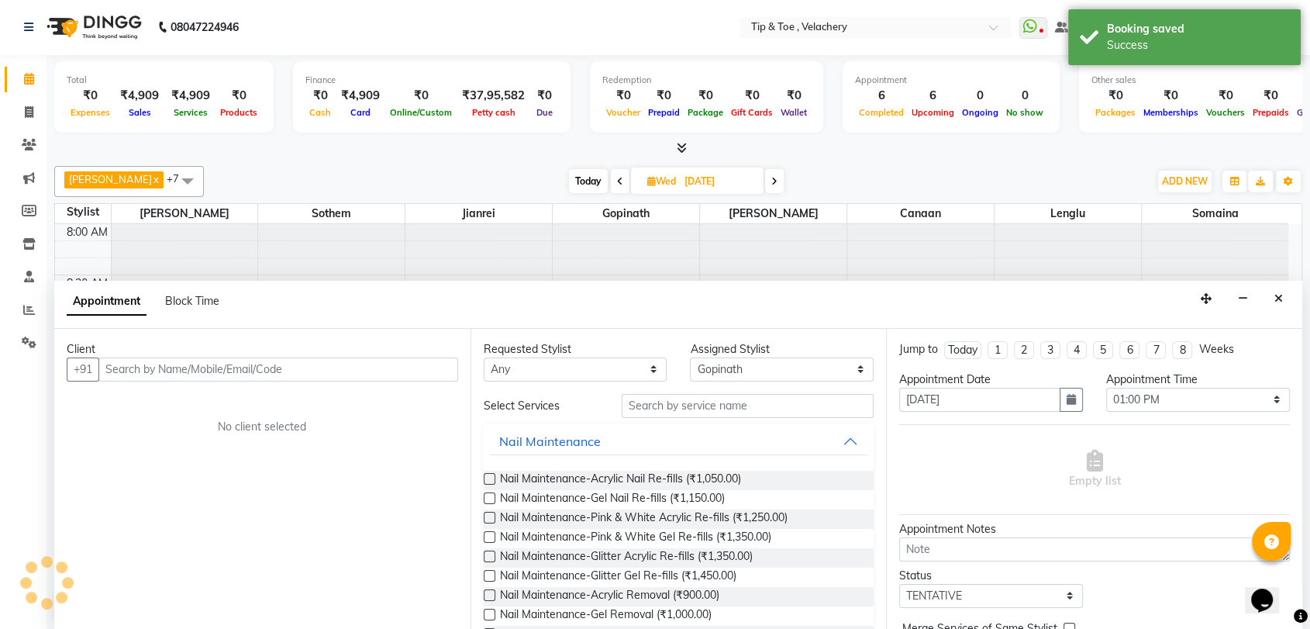
click at [539, 182] on div "[DATE] [DATE]" at bounding box center [677, 181] width 930 height 23
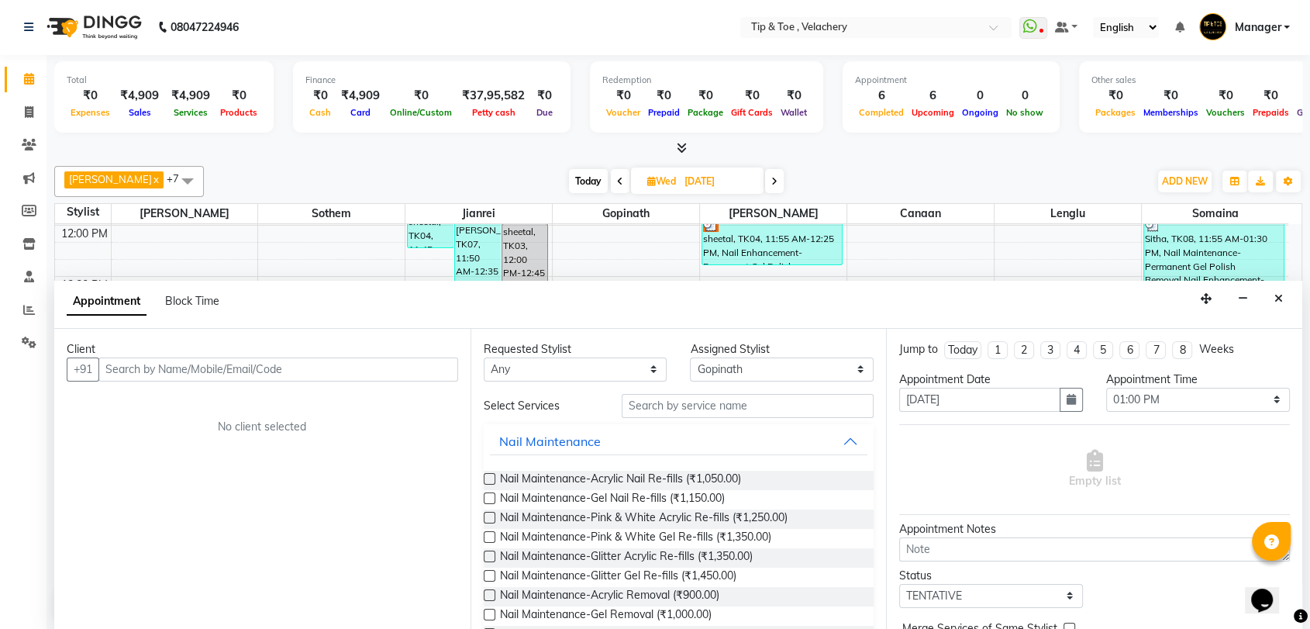
click at [611, 179] on span at bounding box center [620, 181] width 19 height 24
type input "[DATE]"
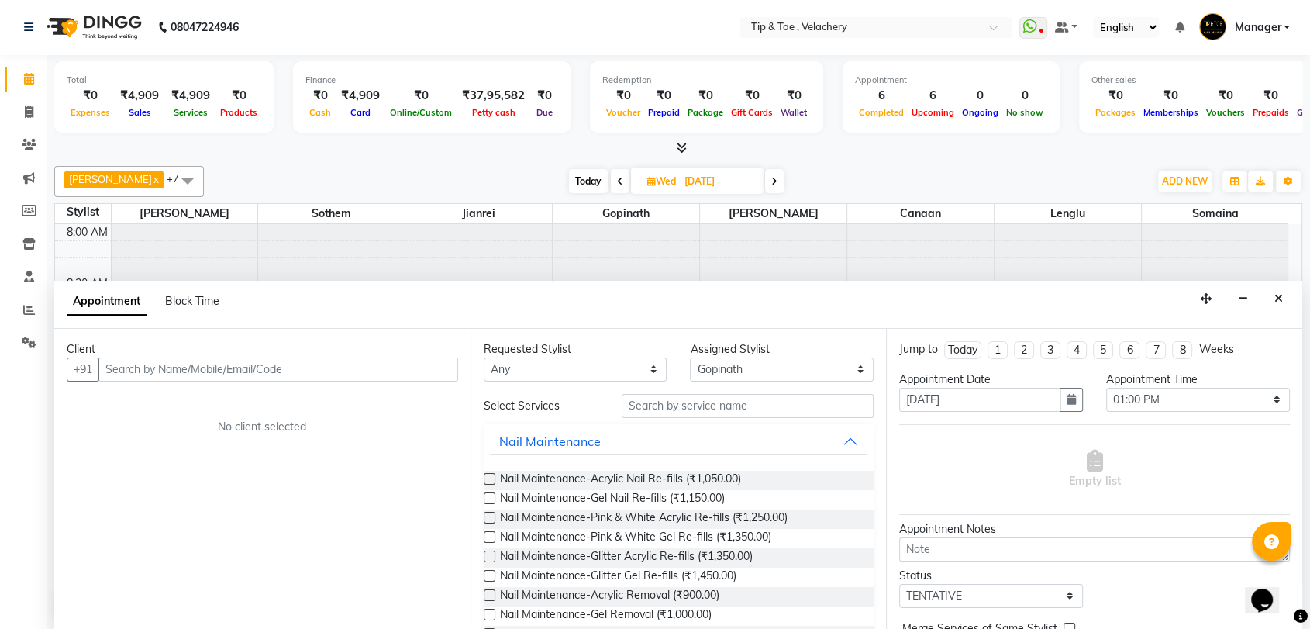
select select "780"
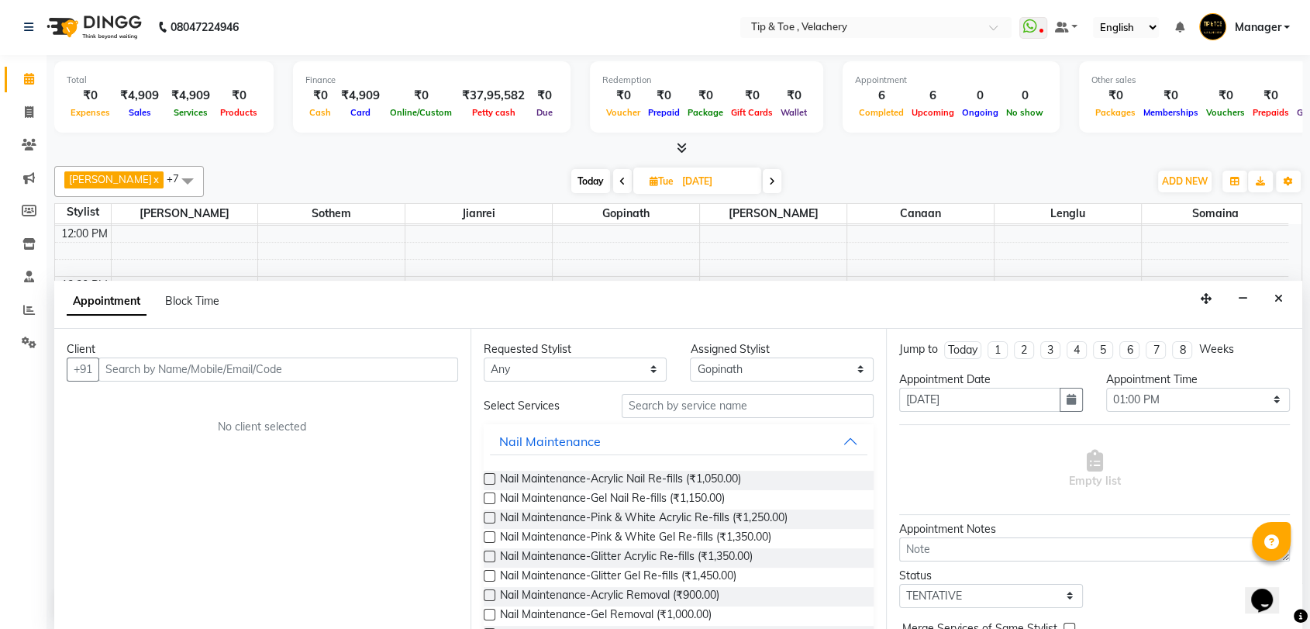
click at [763, 174] on span at bounding box center [772, 181] width 19 height 24
type input "[DATE]"
select select "780"
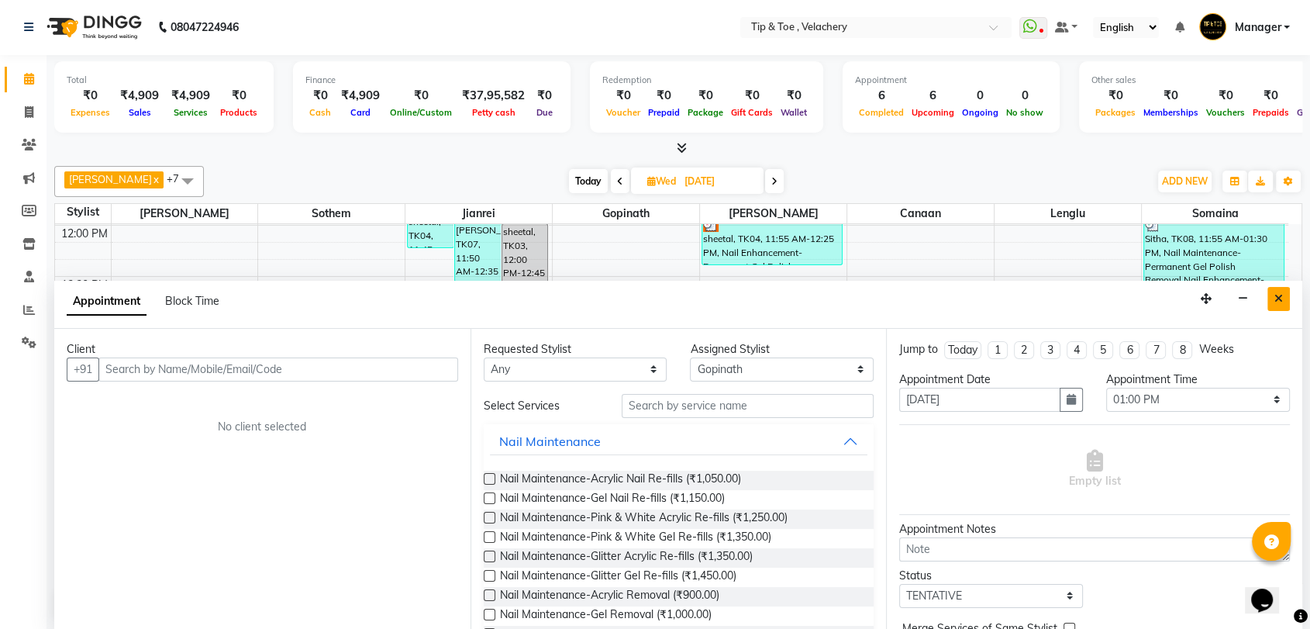
click at [1281, 289] on button "Close" at bounding box center [1279, 299] width 22 height 24
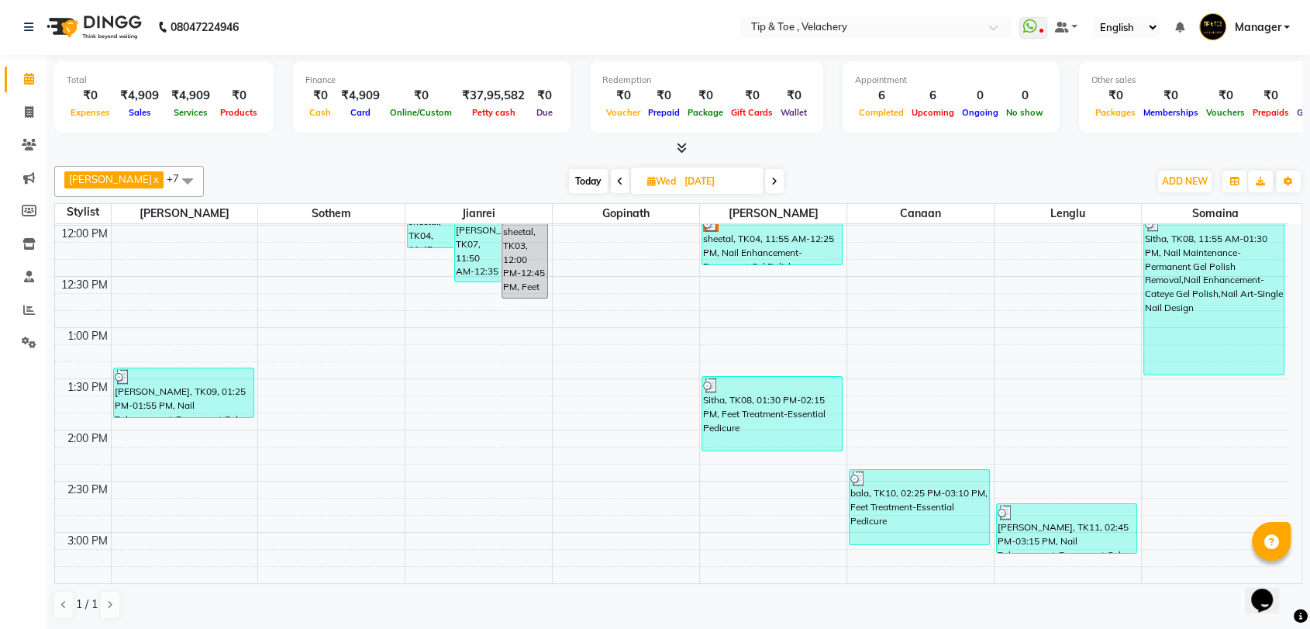
click at [772, 178] on icon at bounding box center [775, 181] width 6 height 9
type input "[DATE]"
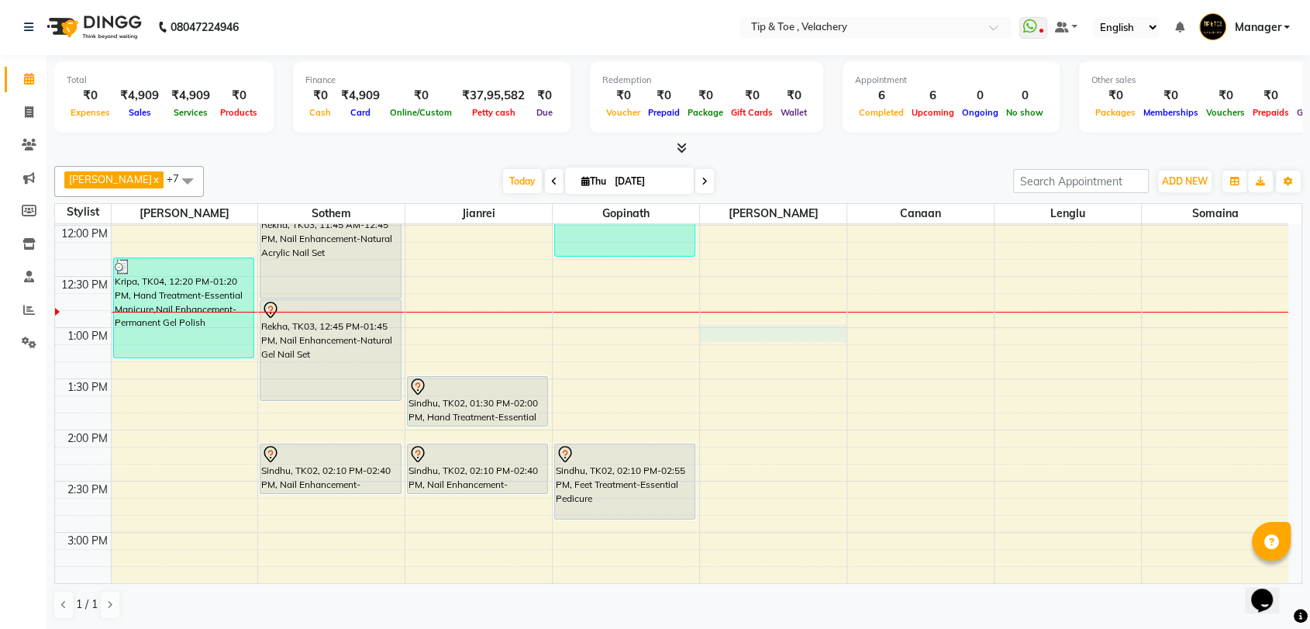
click at [738, 327] on div "8:00 AM 8:30 AM 9:00 AM 9:30 AM 10:00 AM 10:30 AM 11:00 AM 11:30 AM 12:00 PM 12…" at bounding box center [672, 583] width 1234 height 1535
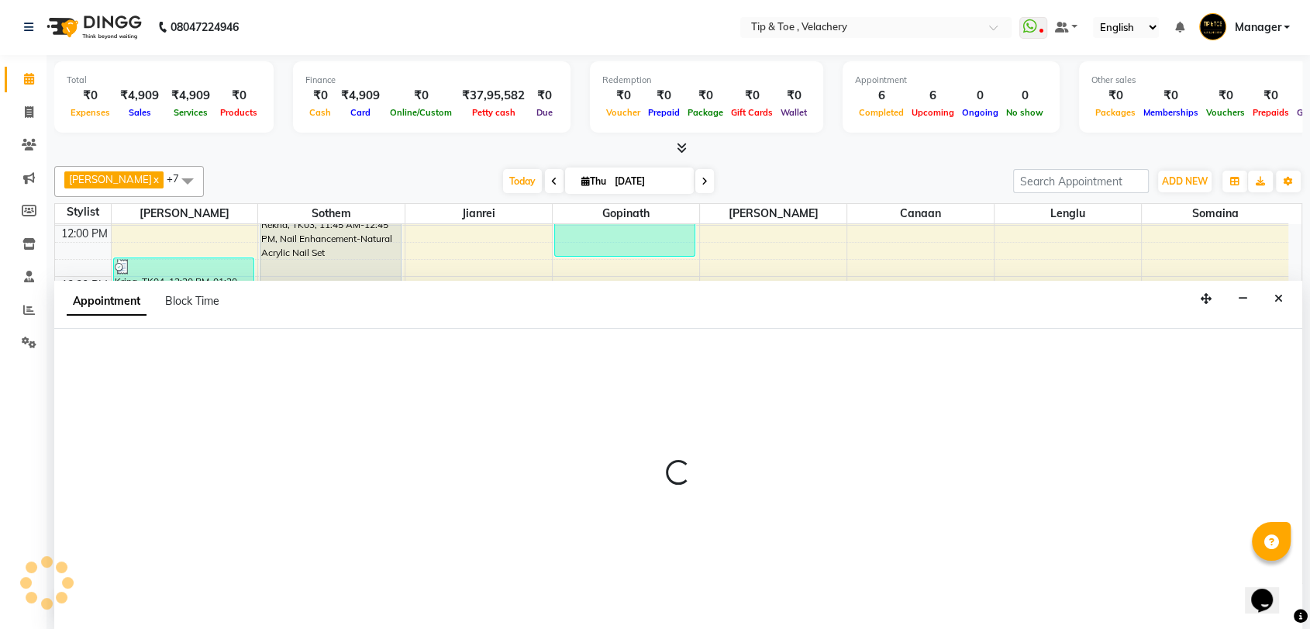
select select "41027"
select select "780"
select select "tentative"
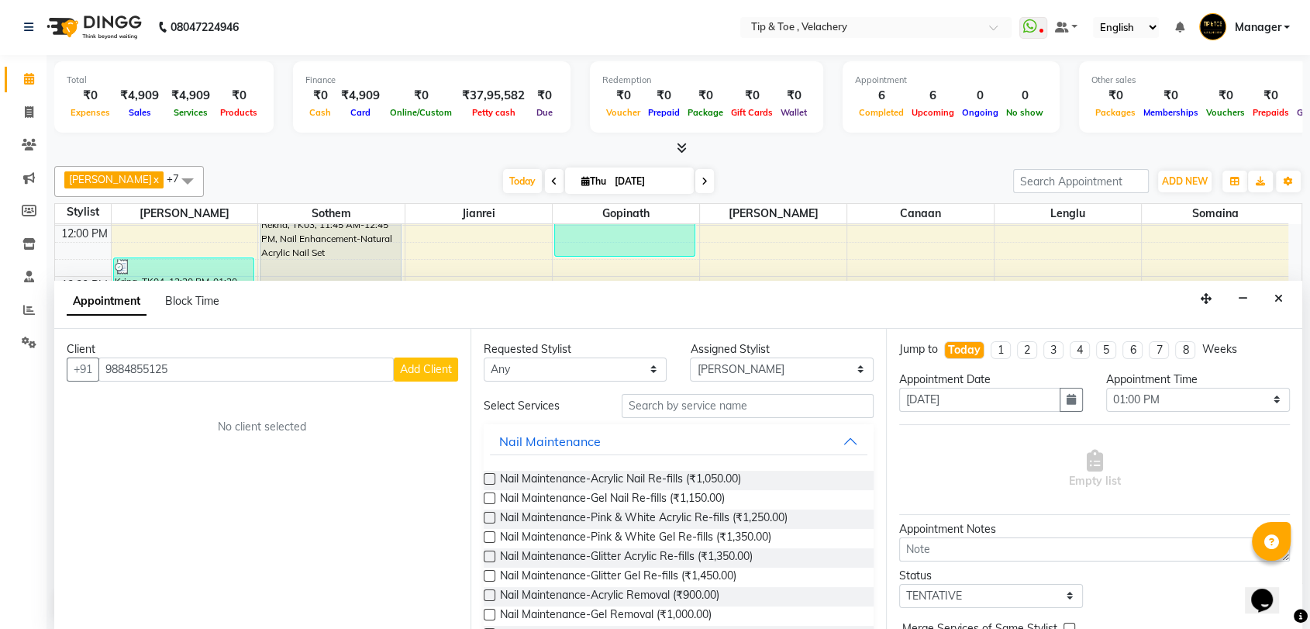
type input "9884855125"
click at [434, 368] on span "Add Client" at bounding box center [426, 369] width 52 height 14
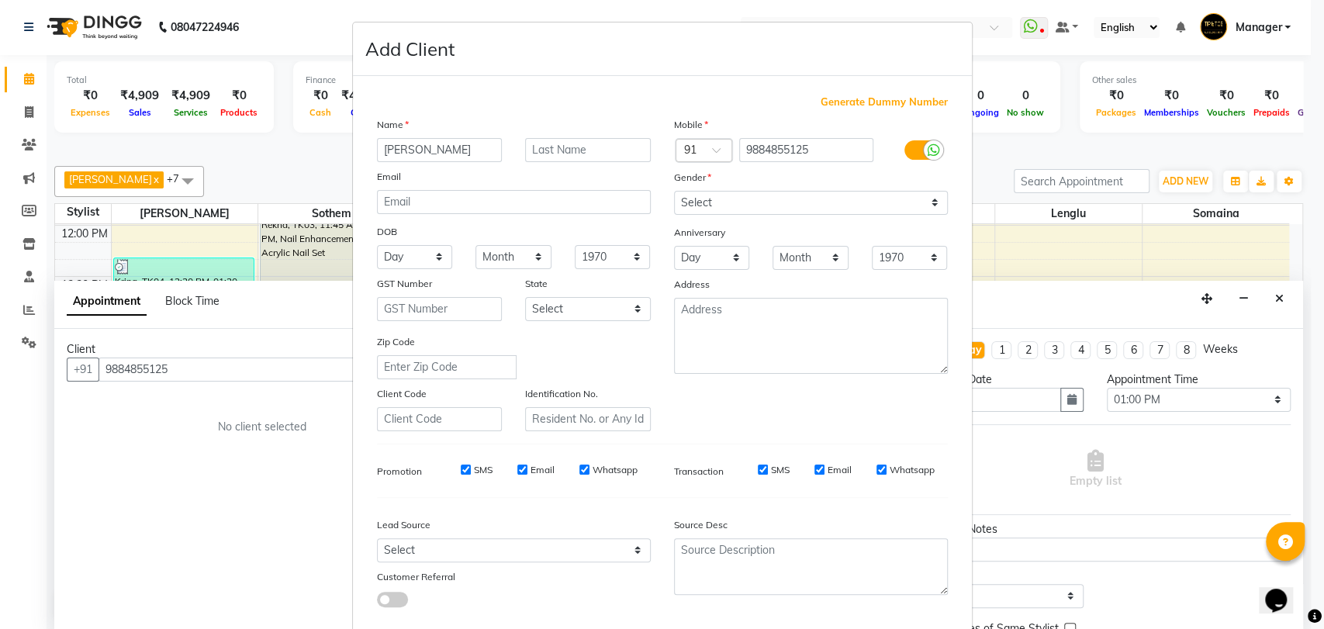
type input "[PERSON_NAME]"
click at [798, 202] on select "Select [DEMOGRAPHIC_DATA] [DEMOGRAPHIC_DATA] Other Prefer Not To Say" at bounding box center [811, 203] width 274 height 24
select select "[DEMOGRAPHIC_DATA]"
click at [674, 191] on select "Select [DEMOGRAPHIC_DATA] [DEMOGRAPHIC_DATA] Other Prefer Not To Say" at bounding box center [811, 203] width 274 height 24
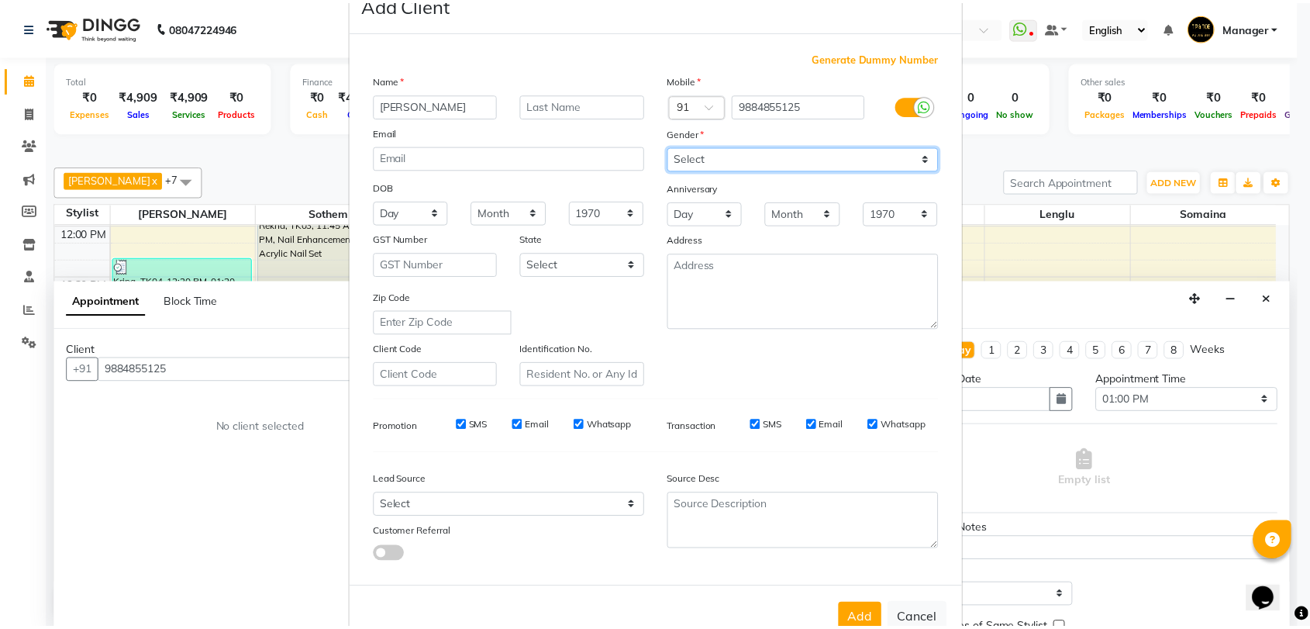
scroll to position [84, 0]
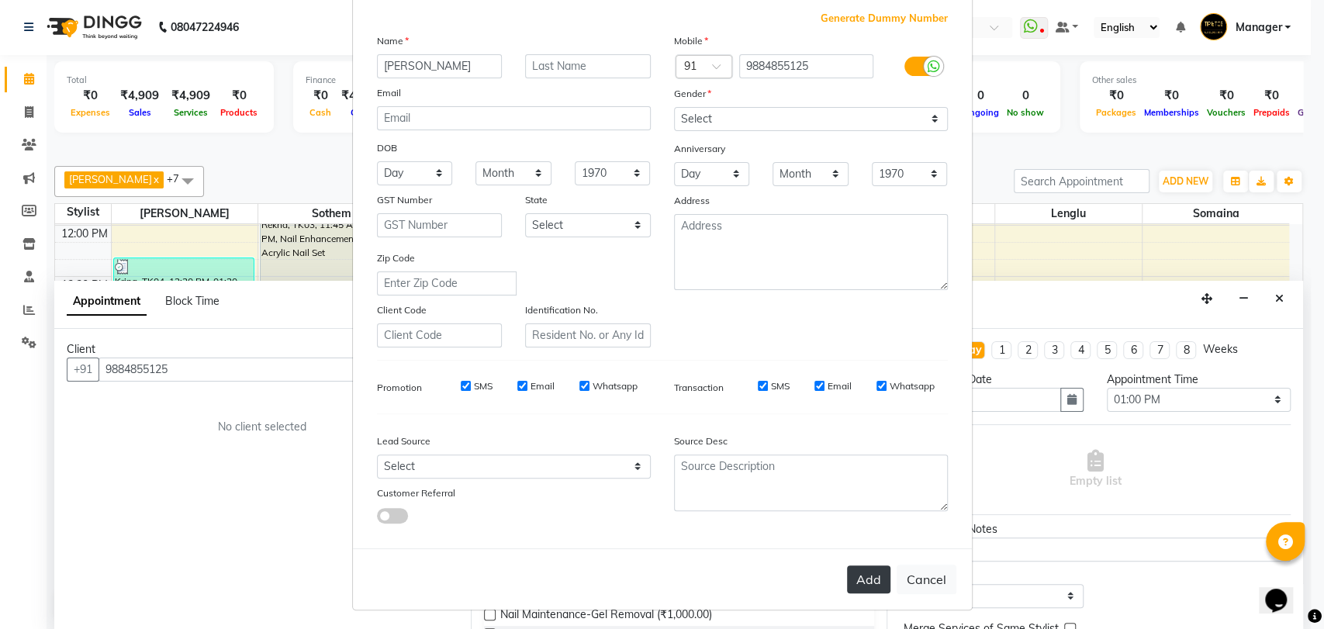
click at [863, 576] on button "Add" at bounding box center [868, 579] width 43 height 28
select select
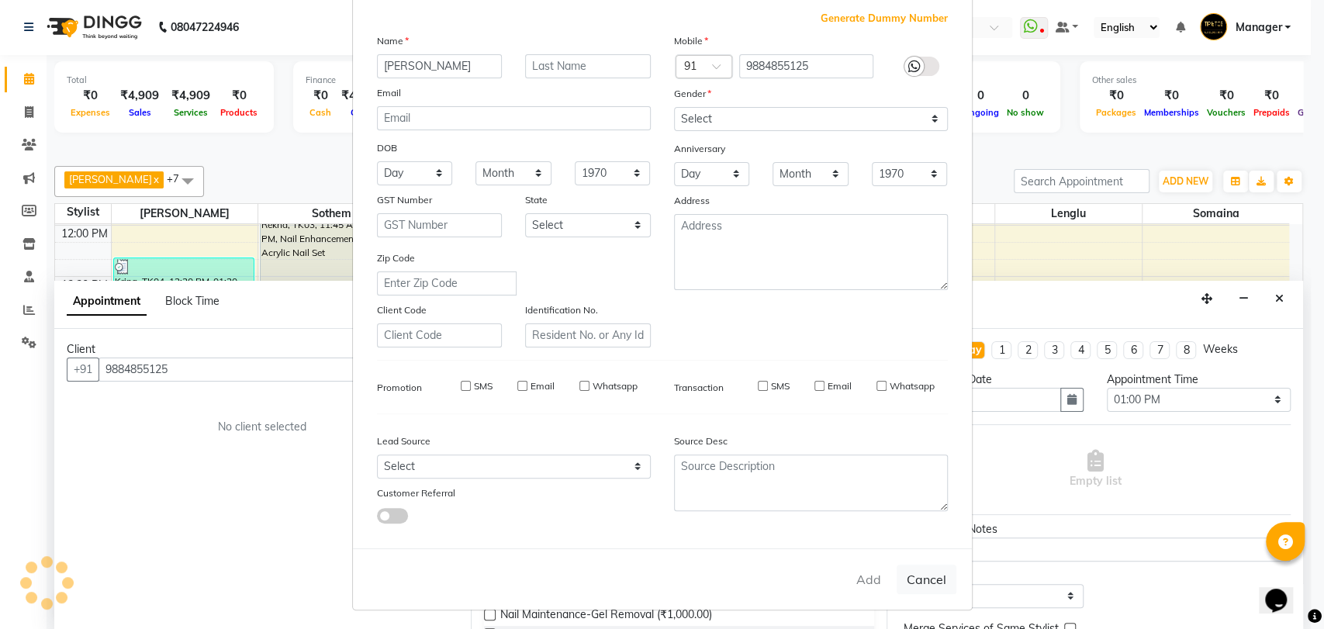
select select
checkbox input "false"
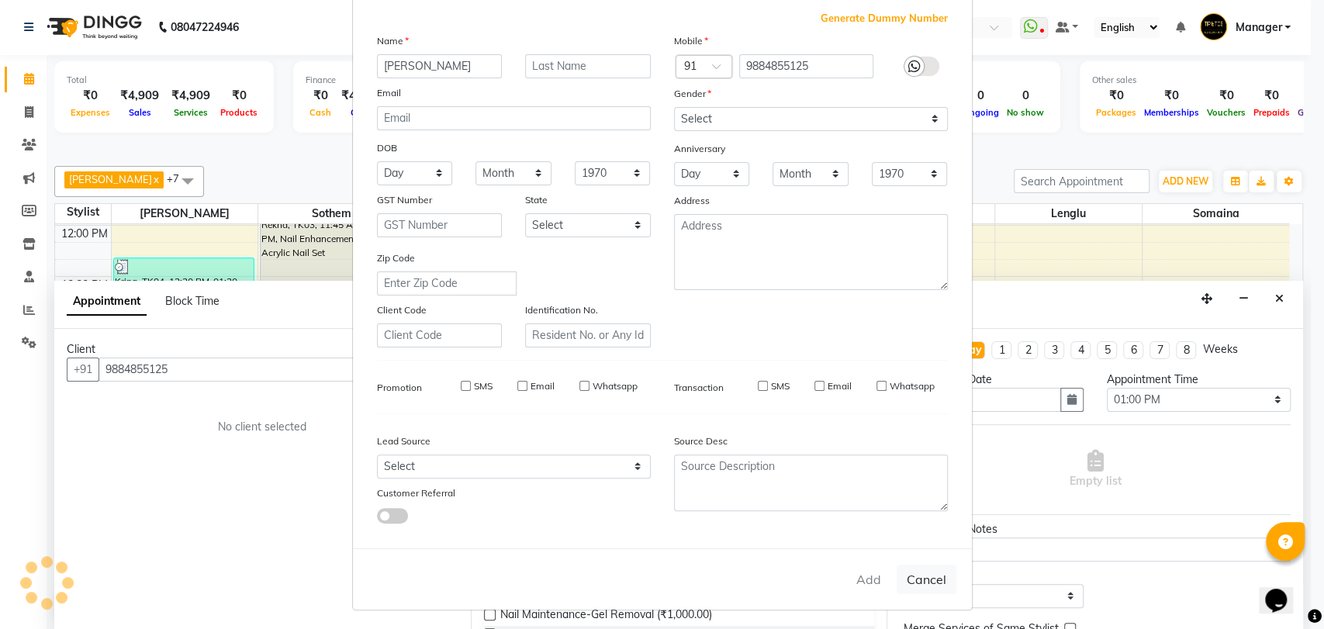
checkbox input "false"
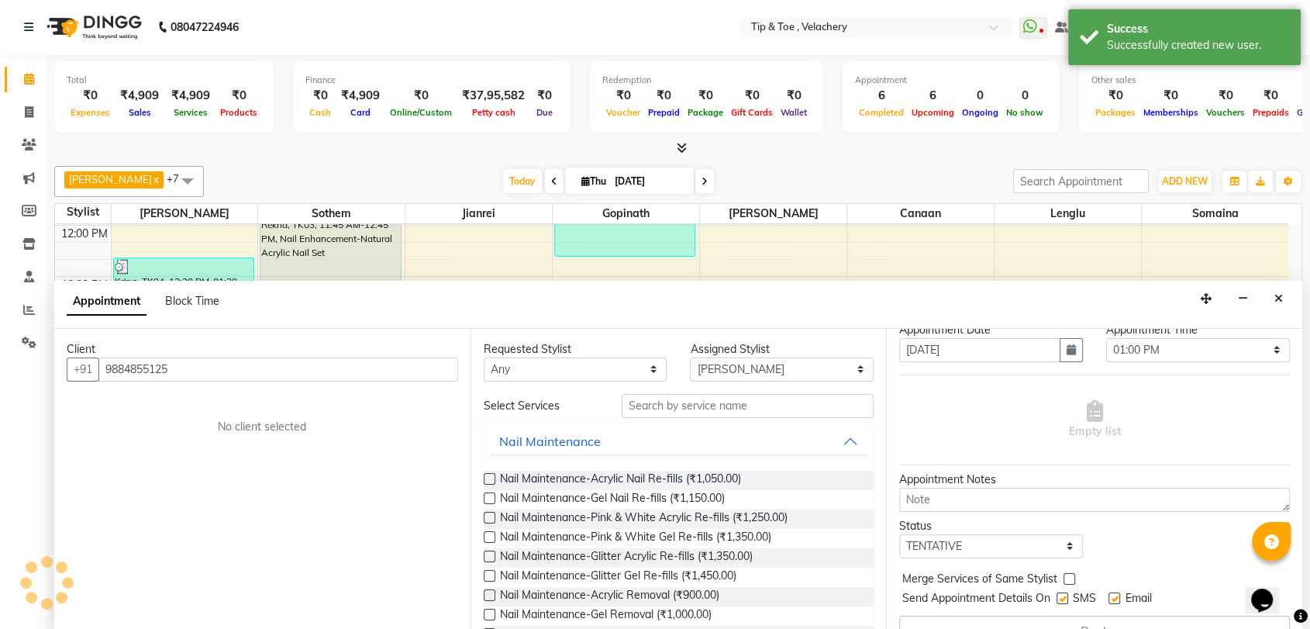
scroll to position [76, 0]
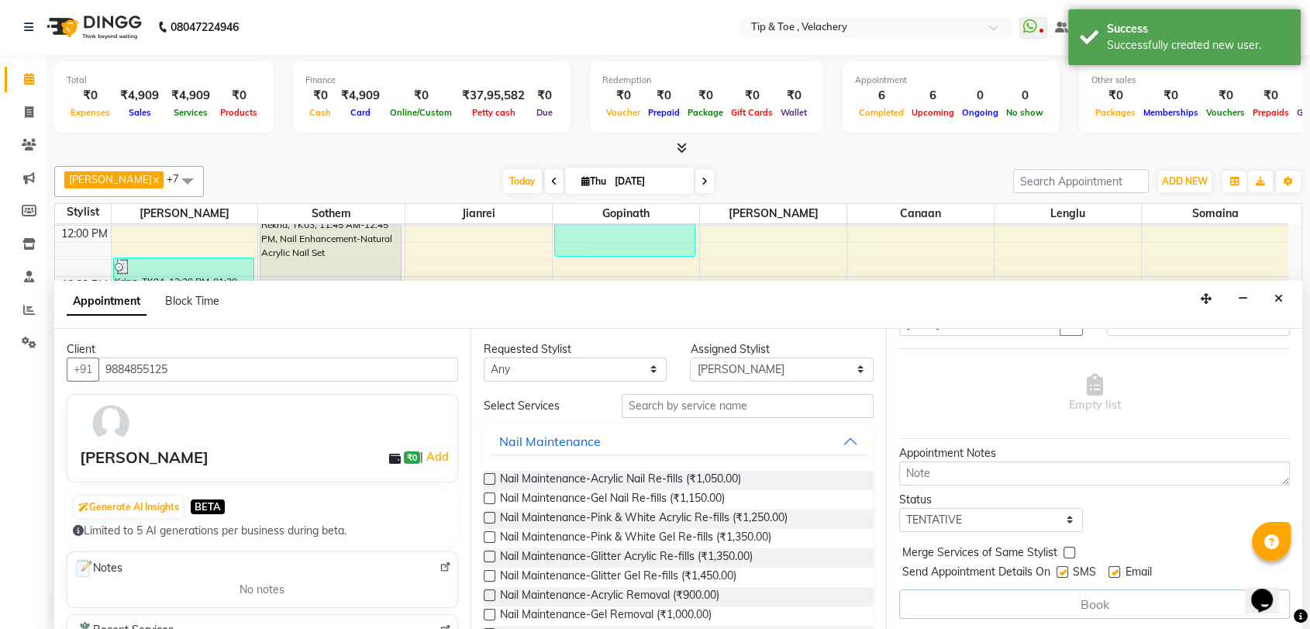
click at [1111, 569] on label at bounding box center [1115, 572] width 12 height 12
click at [1111, 569] on input "checkbox" at bounding box center [1114, 573] width 10 height 10
checkbox input "false"
click at [673, 406] on input "text" at bounding box center [748, 407] width 253 height 24
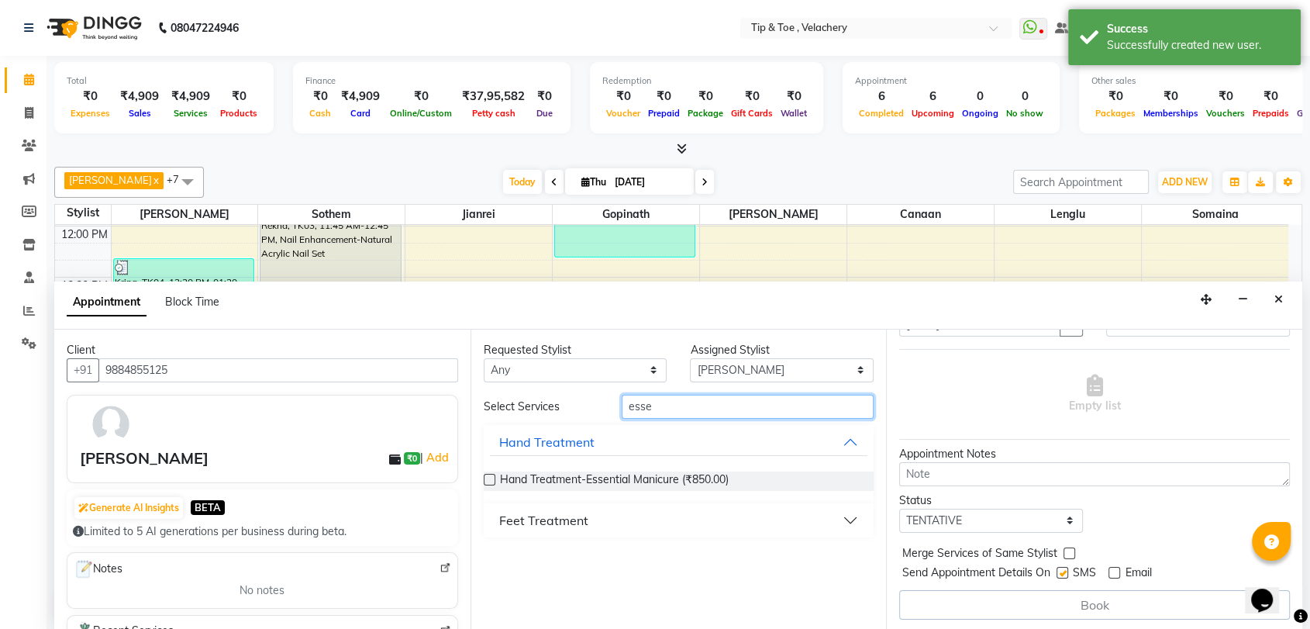
type input "esse"
click at [510, 516] on div "Feet Treatment" at bounding box center [543, 520] width 89 height 19
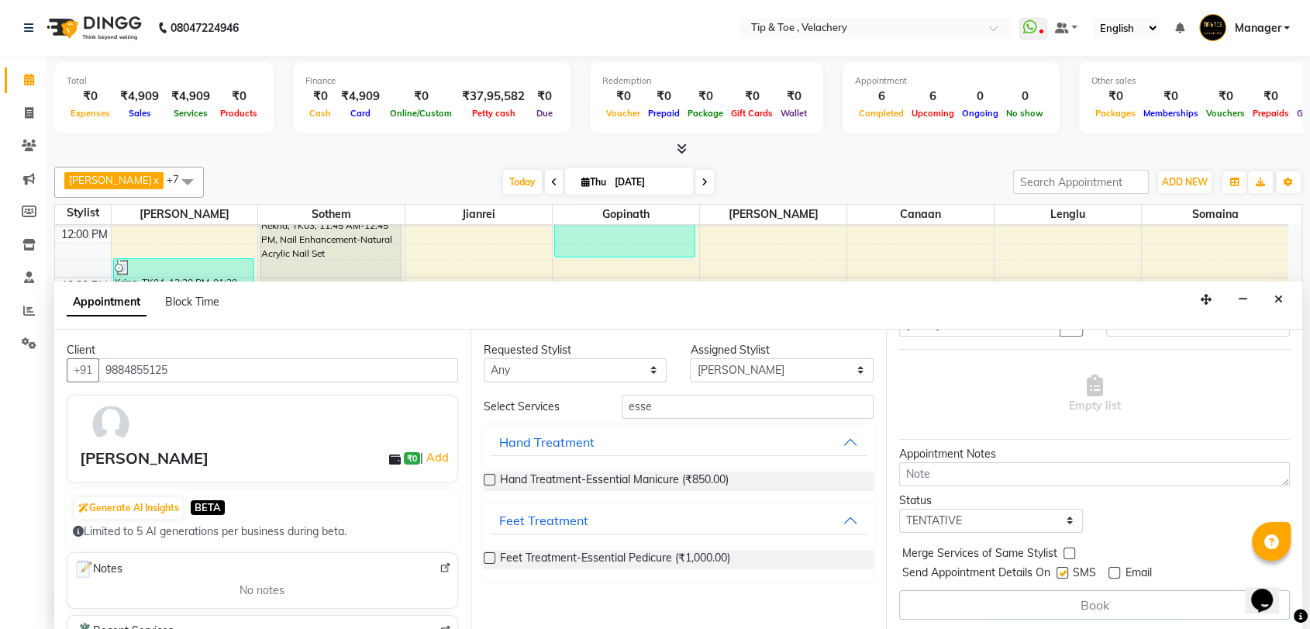
click at [488, 558] on label at bounding box center [490, 558] width 12 height 12
click at [488, 558] on input "checkbox" at bounding box center [489, 559] width 10 height 10
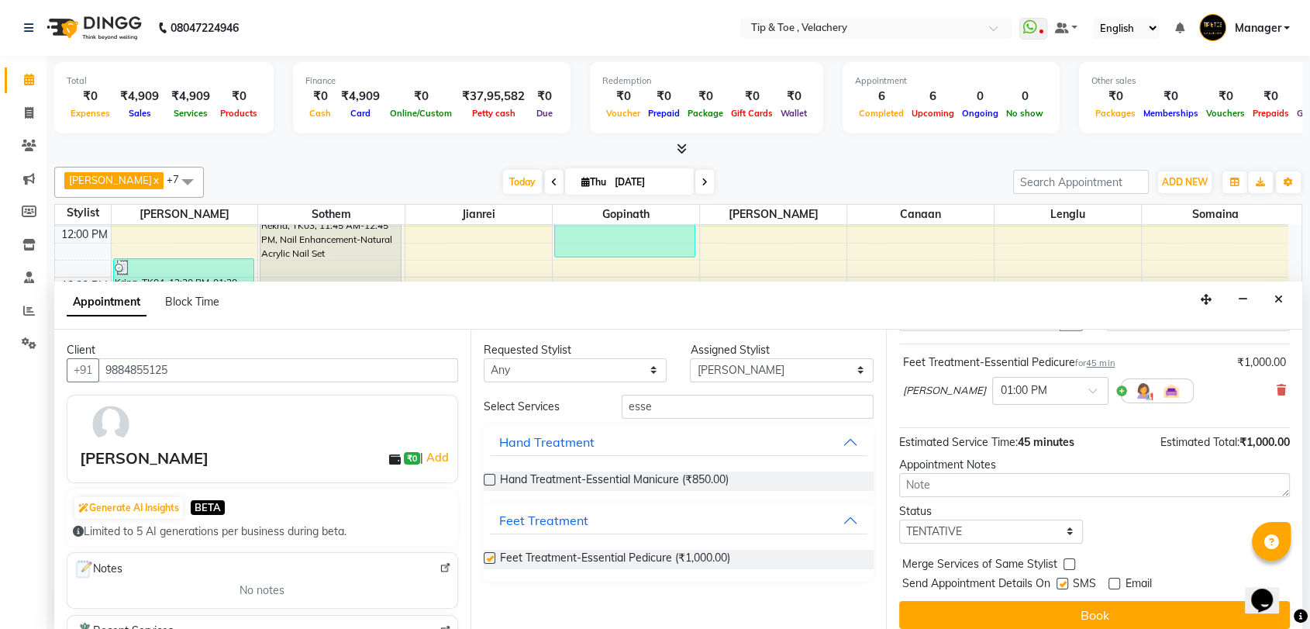
checkbox input "false"
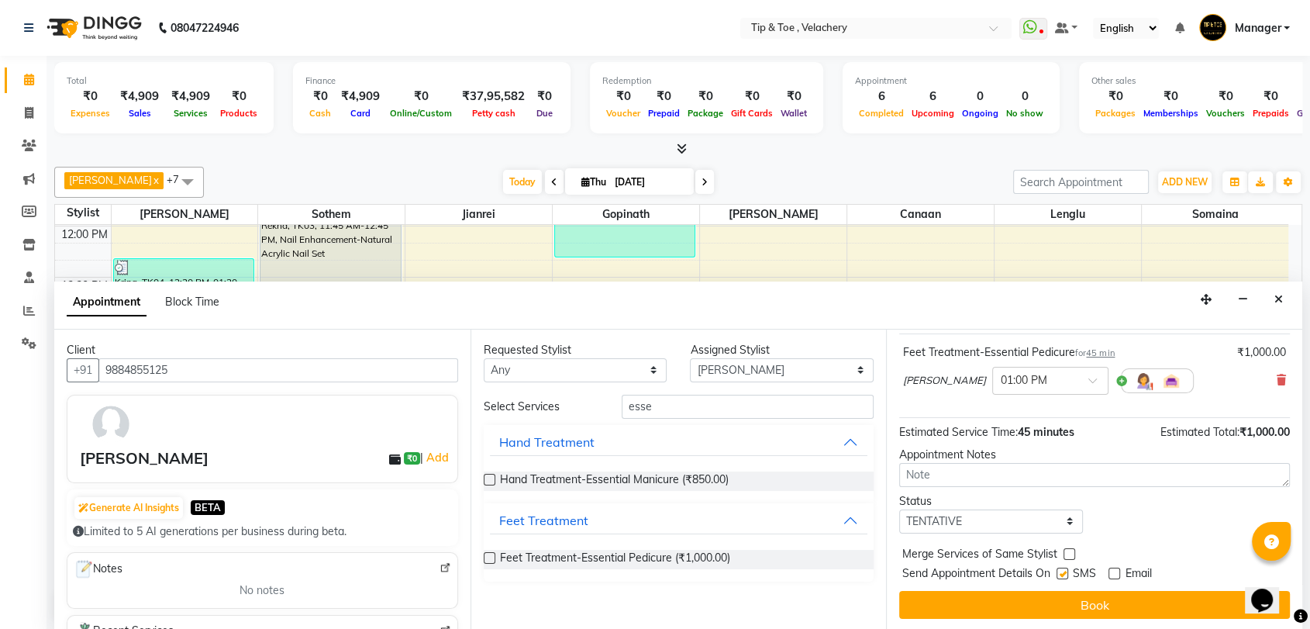
scroll to position [1, 0]
click at [1089, 603] on button "Book" at bounding box center [1094, 604] width 391 height 28
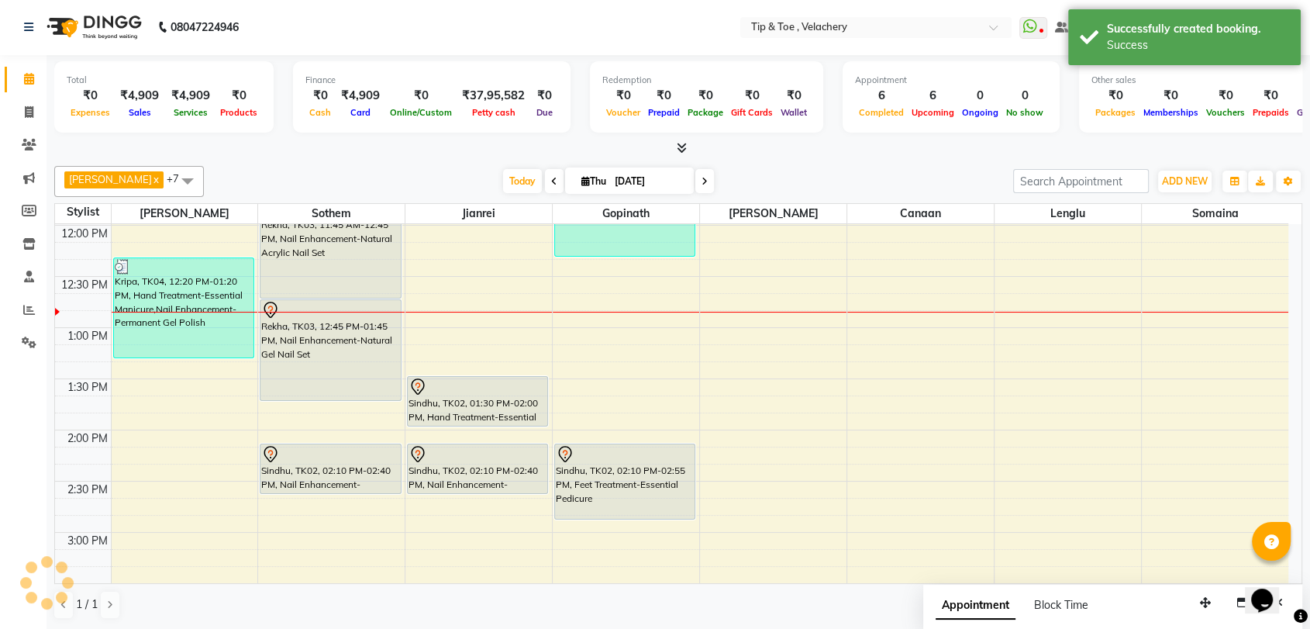
scroll to position [0, 0]
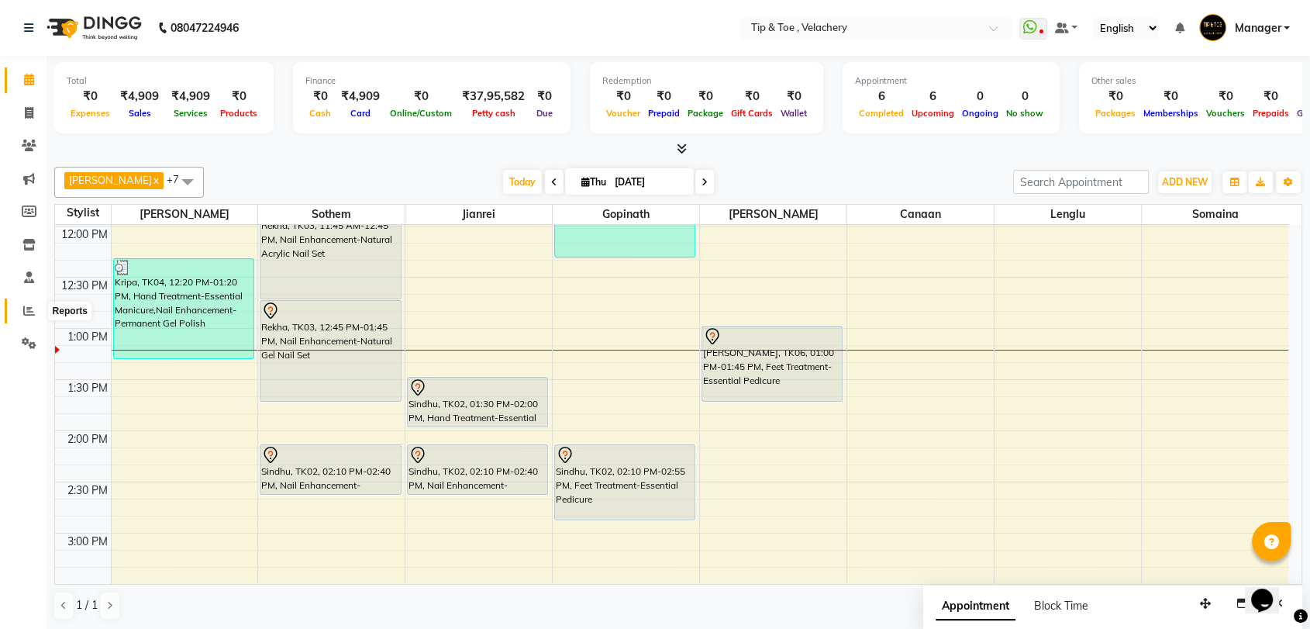
click at [27, 310] on icon at bounding box center [29, 311] width 12 height 12
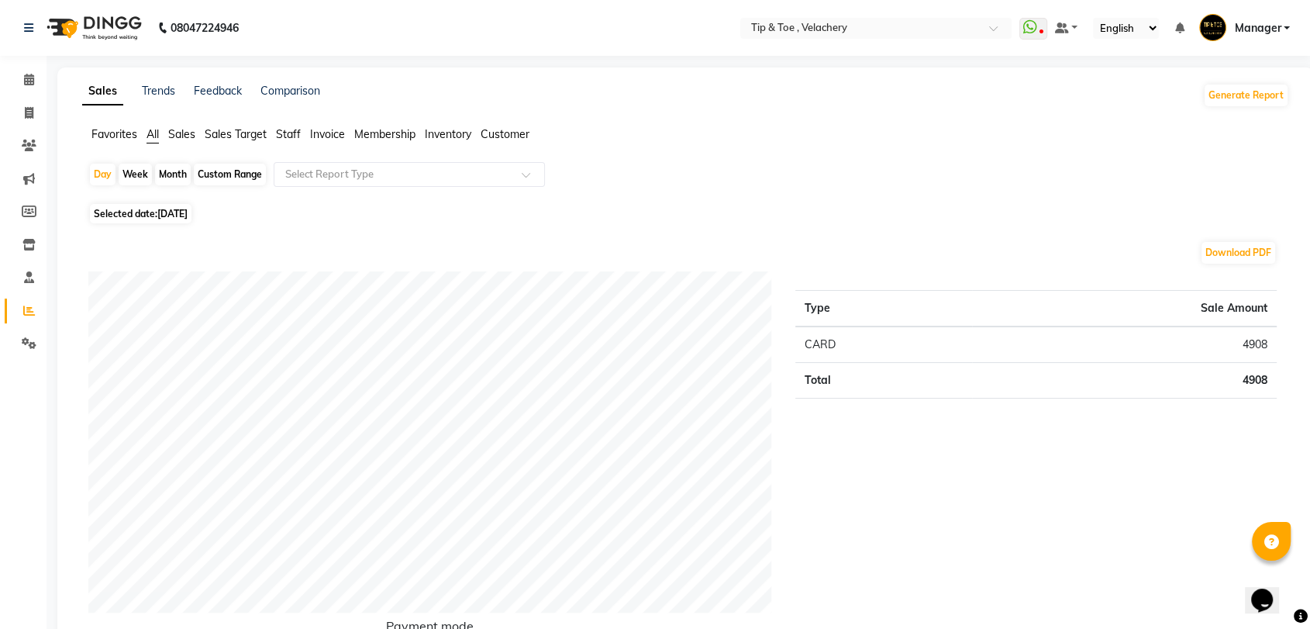
click at [23, 299] on link "Reports" at bounding box center [23, 312] width 37 height 26
click at [281, 131] on span "Staff" at bounding box center [288, 134] width 25 height 14
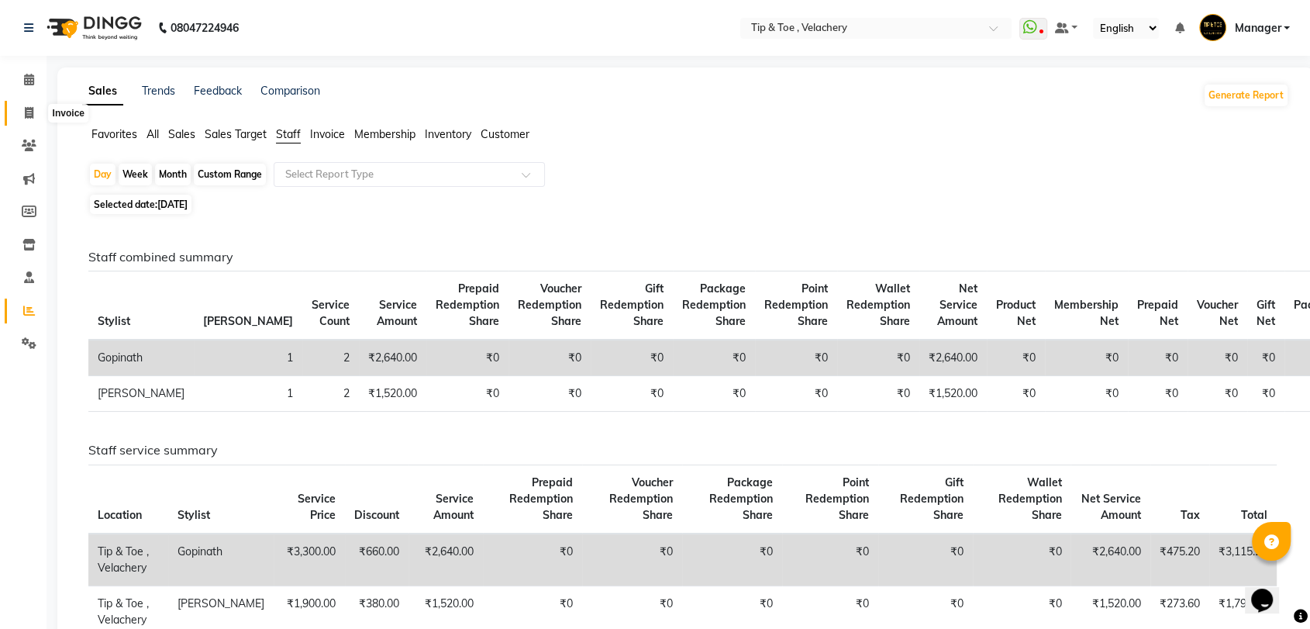
click at [26, 109] on icon at bounding box center [29, 113] width 9 height 12
select select "service"
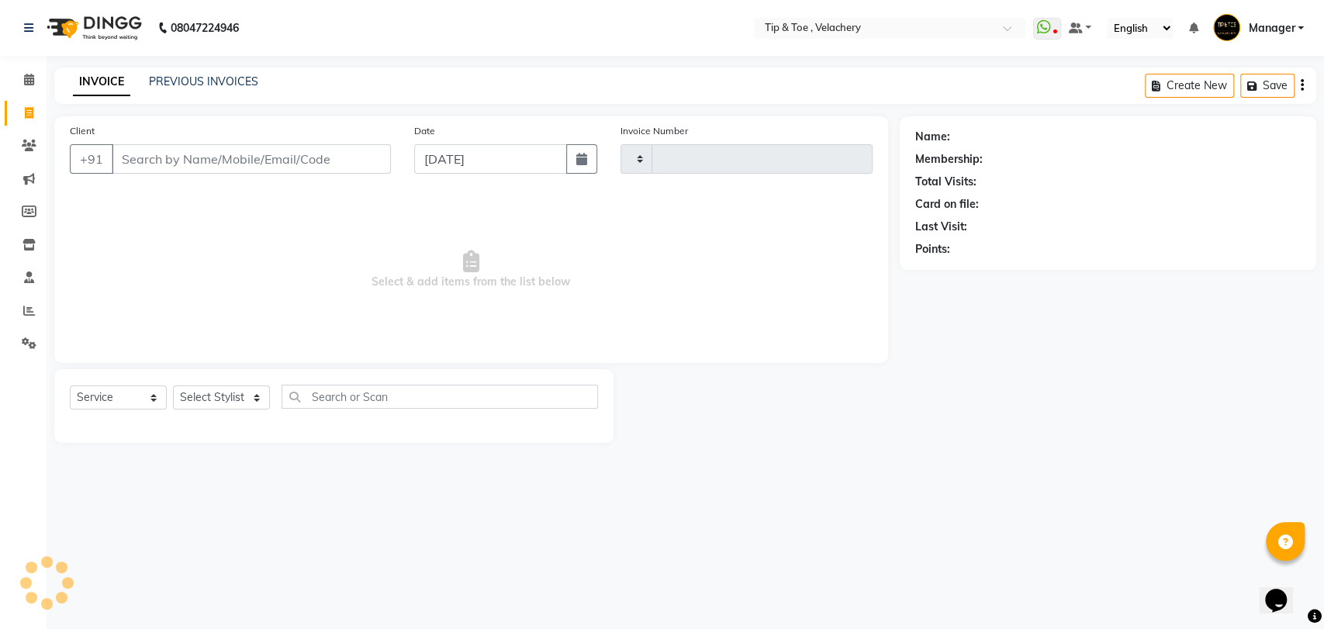
type input "2016"
select select "5863"
click at [32, 82] on icon at bounding box center [29, 80] width 10 height 12
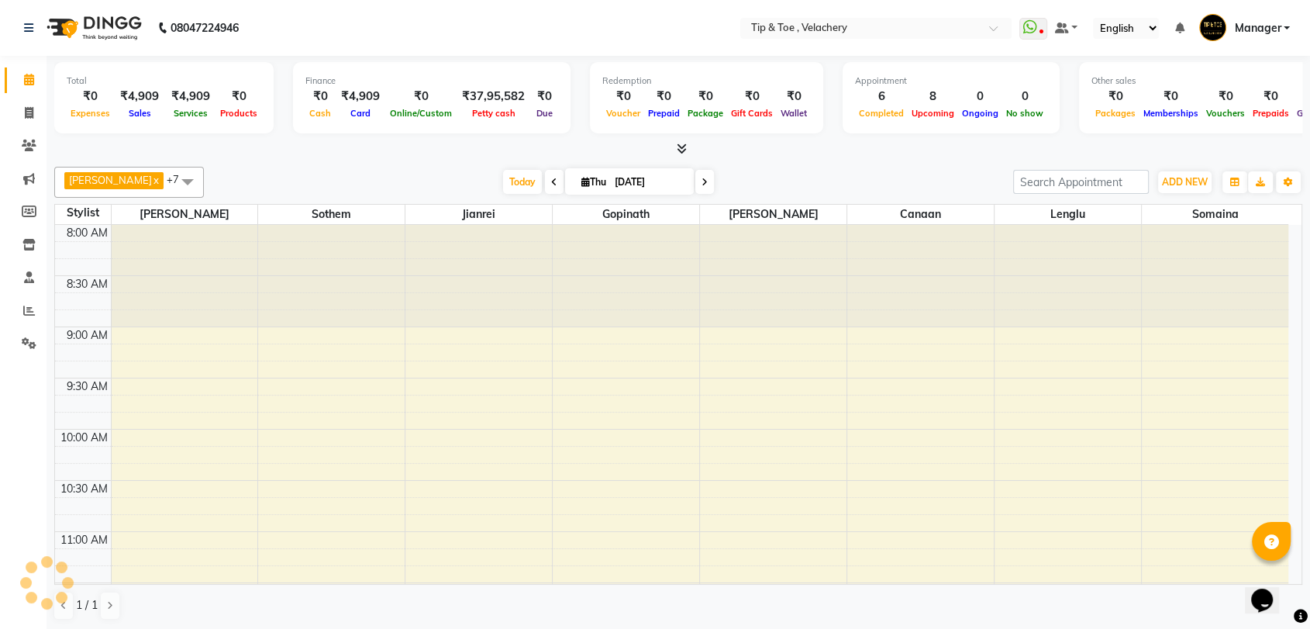
scroll to position [509, 0]
